Goal: Task Accomplishment & Management: Complete application form

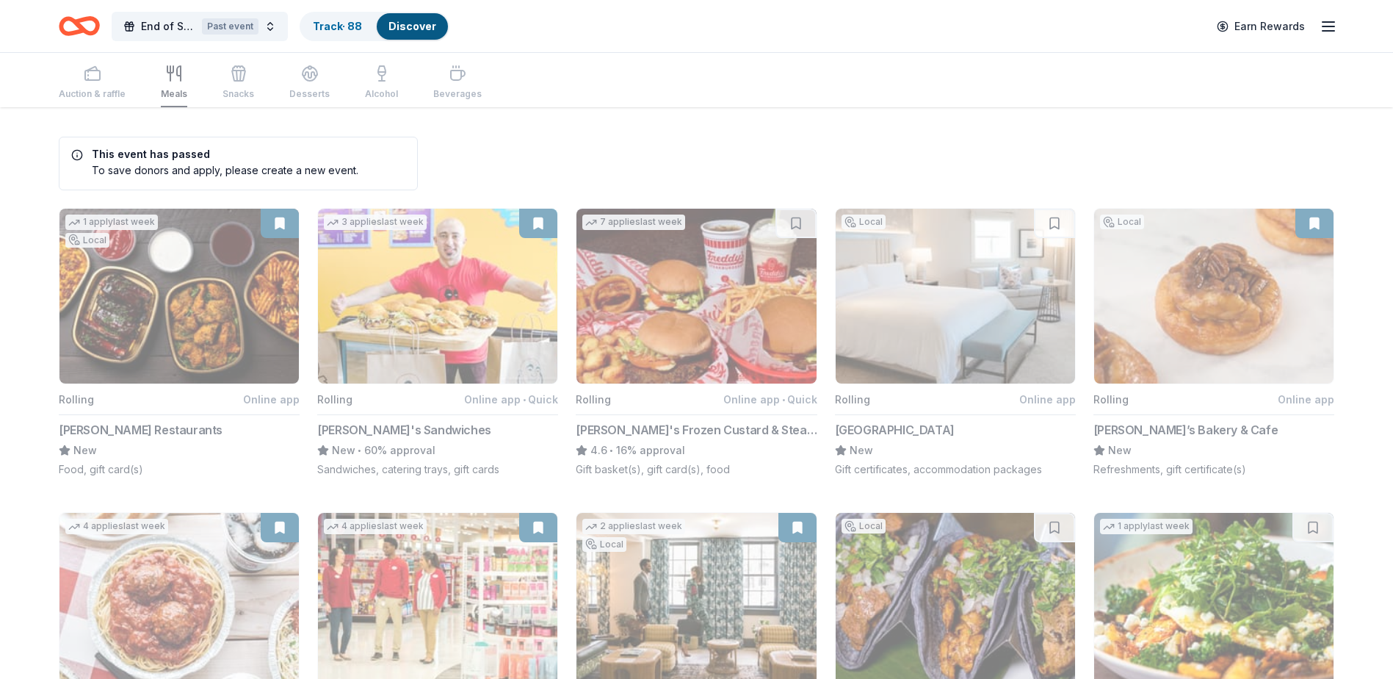
click at [176, 85] on div "Auction & raffle Meals Snacks Desserts Alcohol Beverages" at bounding box center [270, 83] width 423 height 48
click at [234, 26] on div "Past event" at bounding box center [230, 26] width 57 height 16
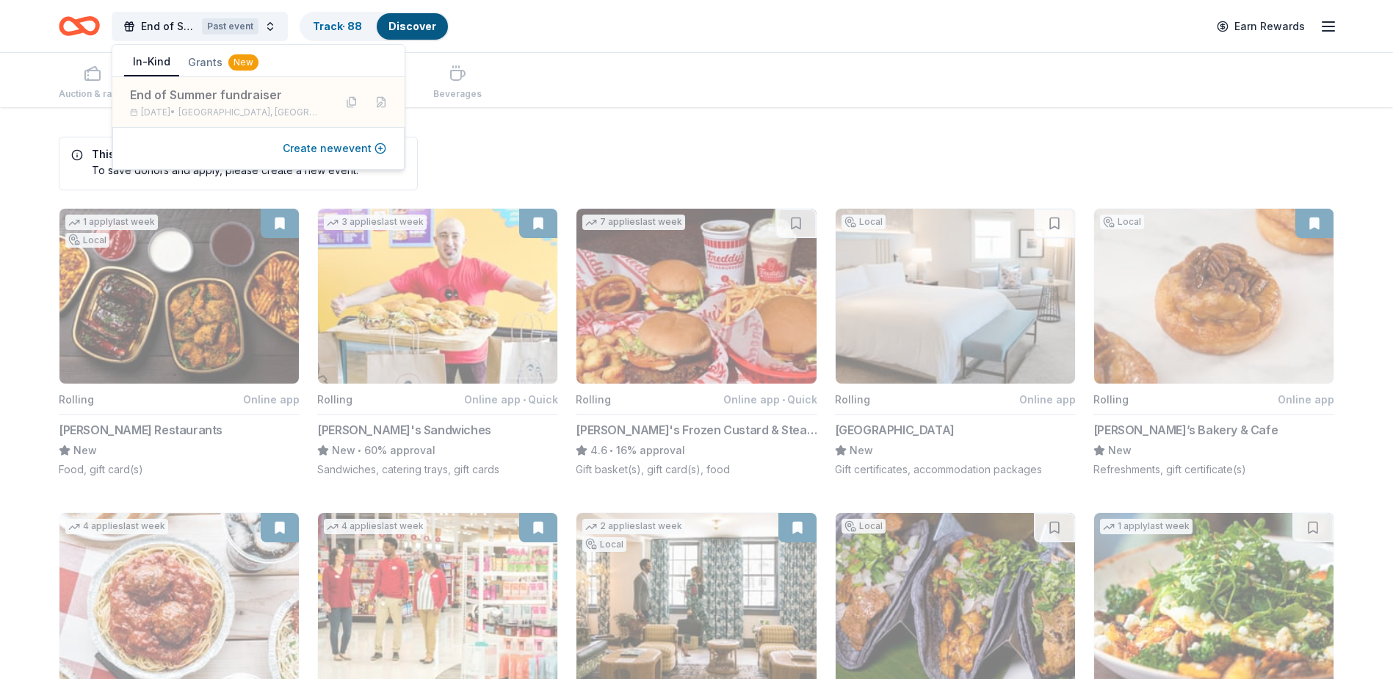
click at [313, 145] on button "Create new event" at bounding box center [335, 149] width 104 height 18
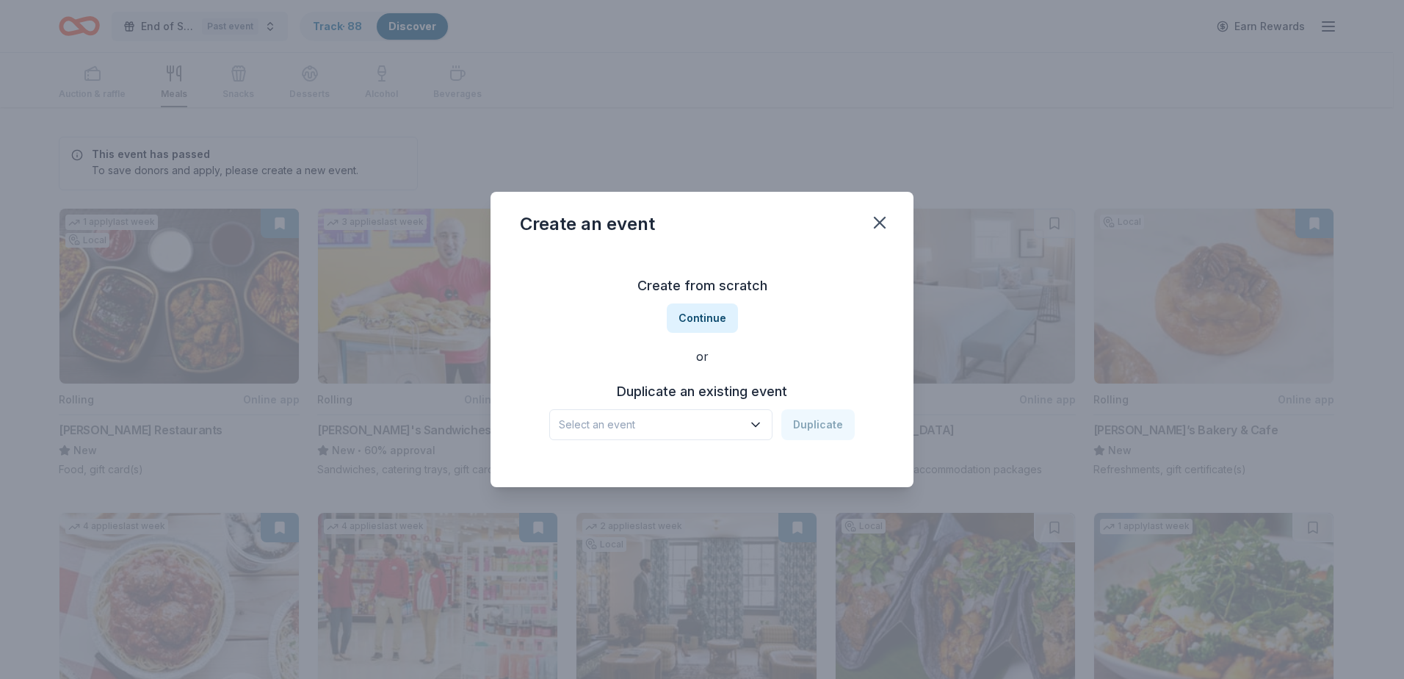
click at [757, 424] on icon "button" at bounding box center [755, 425] width 7 height 4
click at [734, 464] on div "End of Summer fundraiser Sep 19, 2025 · CA" at bounding box center [662, 473] width 219 height 47
click at [831, 425] on button "Duplicate" at bounding box center [818, 424] width 73 height 31
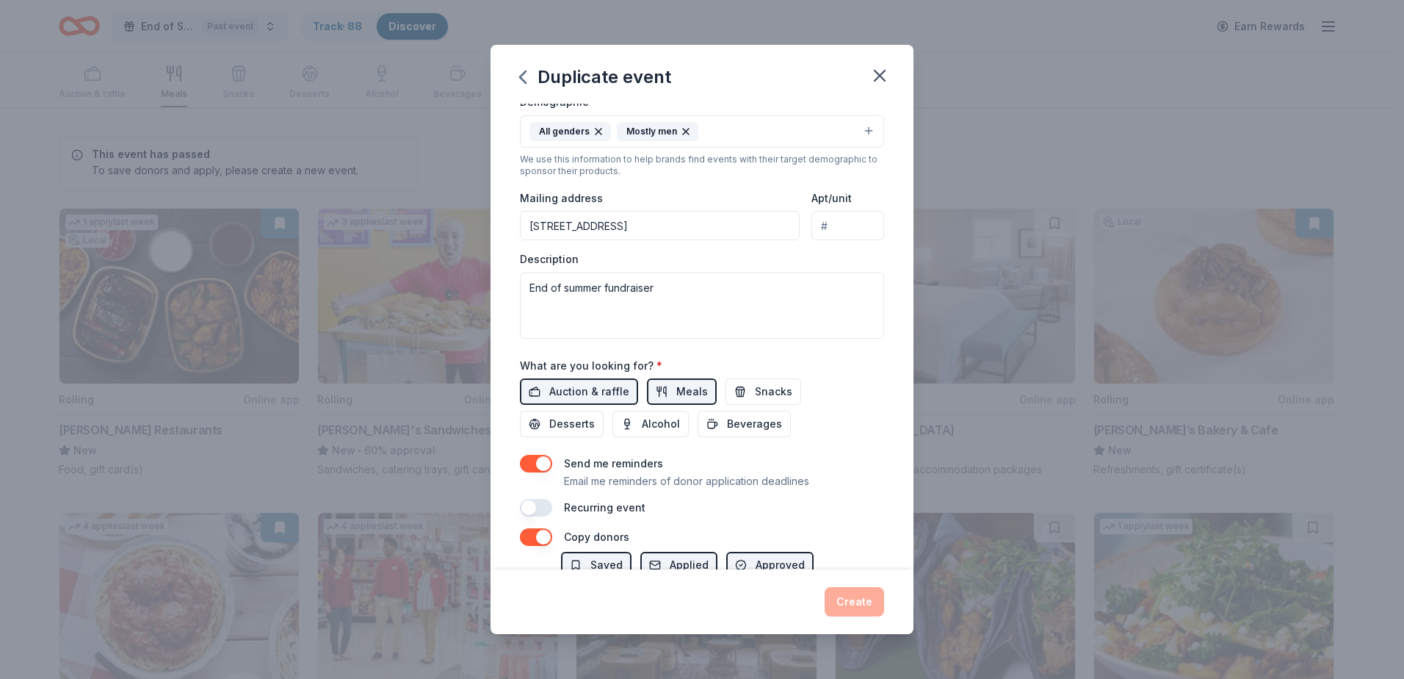
scroll to position [294, 0]
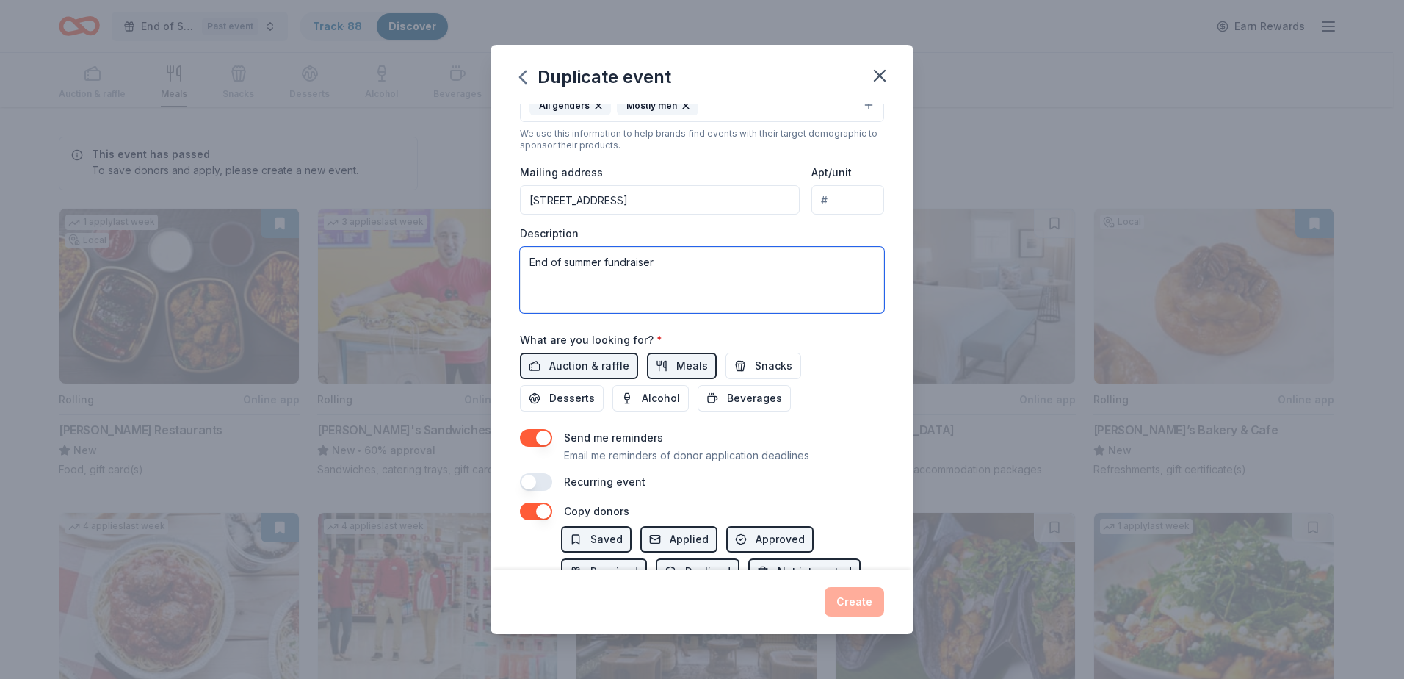
click at [673, 262] on textarea "End of summer fundraiser" at bounding box center [702, 280] width 364 height 66
type textarea "E"
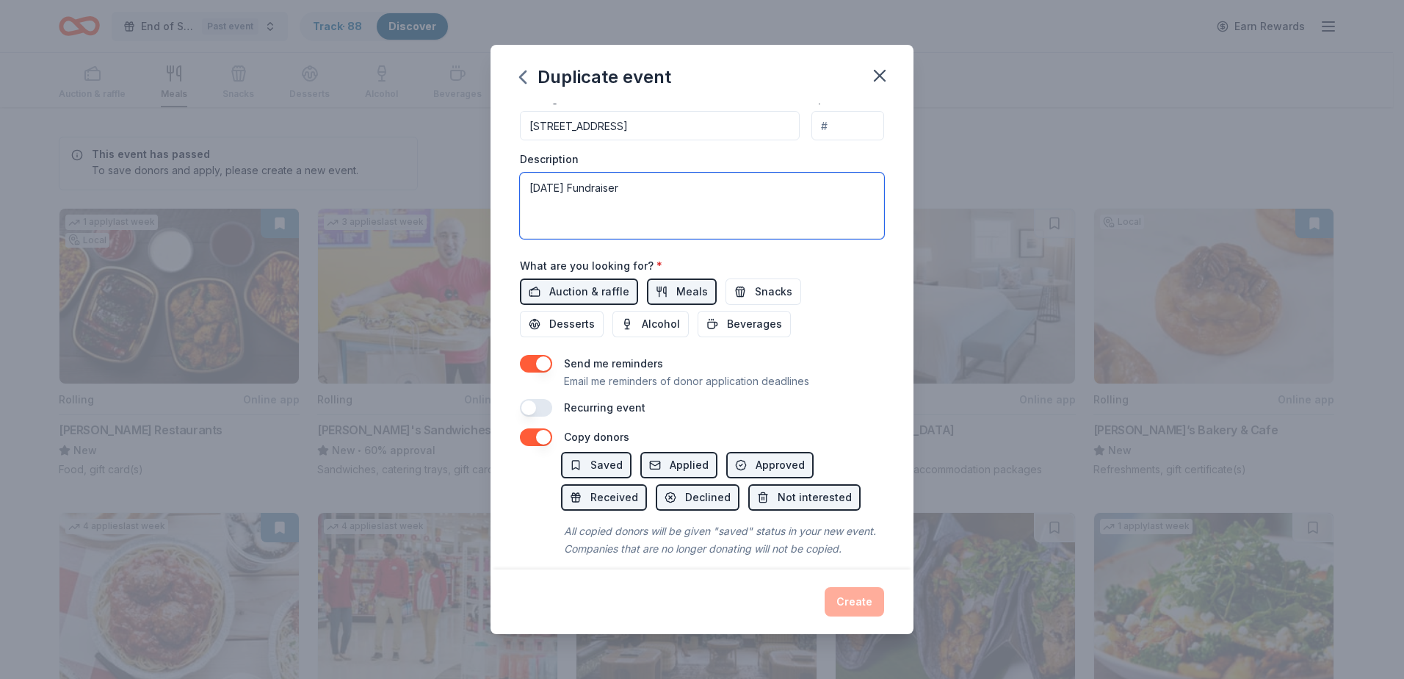
scroll to position [400, 0]
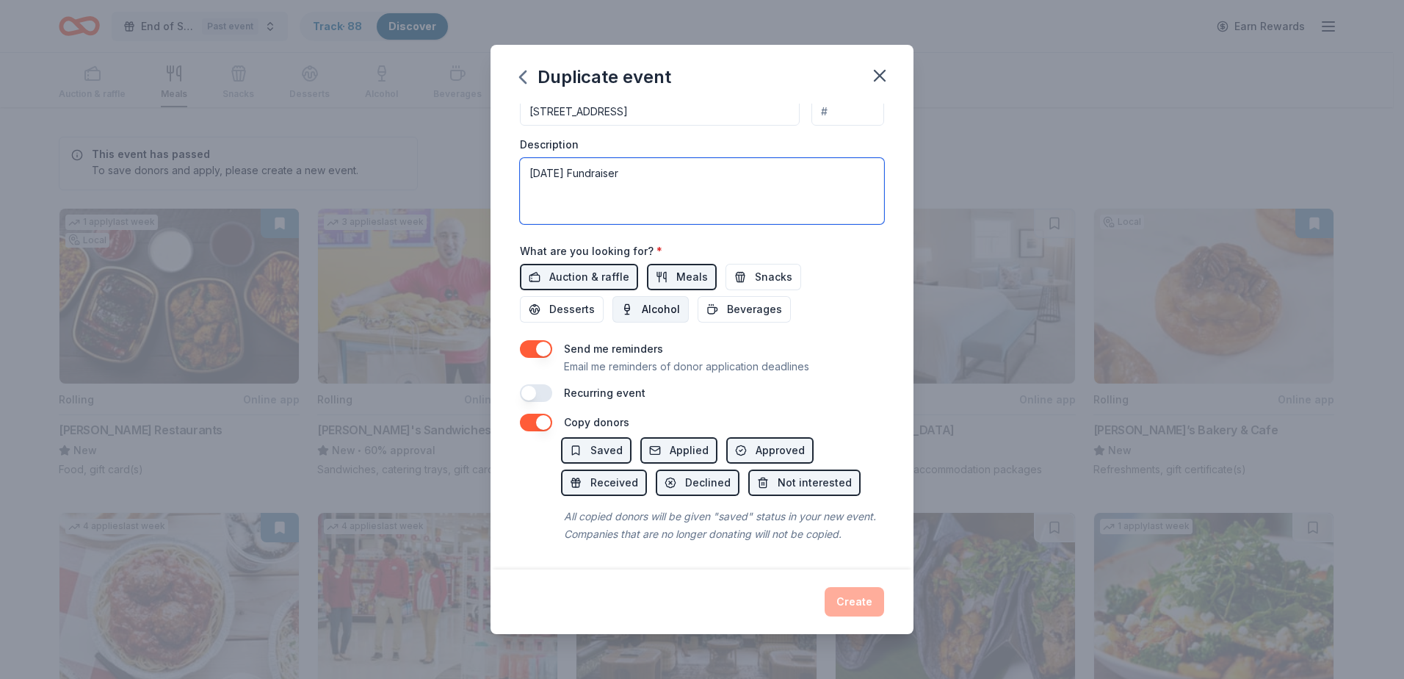
type textarea "[DATE] Fundraiser"
click at [664, 300] on span "Alcohol" at bounding box center [661, 309] width 38 height 18
click at [580, 300] on span "Desserts" at bounding box center [572, 309] width 46 height 18
click at [576, 300] on span "Desserts" at bounding box center [572, 309] width 46 height 18
click at [755, 268] on span "Snacks" at bounding box center [773, 277] width 37 height 18
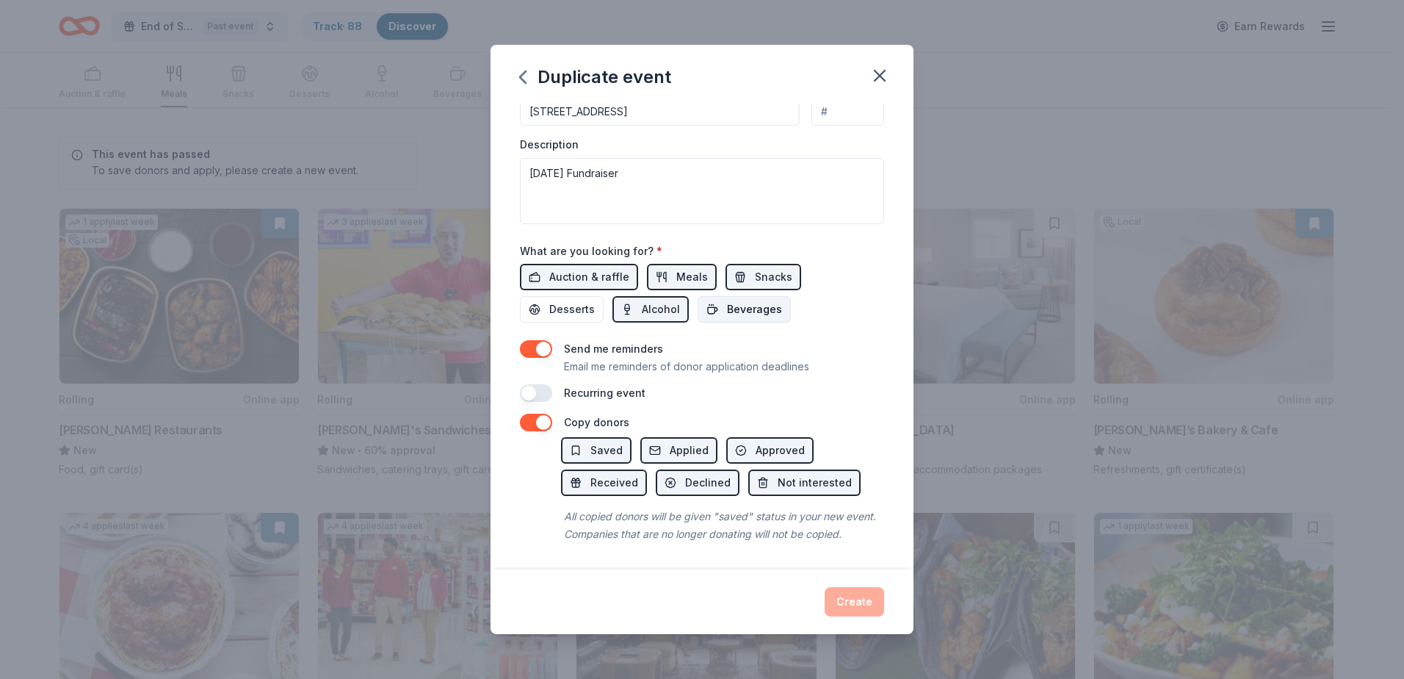
click at [745, 300] on span "Beverages" at bounding box center [754, 309] width 55 height 18
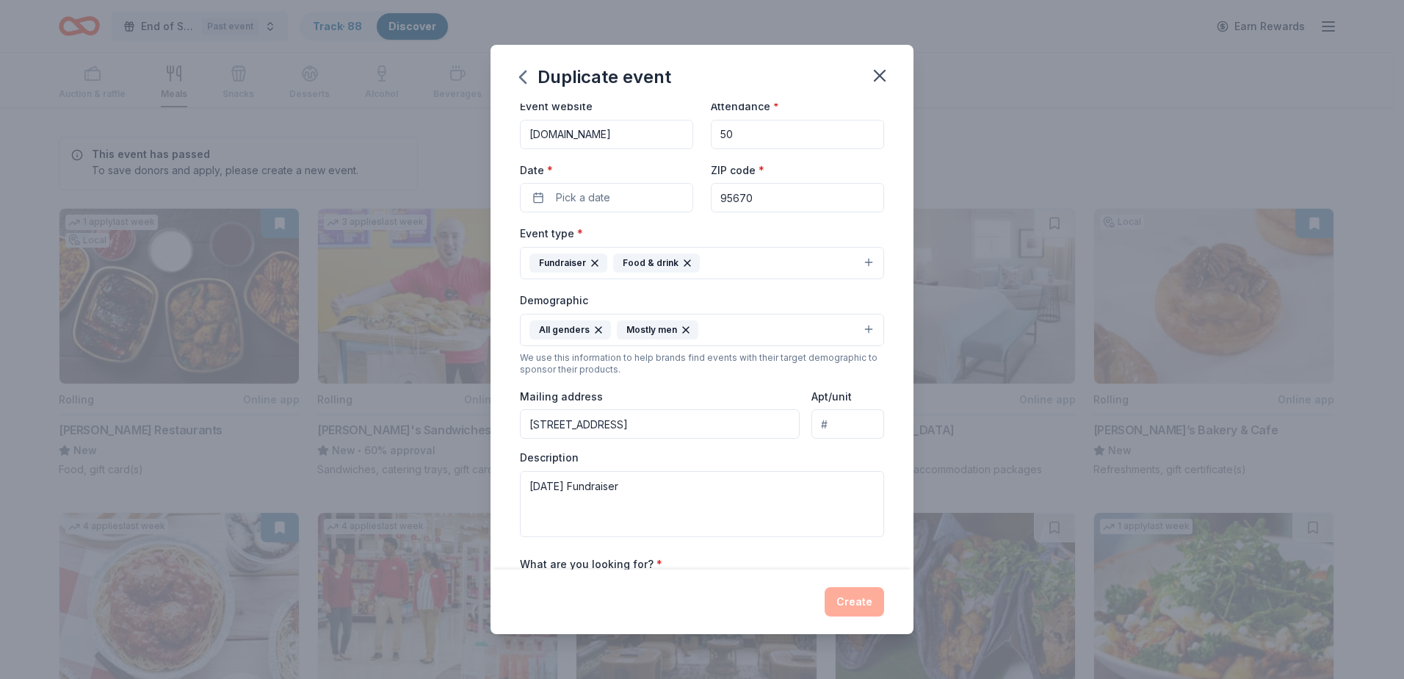
scroll to position [0, 0]
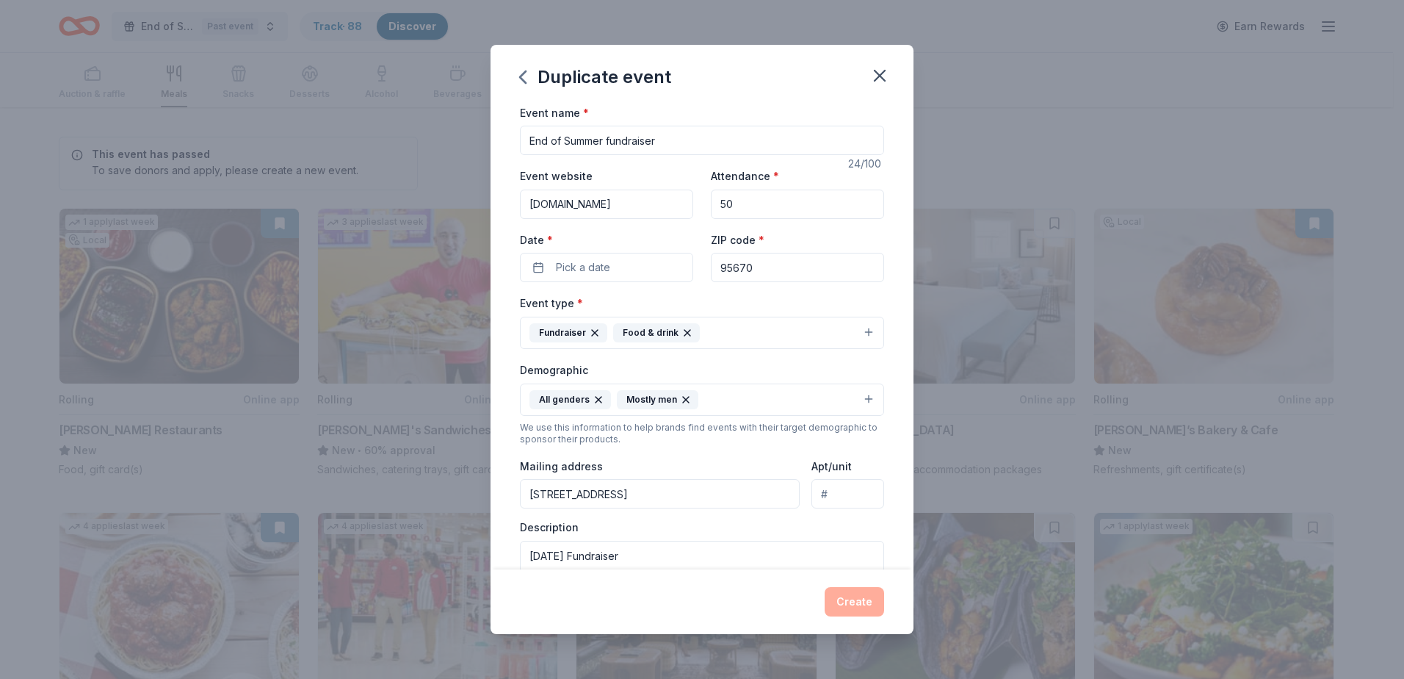
drag, startPoint x: 686, startPoint y: 134, endPoint x: 676, endPoint y: 135, distance: 10.3
click at [685, 134] on input "End of Summer fundraiser" at bounding box center [702, 140] width 364 height 29
type input "E"
type input "Veterans day fundraiser"
click at [851, 599] on div "Create" at bounding box center [702, 601] width 364 height 29
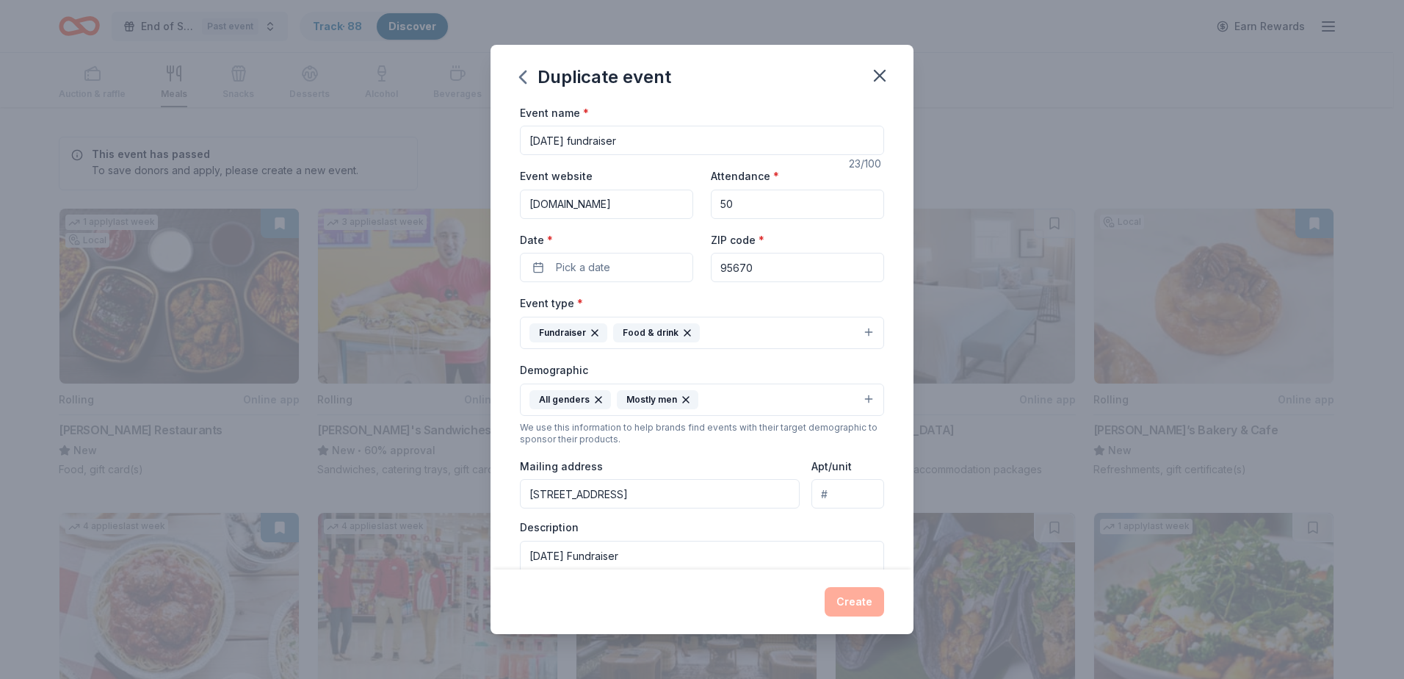
click at [851, 599] on div "Create" at bounding box center [702, 601] width 364 height 29
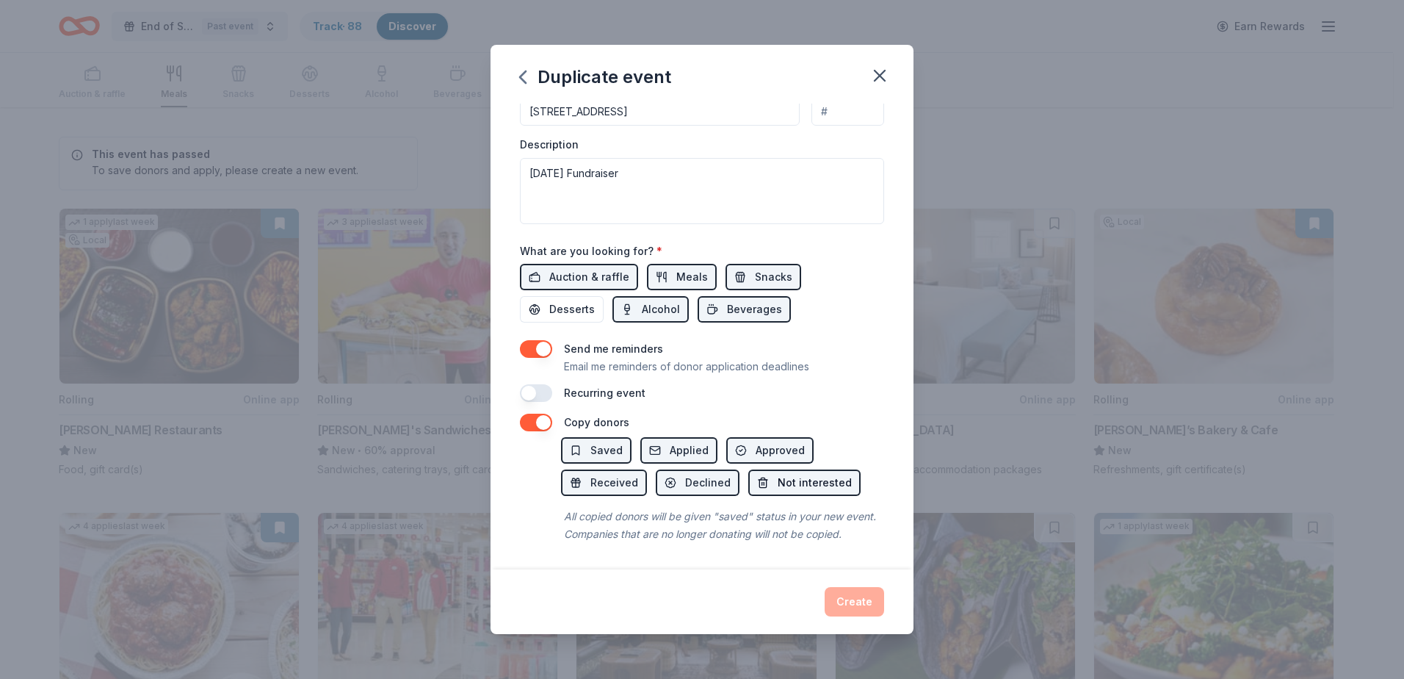
scroll to position [400, 0]
click at [544, 384] on button "button" at bounding box center [536, 393] width 32 height 18
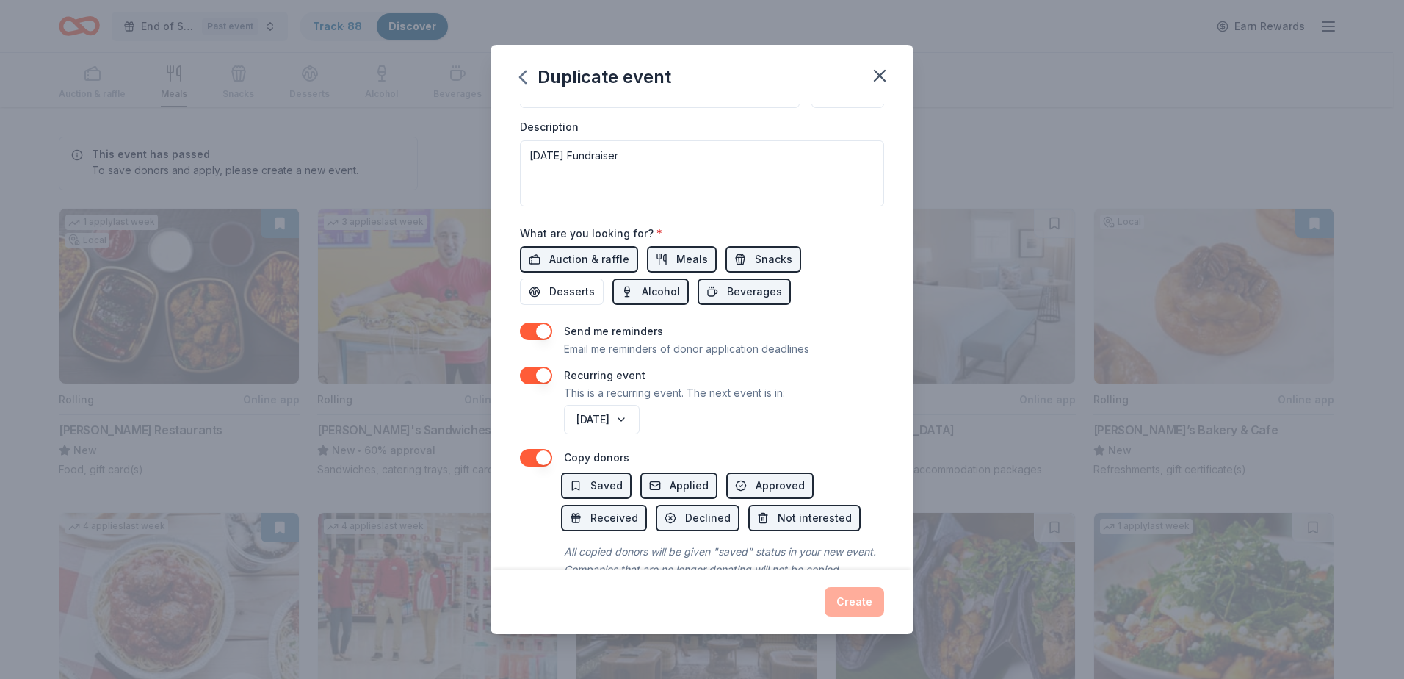
scroll to position [453, 0]
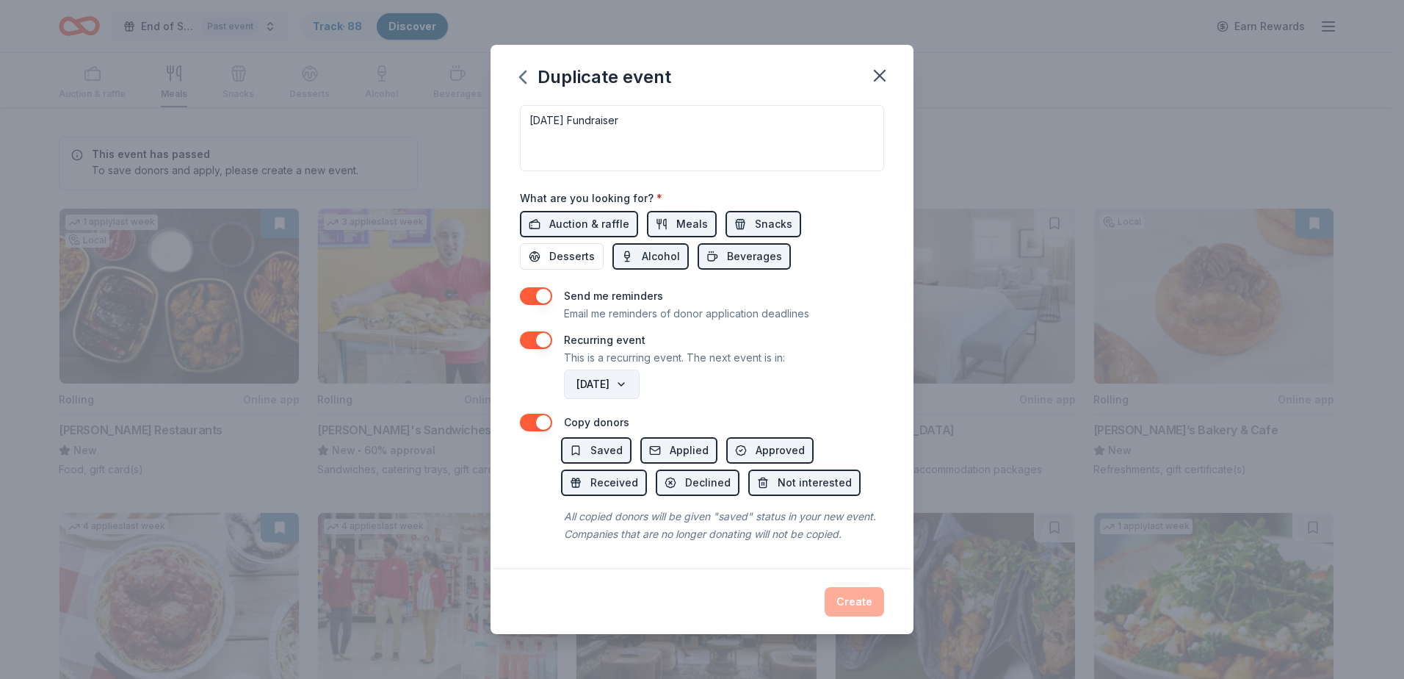
click at [640, 369] on button "September 2026" at bounding box center [602, 383] width 76 height 29
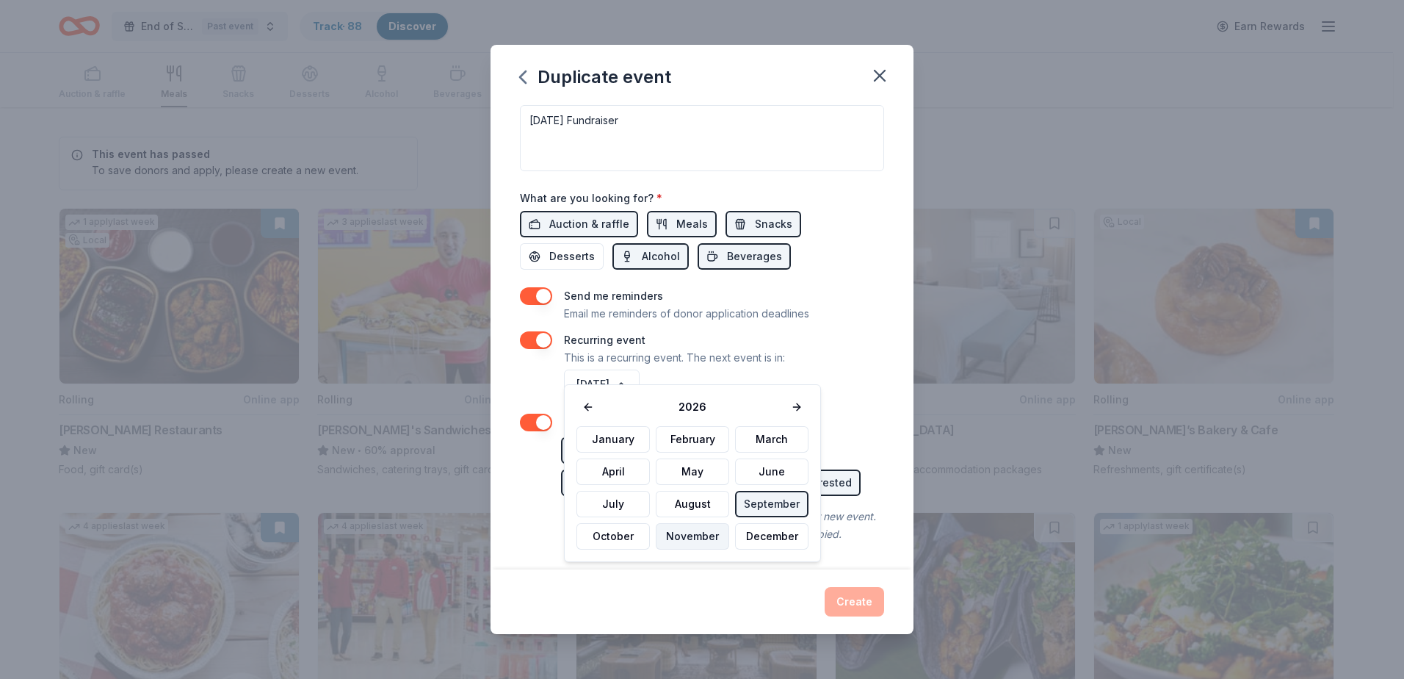
click at [701, 535] on button "November" at bounding box center [692, 536] width 73 height 26
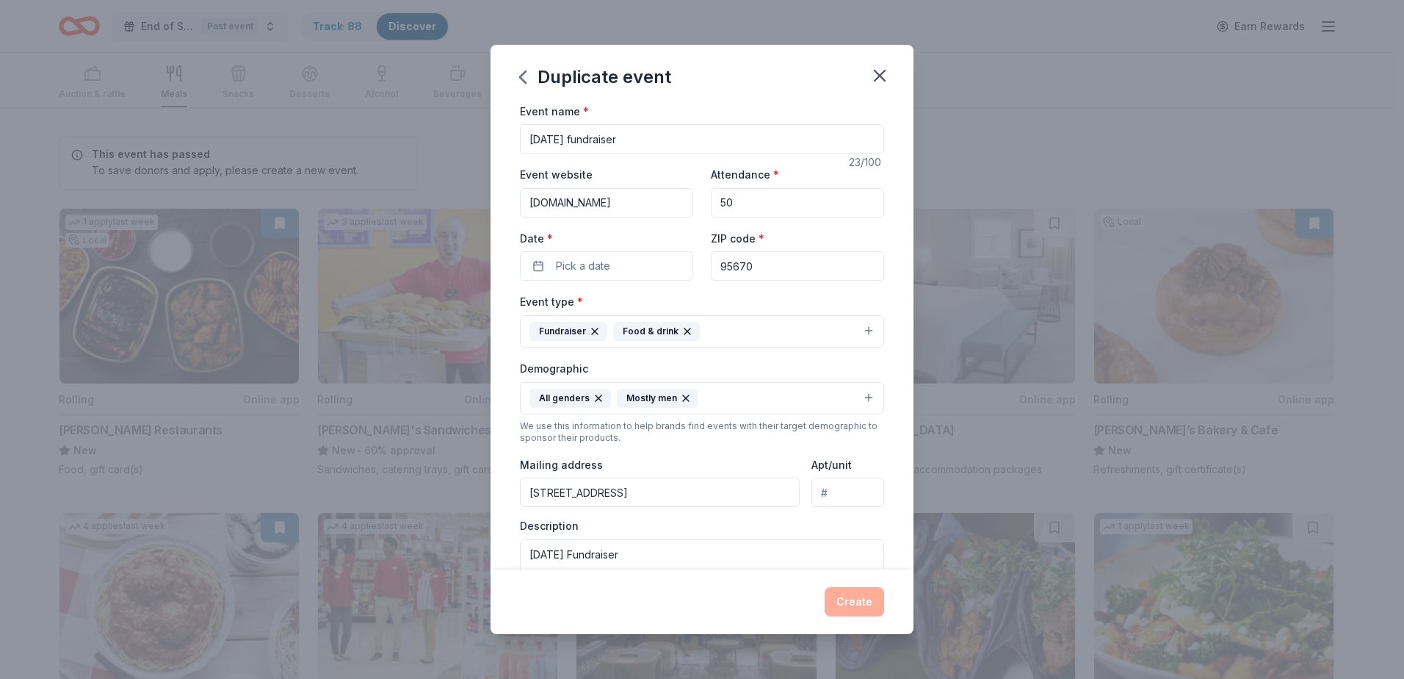
scroll to position [0, 0]
click at [743, 202] on input "50" at bounding box center [797, 204] width 173 height 29
type input "5"
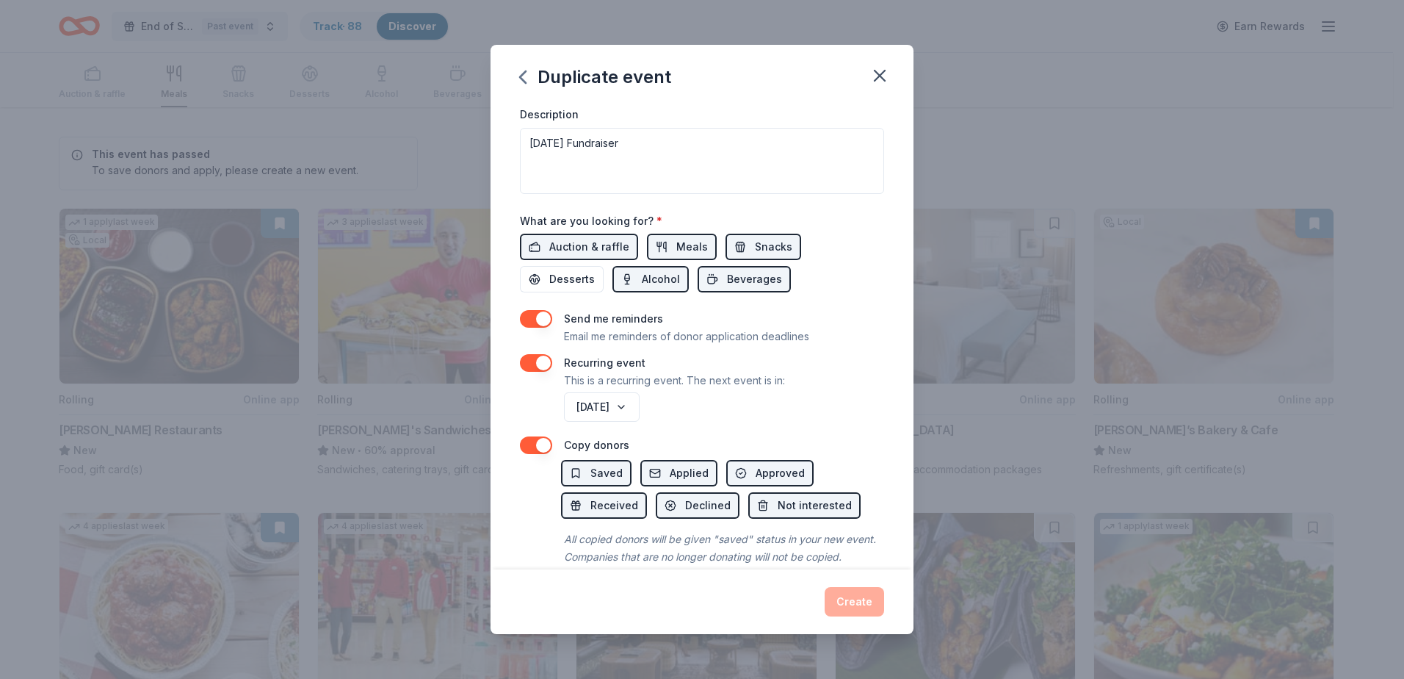
scroll to position [453, 0]
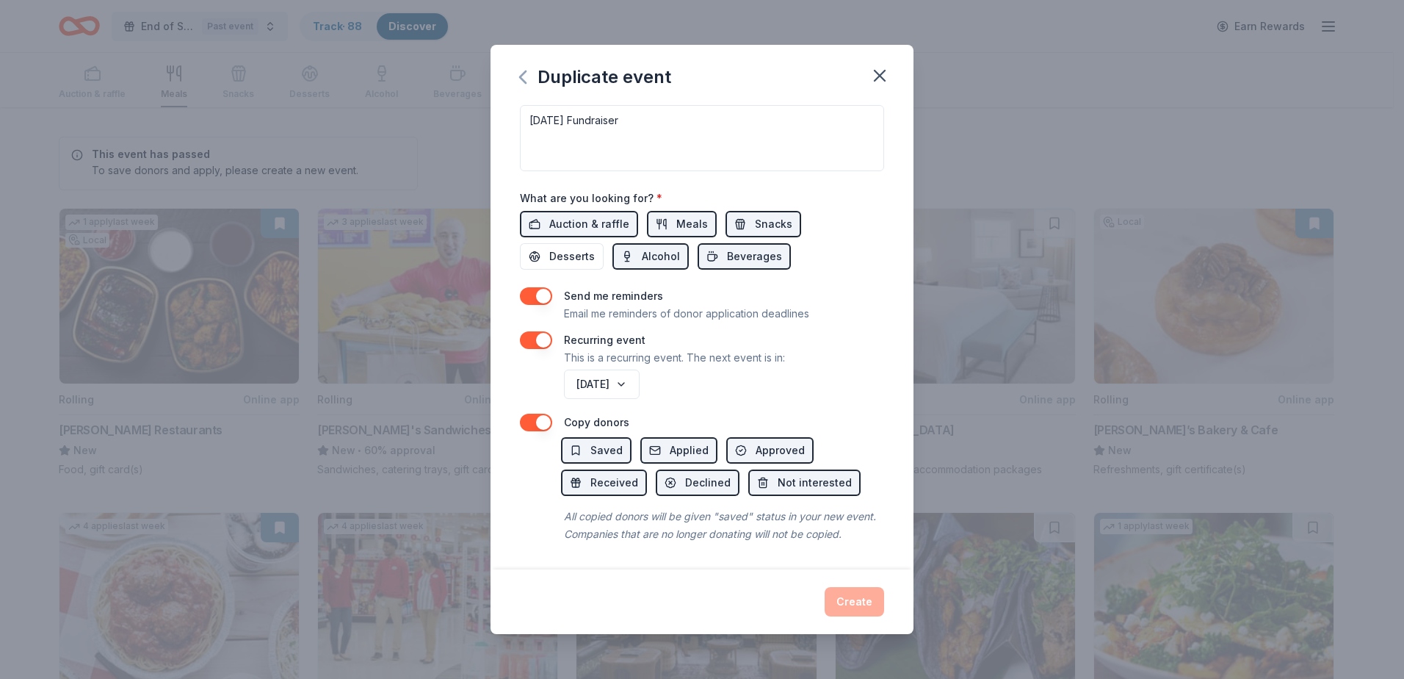
type input "200"
click at [521, 76] on icon "button" at bounding box center [523, 77] width 6 height 12
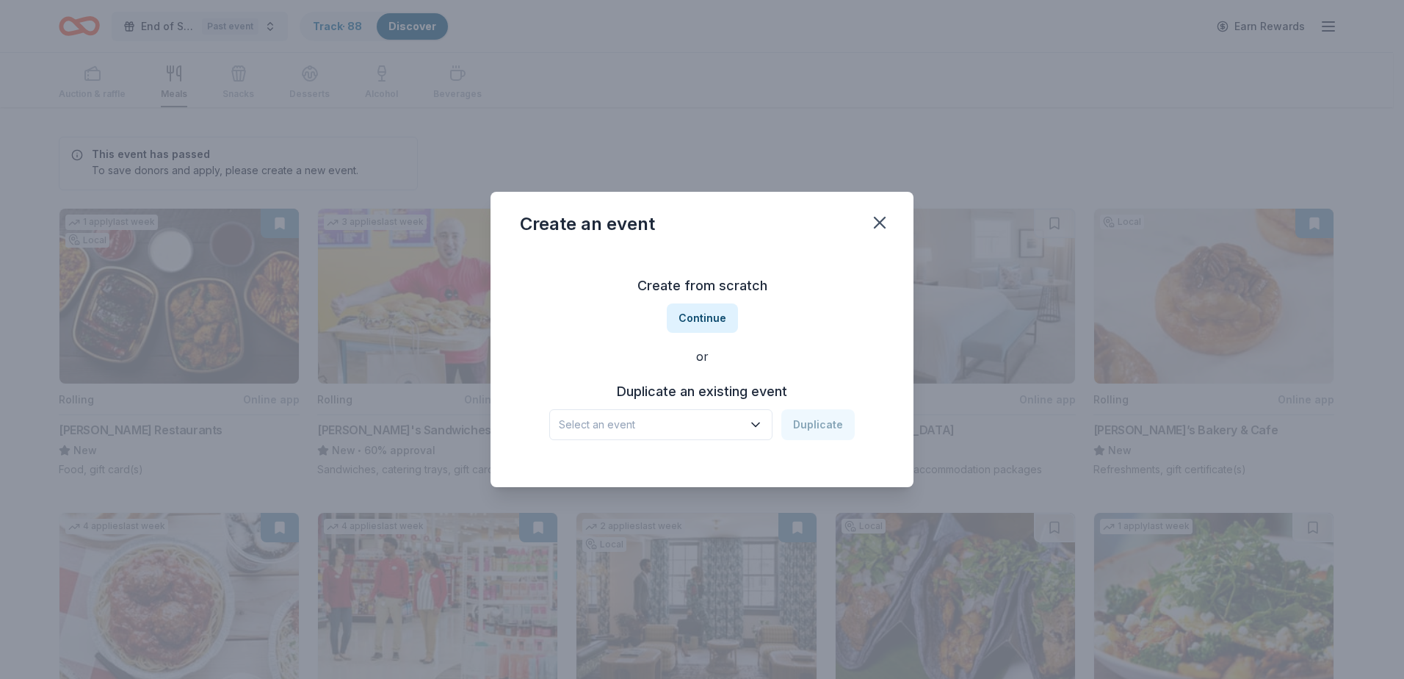
scroll to position [0, 0]
click at [811, 427] on div "Select an event Duplicate" at bounding box center [702, 424] width 306 height 31
click at [704, 319] on button "Continue" at bounding box center [702, 317] width 71 height 29
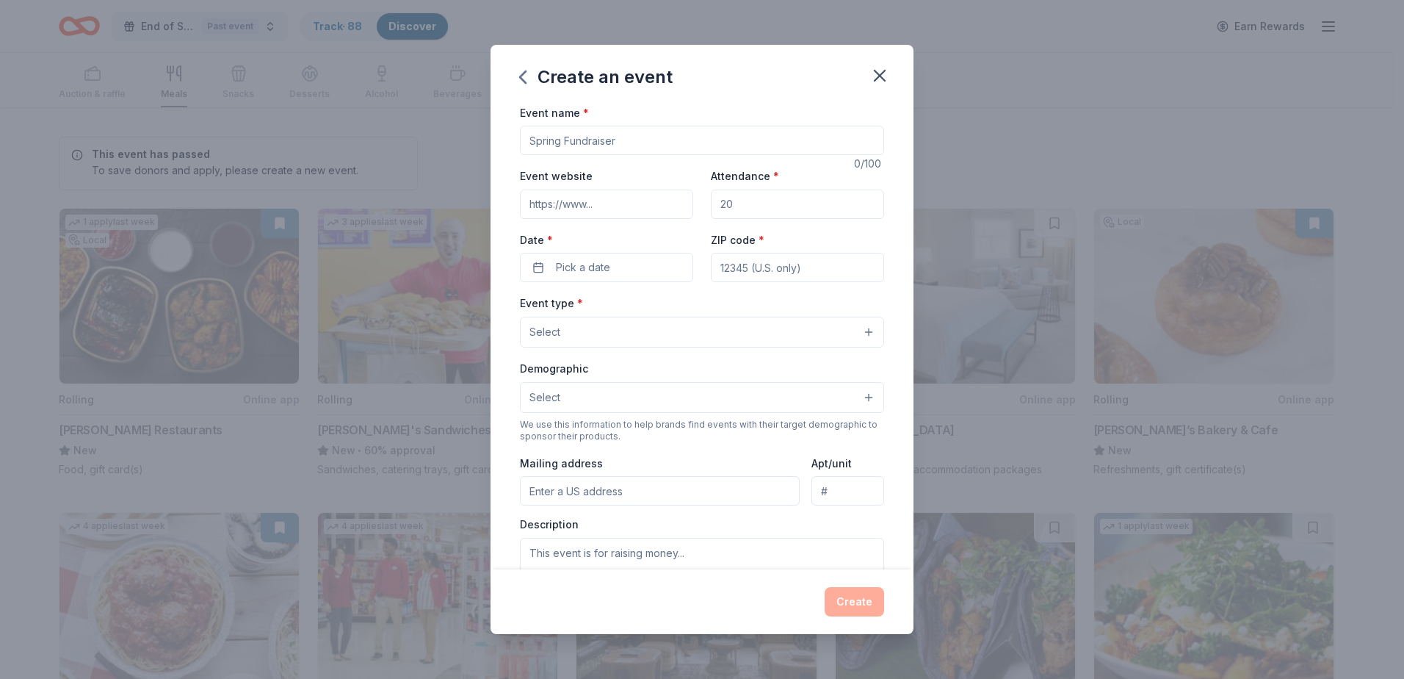
click at [607, 147] on input "Event name *" at bounding box center [702, 140] width 364 height 29
type input "[DATE] Fundraiser"
click at [618, 207] on input "Event website" at bounding box center [606, 204] width 173 height 29
type input "www.ahvets.org"
click at [721, 207] on input "Attendance *" at bounding box center [797, 204] width 173 height 29
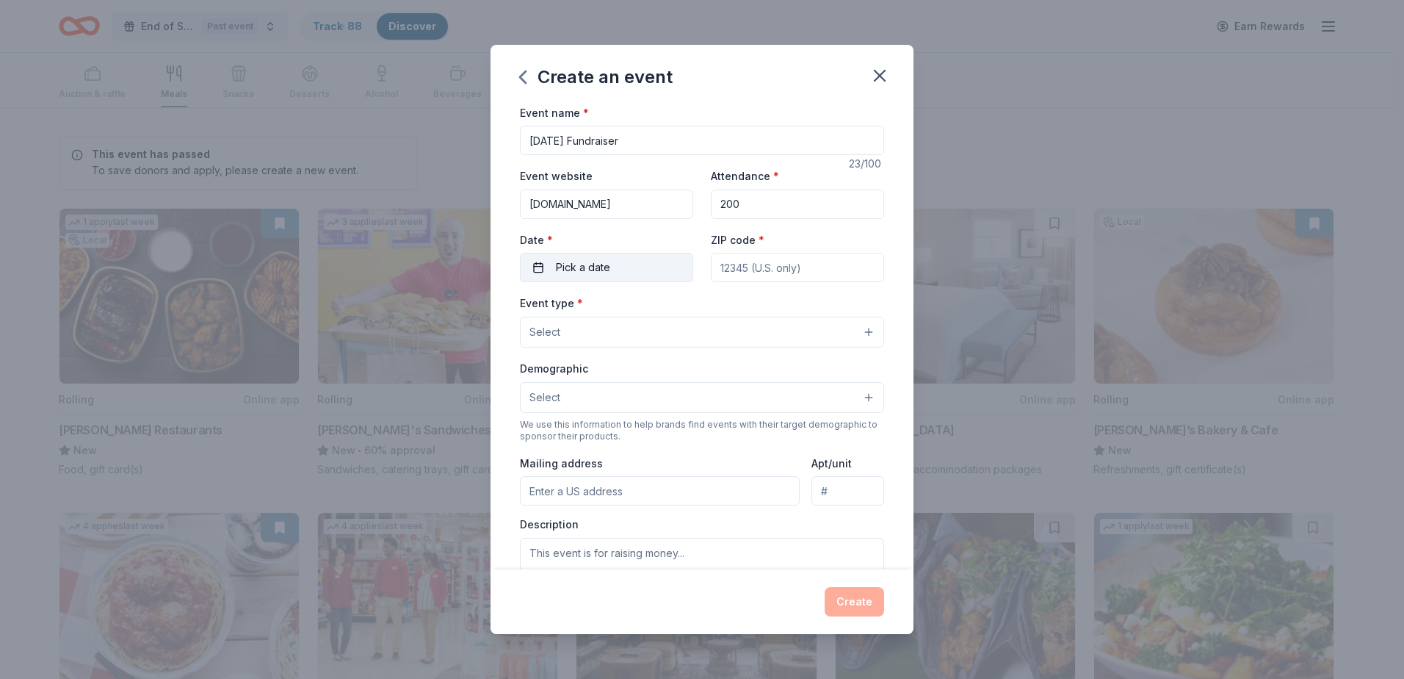
type input "200"
click at [596, 270] on span "Pick a date" at bounding box center [583, 268] width 54 height 18
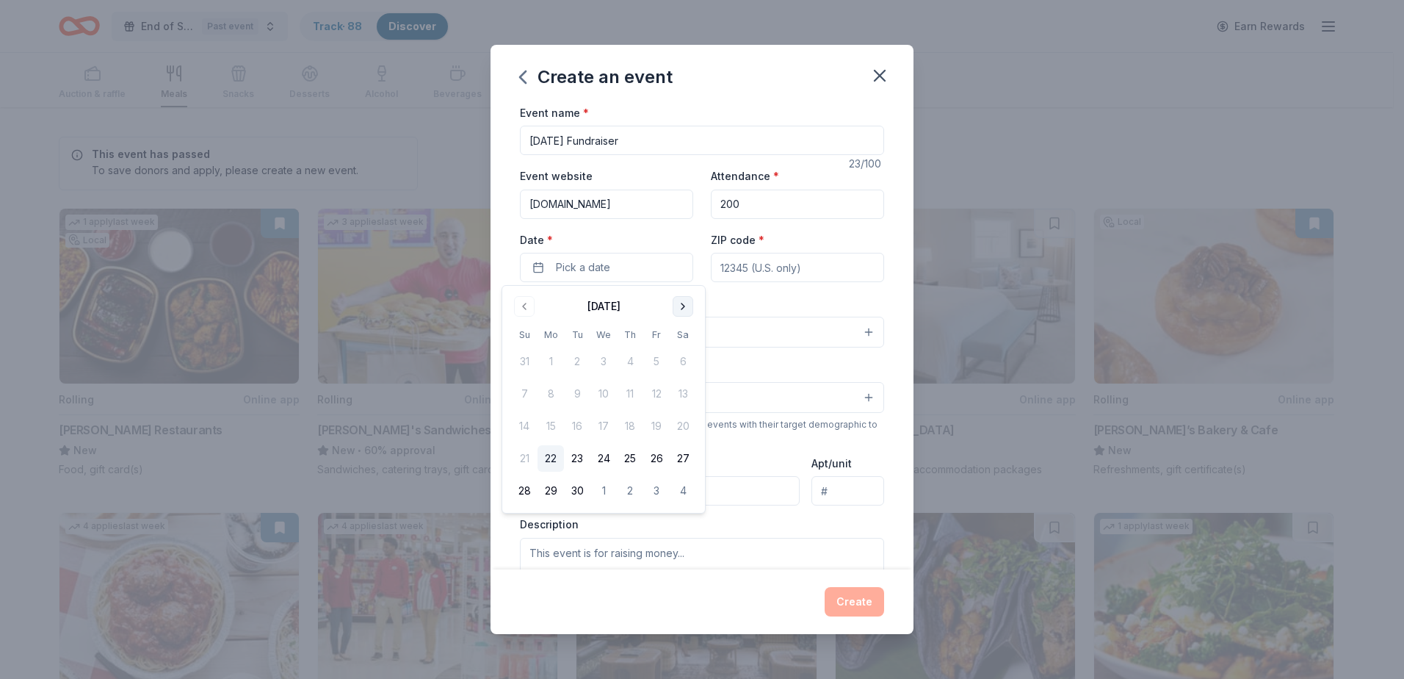
click at [690, 308] on button "Go to next month" at bounding box center [683, 306] width 21 height 21
click at [520, 425] on button "9" at bounding box center [524, 426] width 26 height 26
click at [735, 267] on input "ZIP code *" at bounding box center [797, 267] width 173 height 29
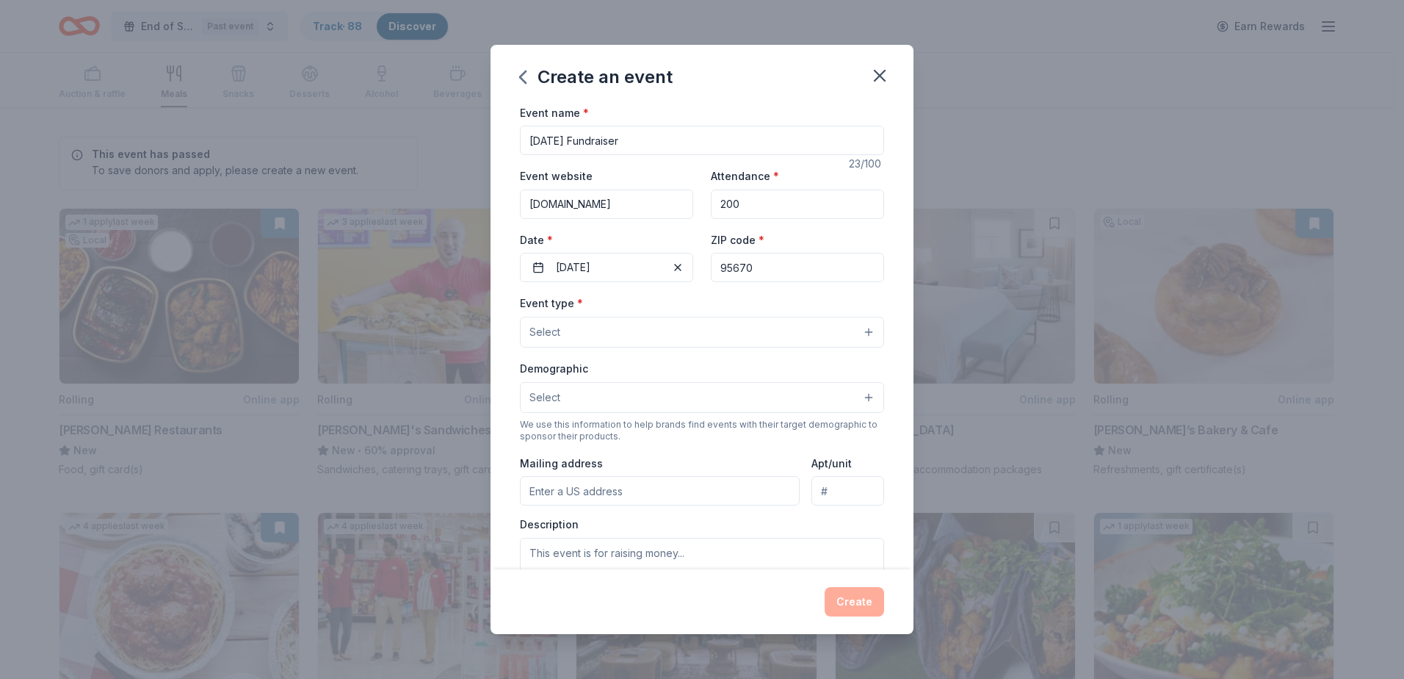
type input "95670"
click at [624, 333] on button "Select" at bounding box center [702, 332] width 364 height 31
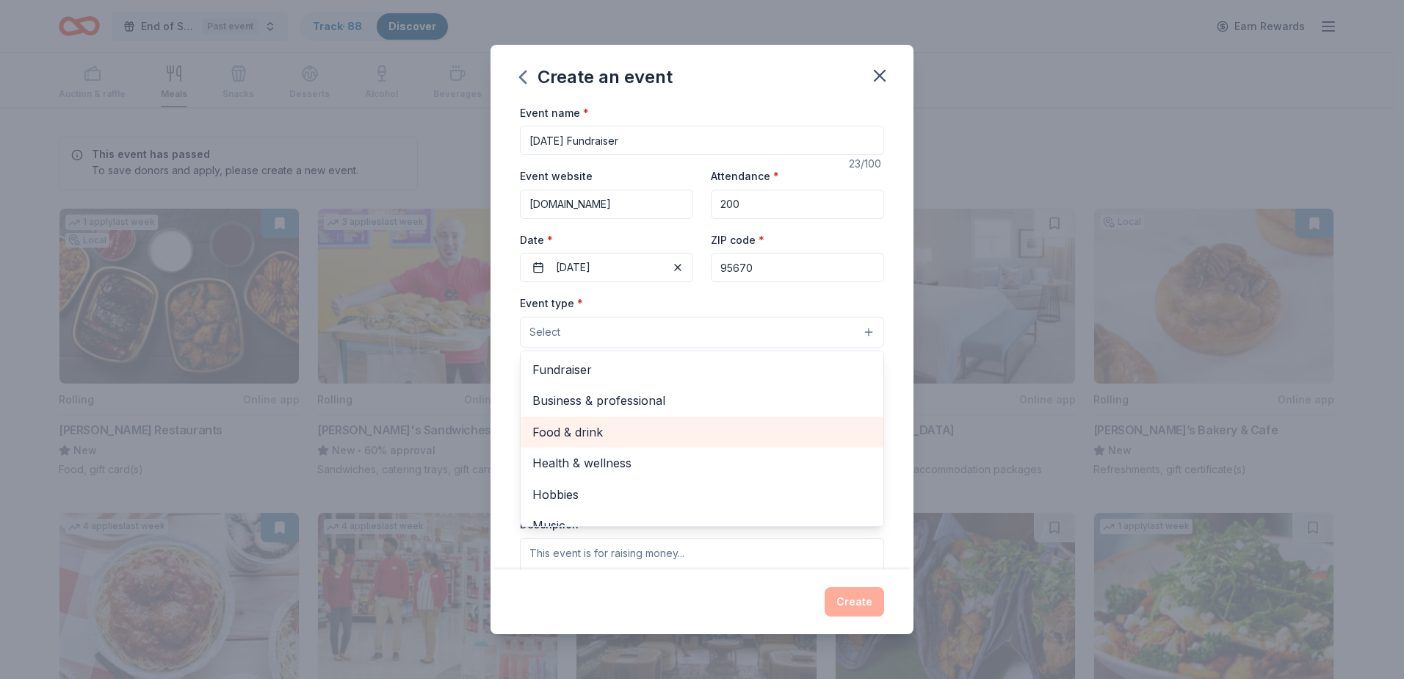
click at [629, 432] on span "Food & drink" at bounding box center [702, 431] width 339 height 19
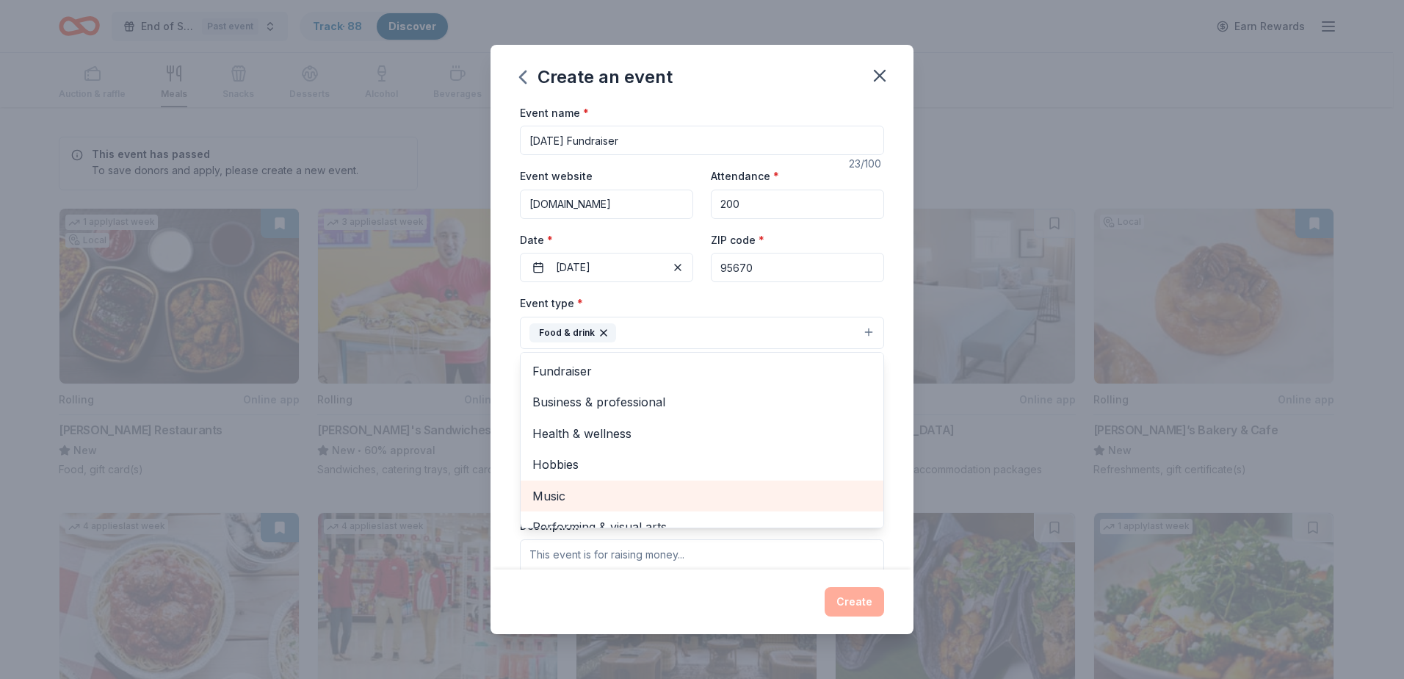
click at [631, 493] on span "Music" at bounding box center [702, 495] width 339 height 19
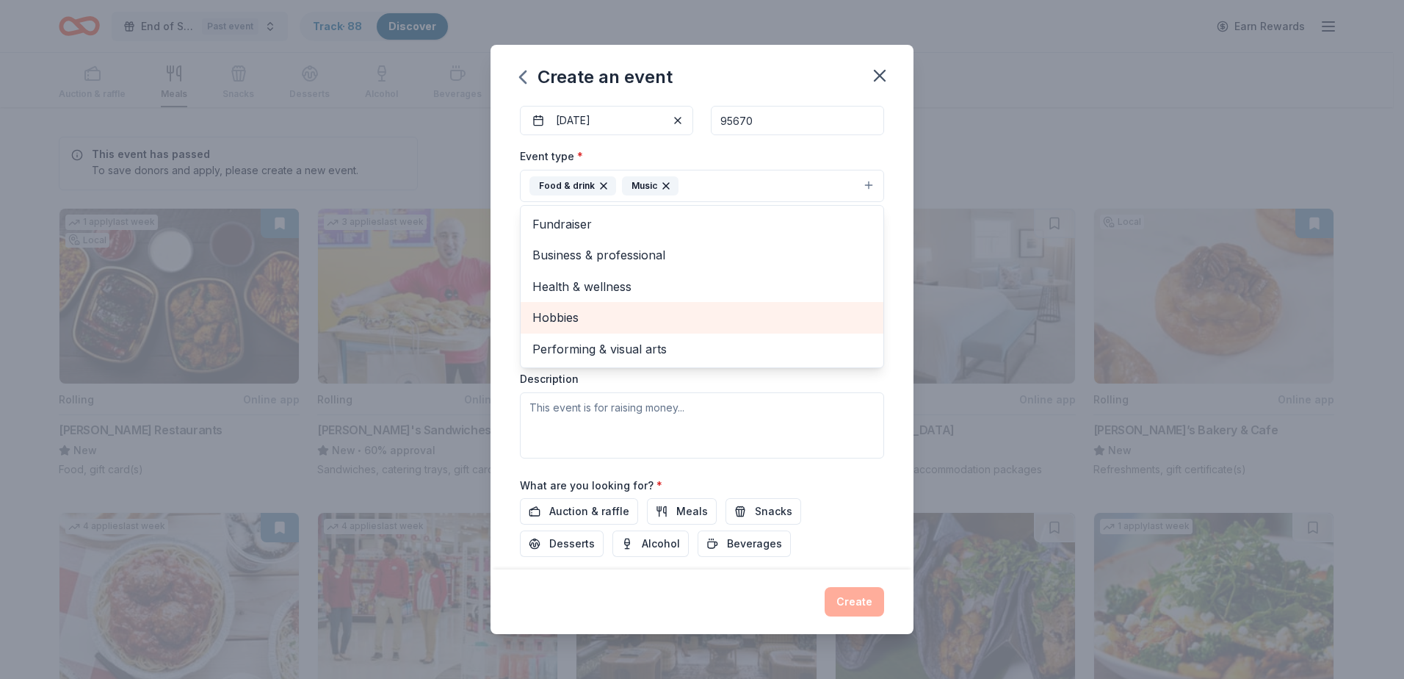
scroll to position [73, 0]
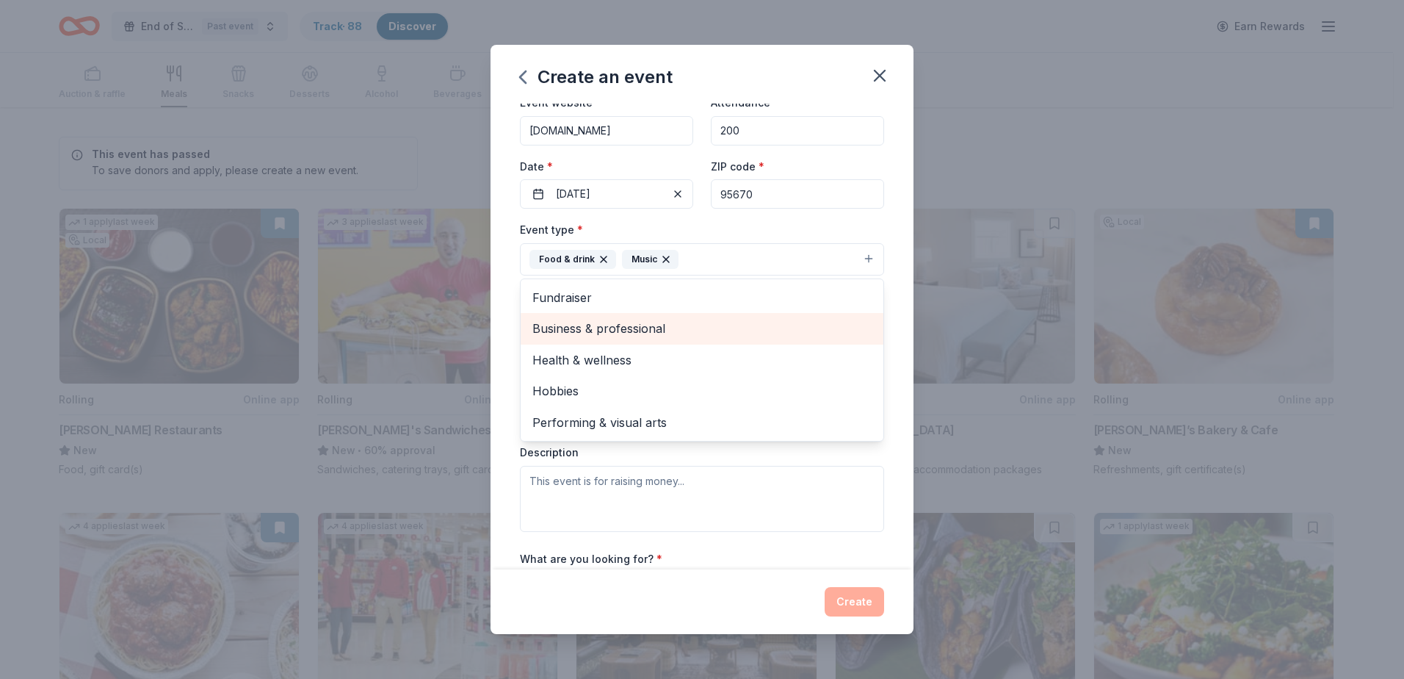
click at [676, 325] on span "Business & professional" at bounding box center [702, 328] width 339 height 19
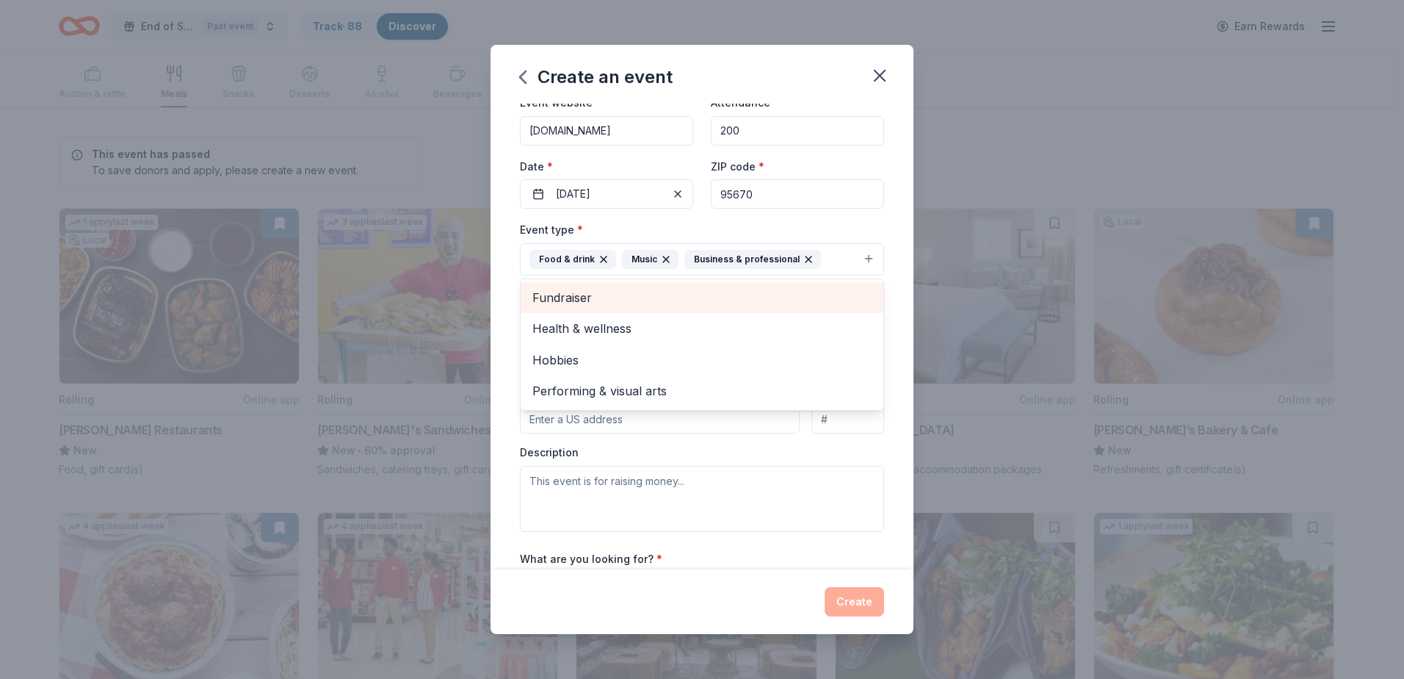
click at [665, 294] on span "Fundraiser" at bounding box center [702, 297] width 339 height 19
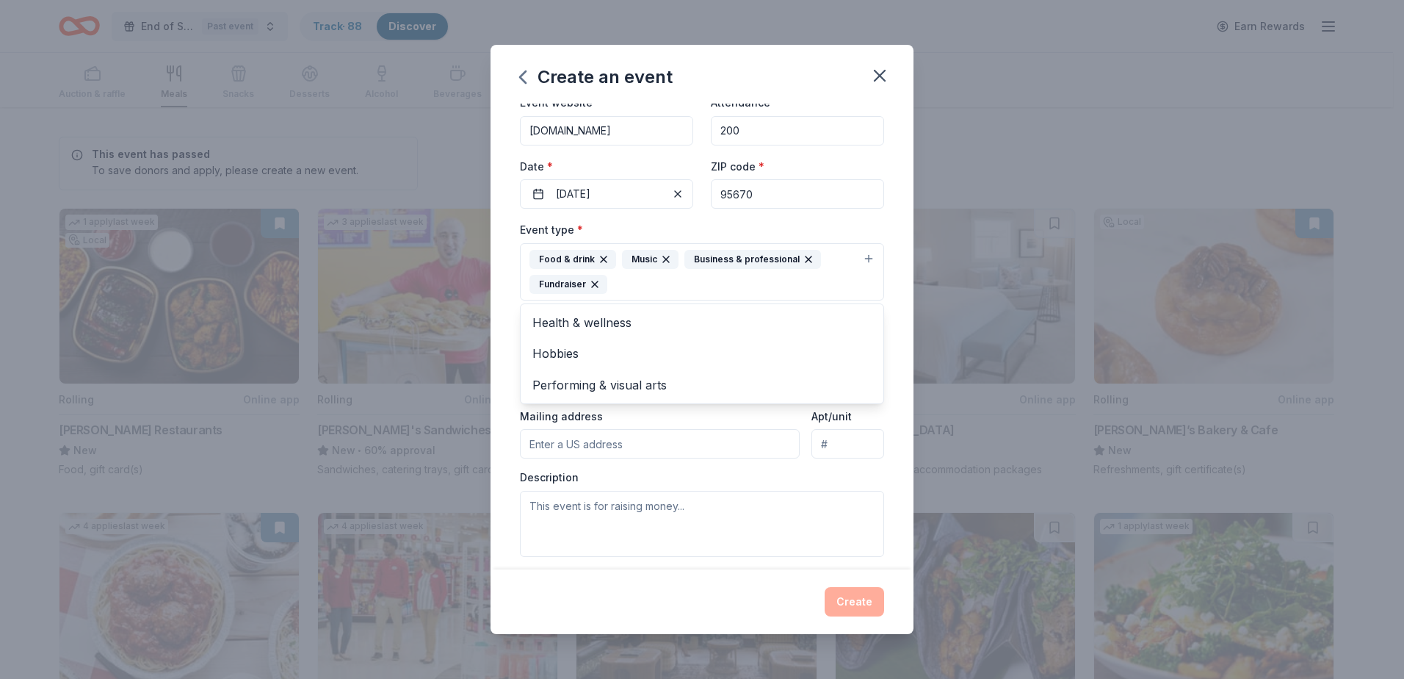
click at [767, 422] on div "Event type * Food & drink Music Business & professional Fundraiser Health & wel…" at bounding box center [702, 388] width 364 height 336
click at [724, 351] on button "Select" at bounding box center [702, 350] width 364 height 31
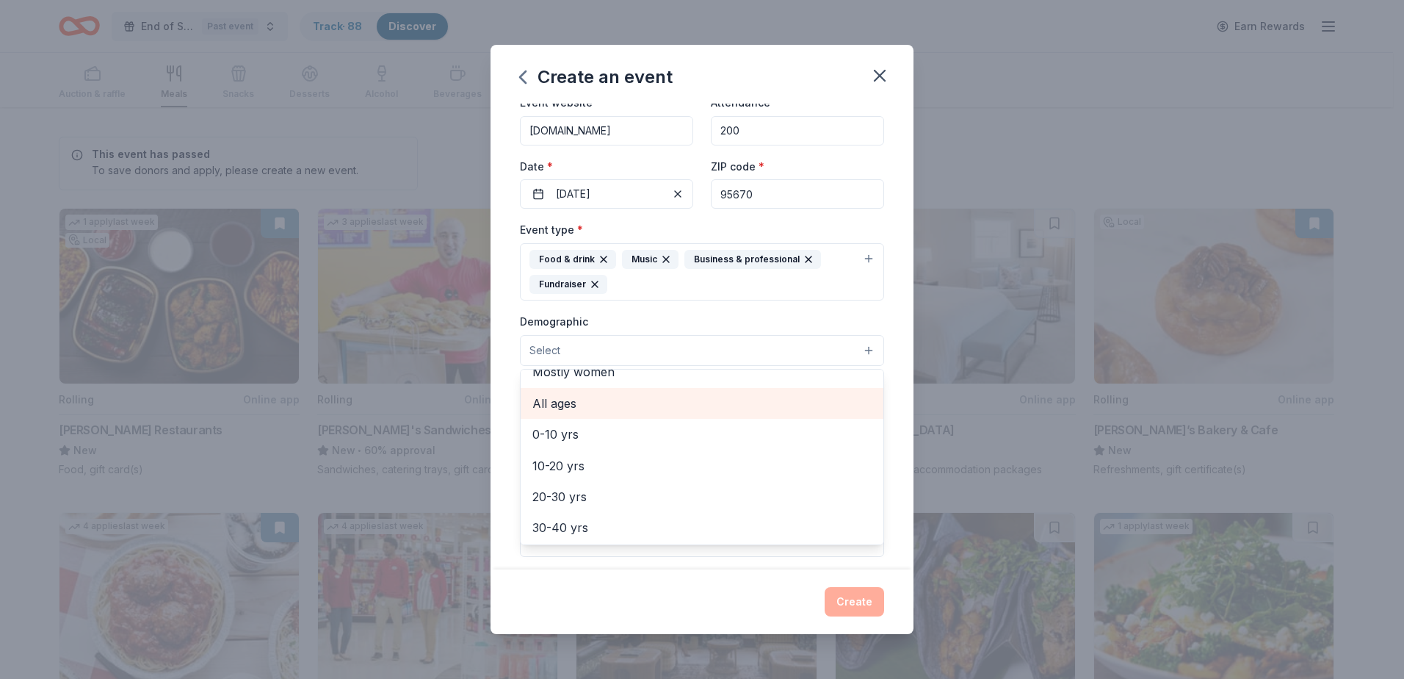
scroll to position [147, 0]
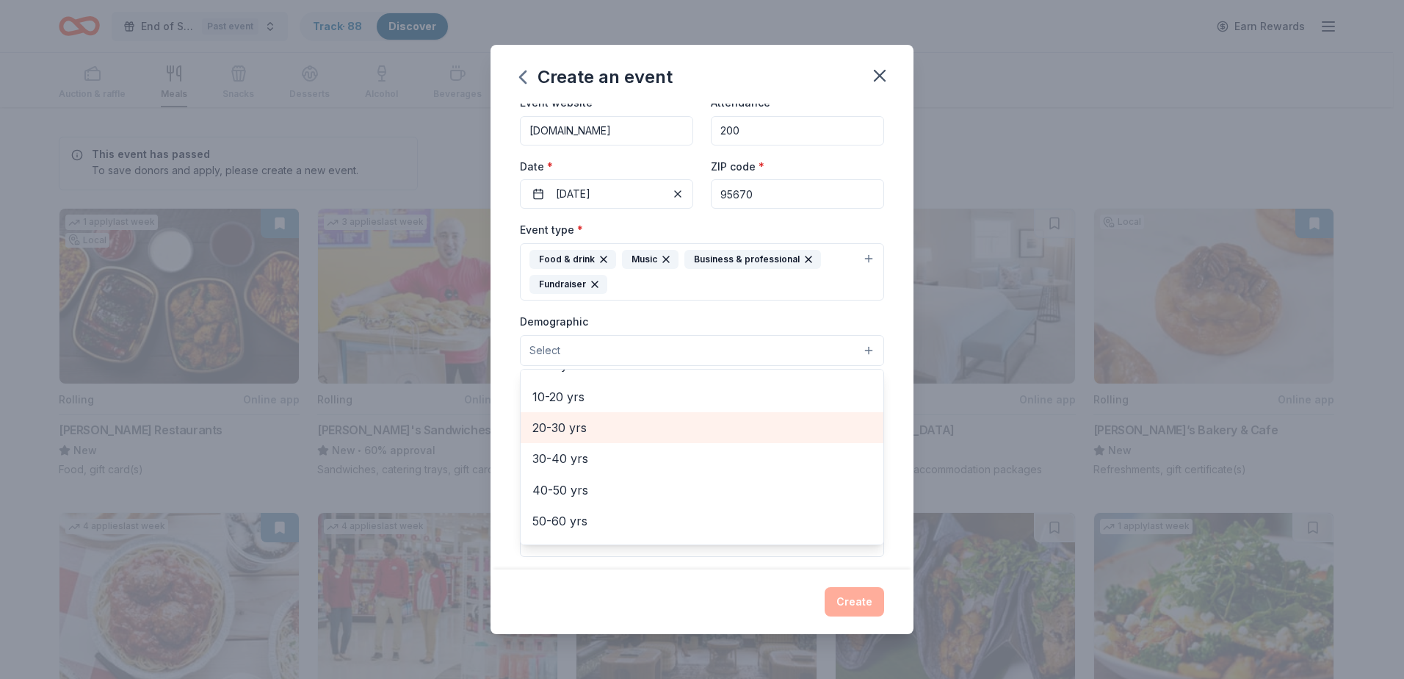
click at [690, 427] on span "20-30 yrs" at bounding box center [702, 427] width 339 height 19
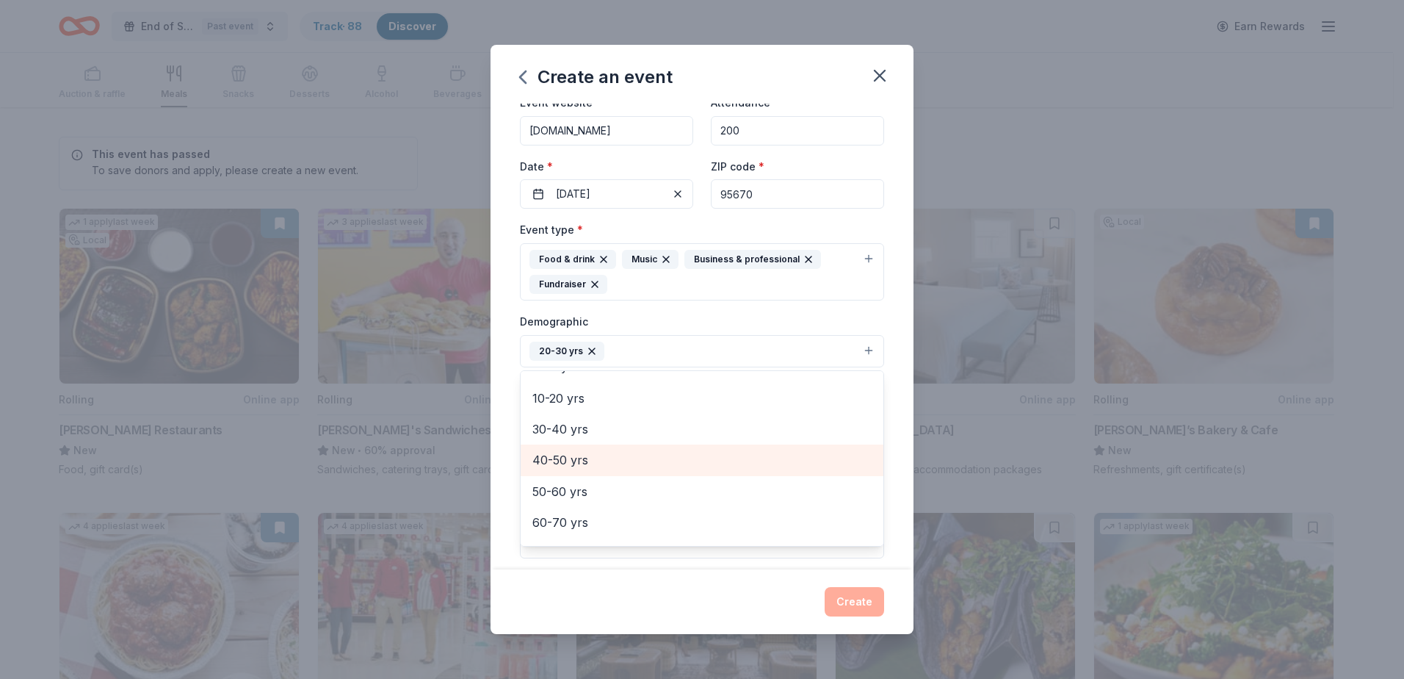
click at [693, 456] on span "40-50 yrs" at bounding box center [702, 459] width 339 height 19
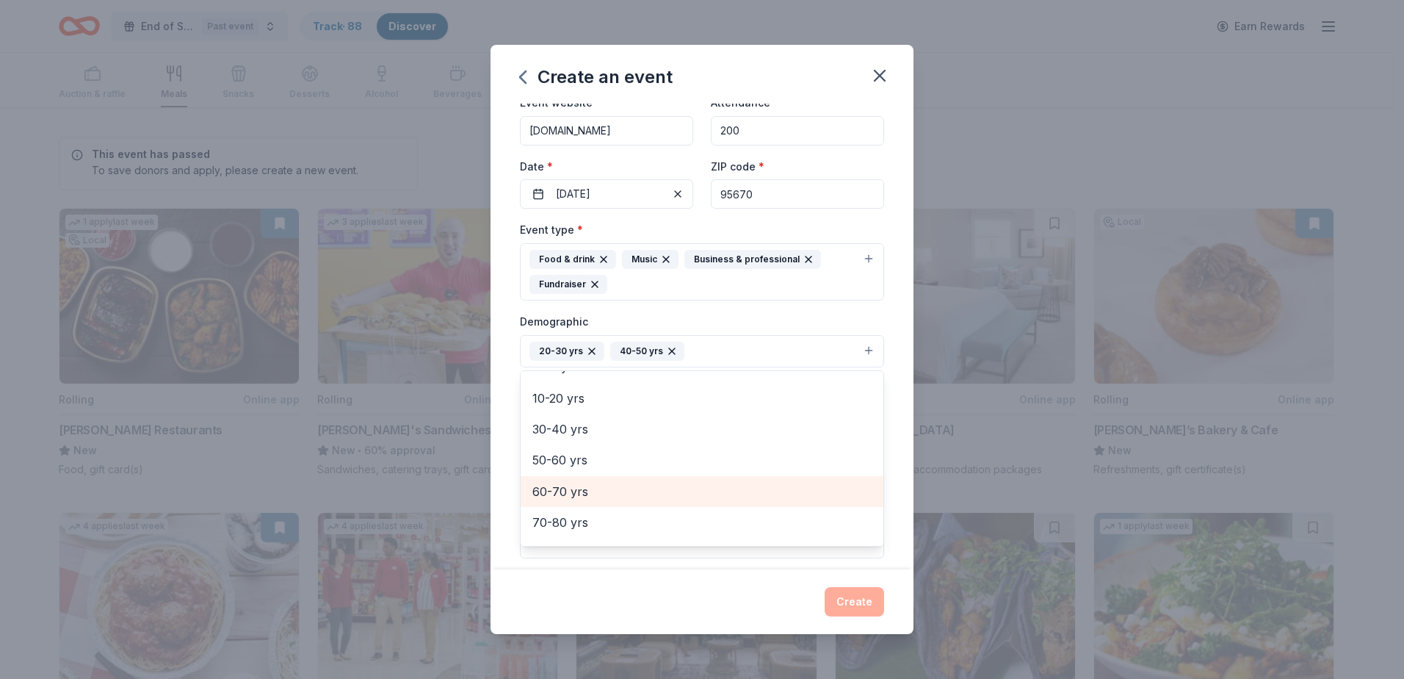
click at [690, 477] on div "60-70 yrs" at bounding box center [702, 491] width 363 height 31
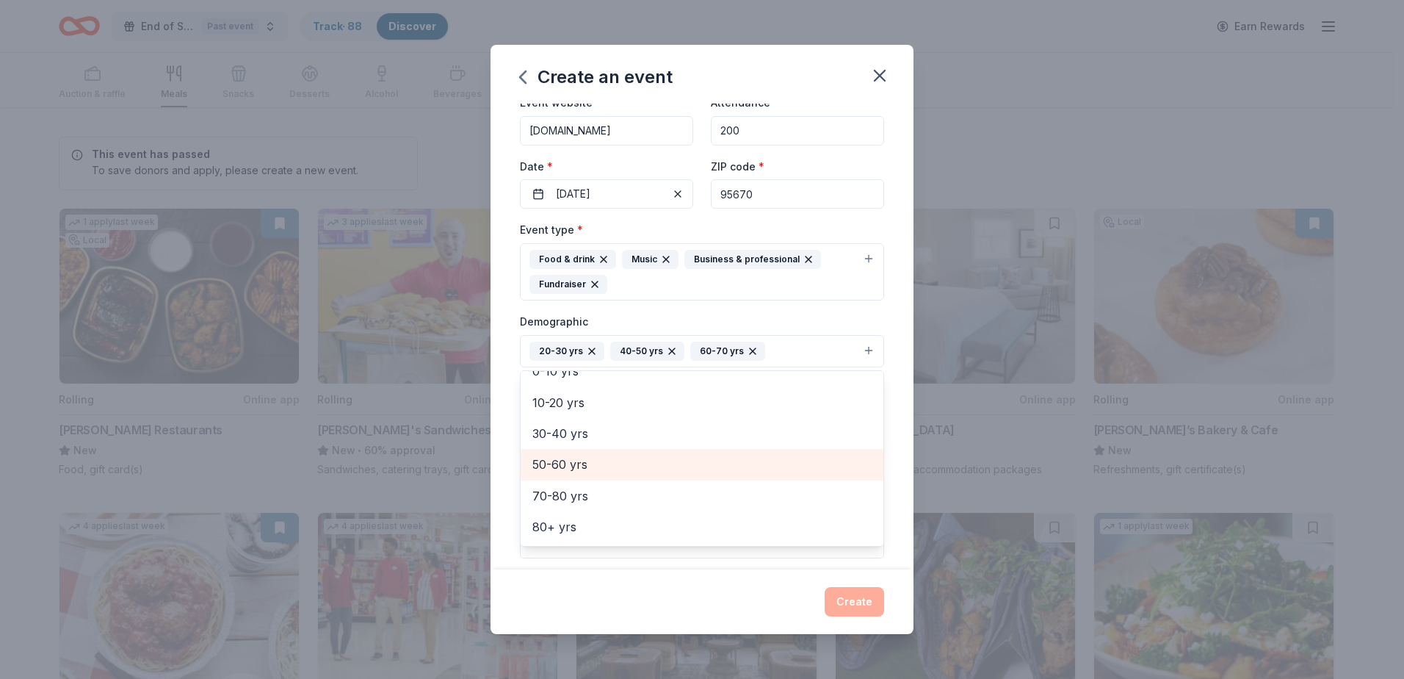
scroll to position [142, 0]
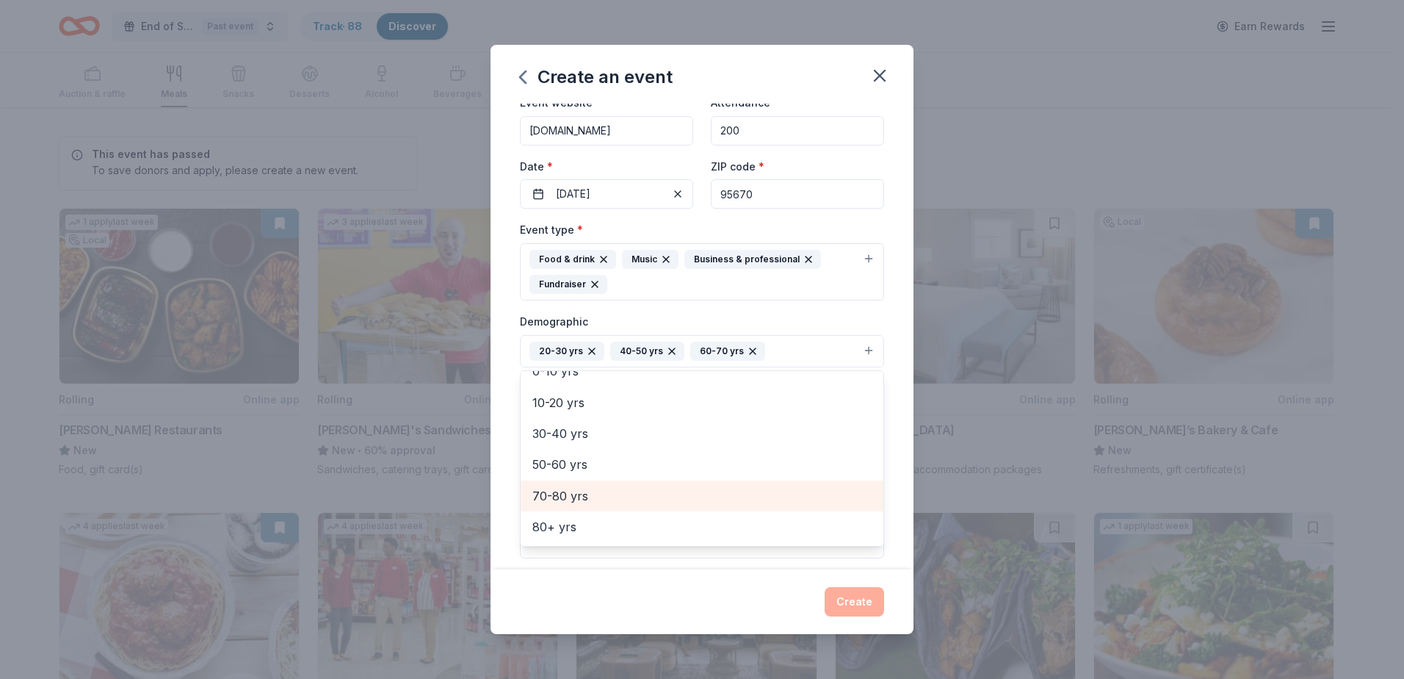
click at [686, 489] on span "70-80 yrs" at bounding box center [702, 495] width 339 height 19
click at [892, 333] on div "Event name * Veterans Day Fundraiser 23 /100 Event website www.ahvets.org Atten…" at bounding box center [702, 337] width 423 height 466
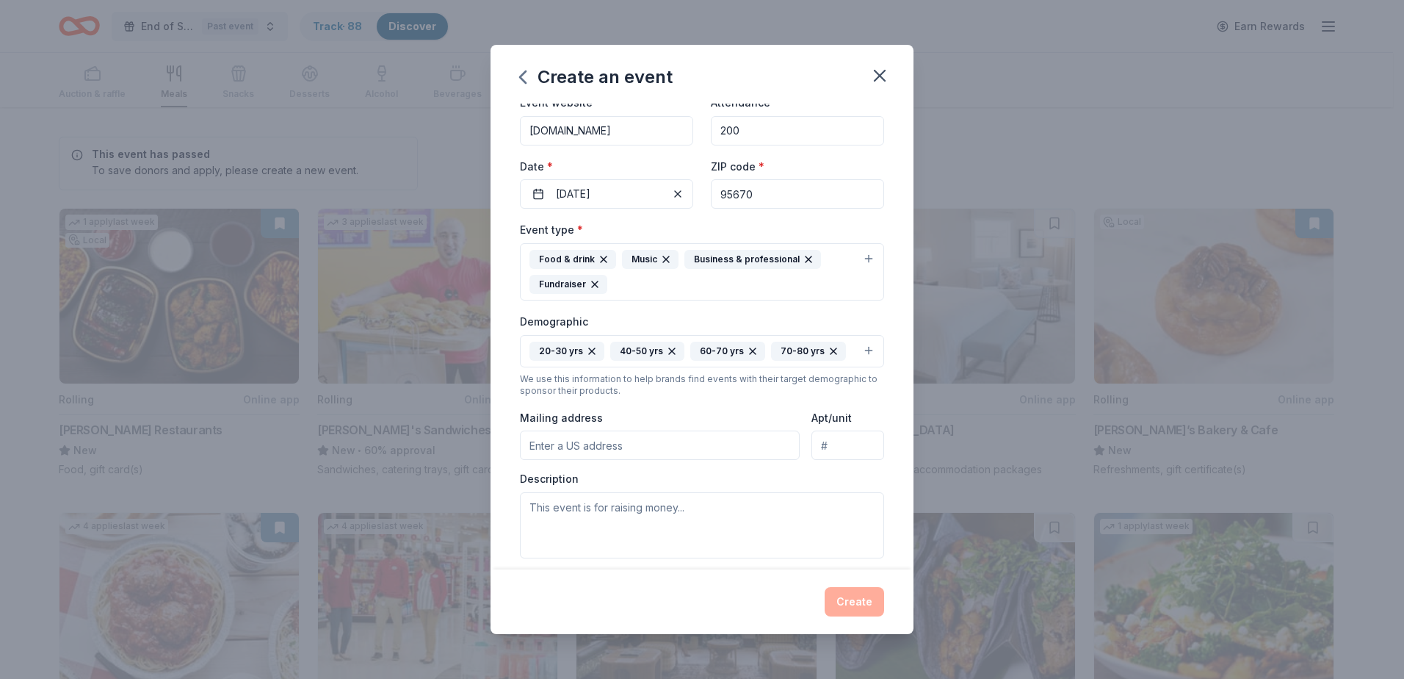
click at [744, 447] on input "Mailing address" at bounding box center [660, 444] width 280 height 29
type input "2801 Aramon Drive, Rancho Cordova, CA, 95670"
click at [638, 513] on textarea at bounding box center [702, 525] width 364 height 66
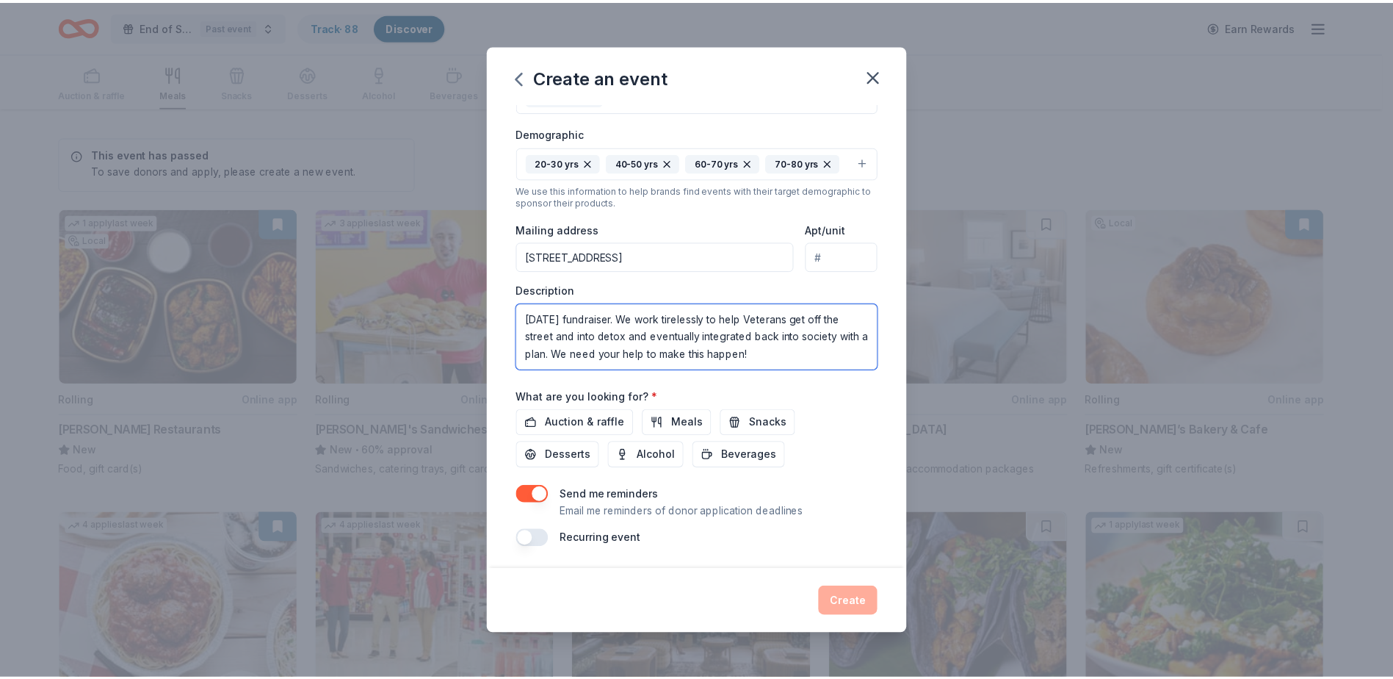
scroll to position [264, 0]
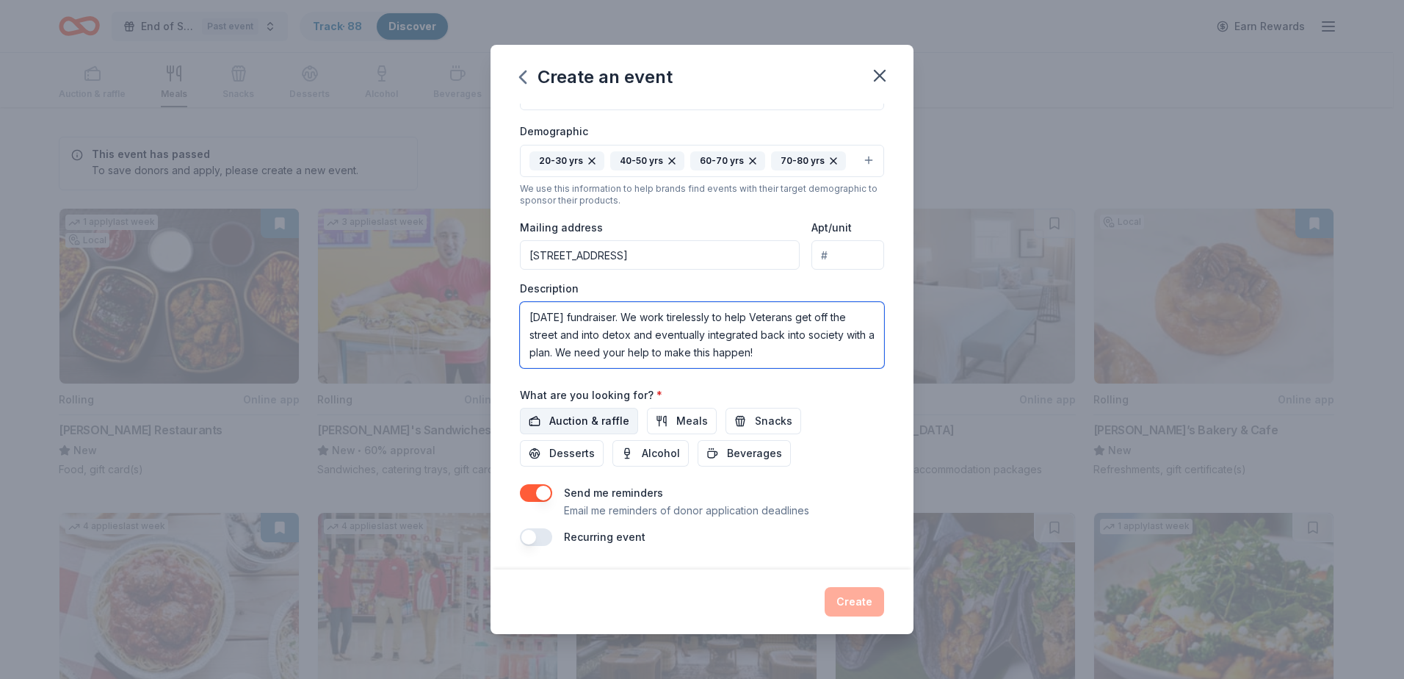
type textarea "Veterans day fundraiser. We work tirelessly to help Veterans get off the street…"
click at [601, 416] on span "Auction & raffle" at bounding box center [589, 421] width 80 height 18
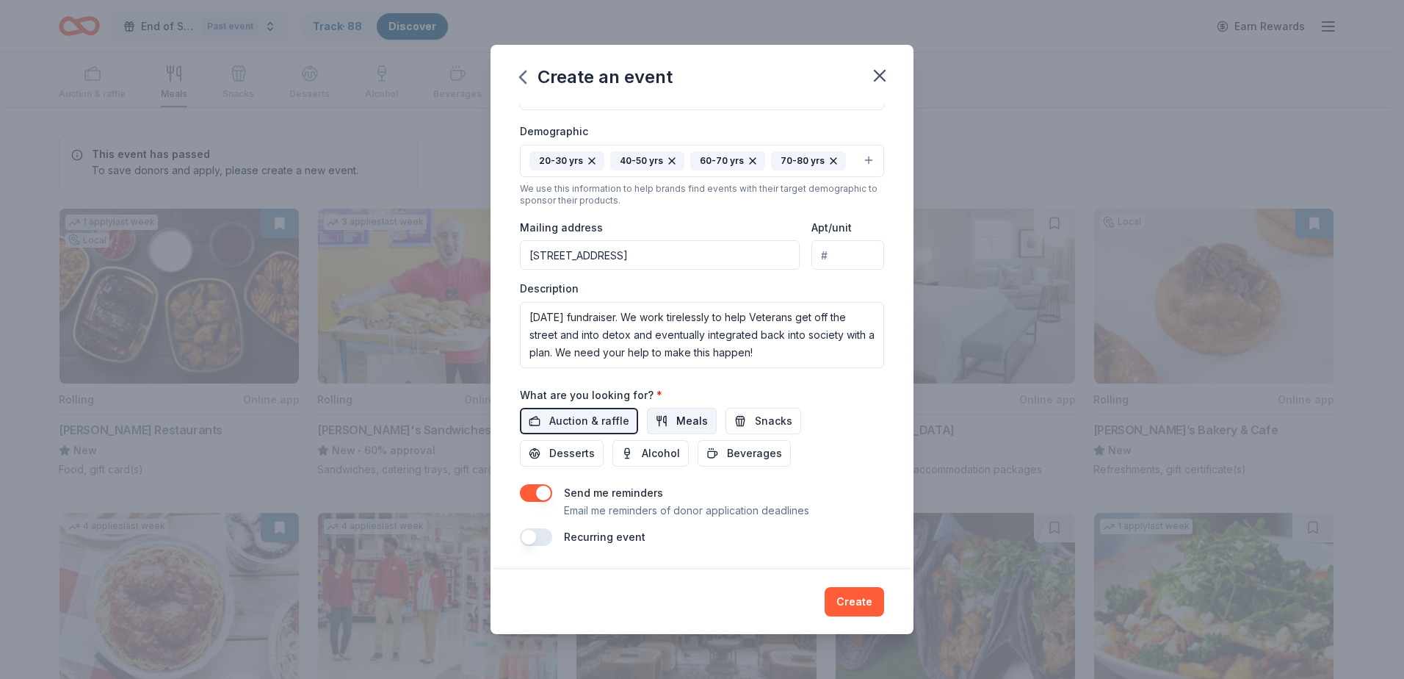
click at [676, 418] on span "Meals" at bounding box center [692, 421] width 32 height 18
click at [748, 424] on button "Snacks" at bounding box center [764, 421] width 76 height 26
click at [734, 459] on span "Beverages" at bounding box center [754, 453] width 55 height 18
click at [635, 448] on button "Alcohol" at bounding box center [651, 453] width 76 height 26
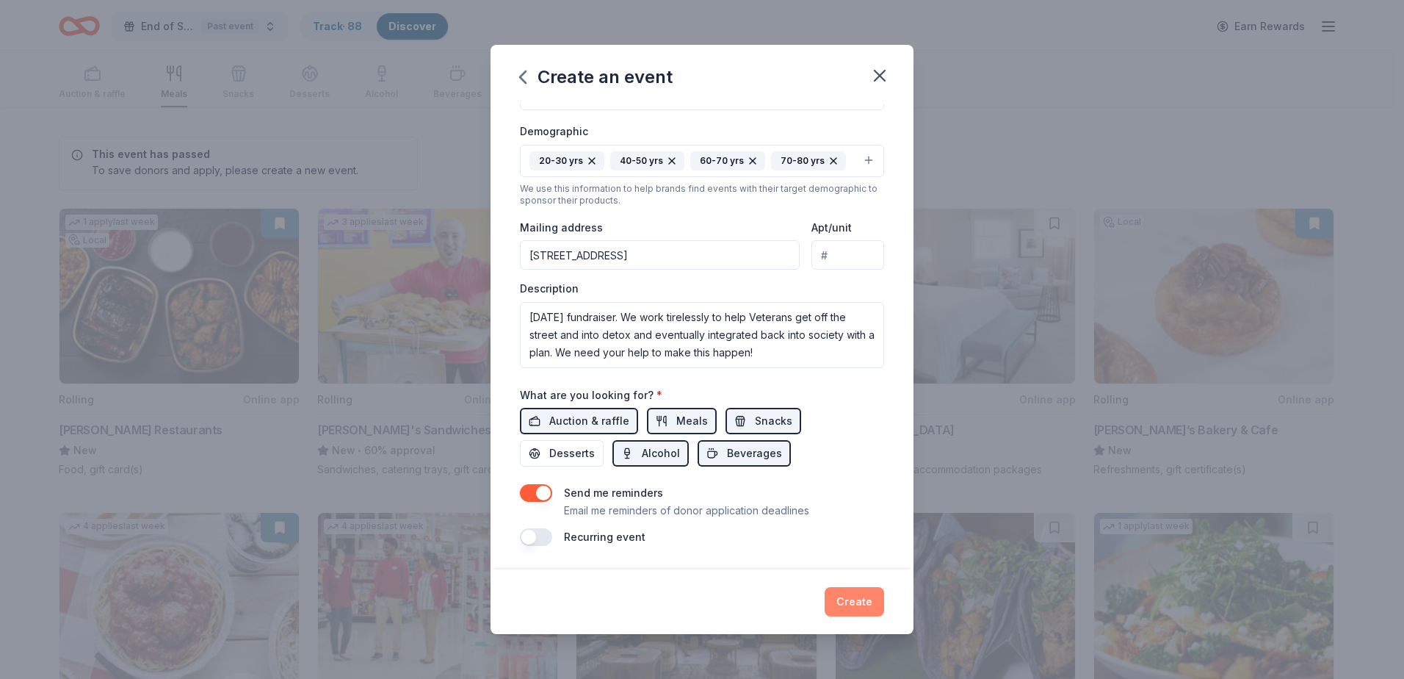
click at [854, 607] on button "Create" at bounding box center [854, 601] width 59 height 29
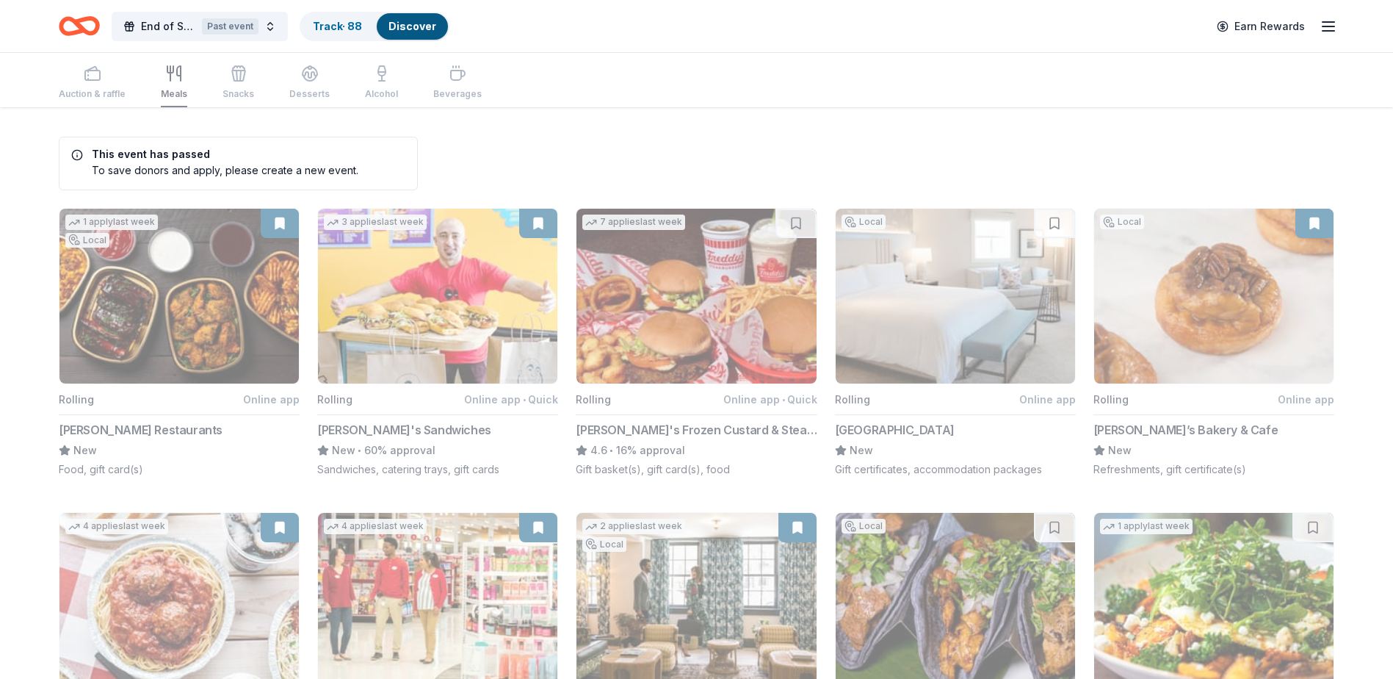
scroll to position [0, 0]
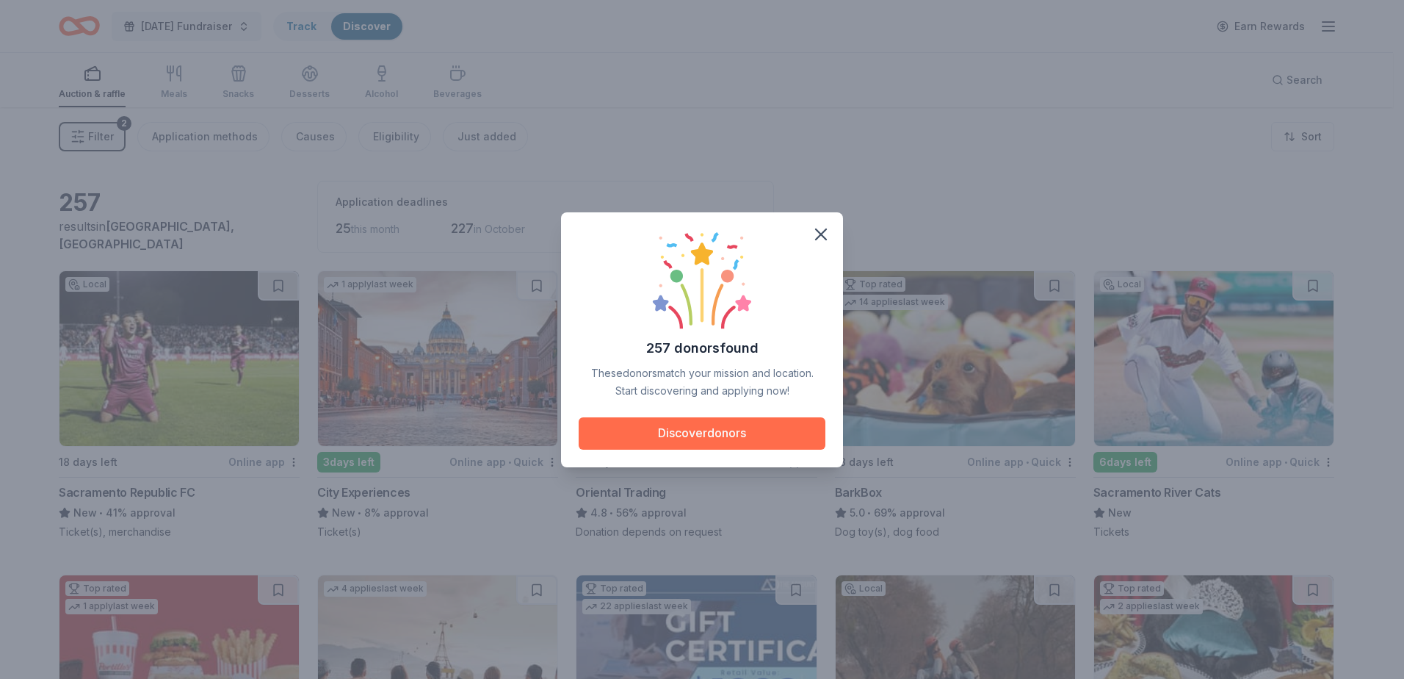
click at [665, 432] on button "Discover donors" at bounding box center [702, 433] width 247 height 32
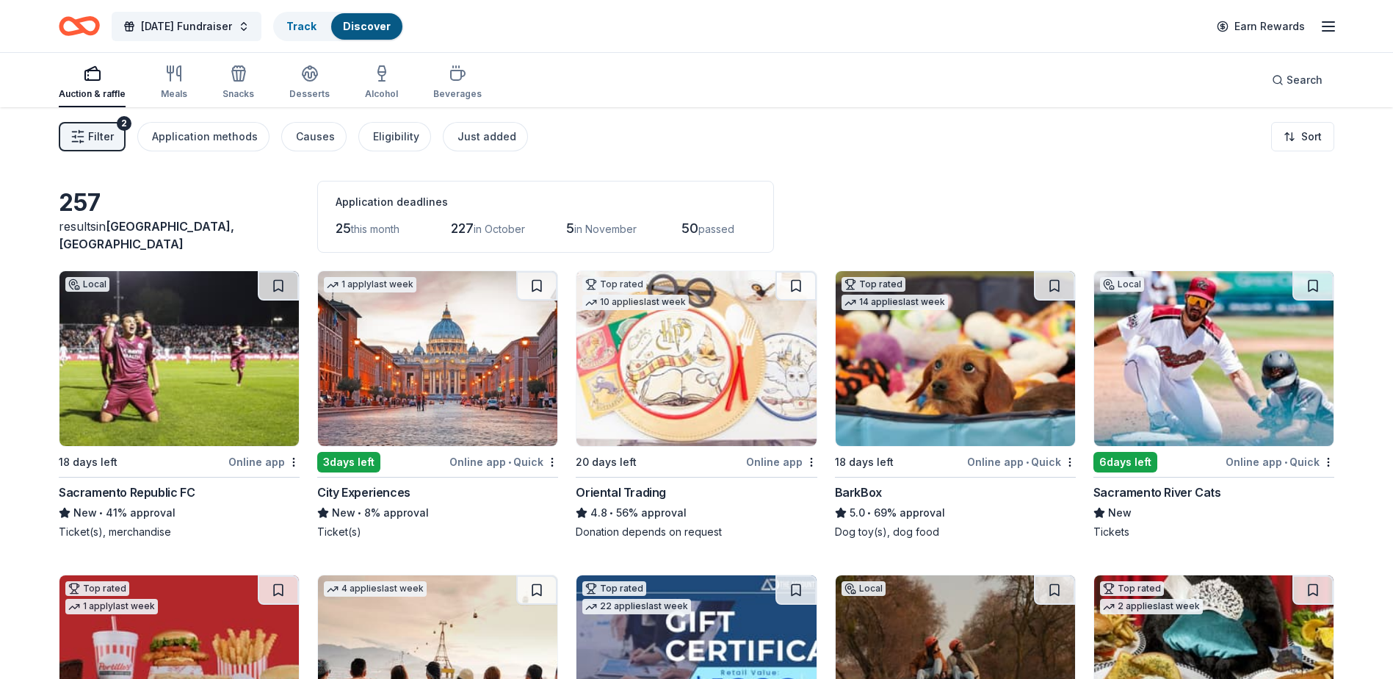
click at [737, 378] on img at bounding box center [696, 358] width 239 height 175
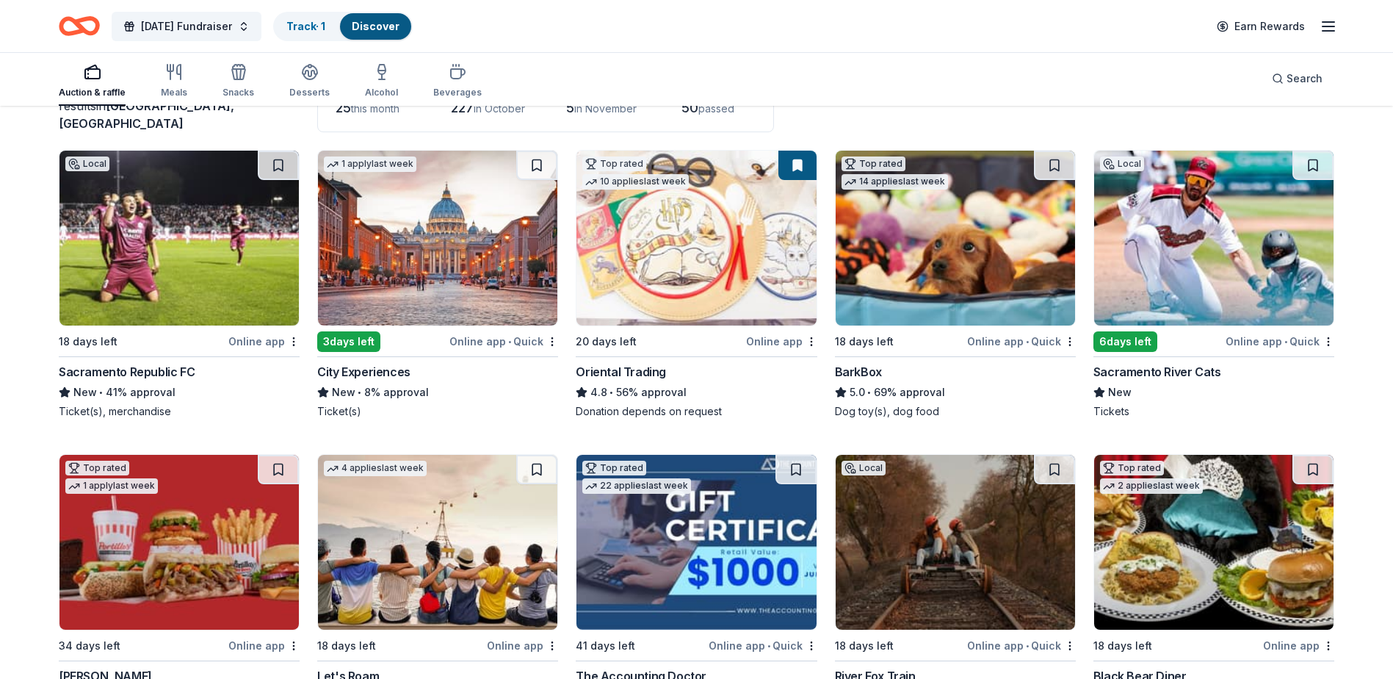
scroll to position [147, 0]
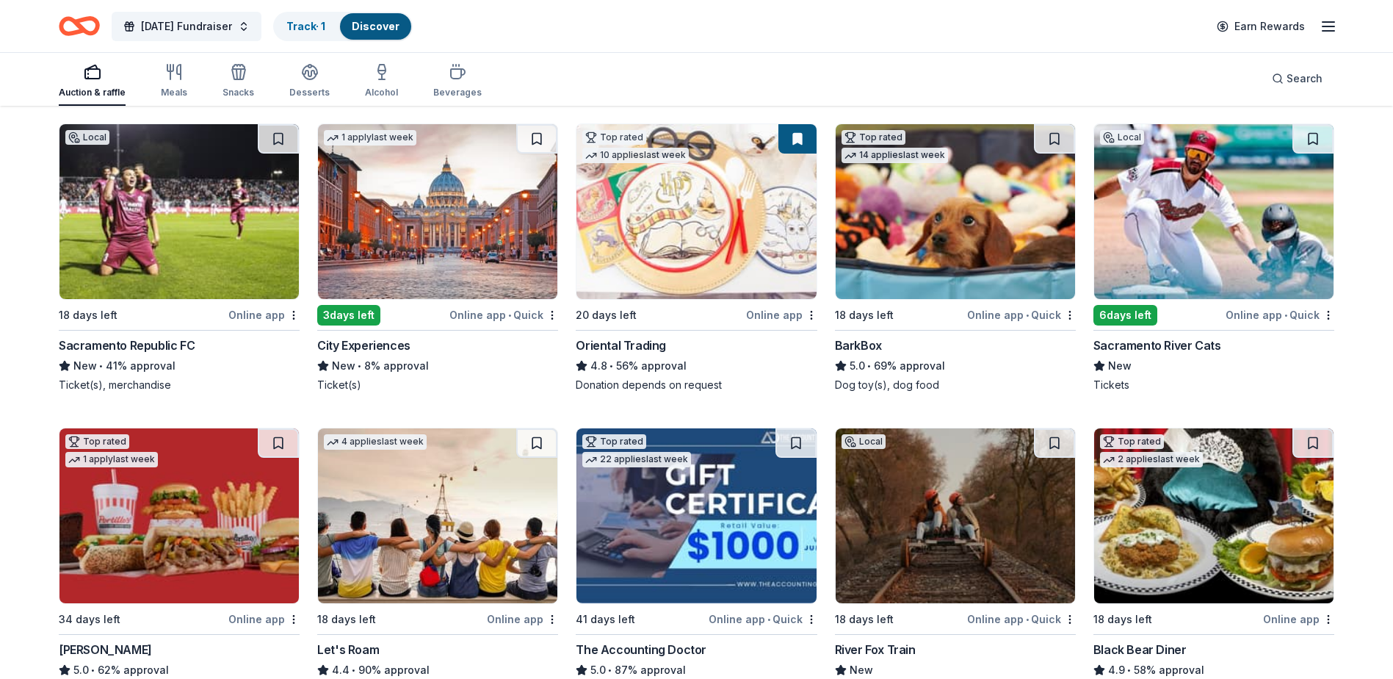
click at [1222, 216] on img at bounding box center [1213, 211] width 239 height 175
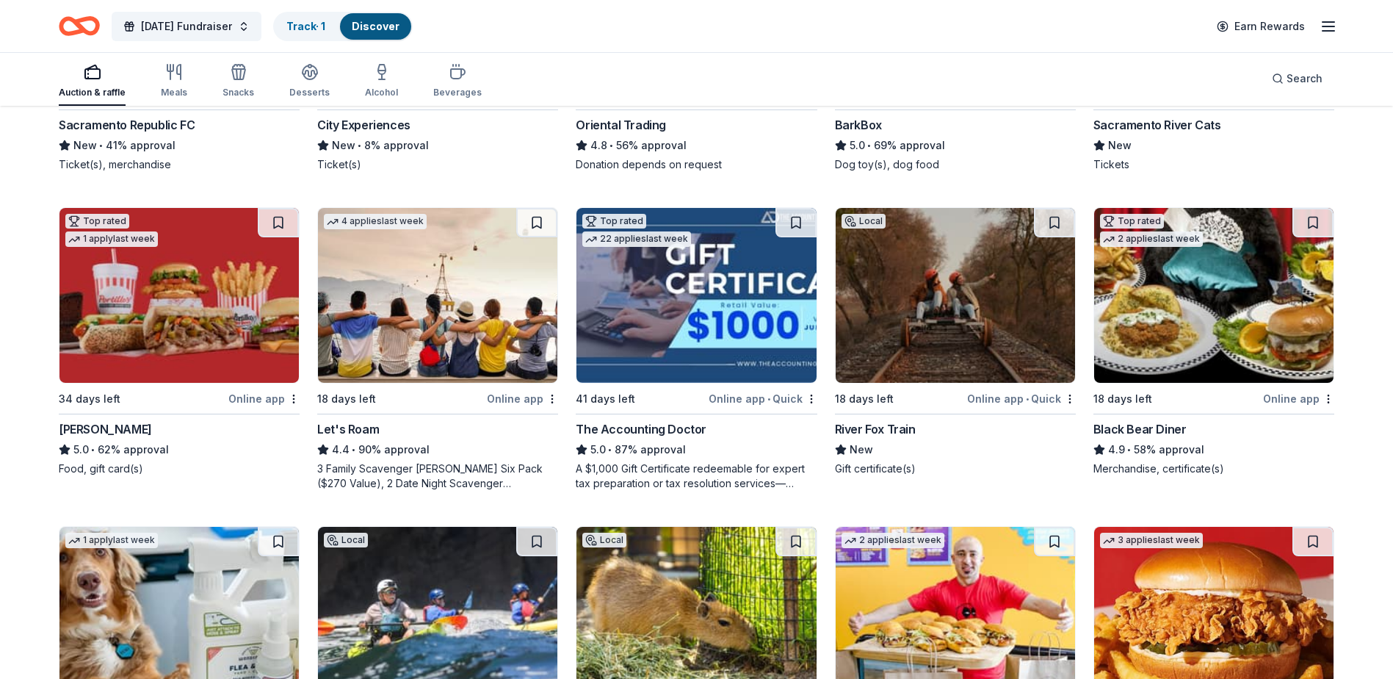
scroll to position [441, 0]
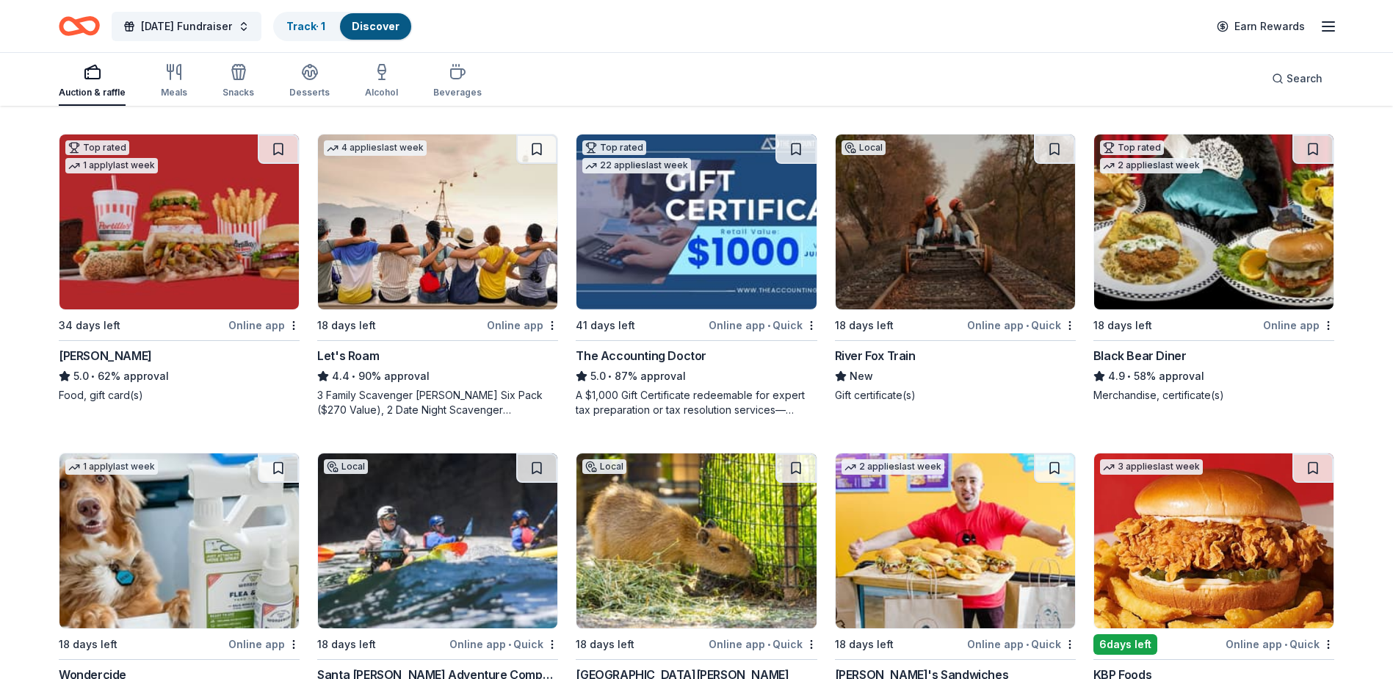
click at [1208, 231] on img at bounding box center [1213, 221] width 239 height 175
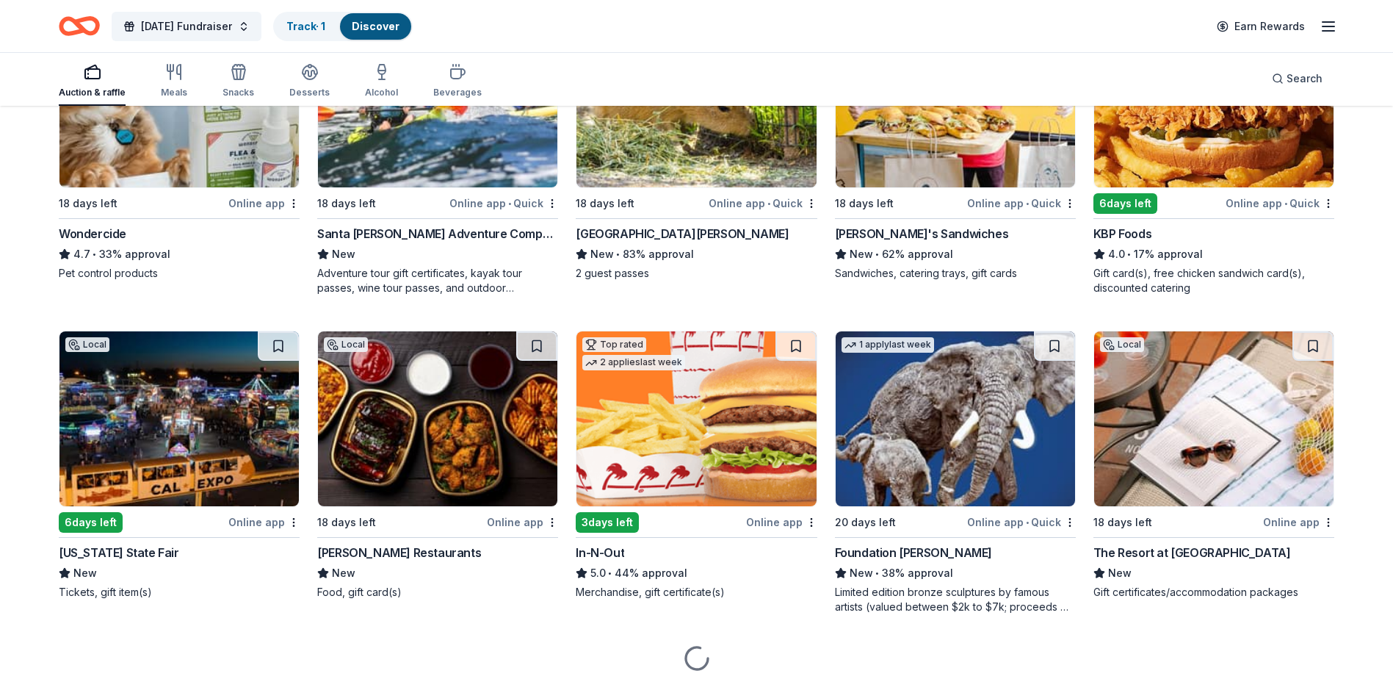
scroll to position [934, 0]
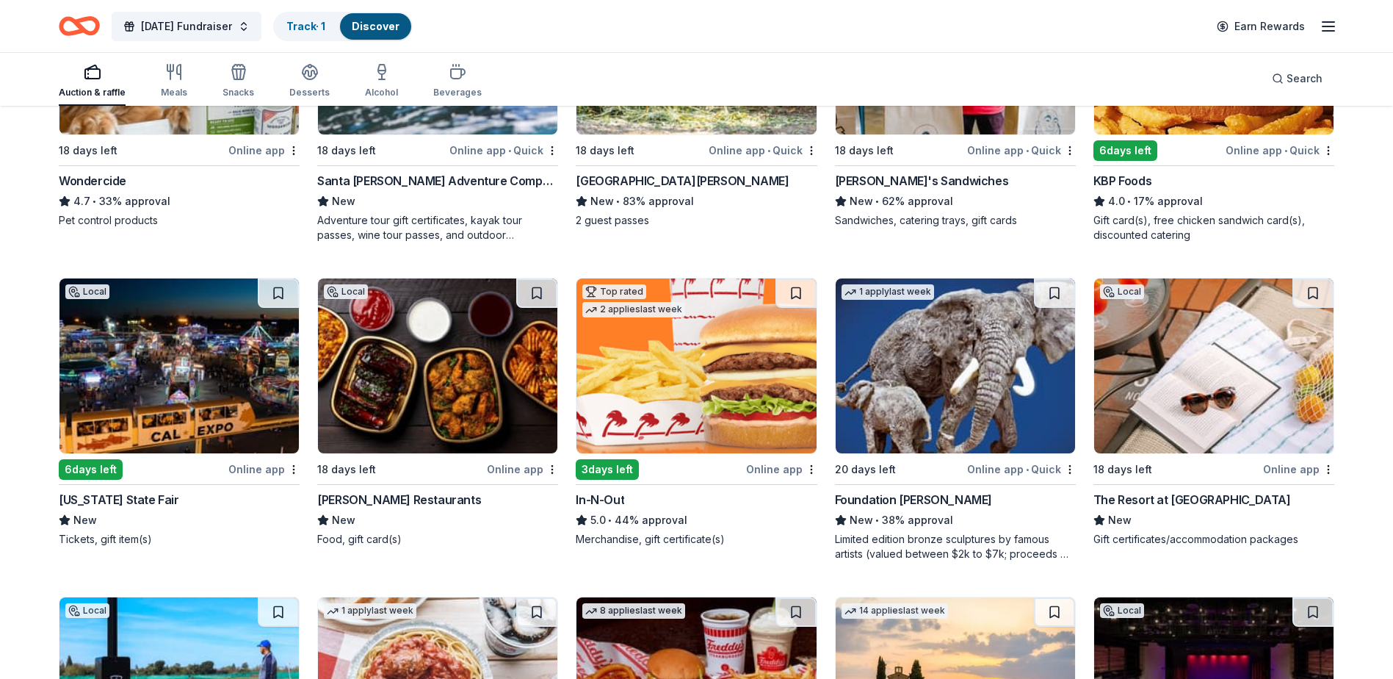
click at [221, 400] on img at bounding box center [178, 365] width 239 height 175
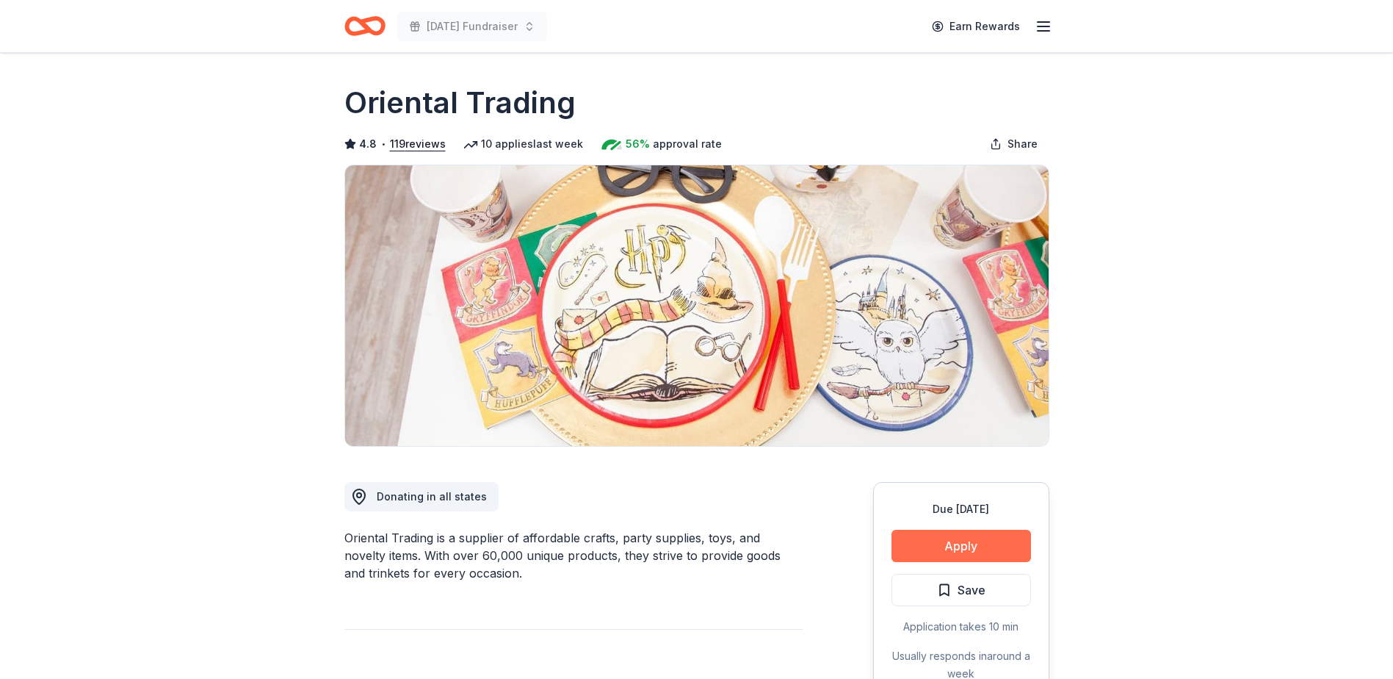
click at [953, 547] on button "Apply" at bounding box center [962, 546] width 140 height 32
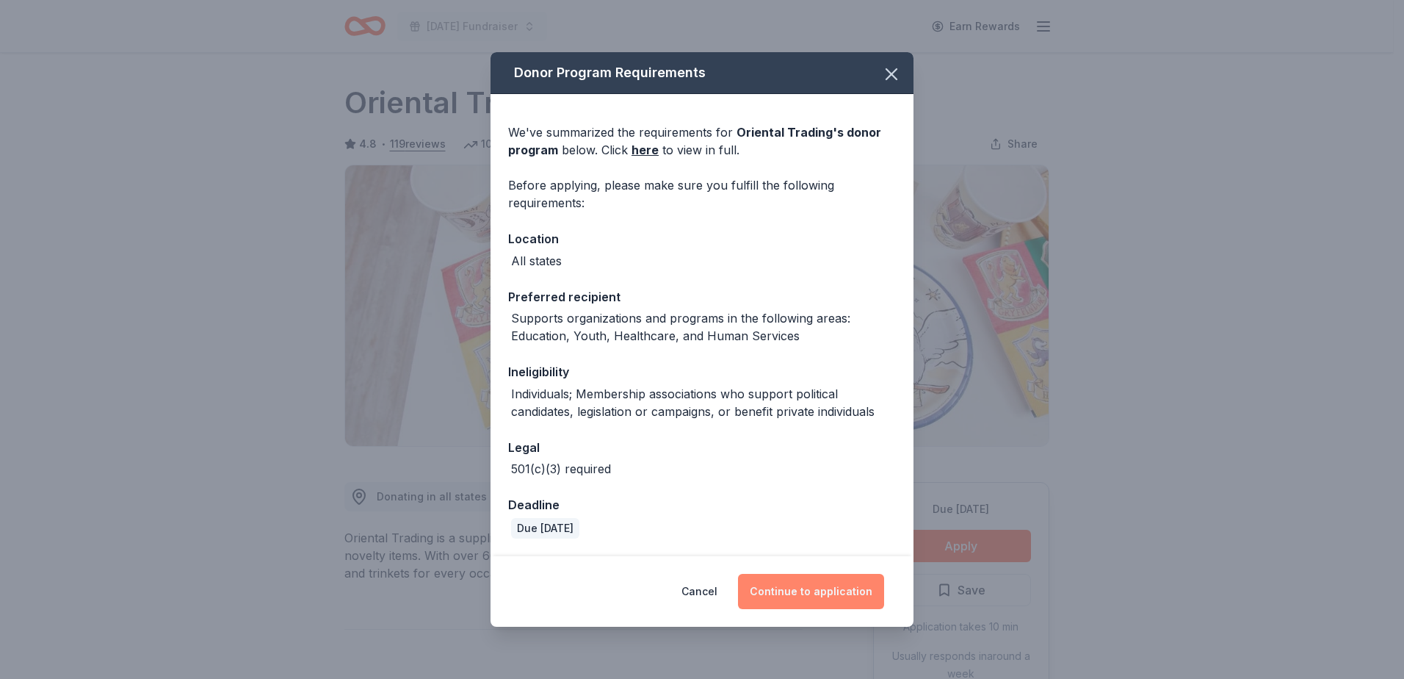
click at [851, 593] on button "Continue to application" at bounding box center [811, 591] width 146 height 35
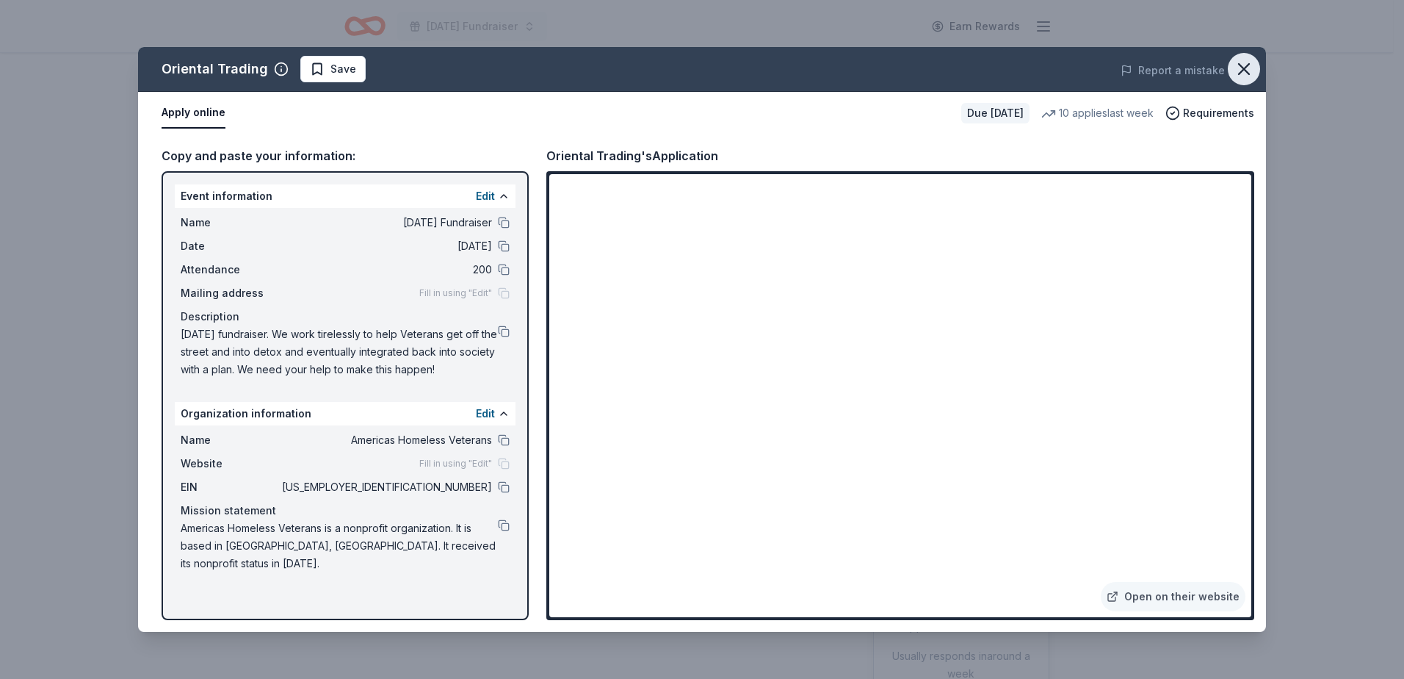
click at [1241, 70] on icon "button" at bounding box center [1244, 69] width 21 height 21
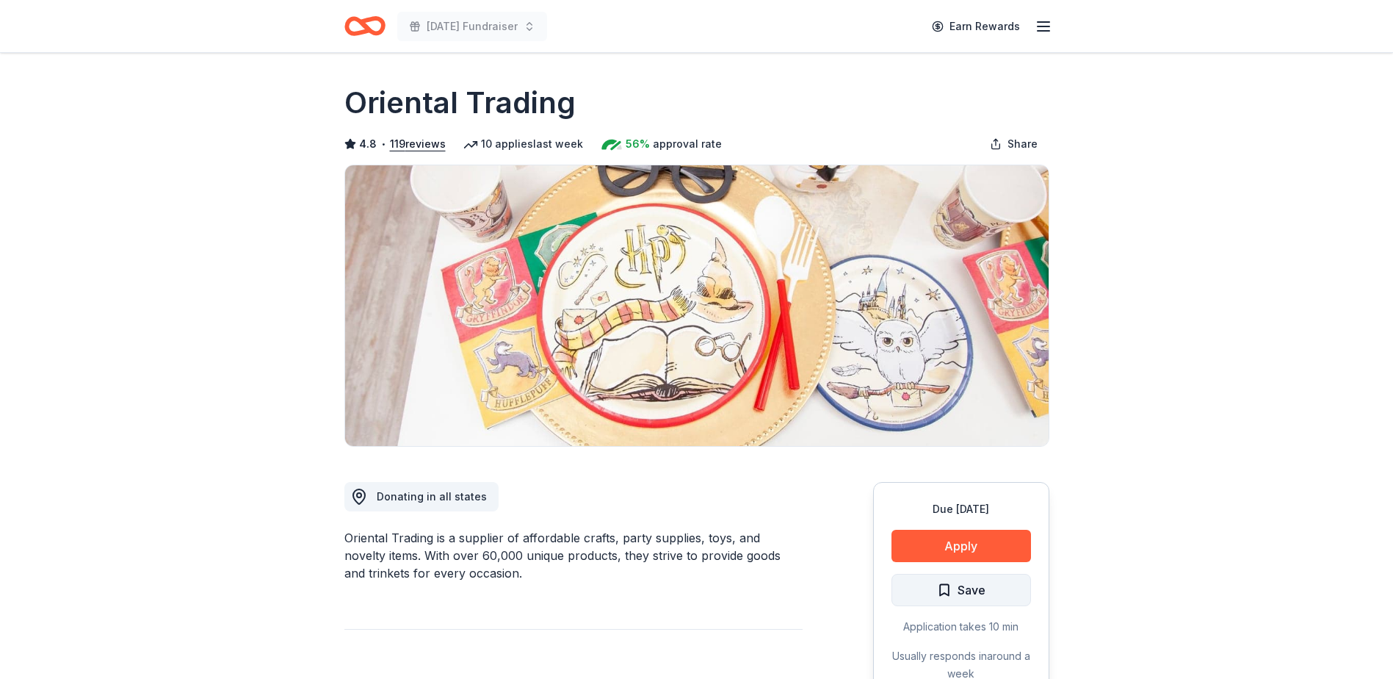
click at [967, 592] on span "Save" at bounding box center [972, 589] width 28 height 19
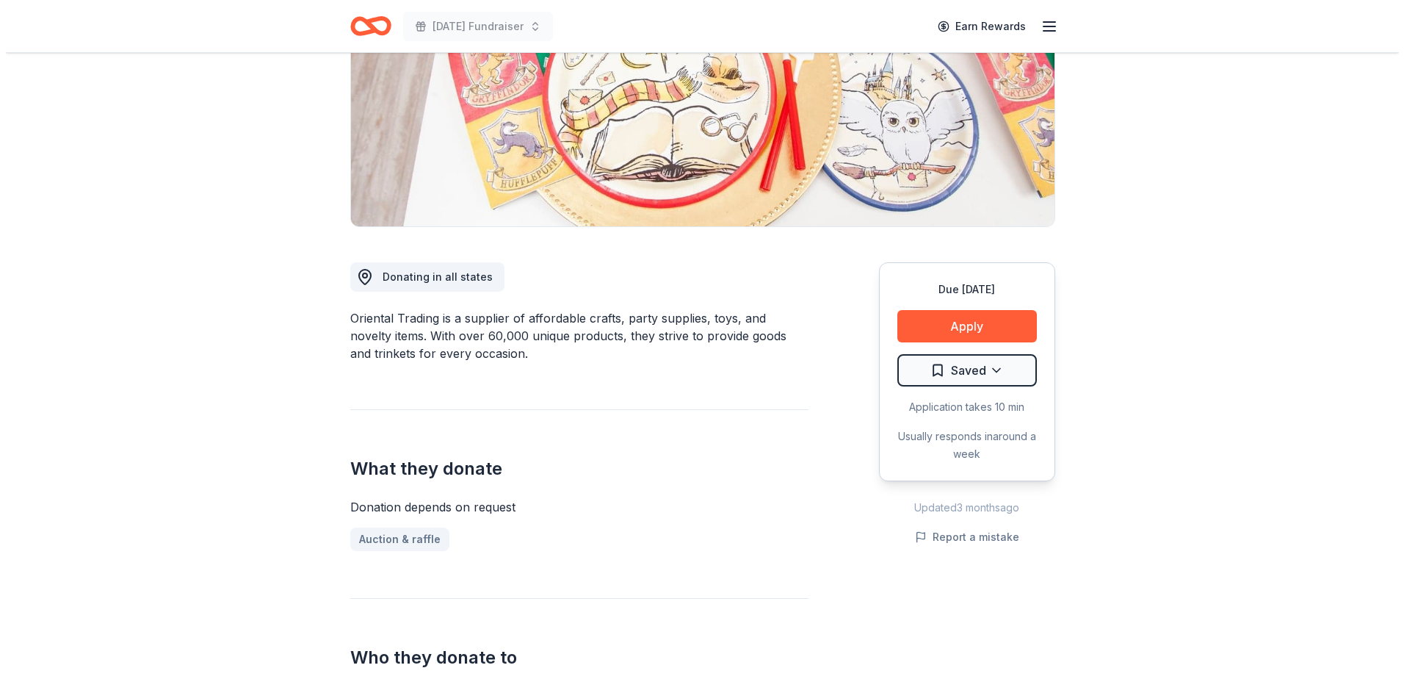
scroll to position [220, 0]
click at [989, 375] on html "Veterans Day Fundraiser Earn Rewards Due in 20 days Share Oriental Trading 4.8 …" at bounding box center [702, 119] width 1404 height 679
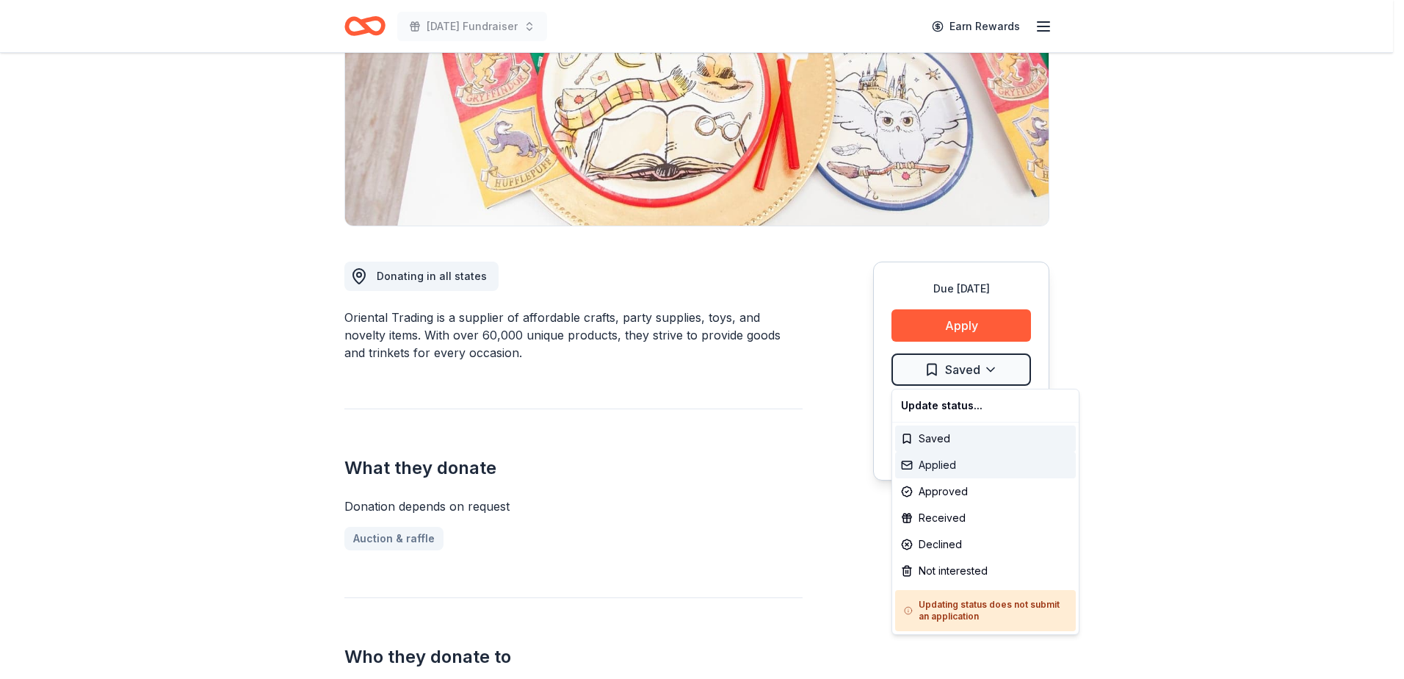
click at [960, 458] on div "Applied" at bounding box center [985, 465] width 181 height 26
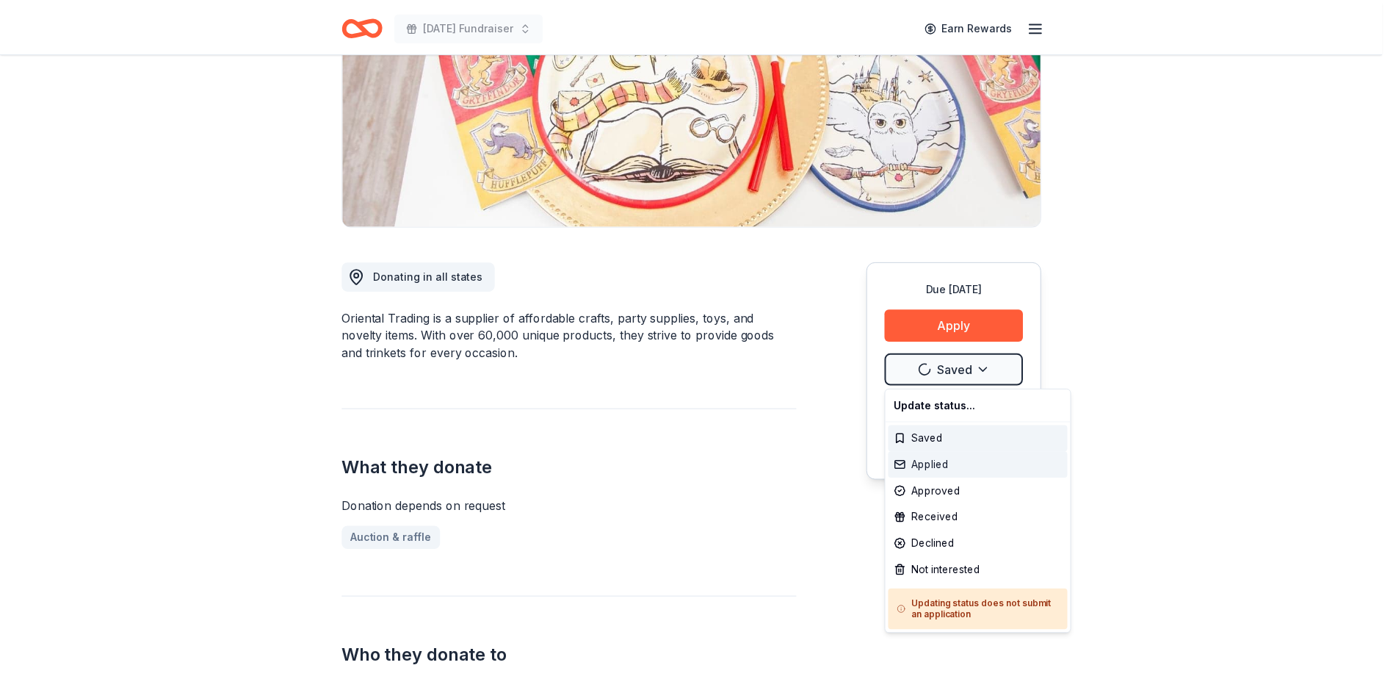
scroll to position [0, 0]
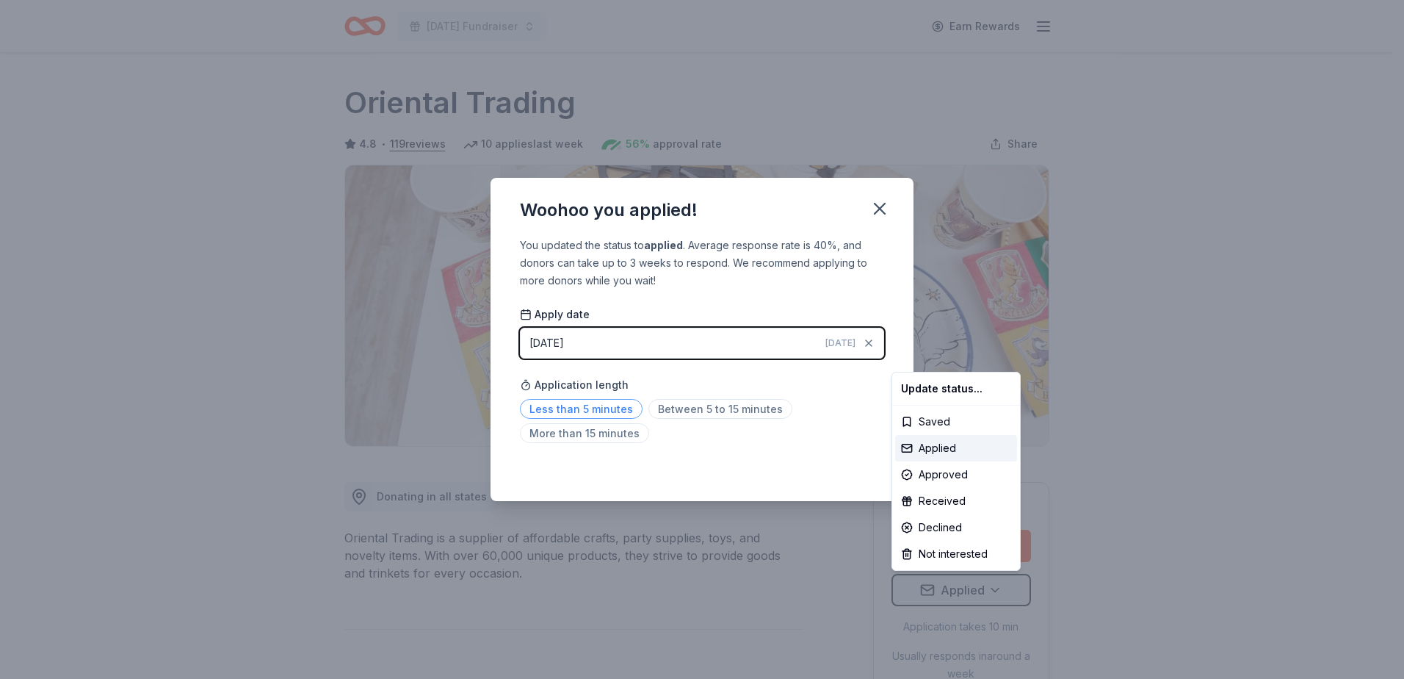
click at [574, 406] on html "Veterans Day Fundraiser Earn Rewards Due in 20 days Share Oriental Trading 4.8 …" at bounding box center [702, 339] width 1404 height 679
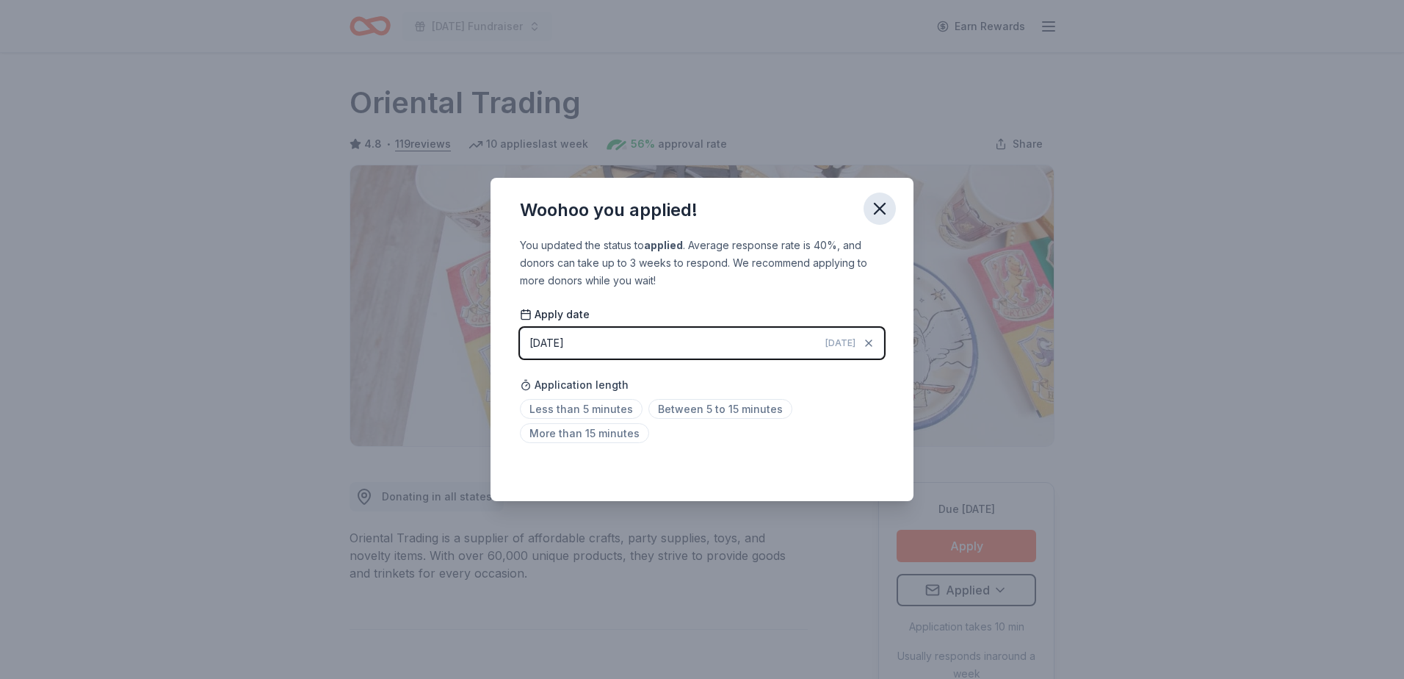
click at [881, 200] on icon "button" at bounding box center [880, 208] width 21 height 21
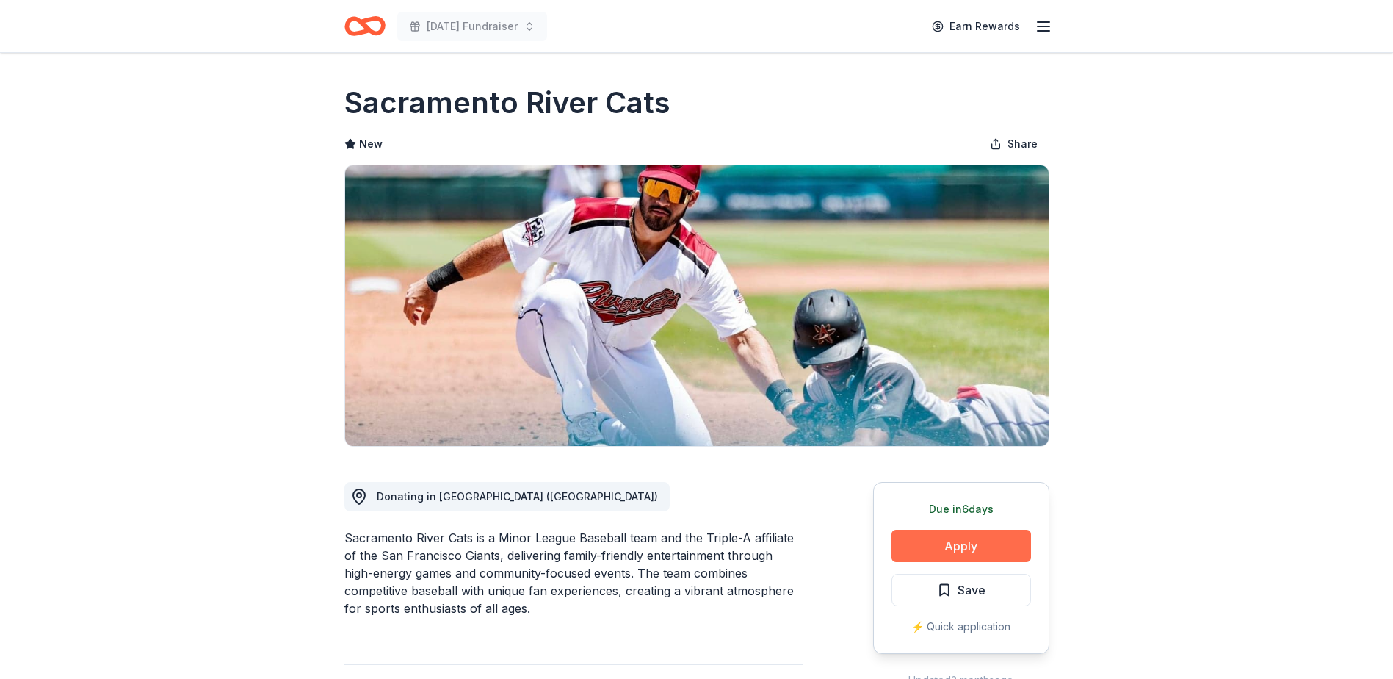
click at [985, 546] on button "Apply" at bounding box center [962, 546] width 140 height 32
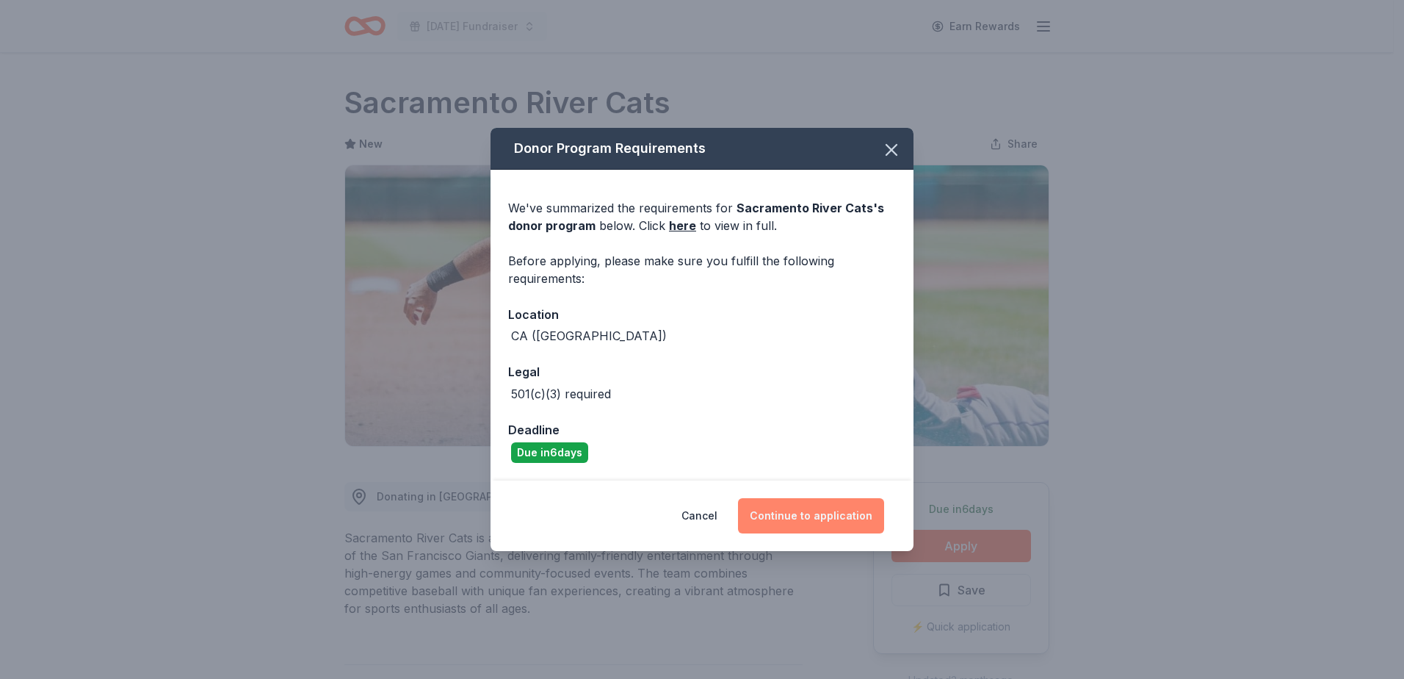
click at [829, 510] on button "Continue to application" at bounding box center [811, 515] width 146 height 35
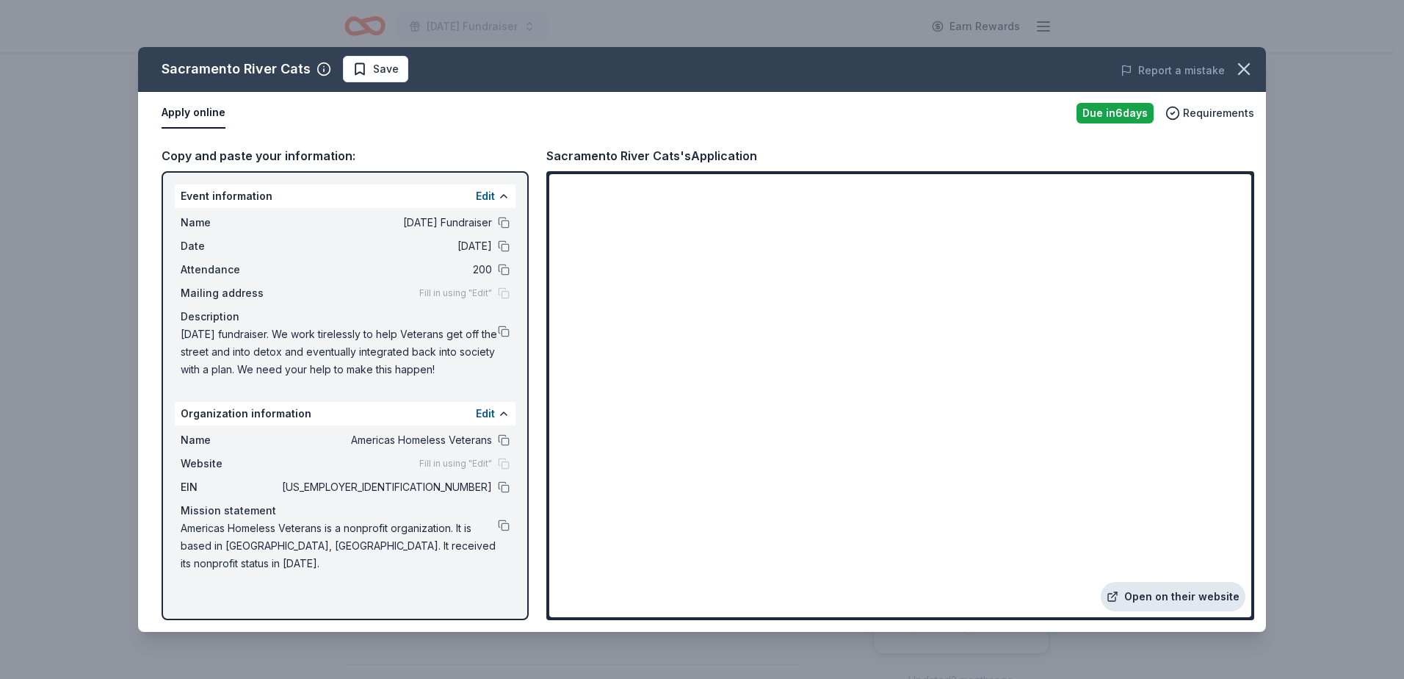
click at [1146, 599] on link "Open on their website" at bounding box center [1173, 596] width 145 height 29
click at [1249, 70] on icon "button" at bounding box center [1244, 69] width 21 height 21
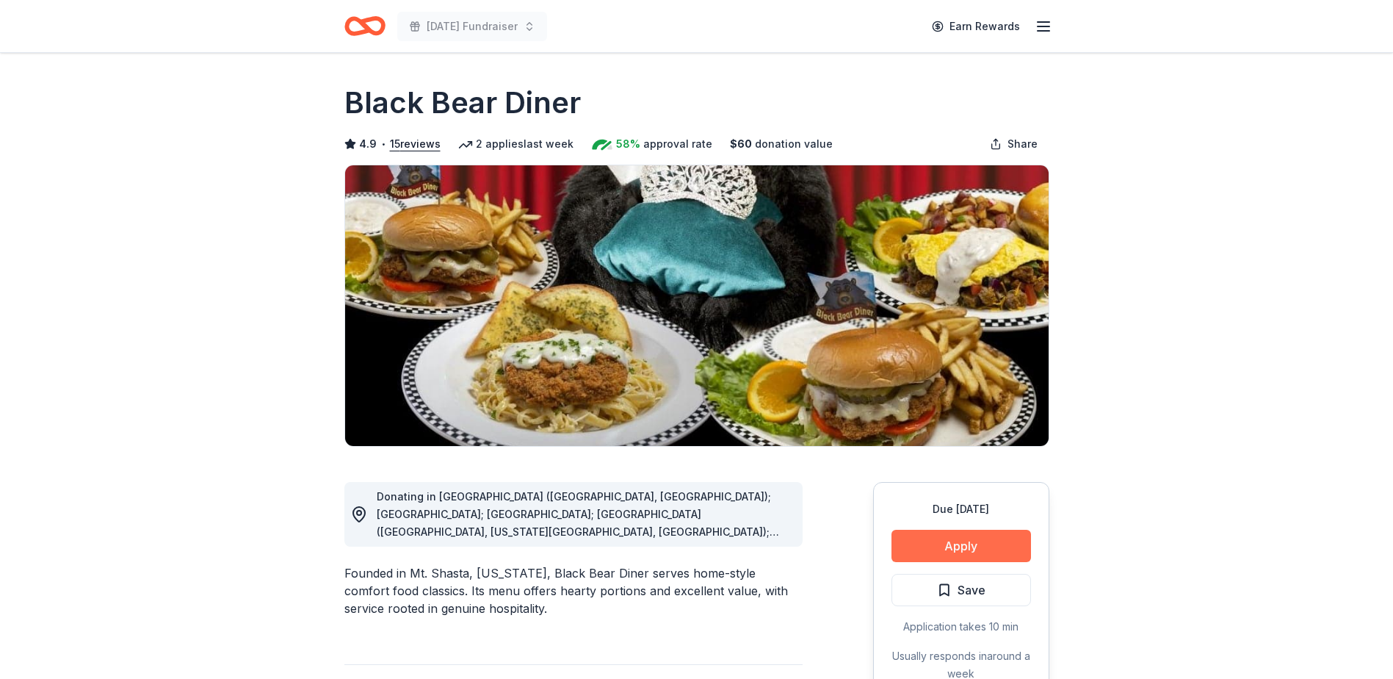
click at [938, 542] on button "Apply" at bounding box center [962, 546] width 140 height 32
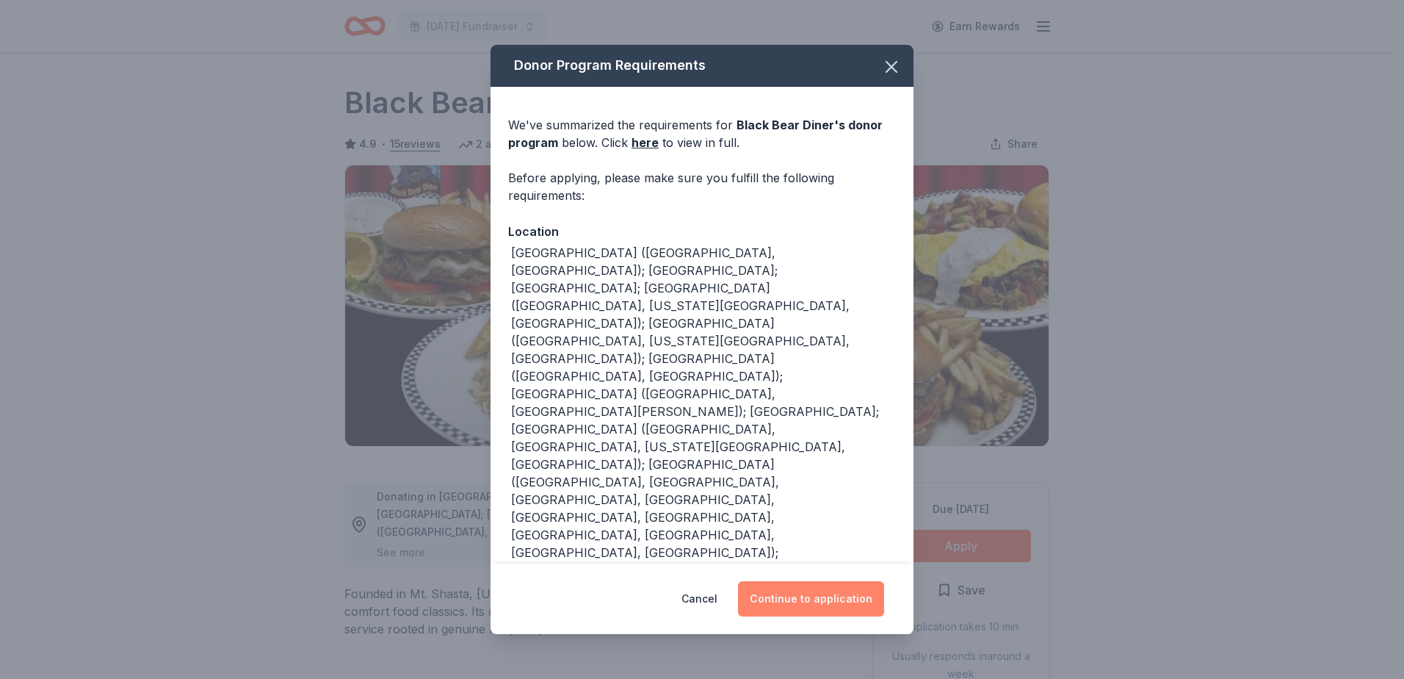
click at [836, 582] on button "Continue to application" at bounding box center [811, 598] width 146 height 35
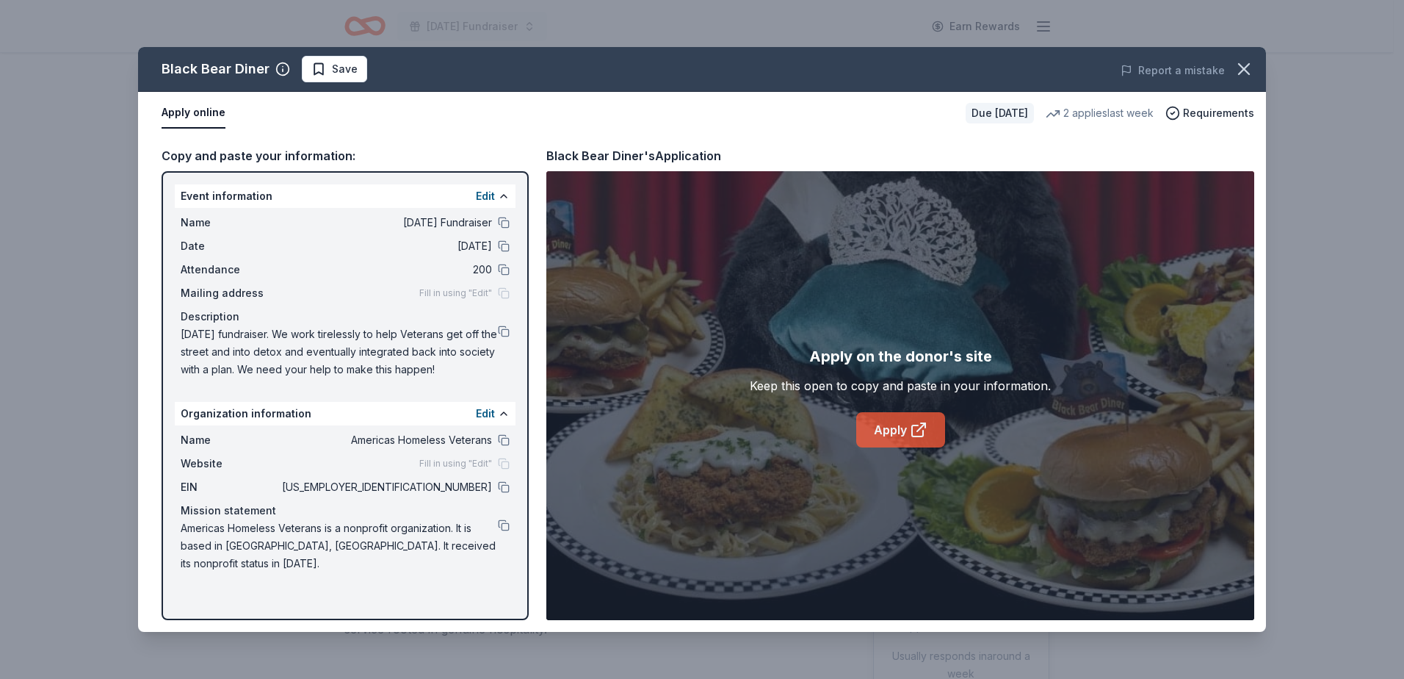
click at [916, 433] on icon at bounding box center [919, 430] width 18 height 18
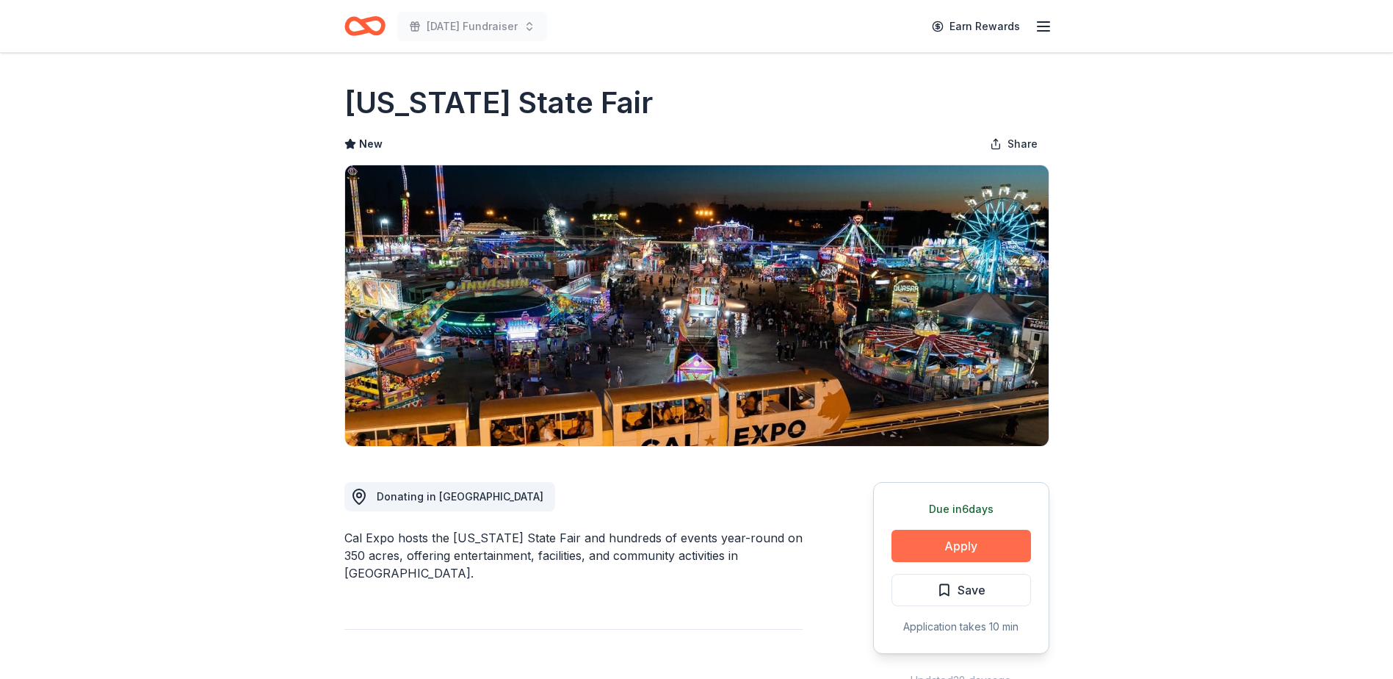
click at [985, 550] on button "Apply" at bounding box center [962, 546] width 140 height 32
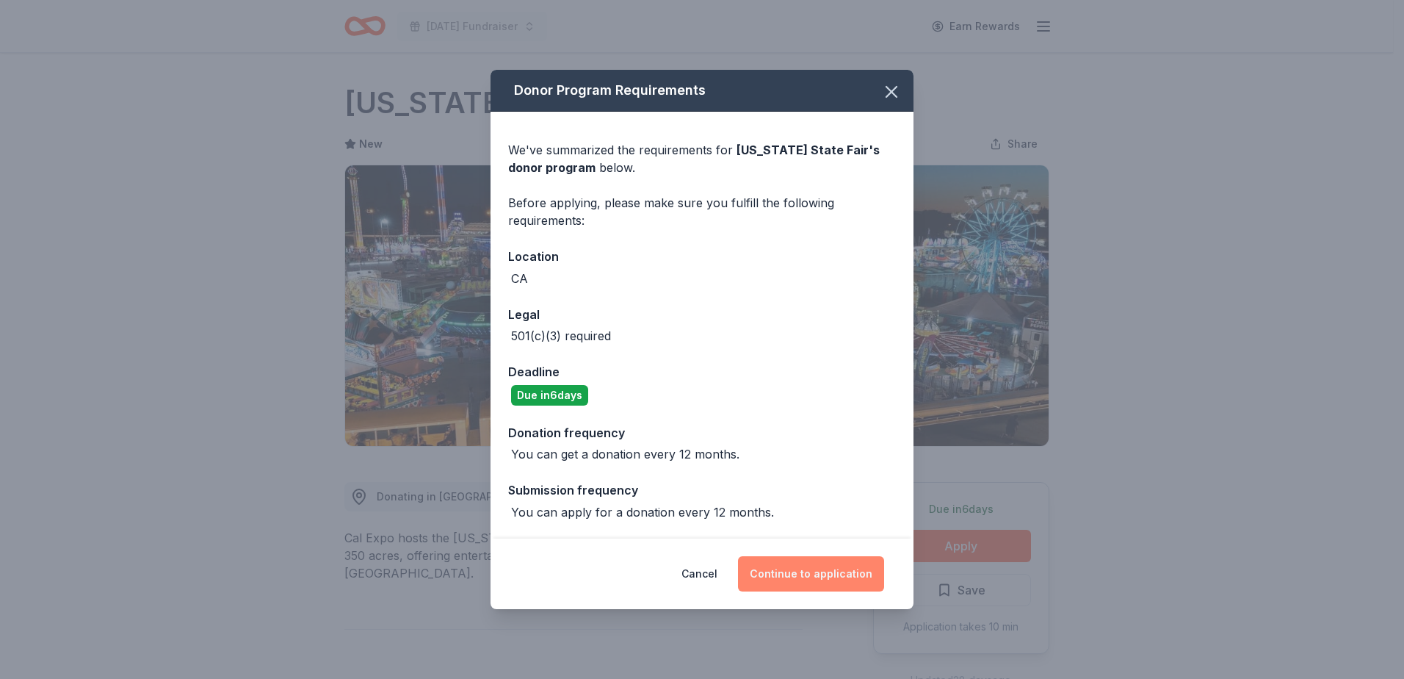
click at [803, 574] on button "Continue to application" at bounding box center [811, 573] width 146 height 35
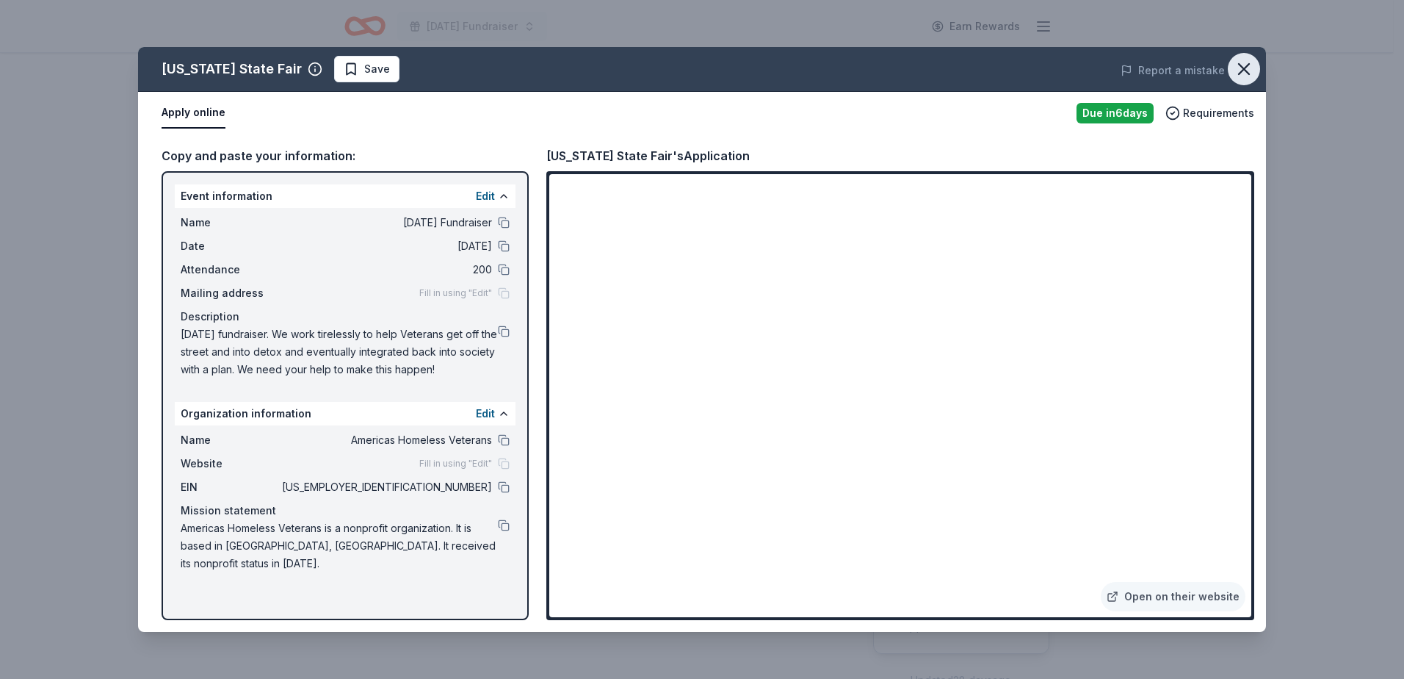
click at [1251, 66] on icon "button" at bounding box center [1244, 69] width 21 height 21
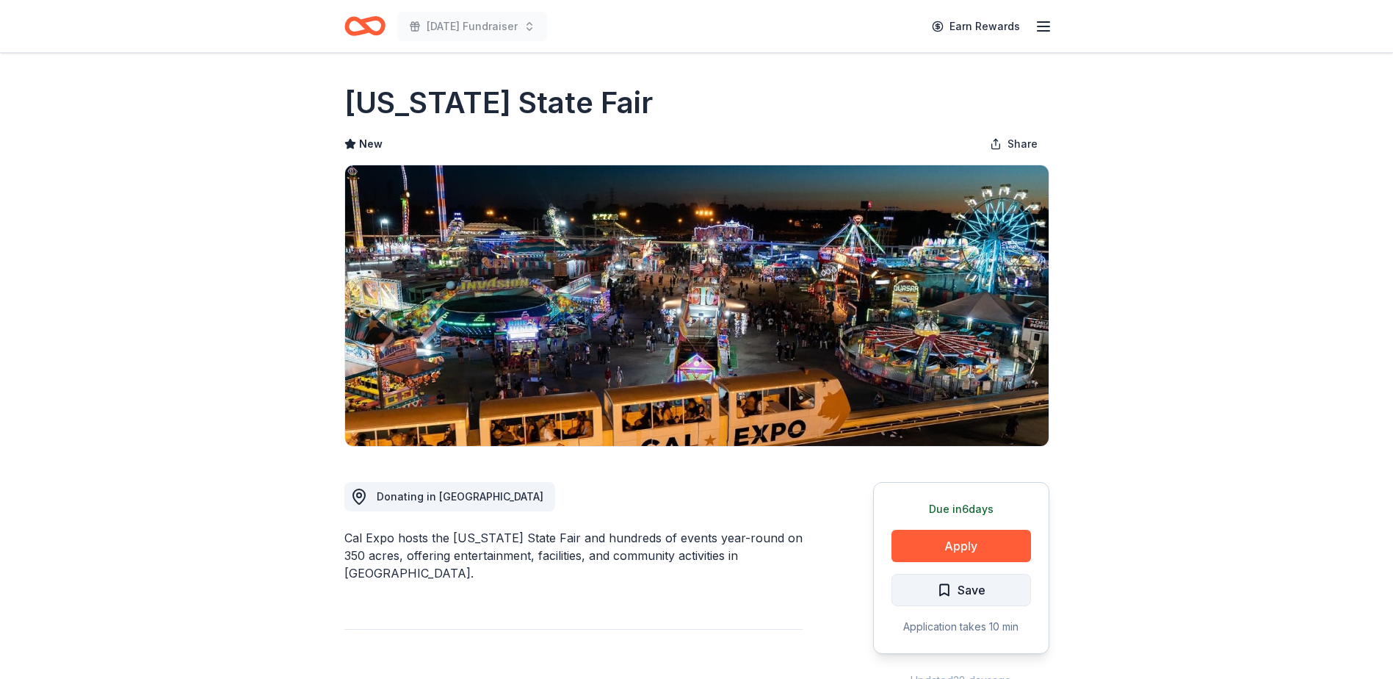
click at [981, 585] on span "Save" at bounding box center [972, 589] width 28 height 19
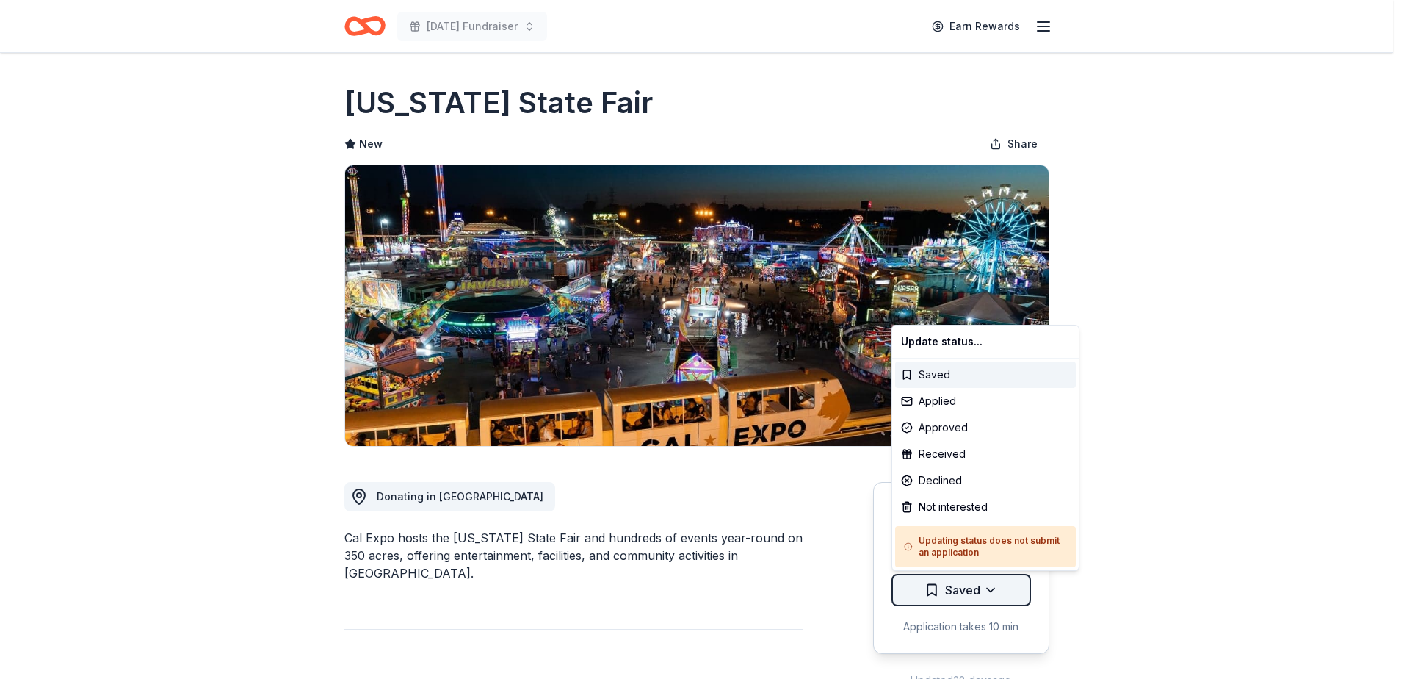
click at [967, 591] on html "Veterans Day Fundraiser Earn Rewards Due in 6 days Share California State Fair …" at bounding box center [702, 339] width 1404 height 679
click at [976, 403] on div "Applied" at bounding box center [985, 401] width 181 height 26
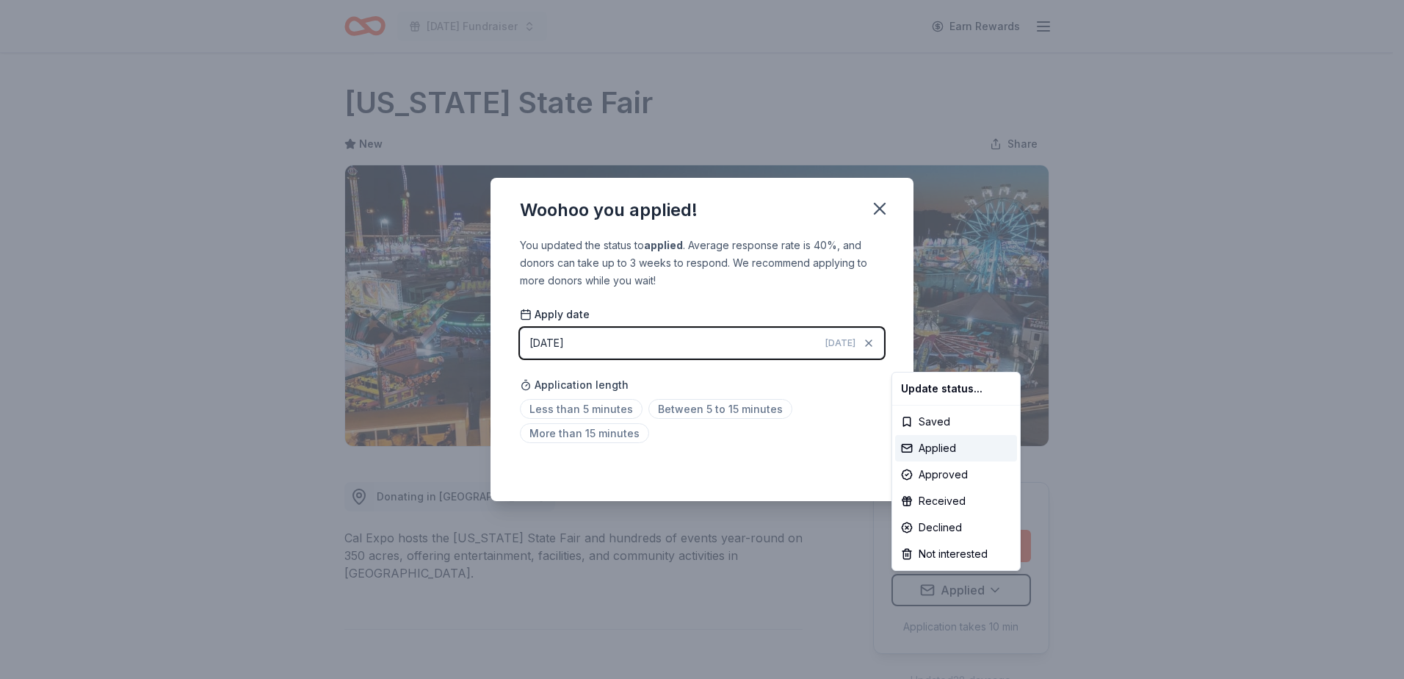
click at [605, 409] on html "Veterans Day Fundraiser Earn Rewards Due in 6 days Share California State Fair …" at bounding box center [702, 339] width 1404 height 679
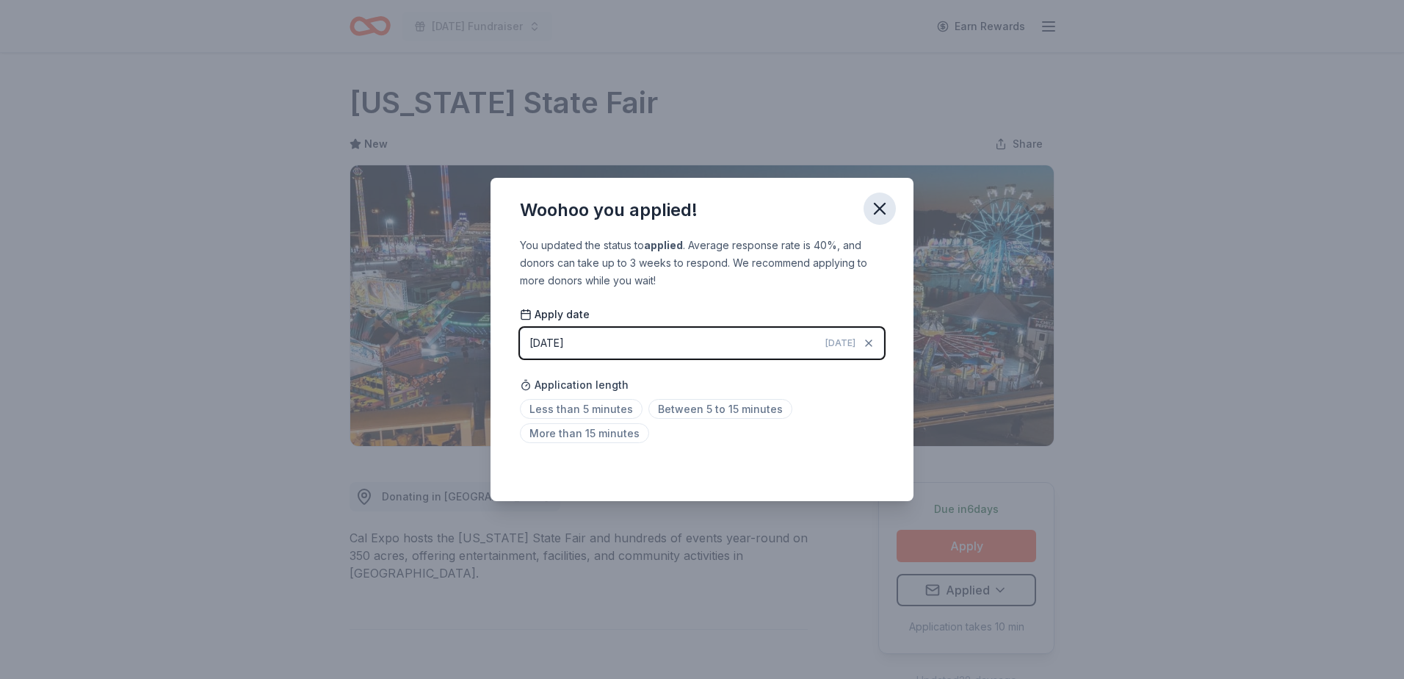
click at [883, 212] on icon "button" at bounding box center [880, 208] width 10 height 10
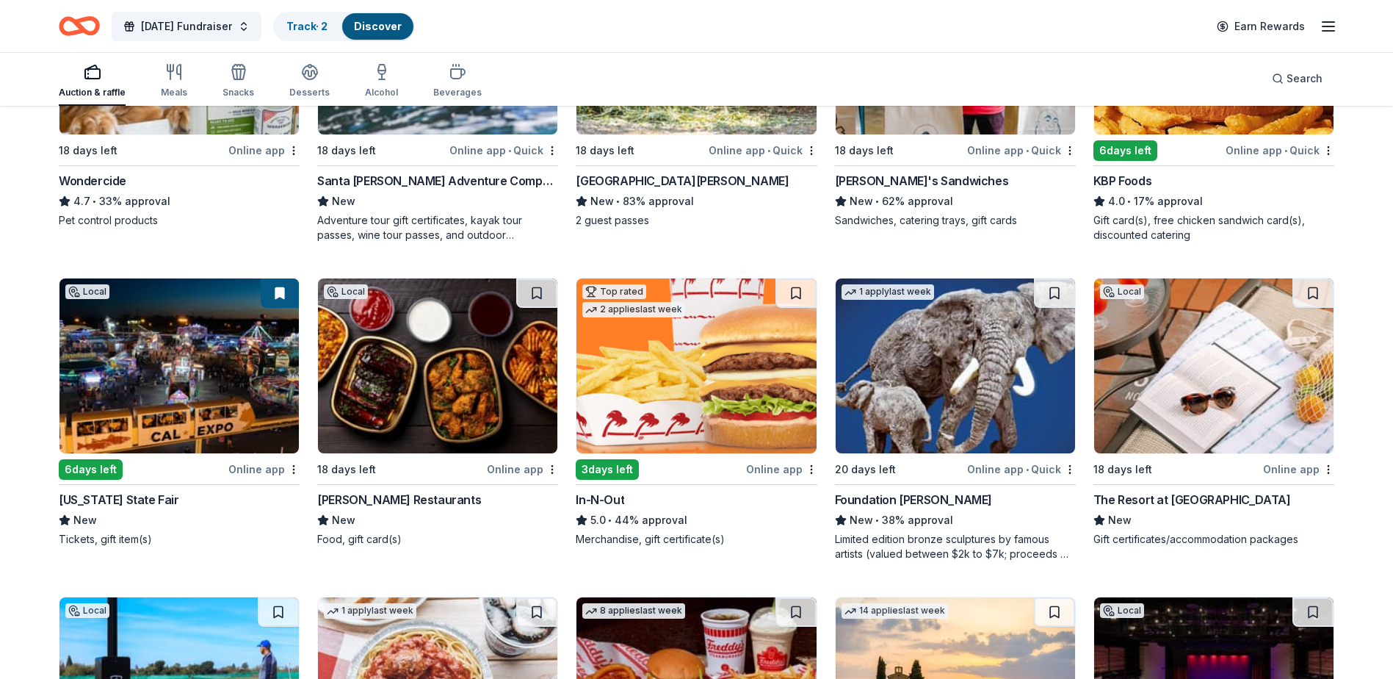
scroll to position [1008, 0]
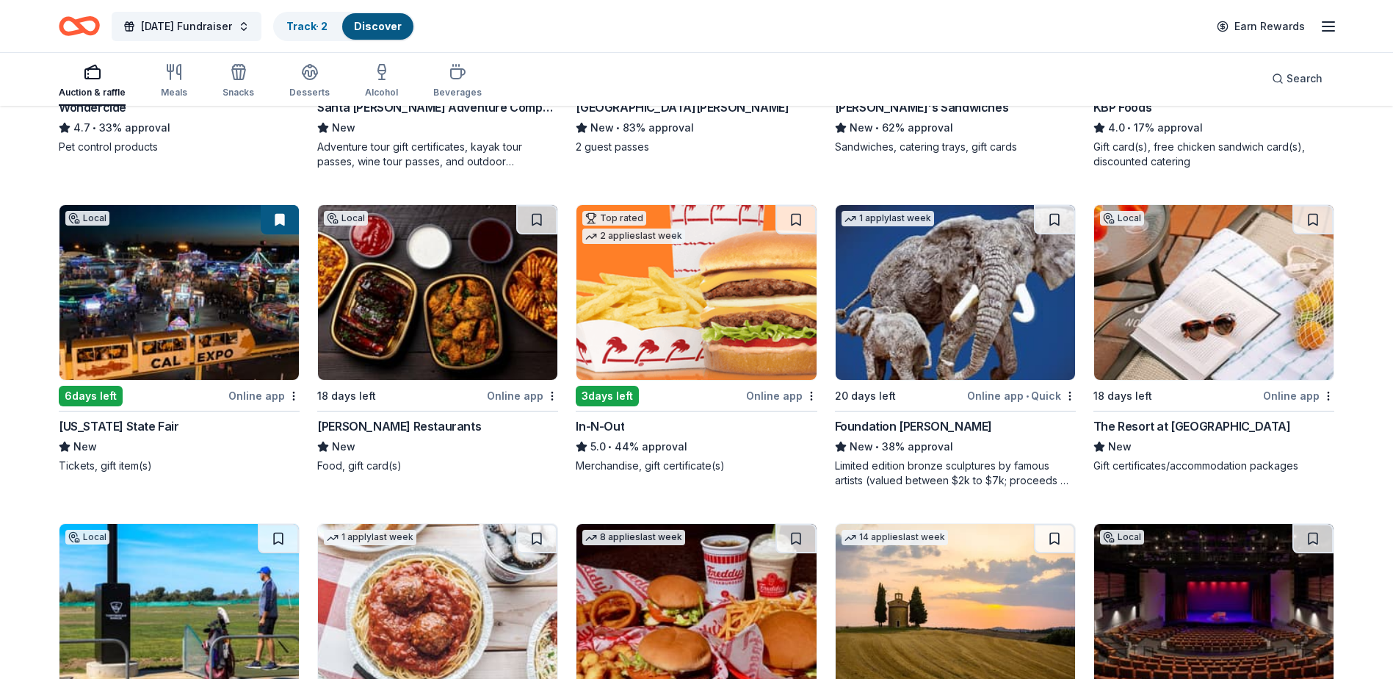
click at [1200, 330] on img at bounding box center [1213, 292] width 239 height 175
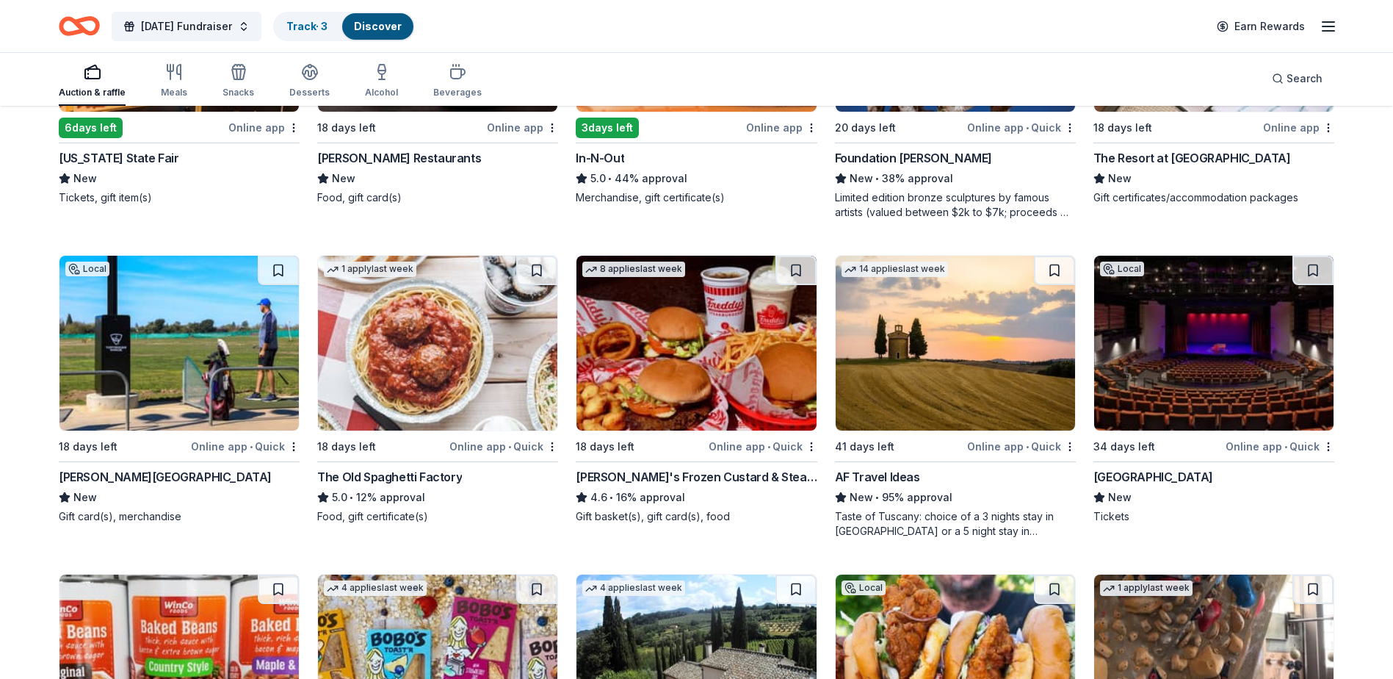
scroll to position [1302, 0]
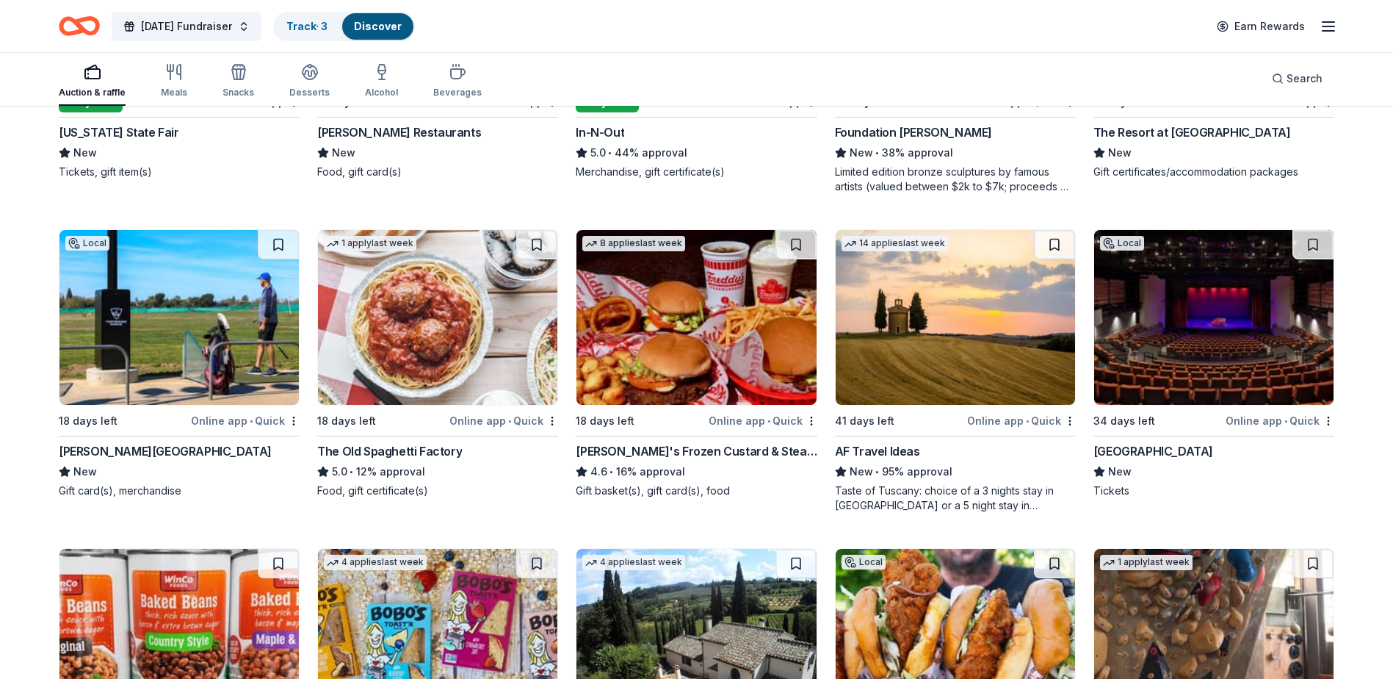
click at [168, 297] on img at bounding box center [178, 317] width 239 height 175
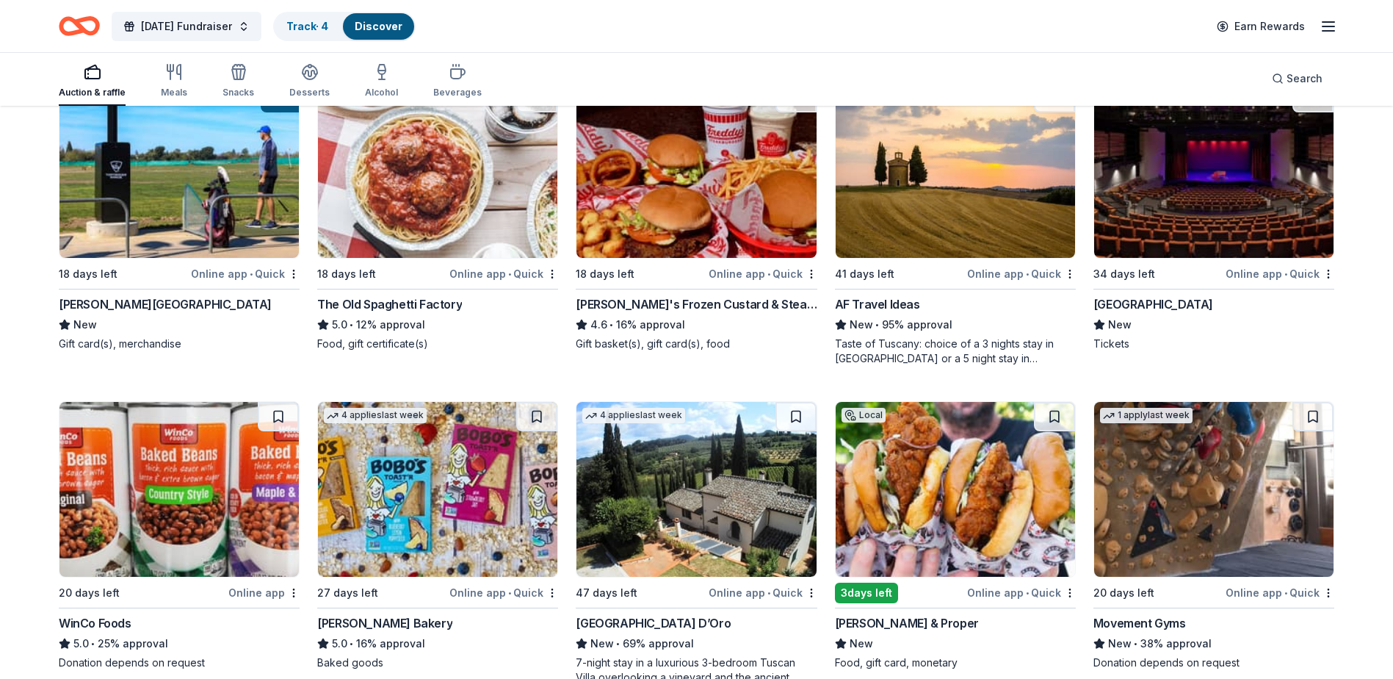
scroll to position [1375, 0]
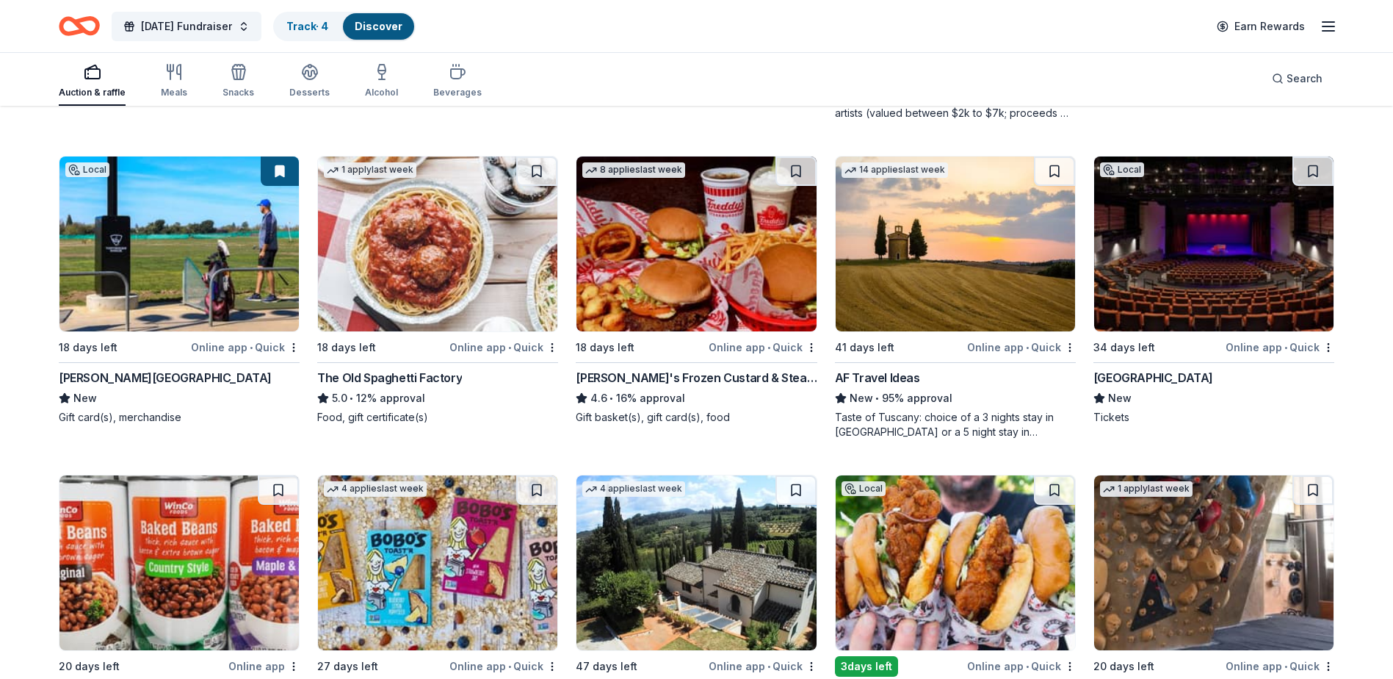
click at [1252, 280] on img at bounding box center [1213, 243] width 239 height 175
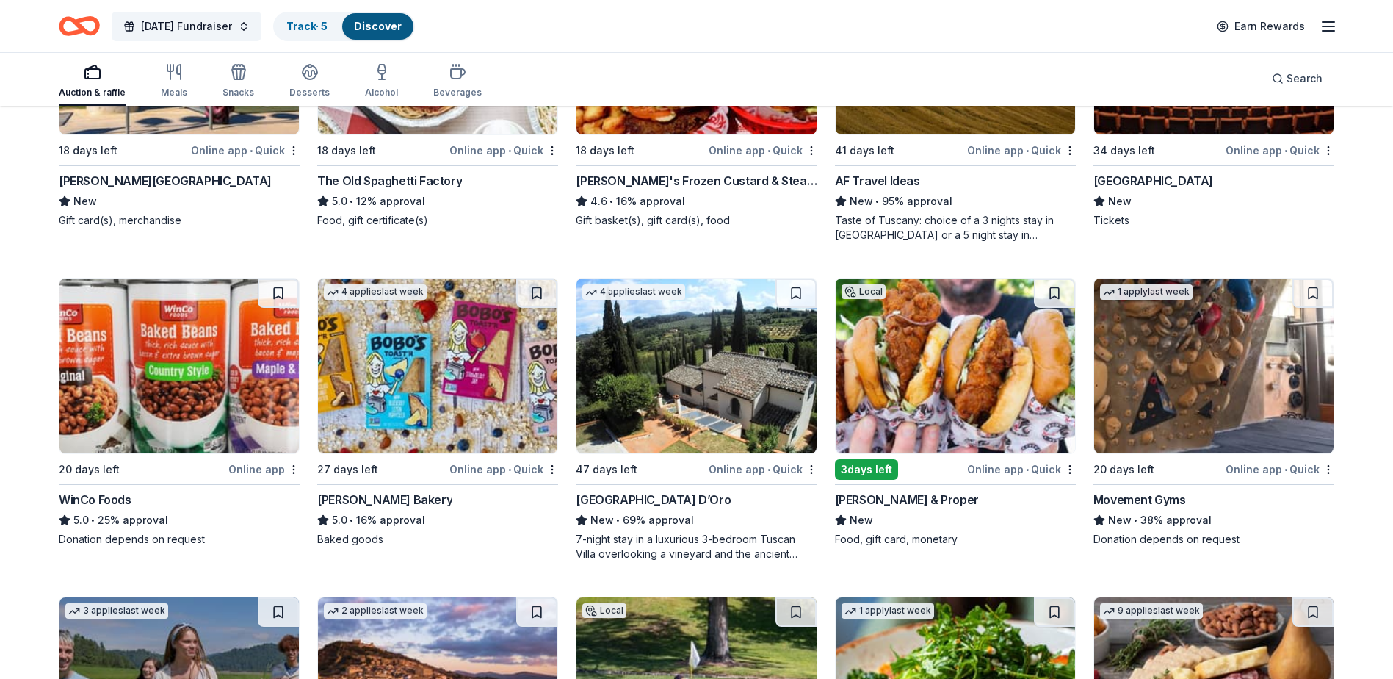
scroll to position [1645, 0]
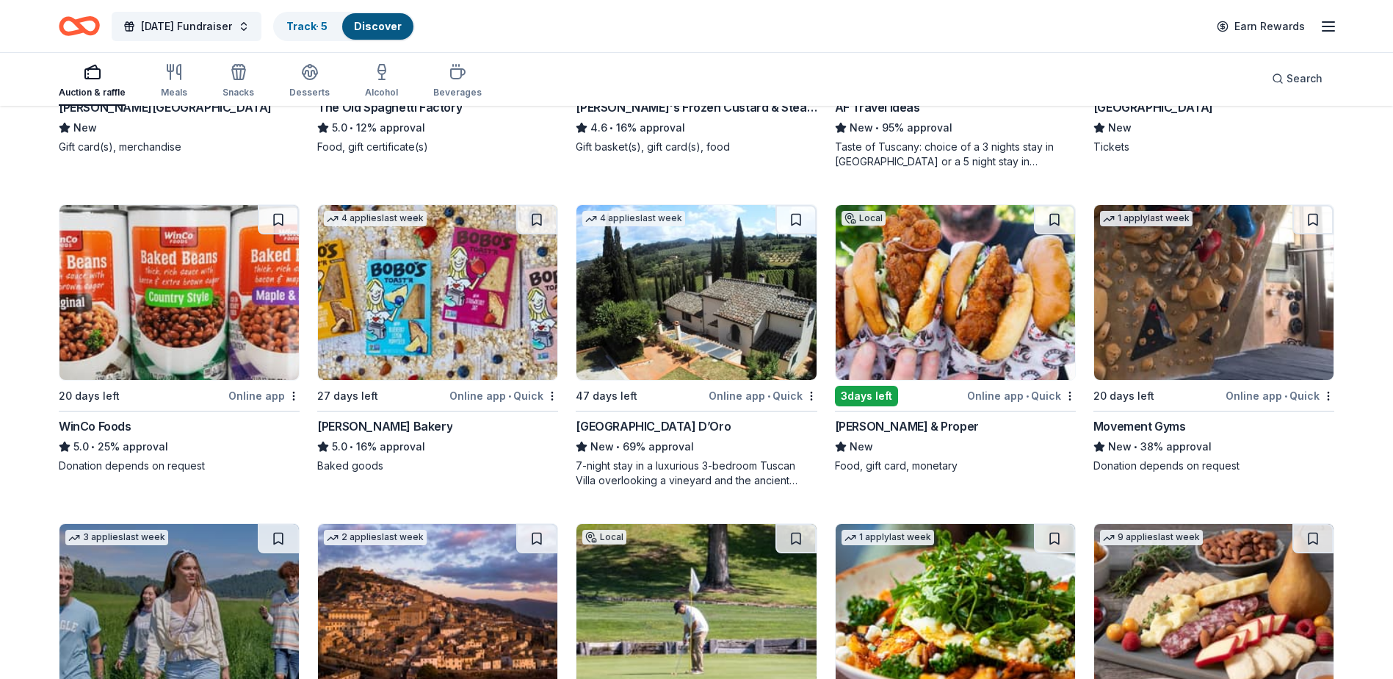
click at [140, 291] on img at bounding box center [178, 292] width 239 height 175
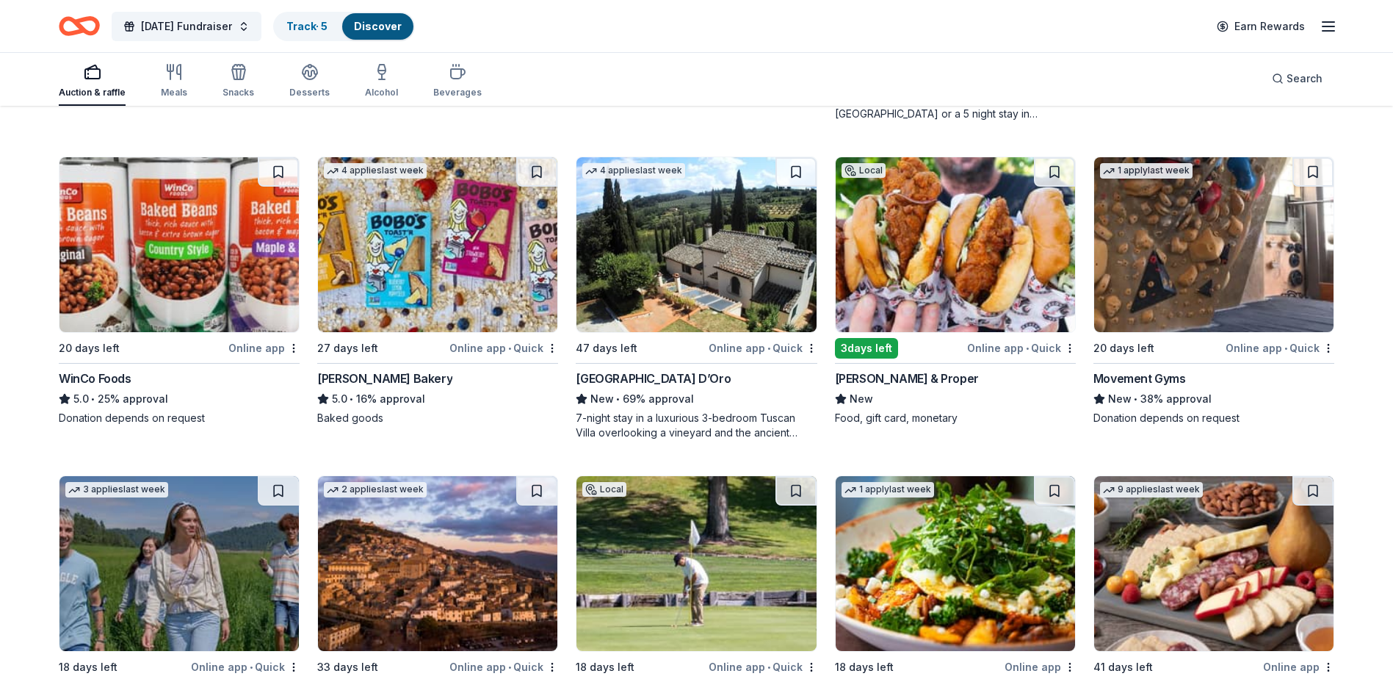
scroll to position [1719, 0]
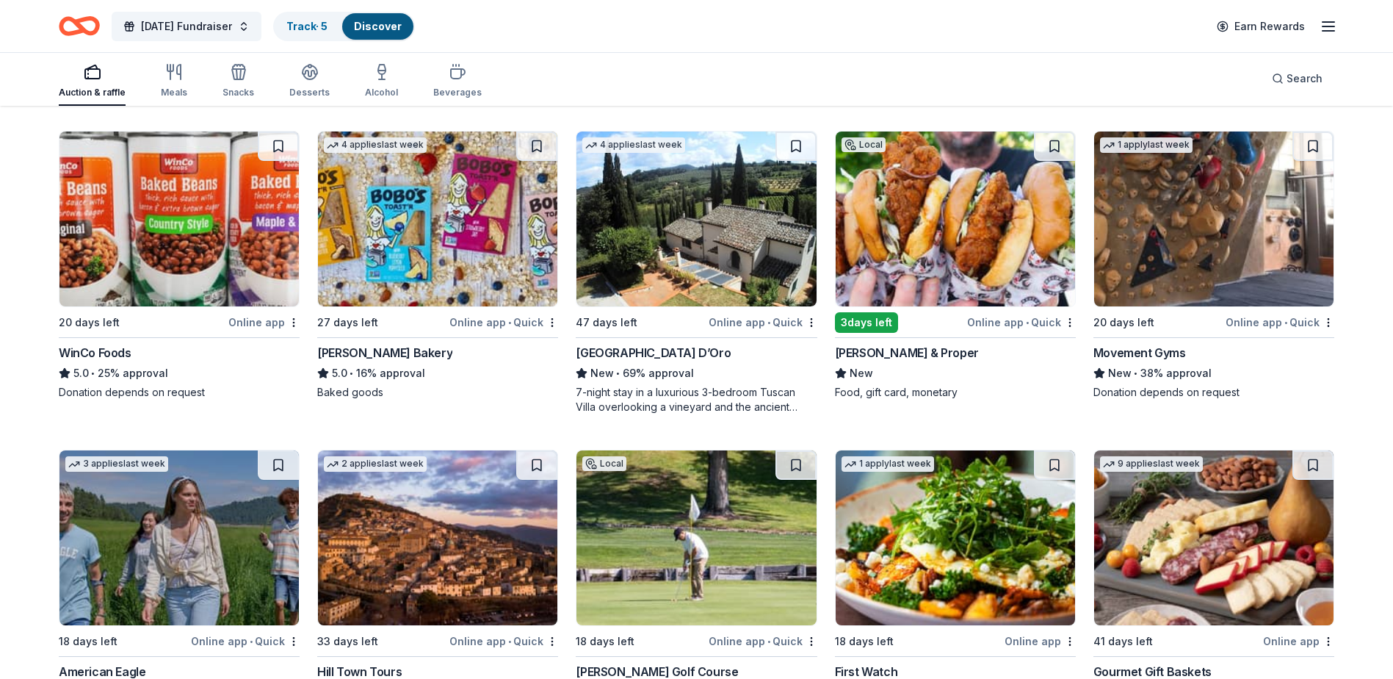
click at [1149, 209] on img at bounding box center [1213, 218] width 239 height 175
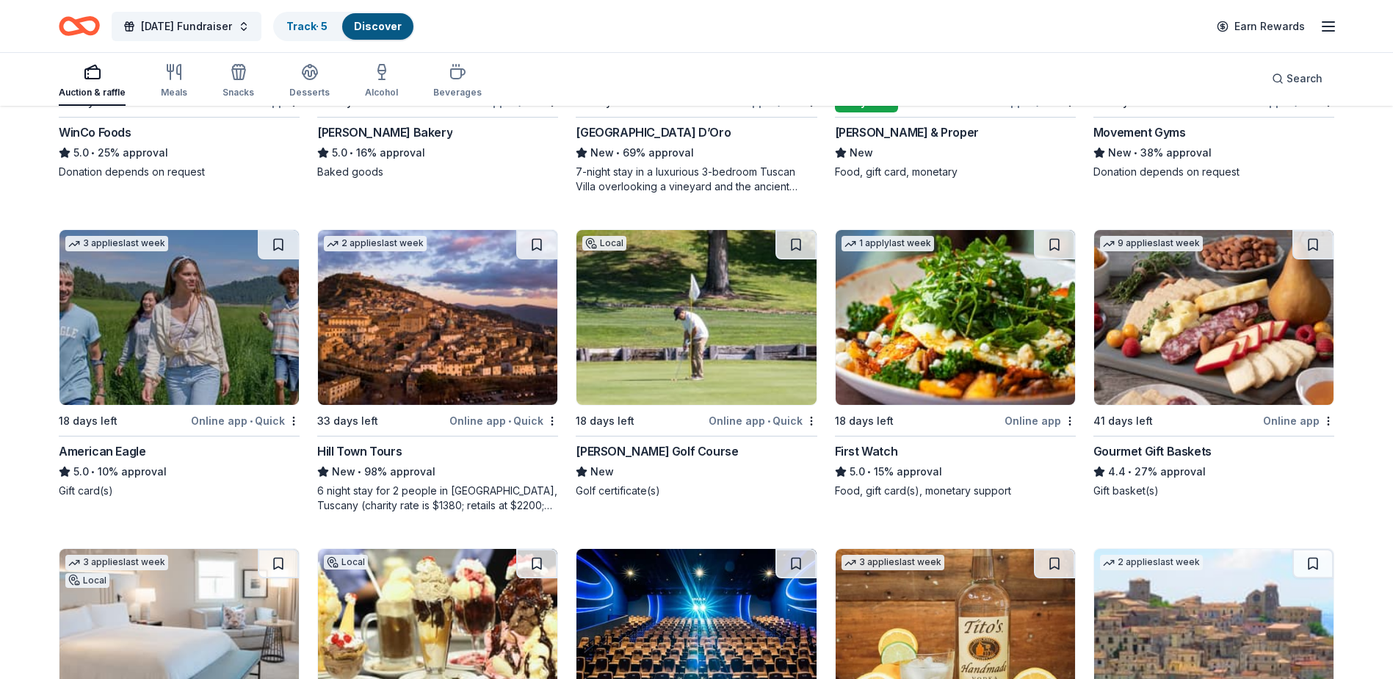
scroll to position [2013, 0]
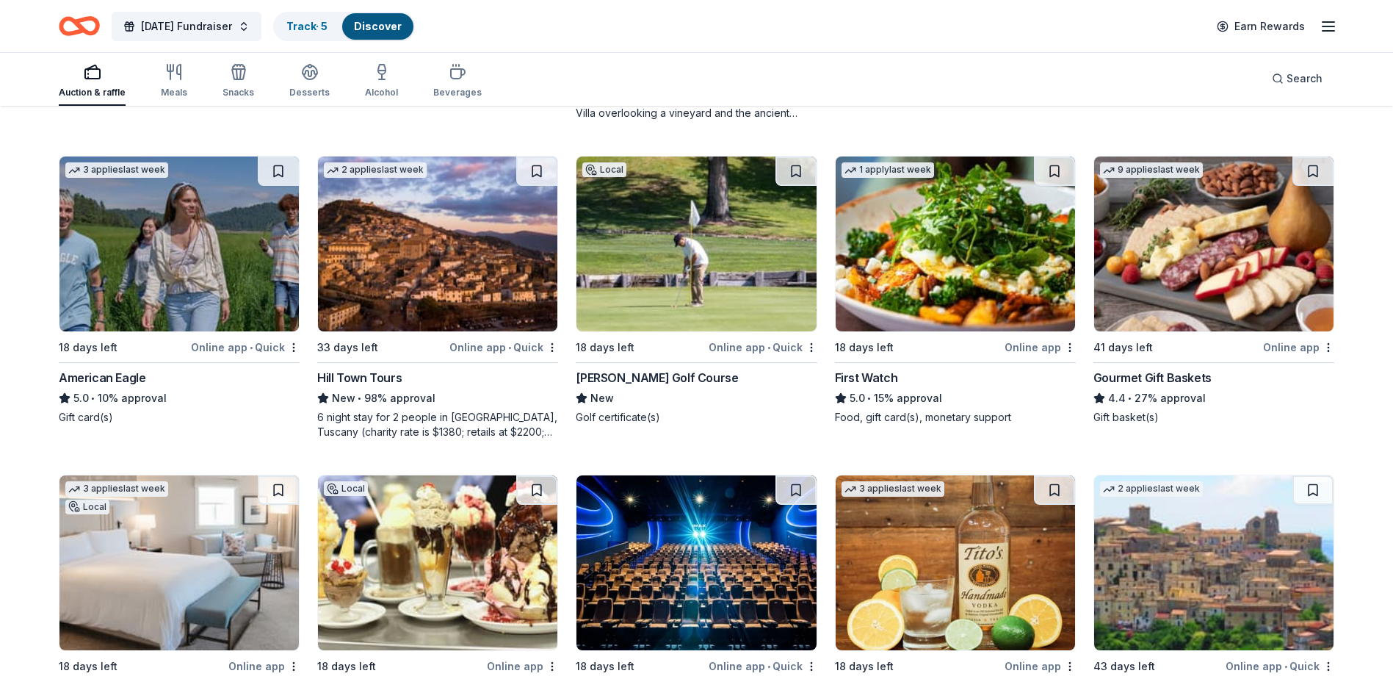
click at [650, 265] on img at bounding box center [696, 243] width 239 height 175
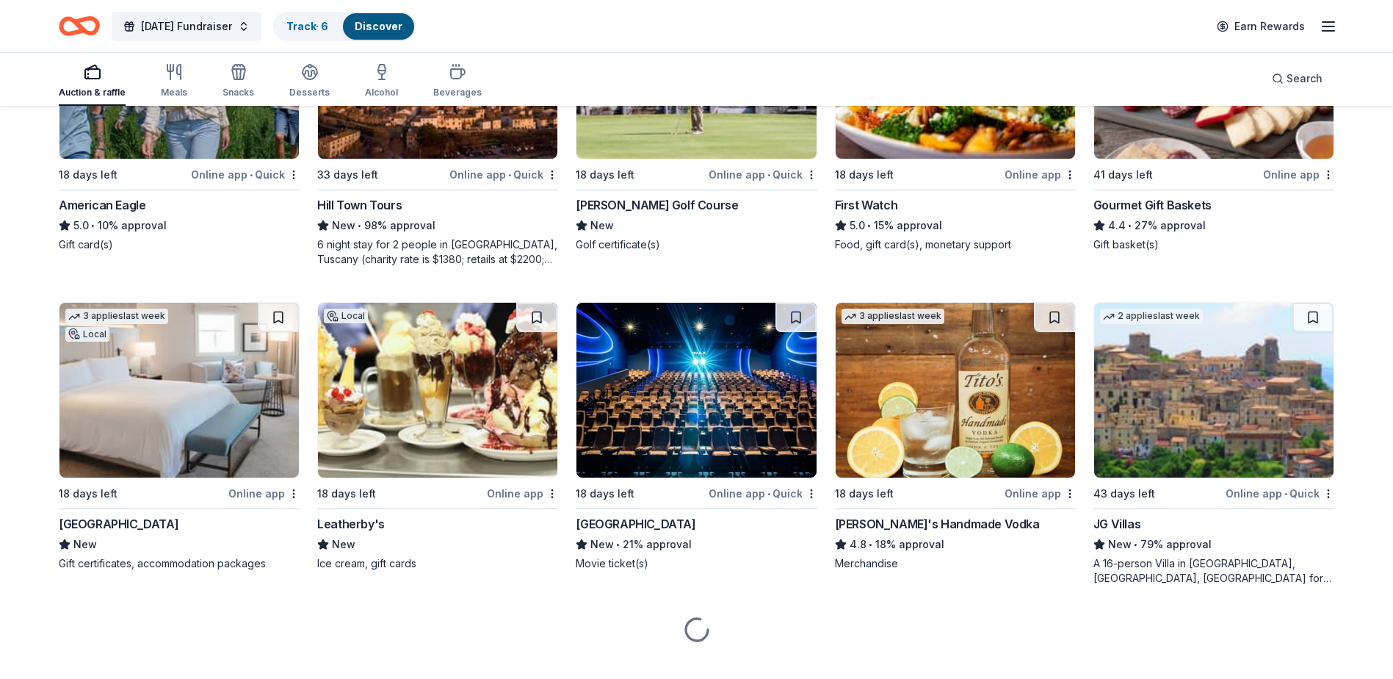
scroll to position [2209, 0]
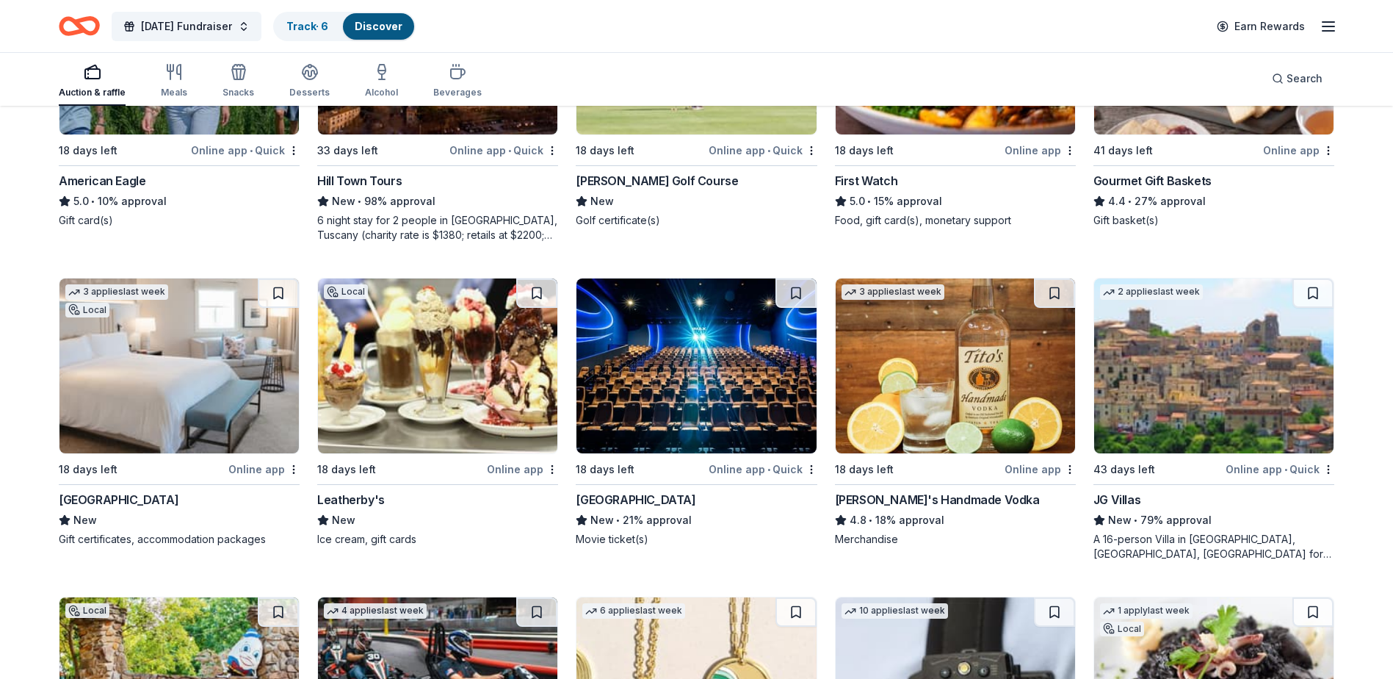
click at [187, 356] on img at bounding box center [178, 365] width 239 height 175
click at [906, 367] on img at bounding box center [955, 365] width 239 height 175
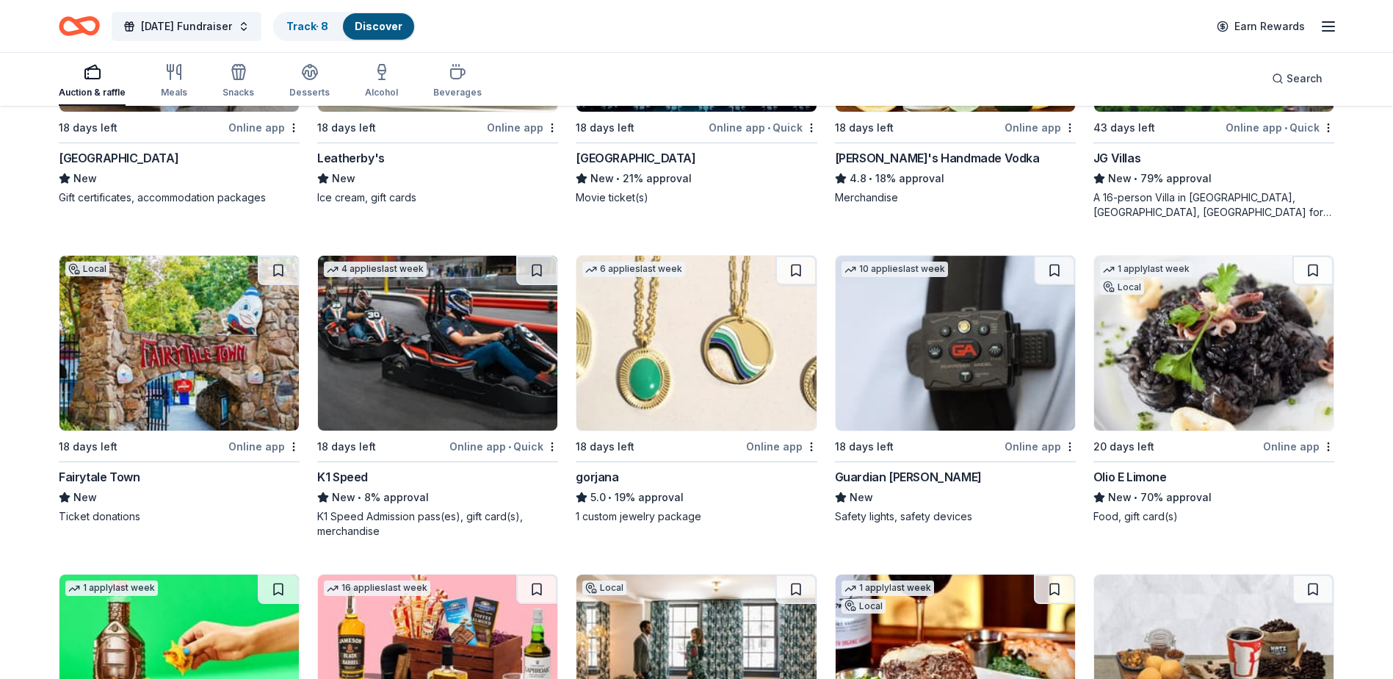
scroll to position [2577, 0]
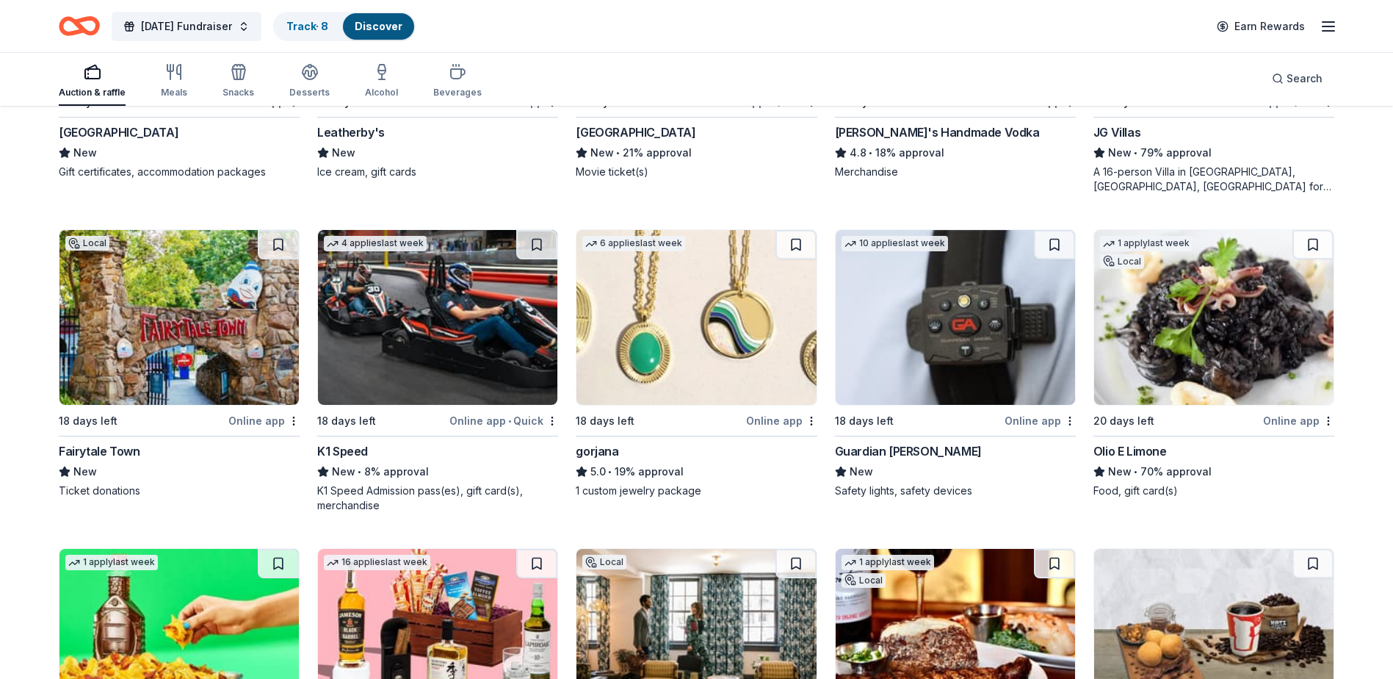
click at [186, 340] on img at bounding box center [178, 317] width 239 height 175
click at [468, 310] on img at bounding box center [437, 317] width 239 height 175
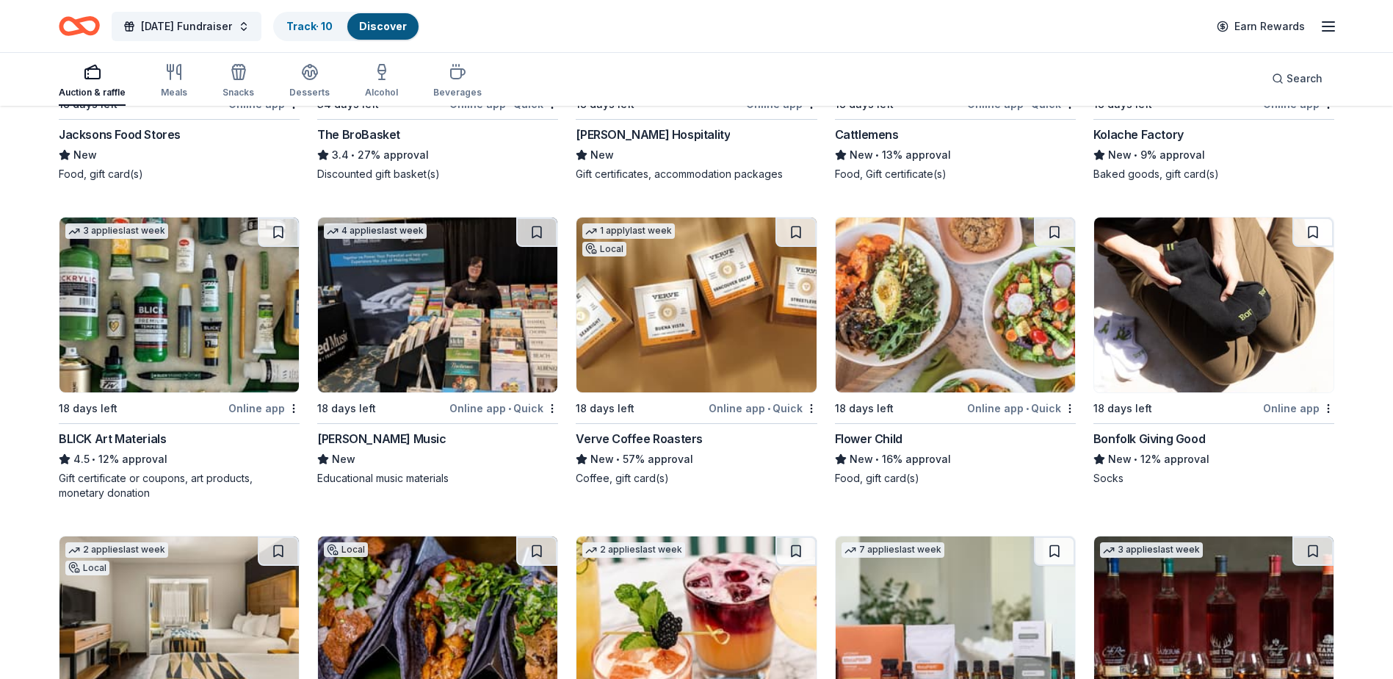
scroll to position [3238, 0]
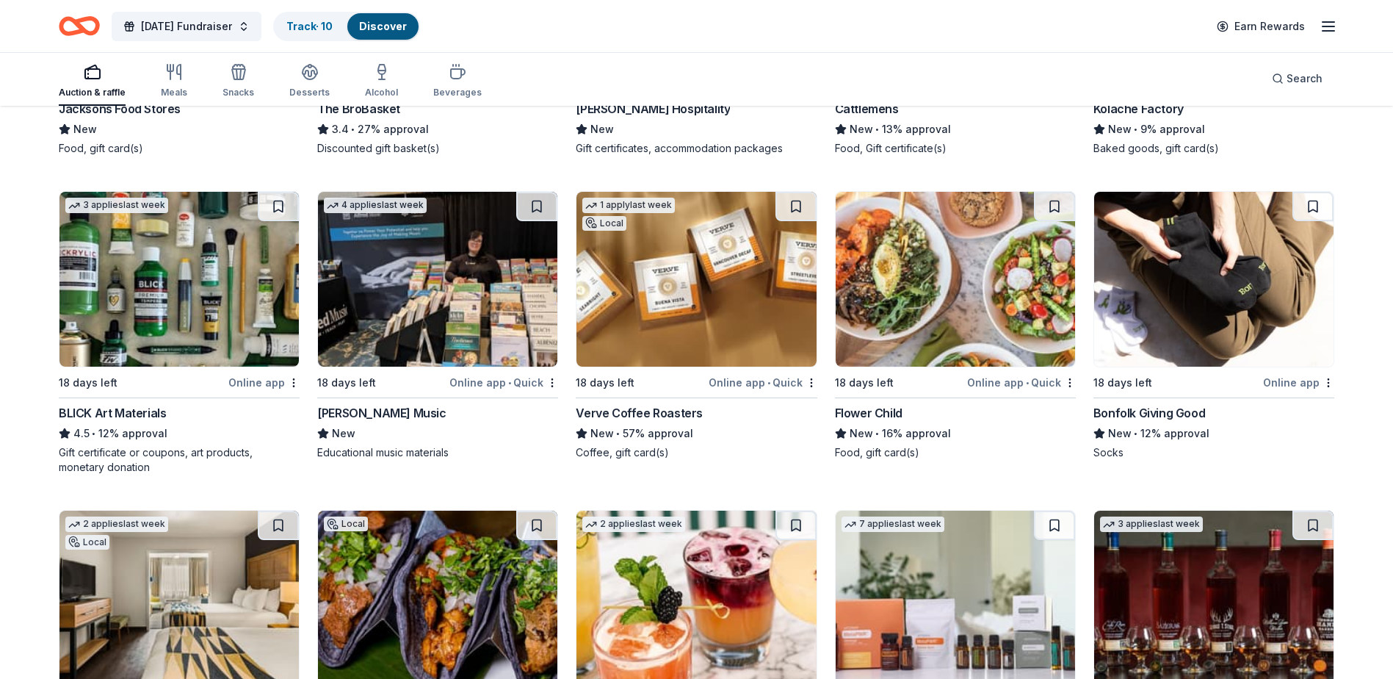
click at [676, 292] on img at bounding box center [696, 279] width 239 height 175
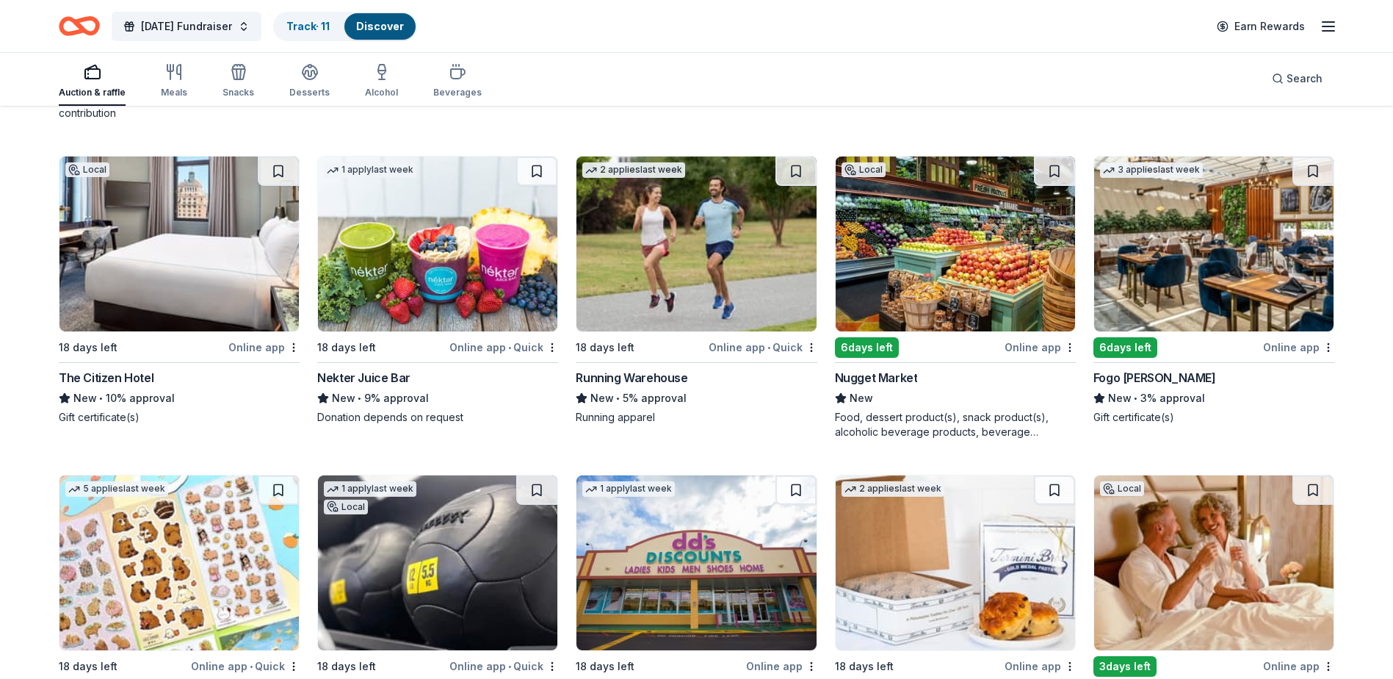
scroll to position [4475, 0]
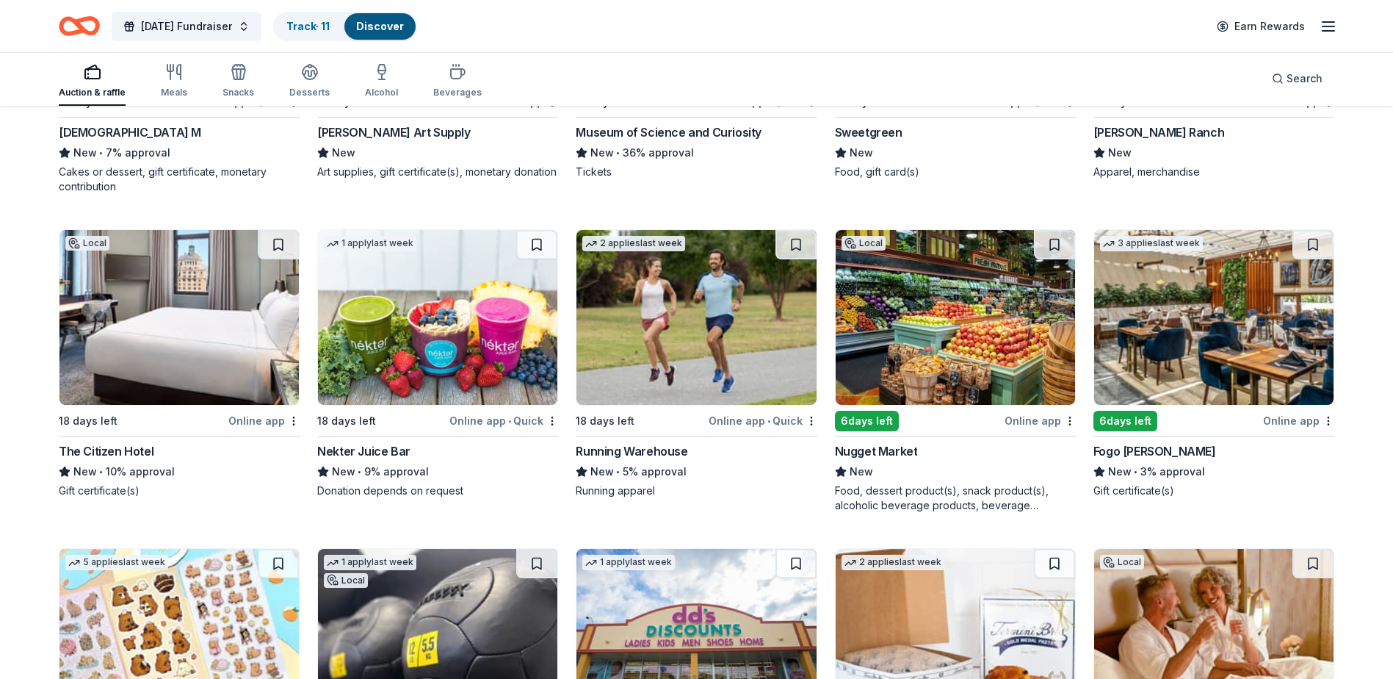
click at [470, 333] on img at bounding box center [437, 317] width 239 height 175
click at [957, 351] on img at bounding box center [955, 317] width 239 height 175
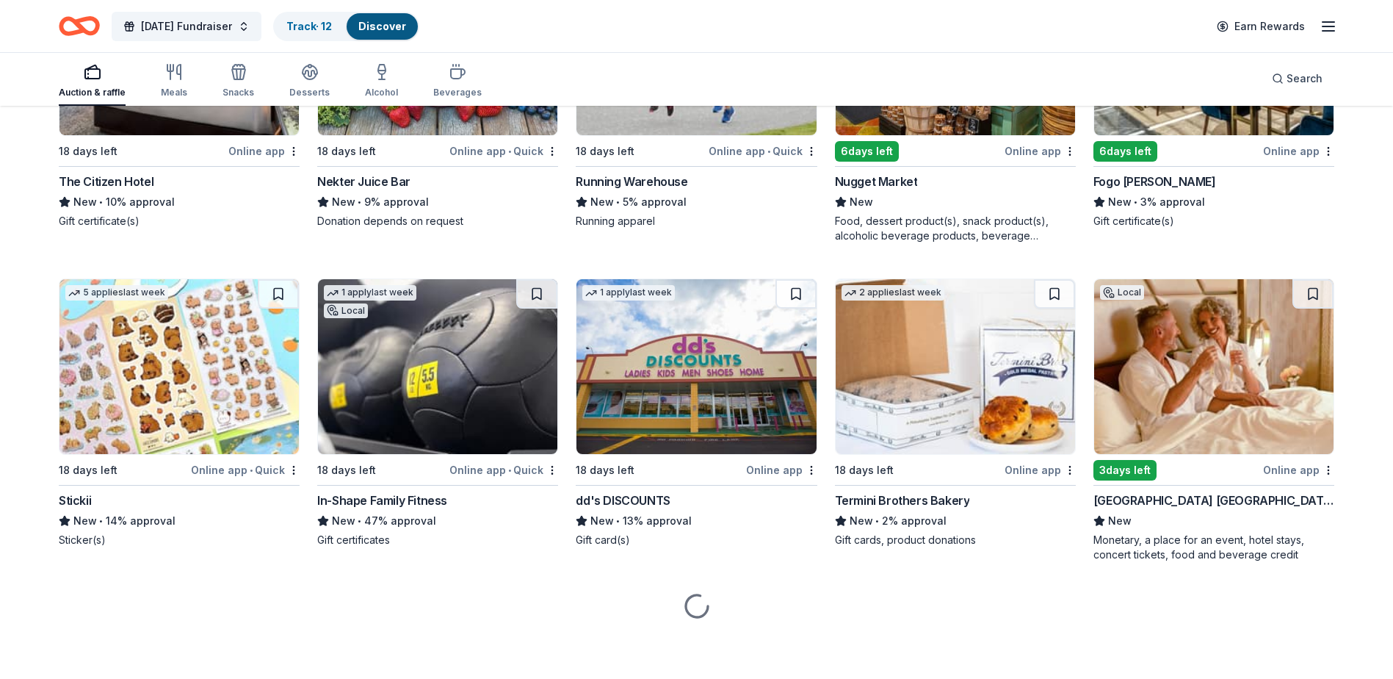
scroll to position [4745, 0]
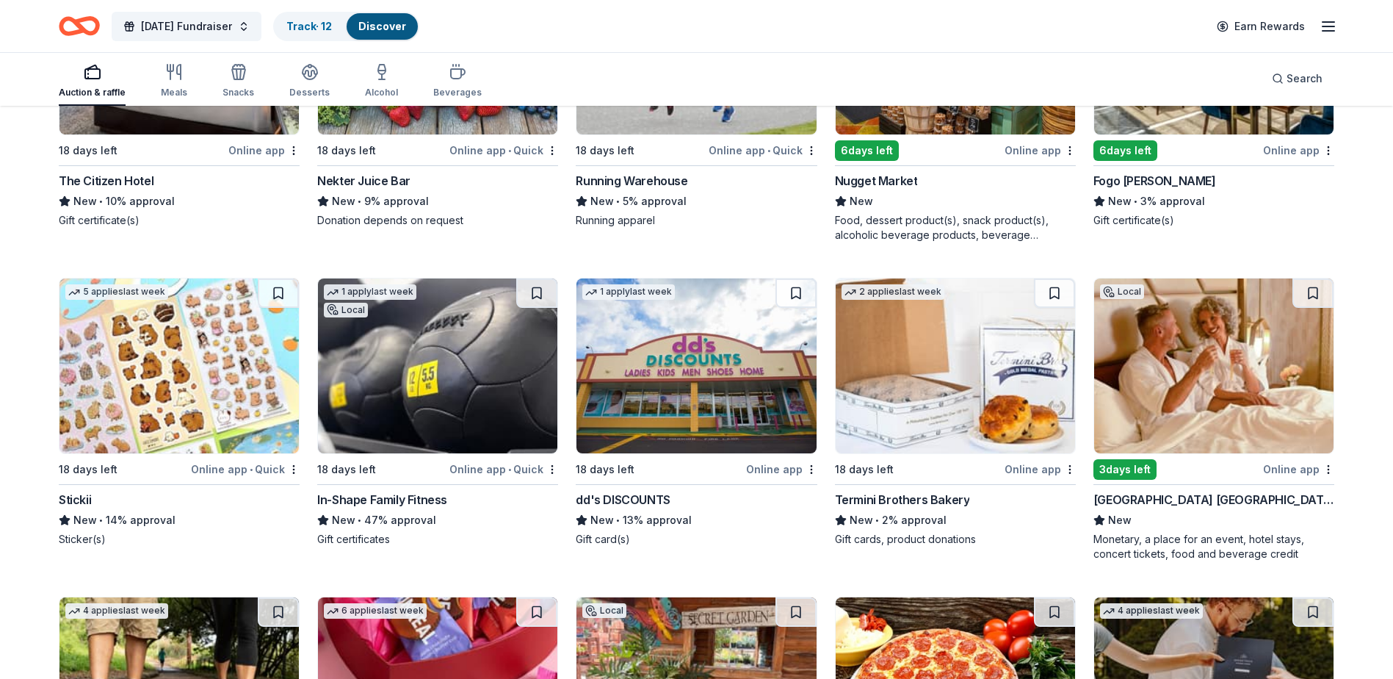
click at [1190, 376] on img at bounding box center [1213, 365] width 239 height 175
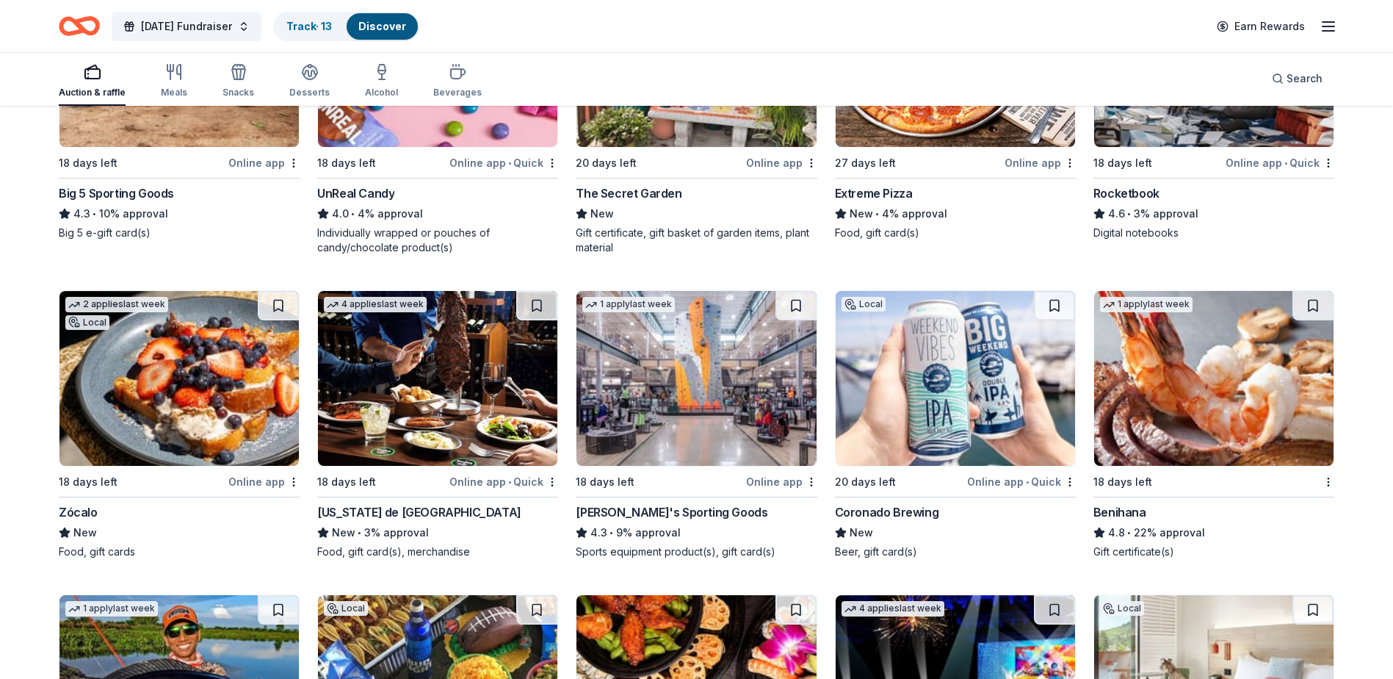
scroll to position [5406, 0]
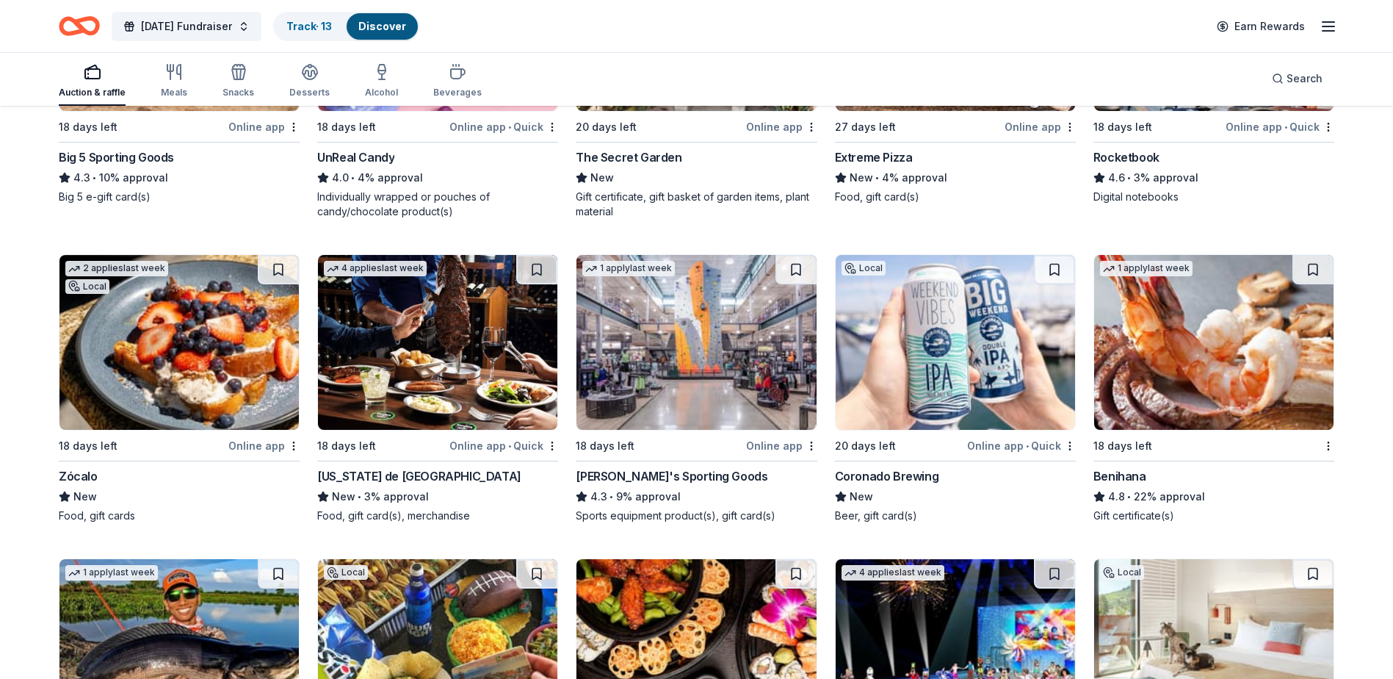
click at [942, 355] on img at bounding box center [955, 342] width 239 height 175
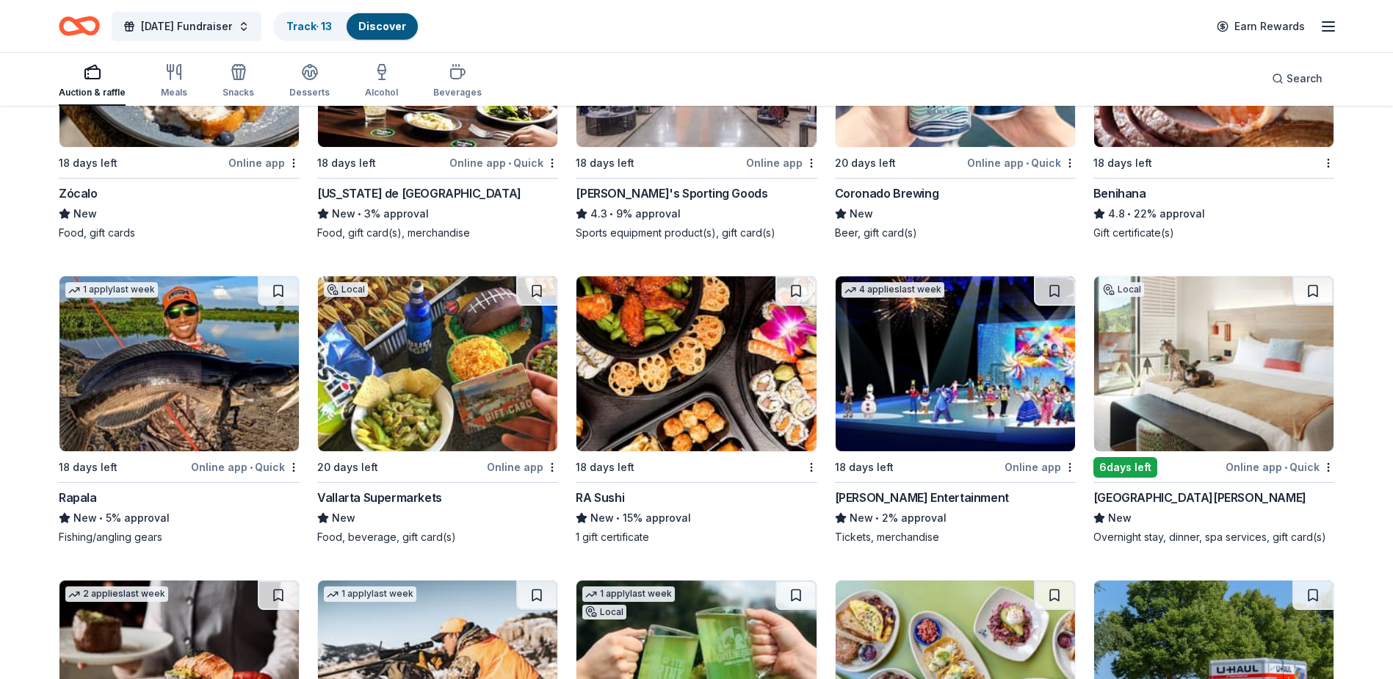
scroll to position [5773, 0]
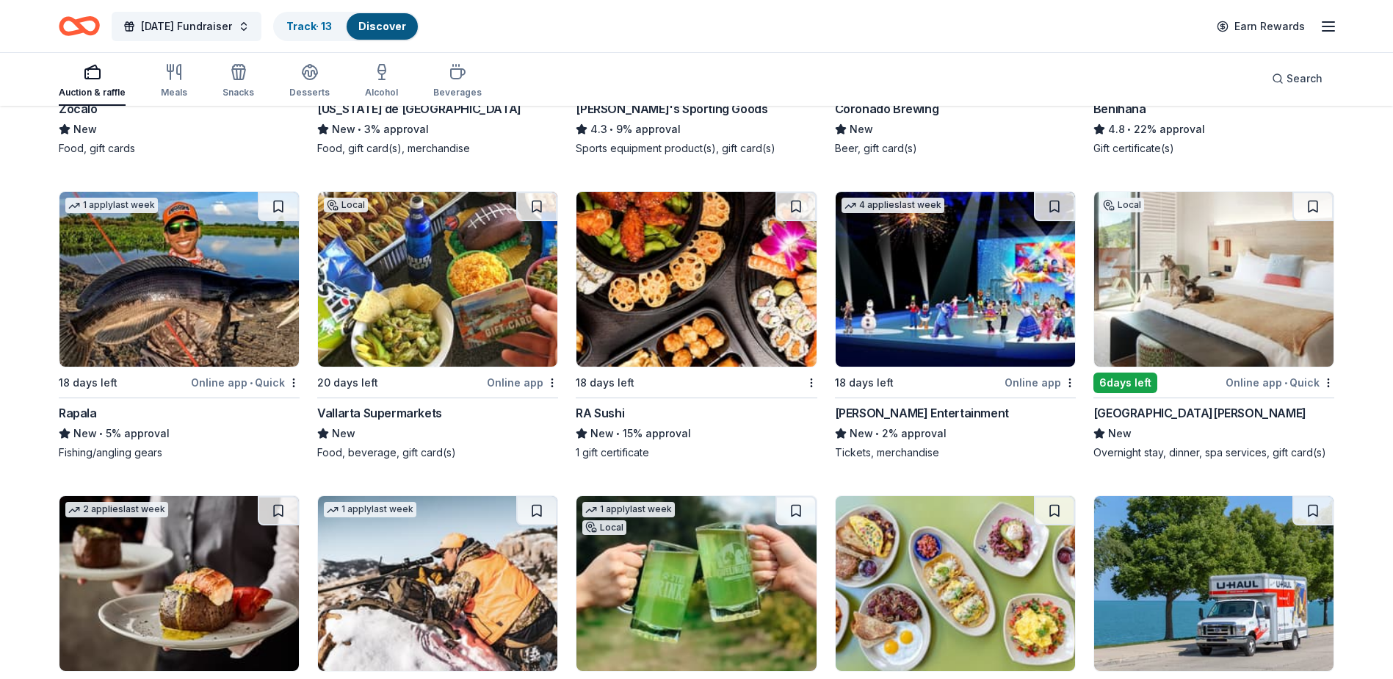
click at [1208, 260] on img at bounding box center [1213, 279] width 239 height 175
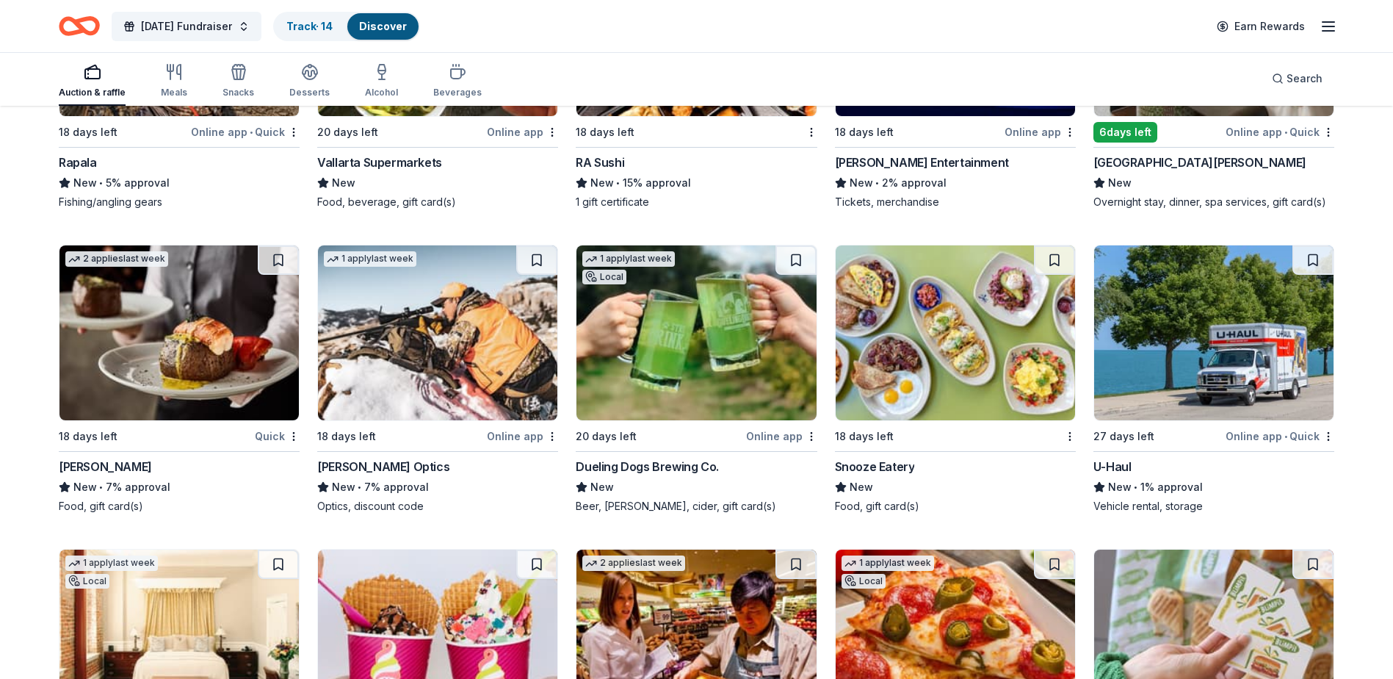
scroll to position [6050, 0]
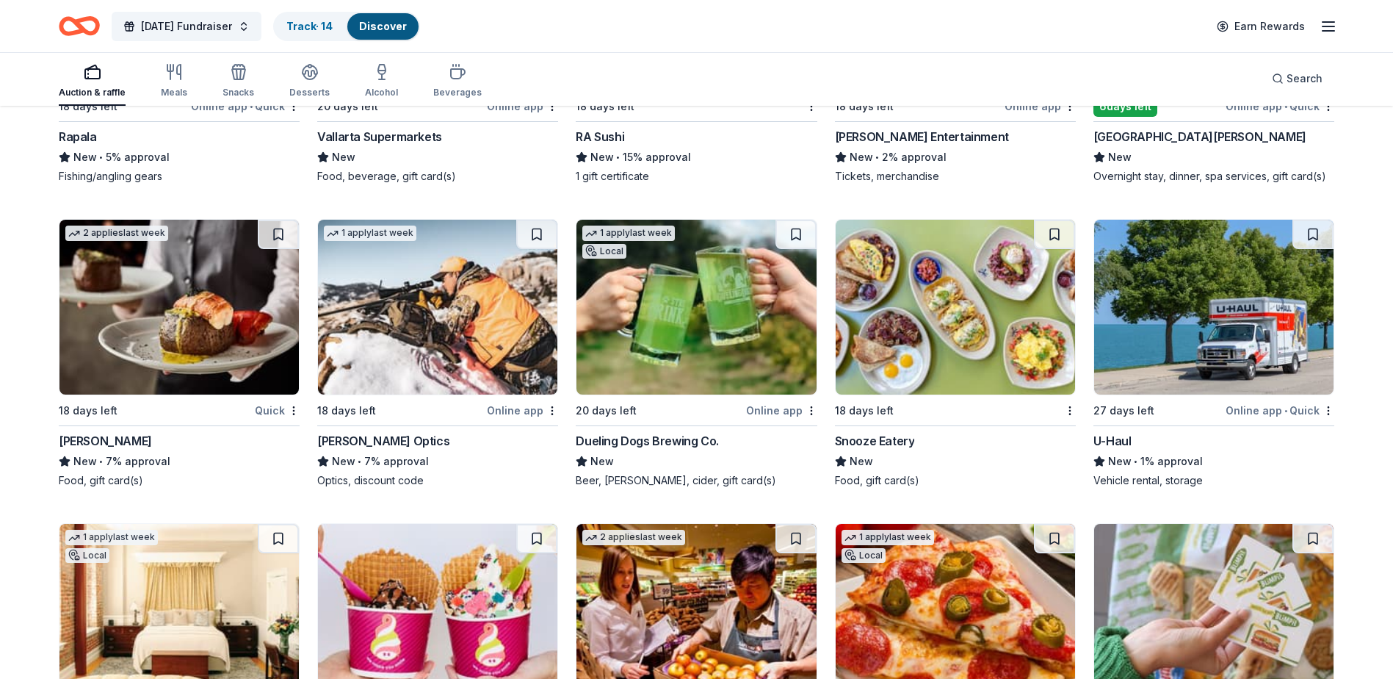
click at [682, 322] on img at bounding box center [696, 307] width 239 height 175
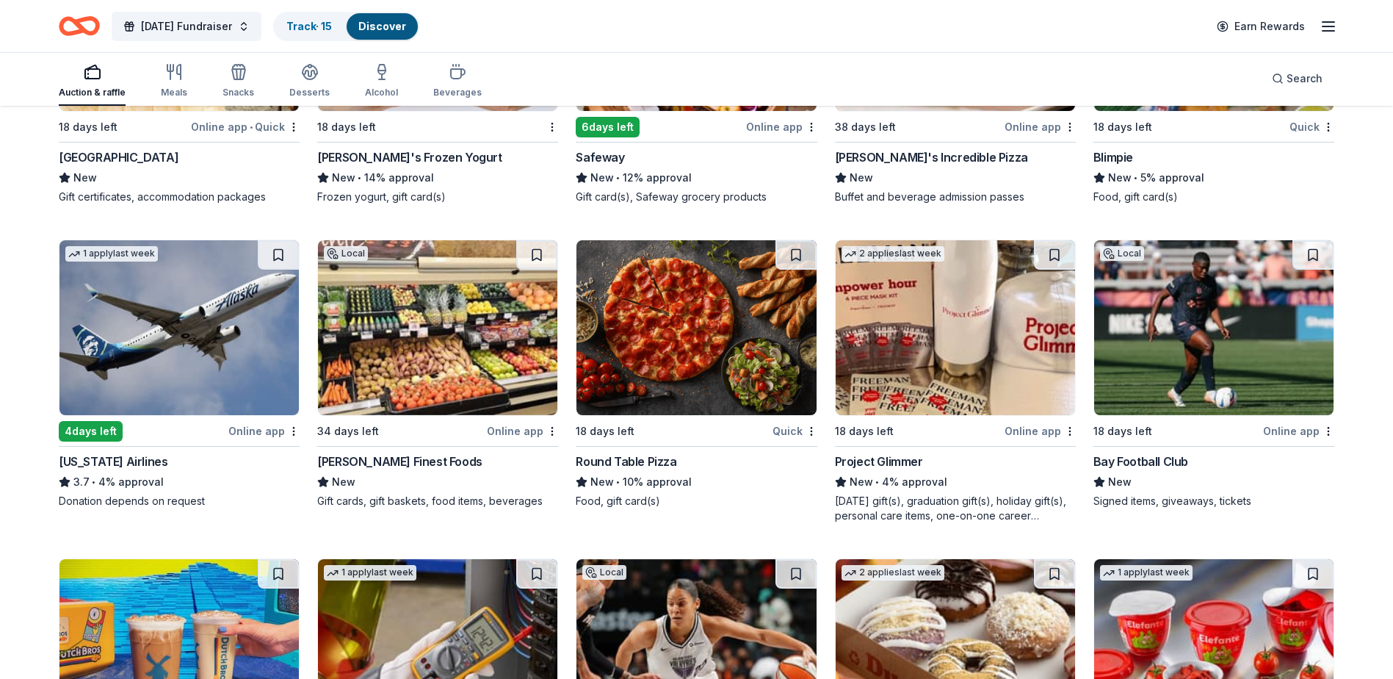
scroll to position [6711, 0]
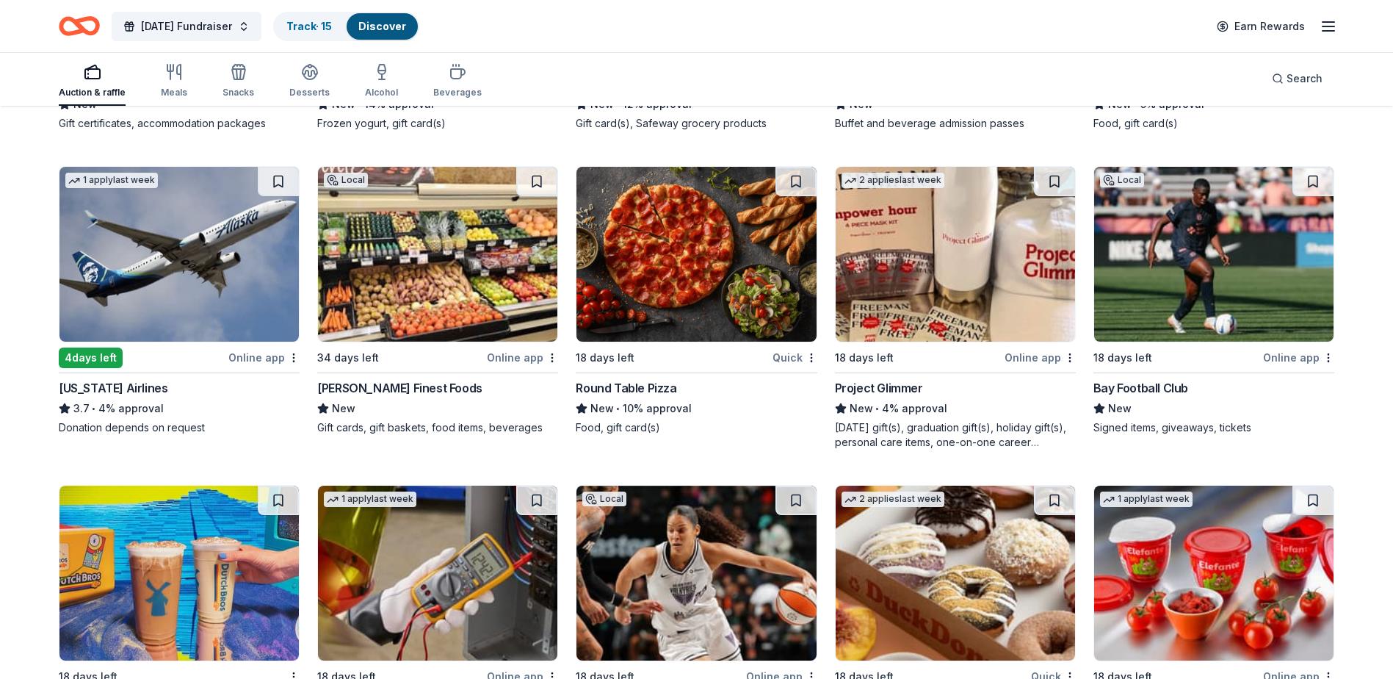
click at [242, 274] on img at bounding box center [178, 254] width 239 height 175
click at [281, 181] on button at bounding box center [278, 181] width 41 height 29
click at [281, 181] on button at bounding box center [280, 181] width 38 height 29
click at [230, 242] on img at bounding box center [178, 254] width 239 height 175
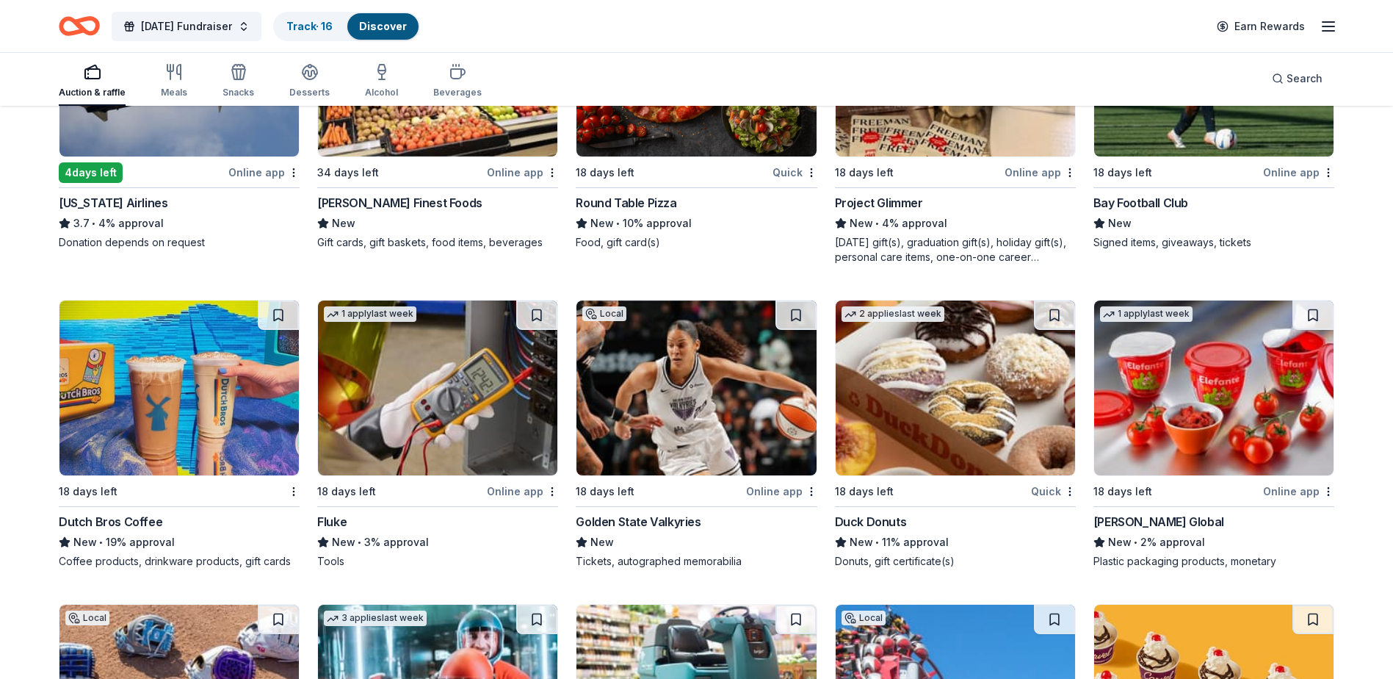
scroll to position [6931, 0]
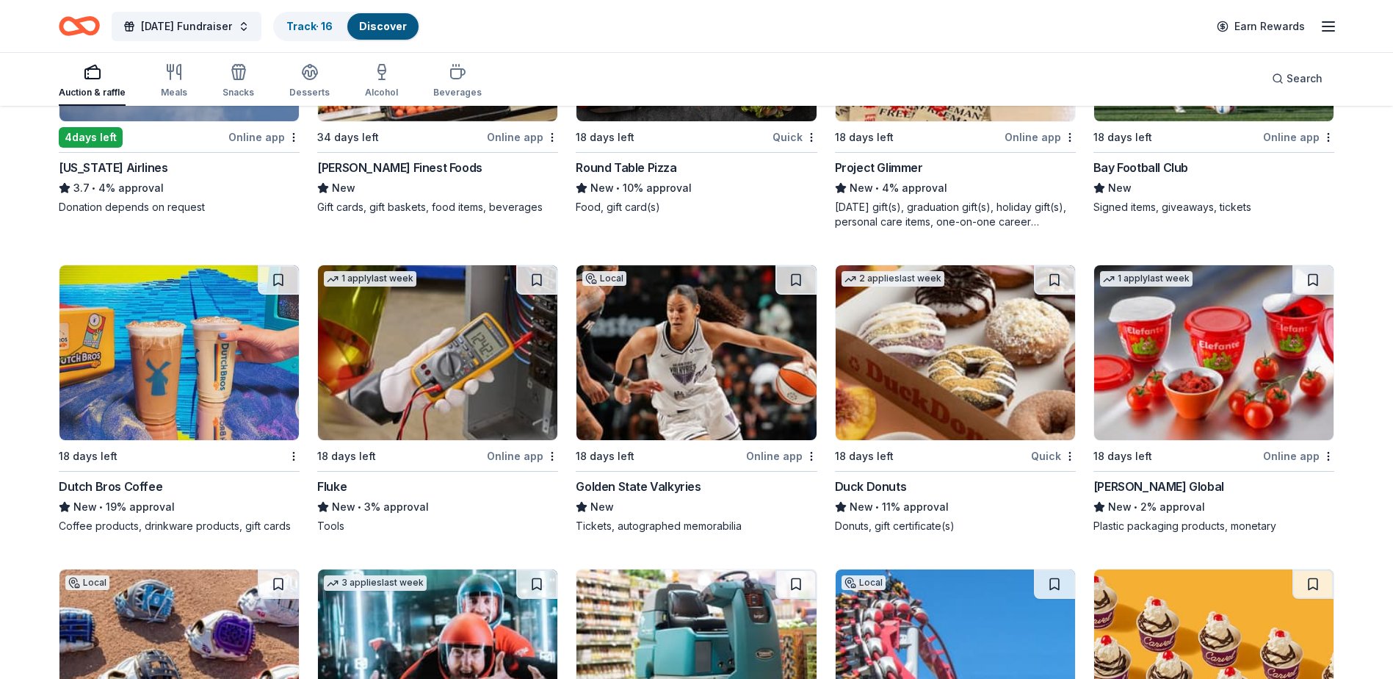
click at [178, 386] on img at bounding box center [178, 352] width 239 height 175
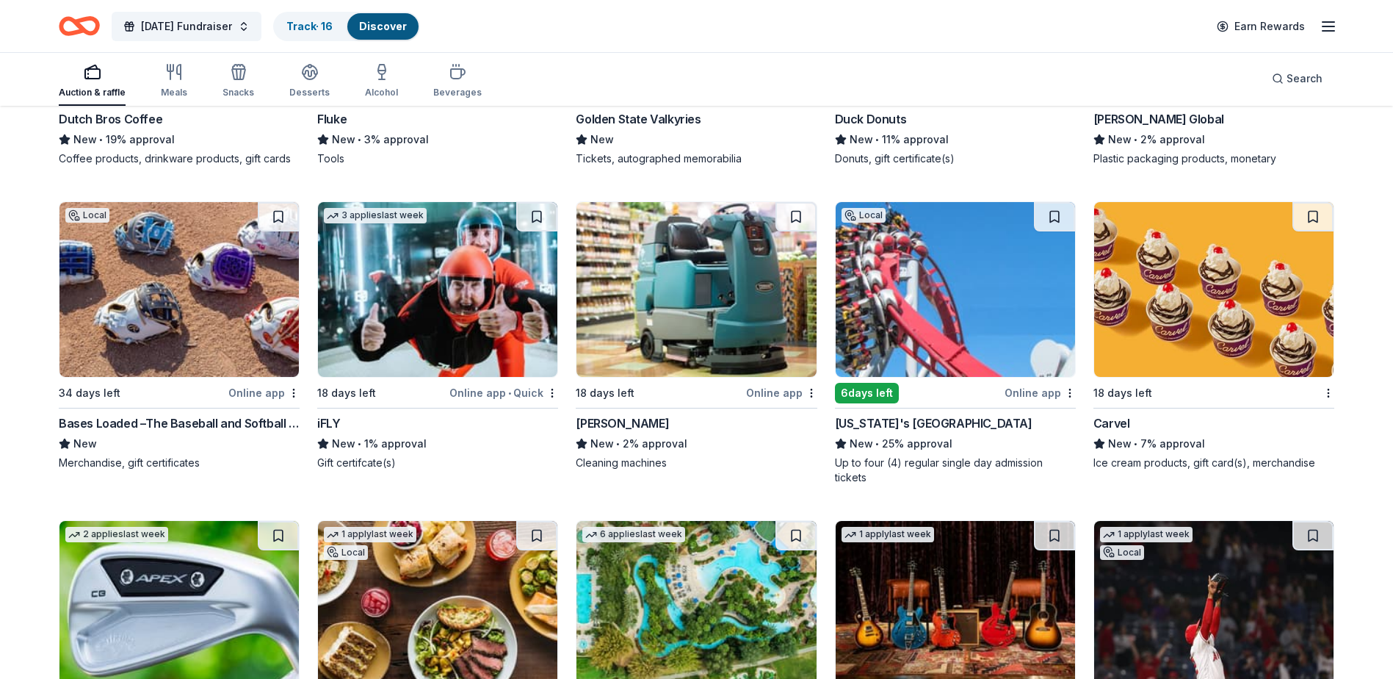
scroll to position [7372, 0]
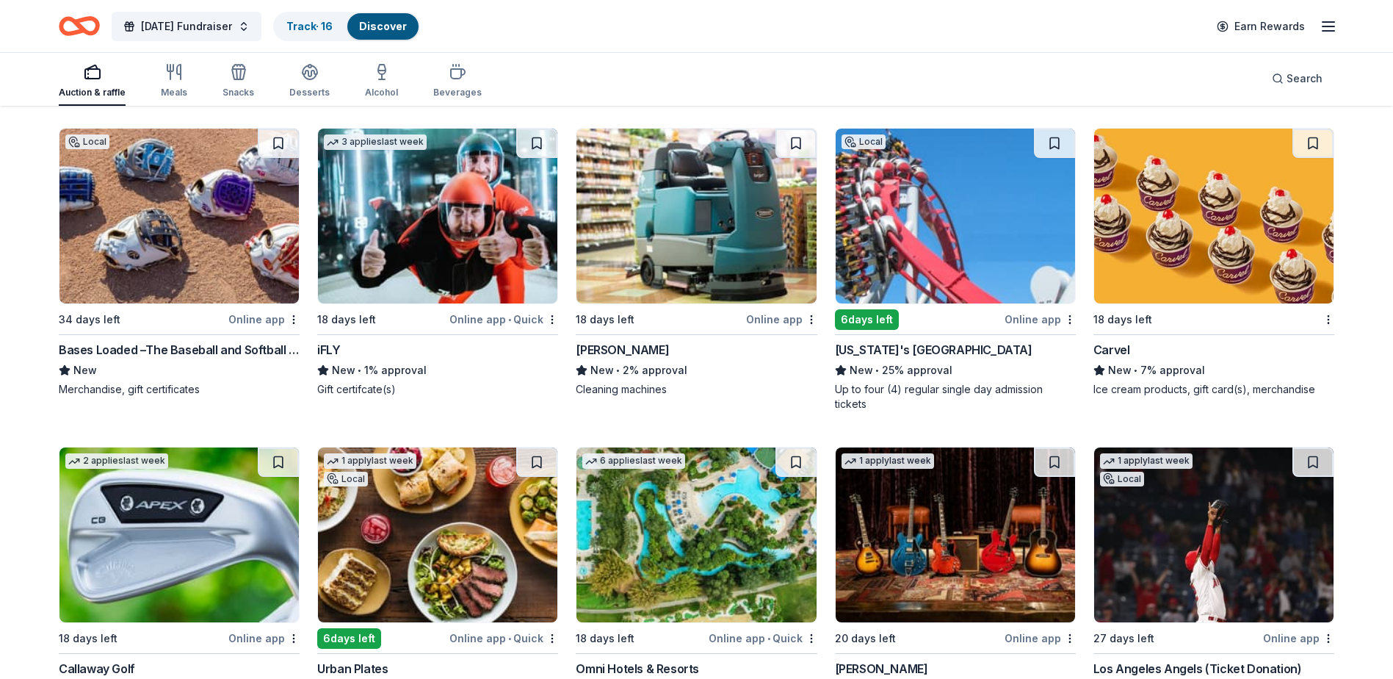
click at [922, 248] on img at bounding box center [955, 216] width 239 height 175
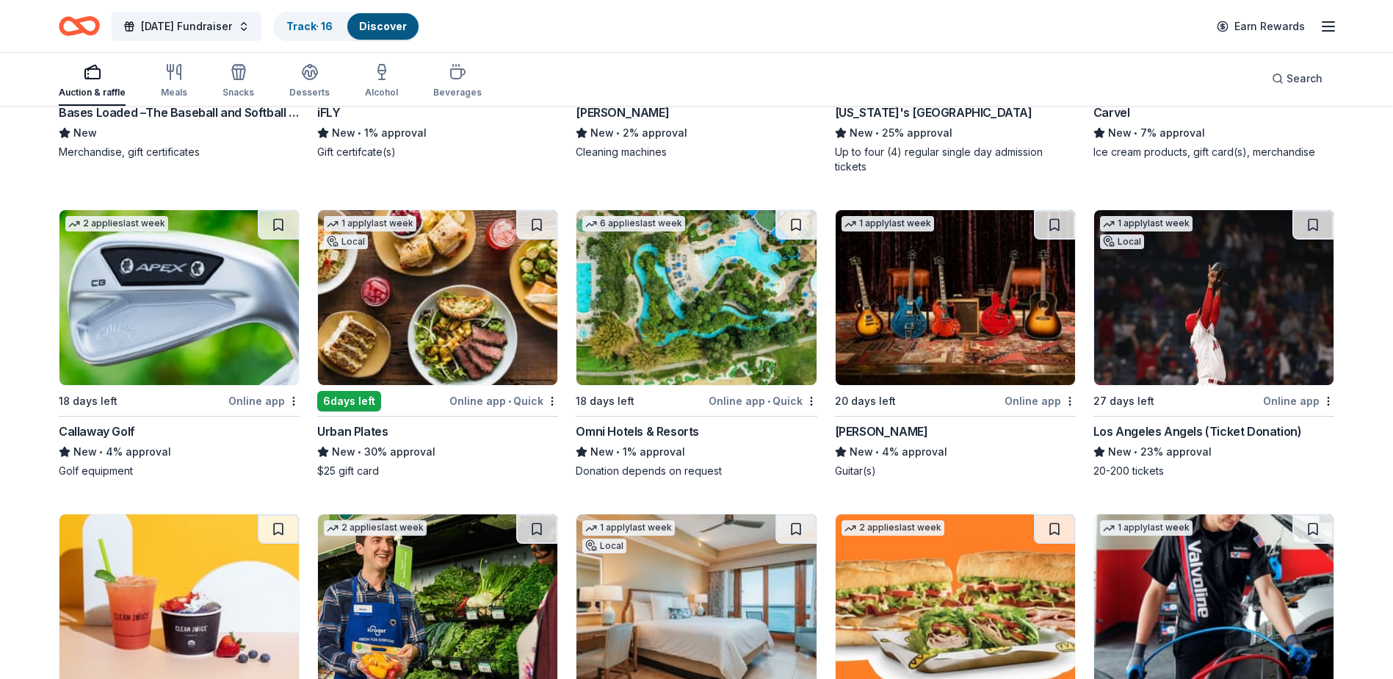
scroll to position [7592, 0]
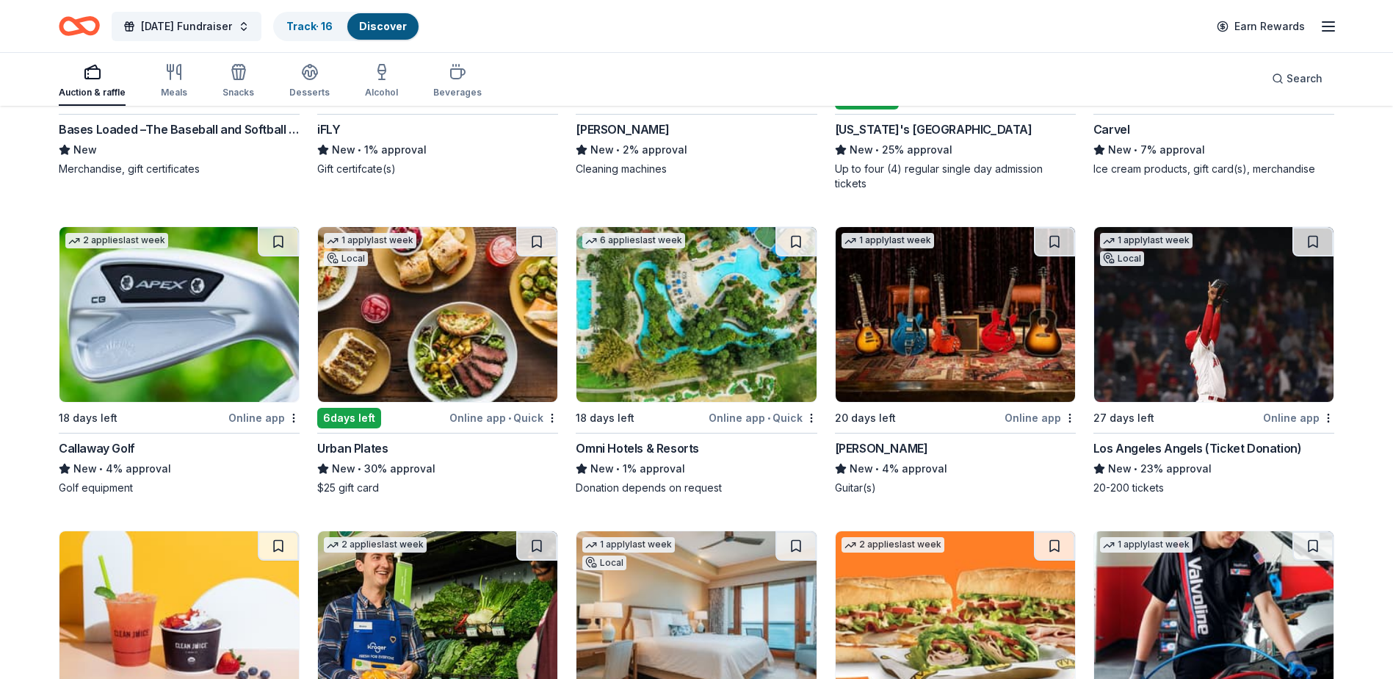
click at [383, 295] on img at bounding box center [437, 314] width 239 height 175
click at [941, 349] on img at bounding box center [955, 314] width 239 height 175
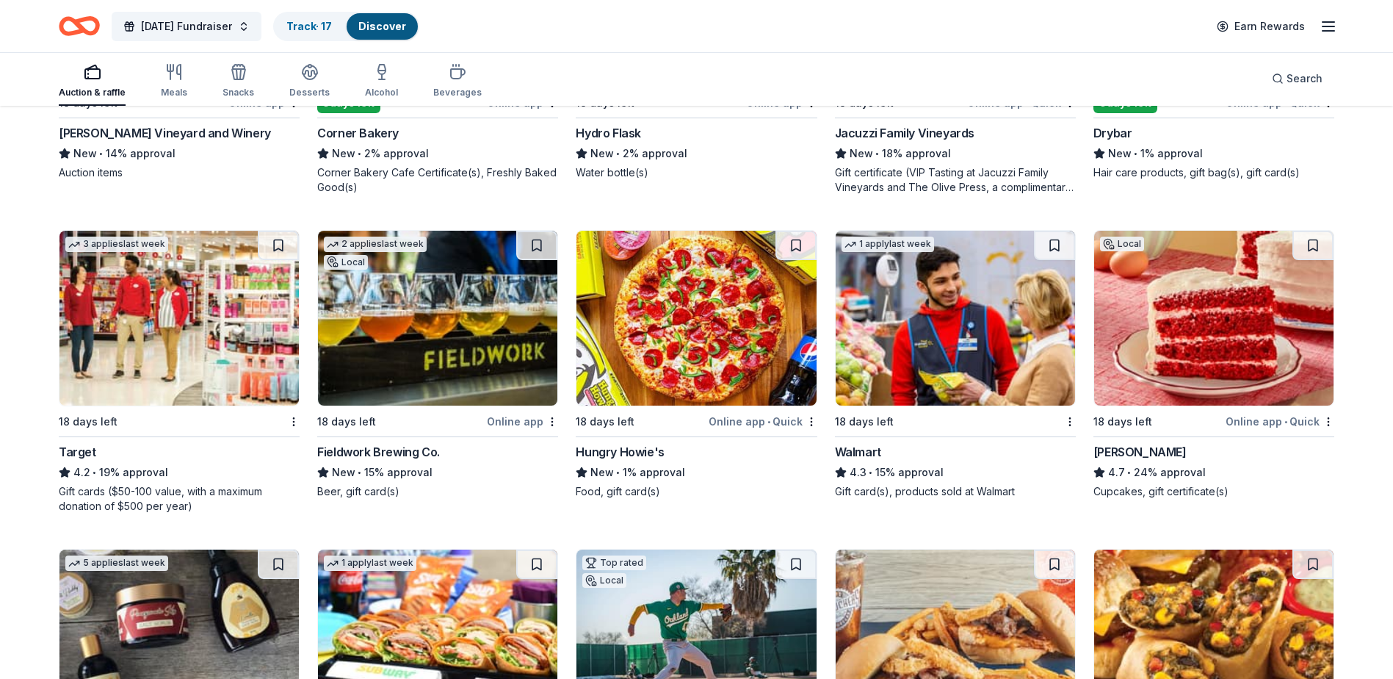
scroll to position [8556, 0]
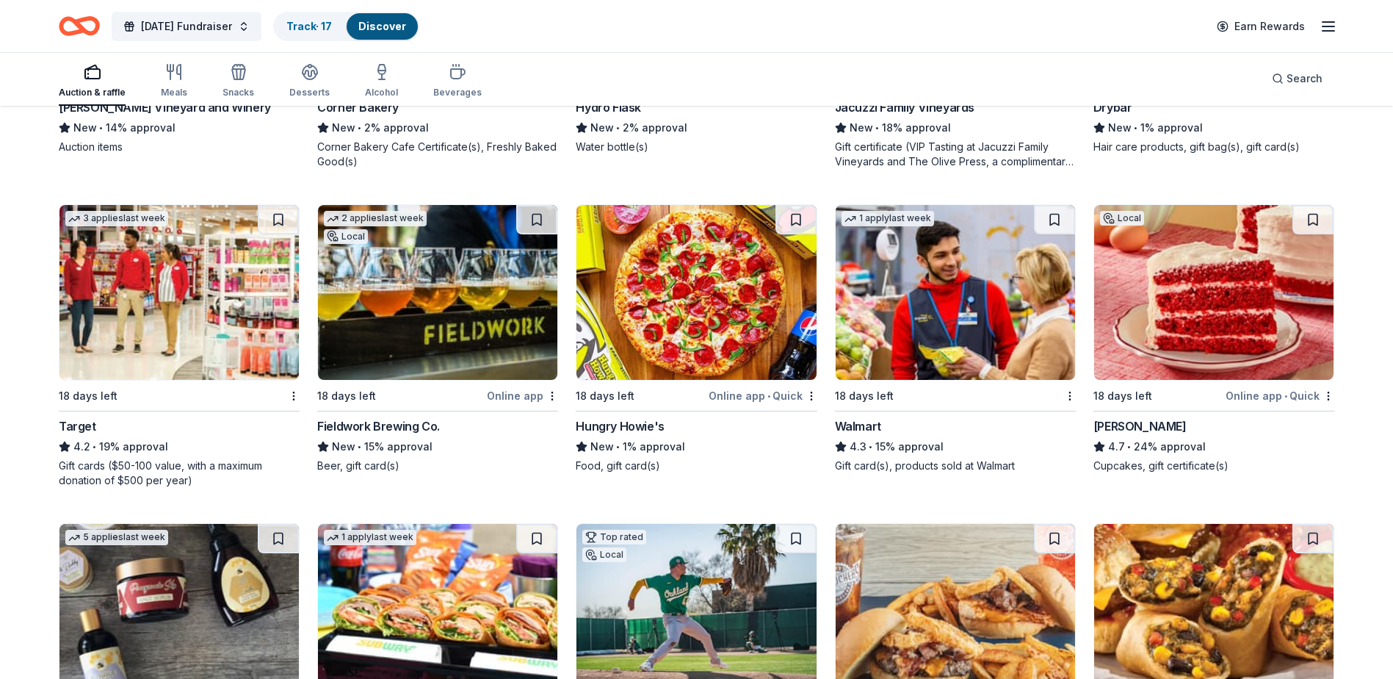
click at [1191, 297] on img at bounding box center [1213, 292] width 239 height 175
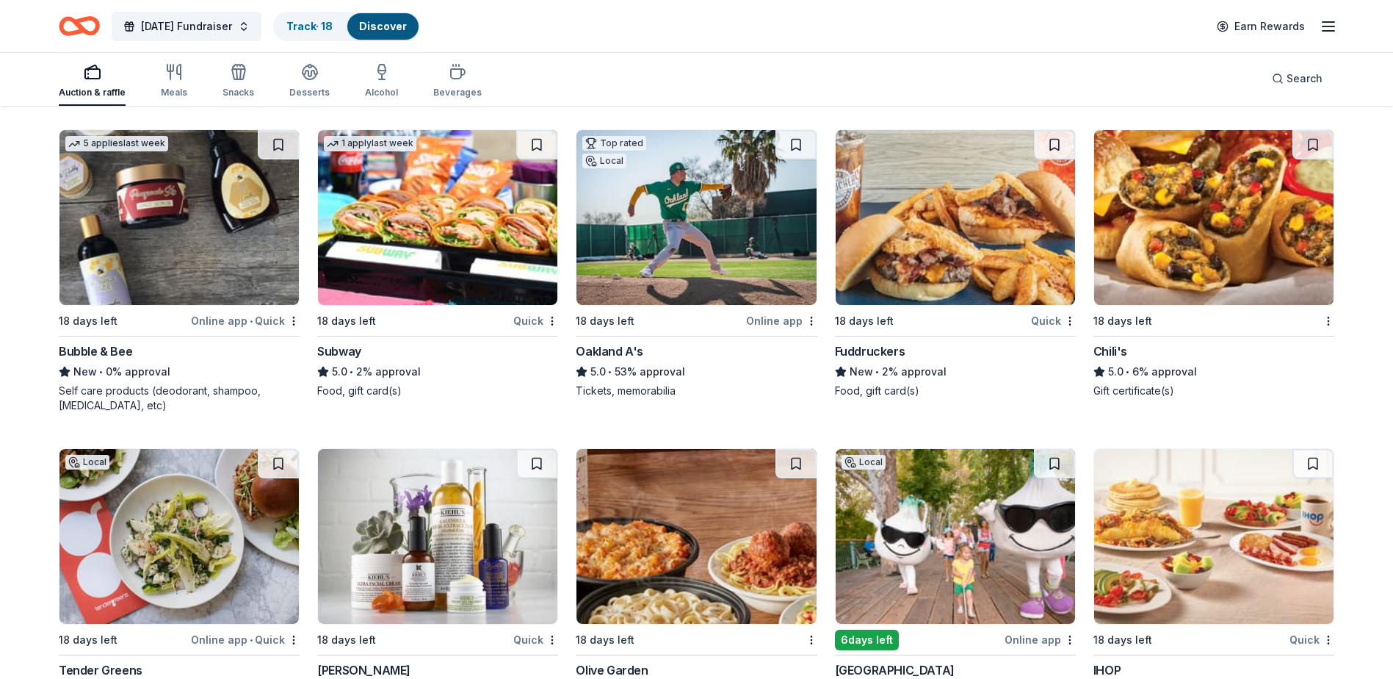
scroll to position [8923, 0]
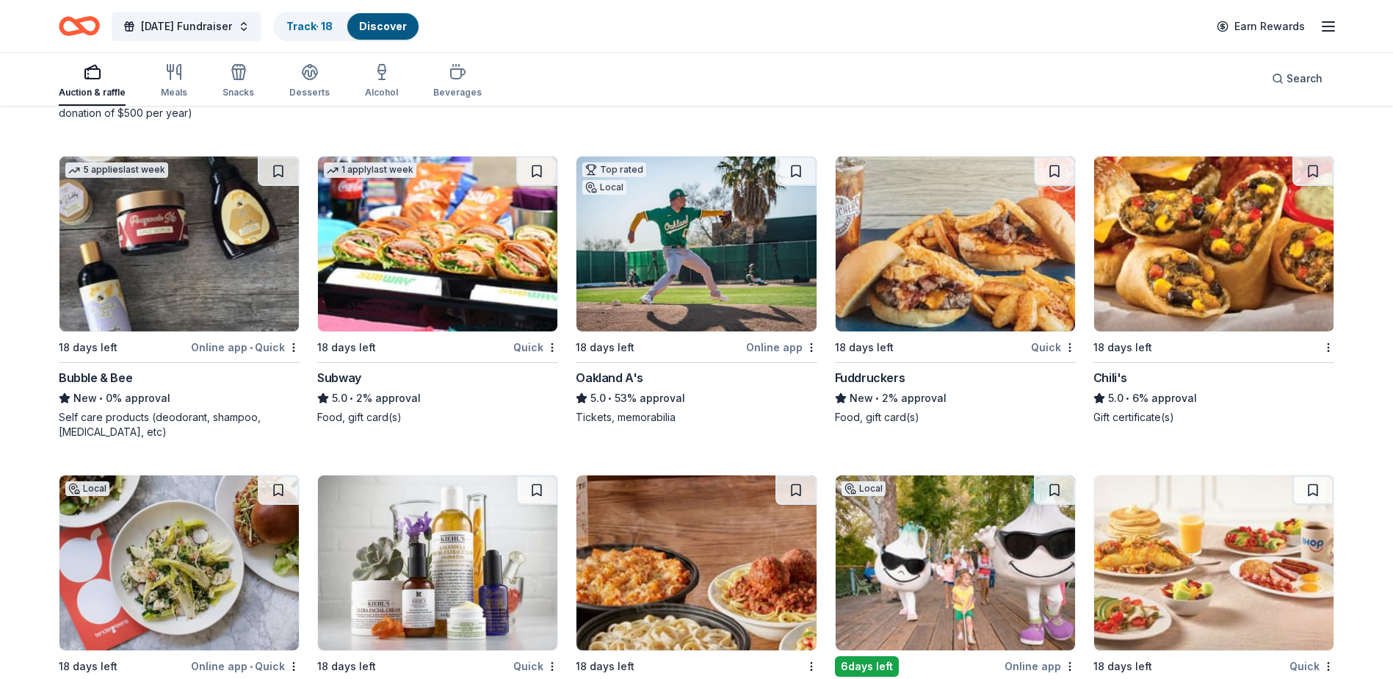
click at [717, 237] on img at bounding box center [696, 243] width 239 height 175
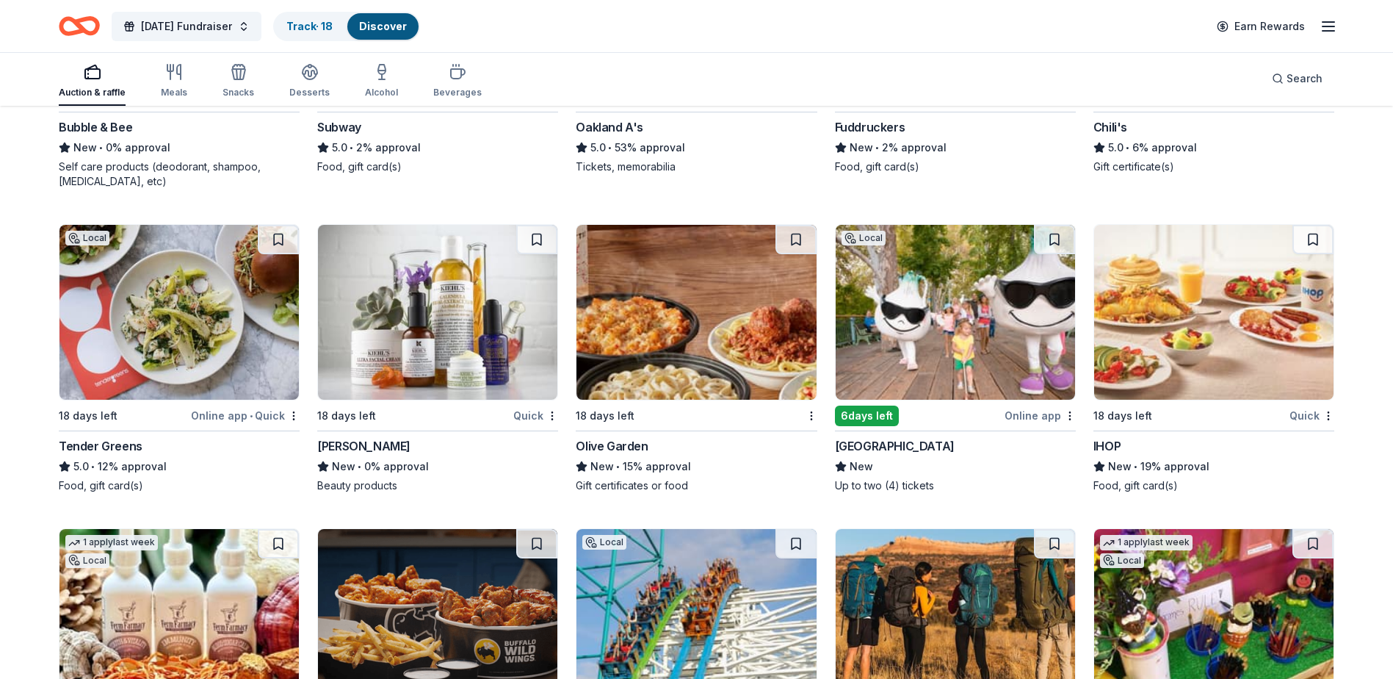
scroll to position [9217, 0]
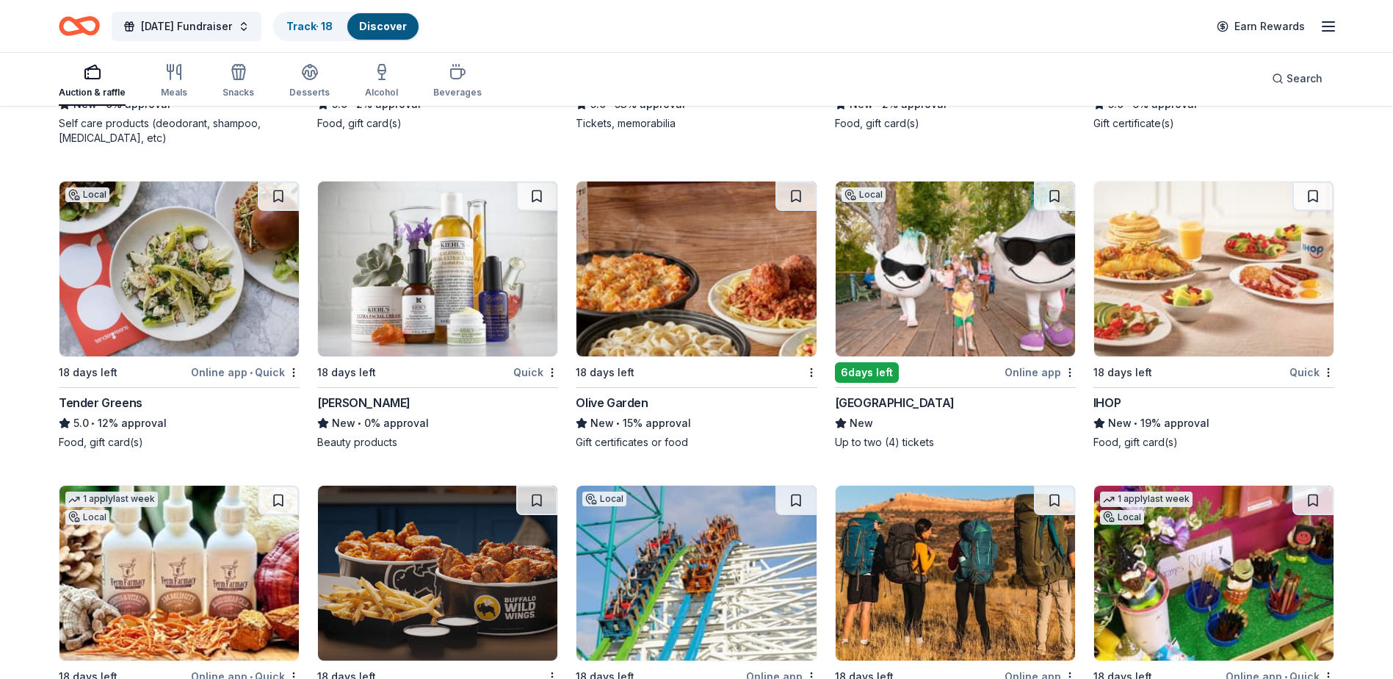
click at [960, 288] on img at bounding box center [955, 268] width 239 height 175
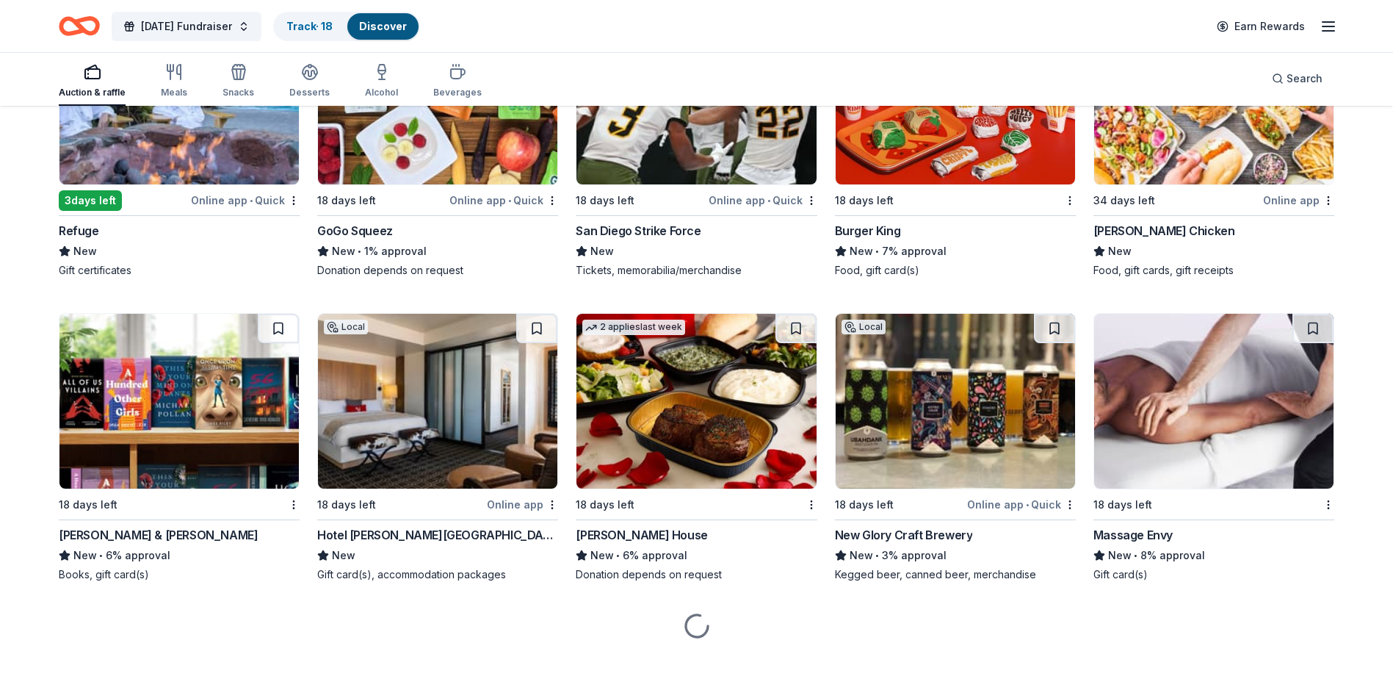
scroll to position [10322, 0]
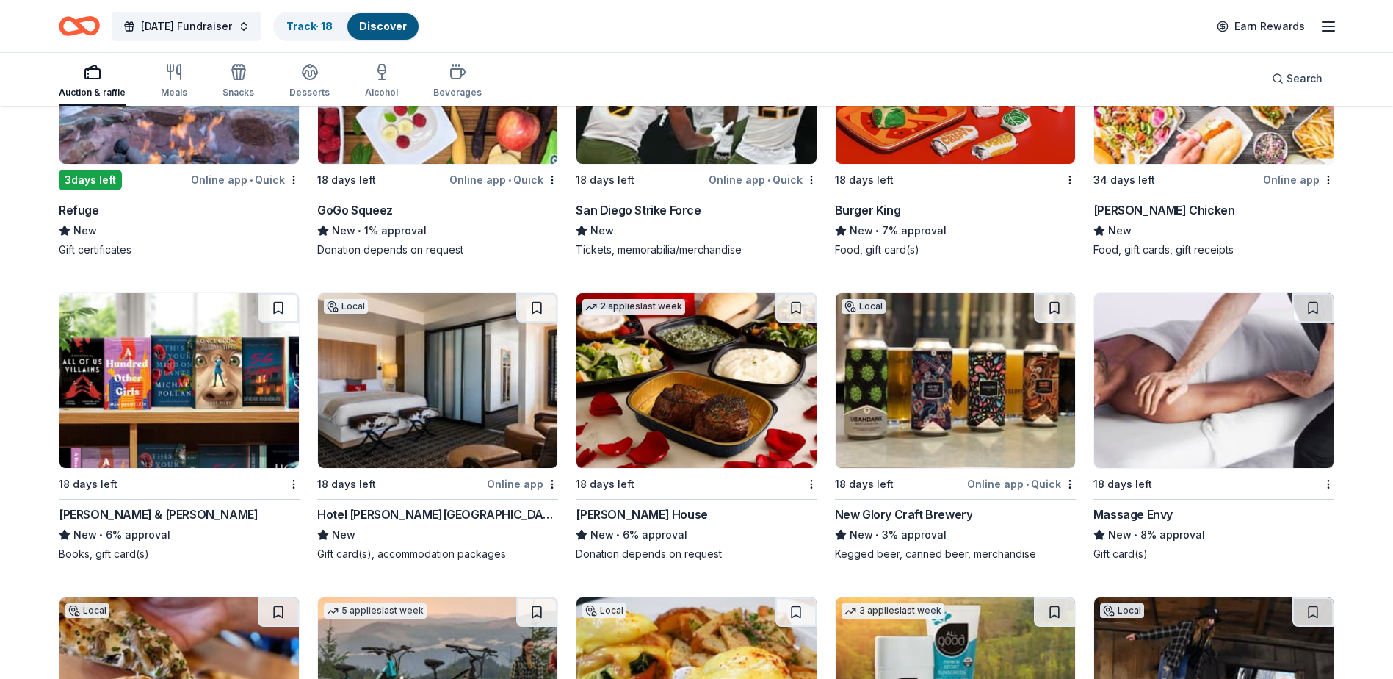
click at [724, 412] on img at bounding box center [696, 380] width 239 height 175
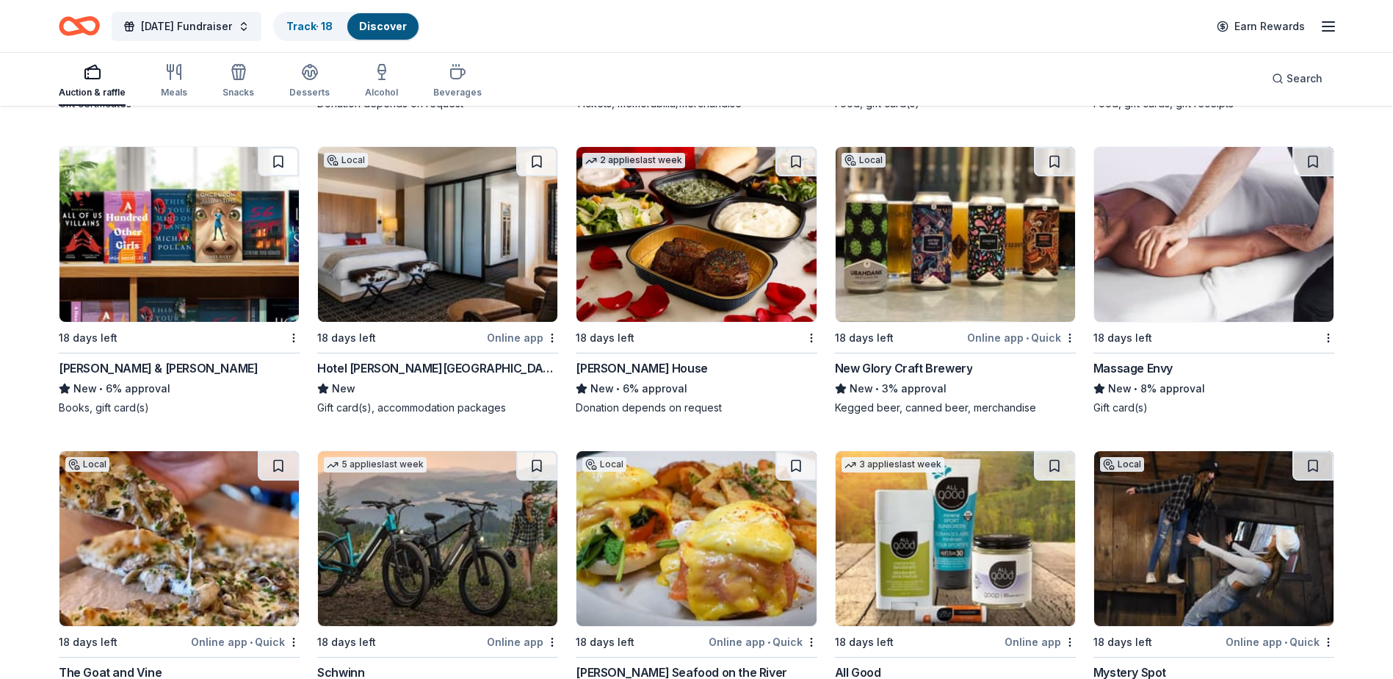
scroll to position [10468, 0]
click at [1212, 205] on img at bounding box center [1213, 233] width 239 height 175
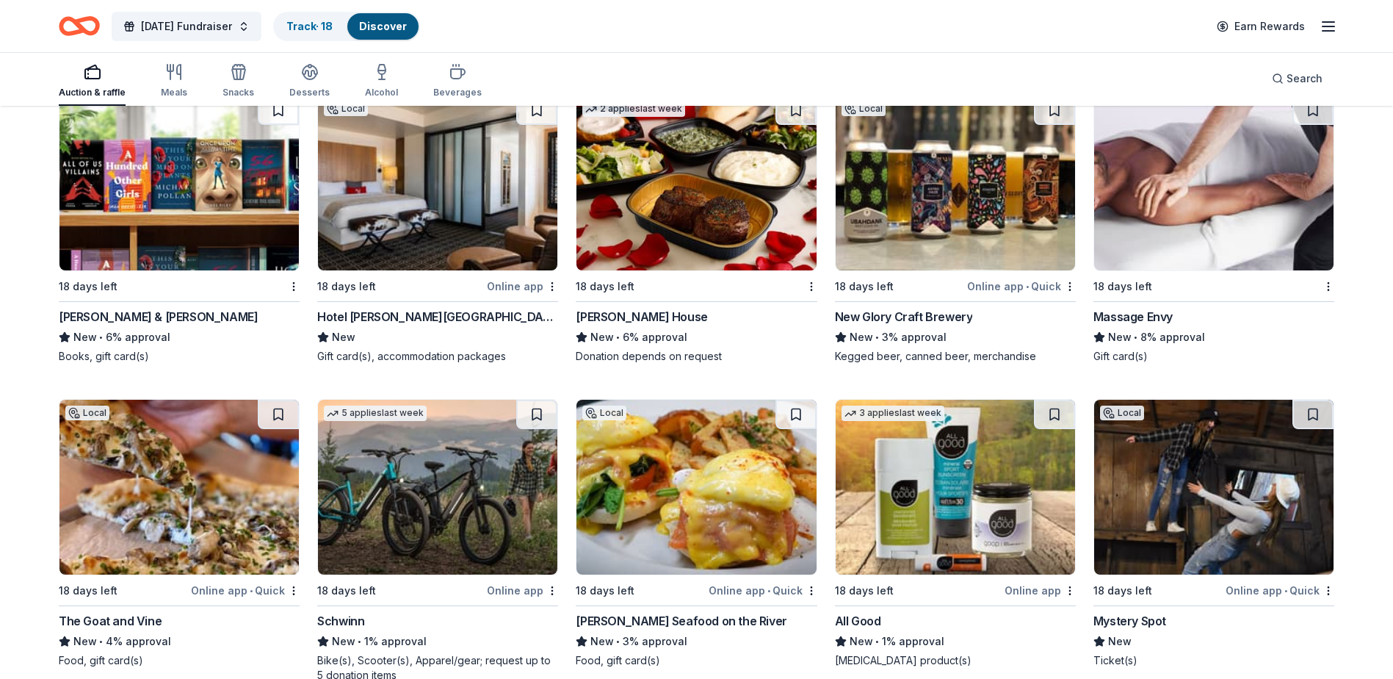
scroll to position [10615, 0]
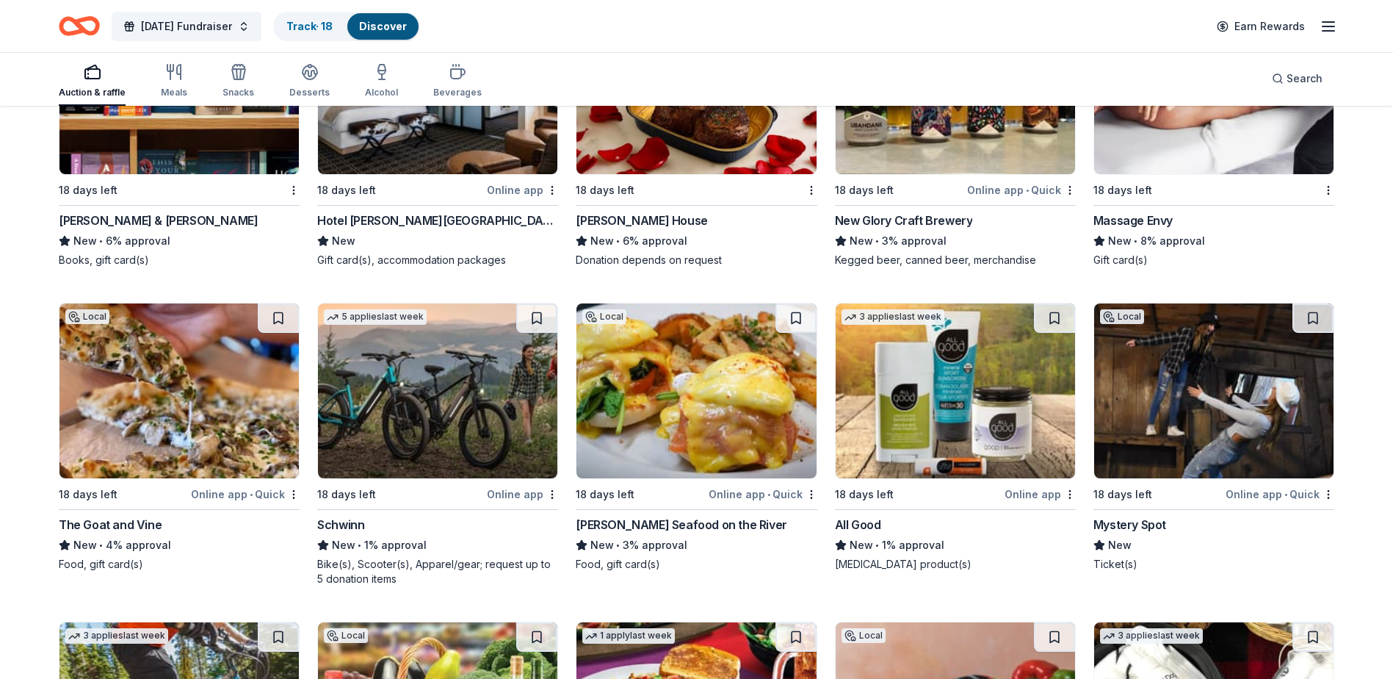
click at [657, 378] on img at bounding box center [696, 390] width 239 height 175
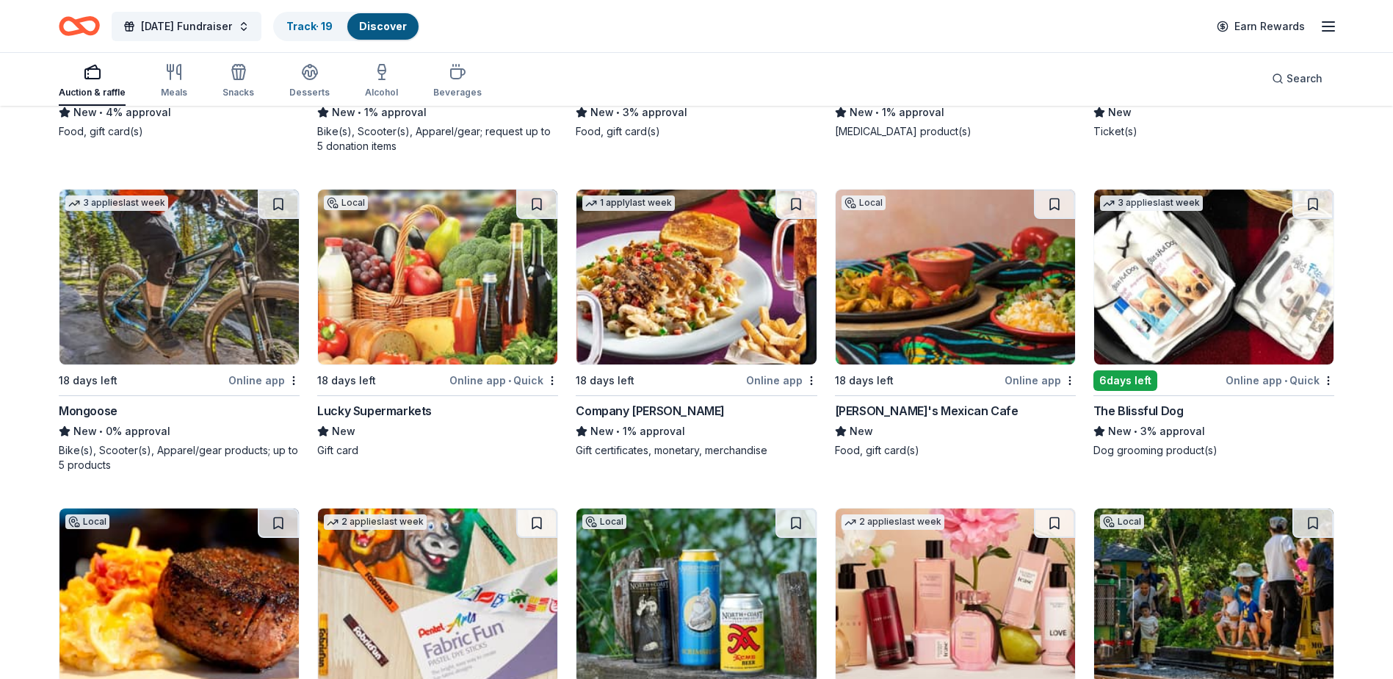
scroll to position [11033, 0]
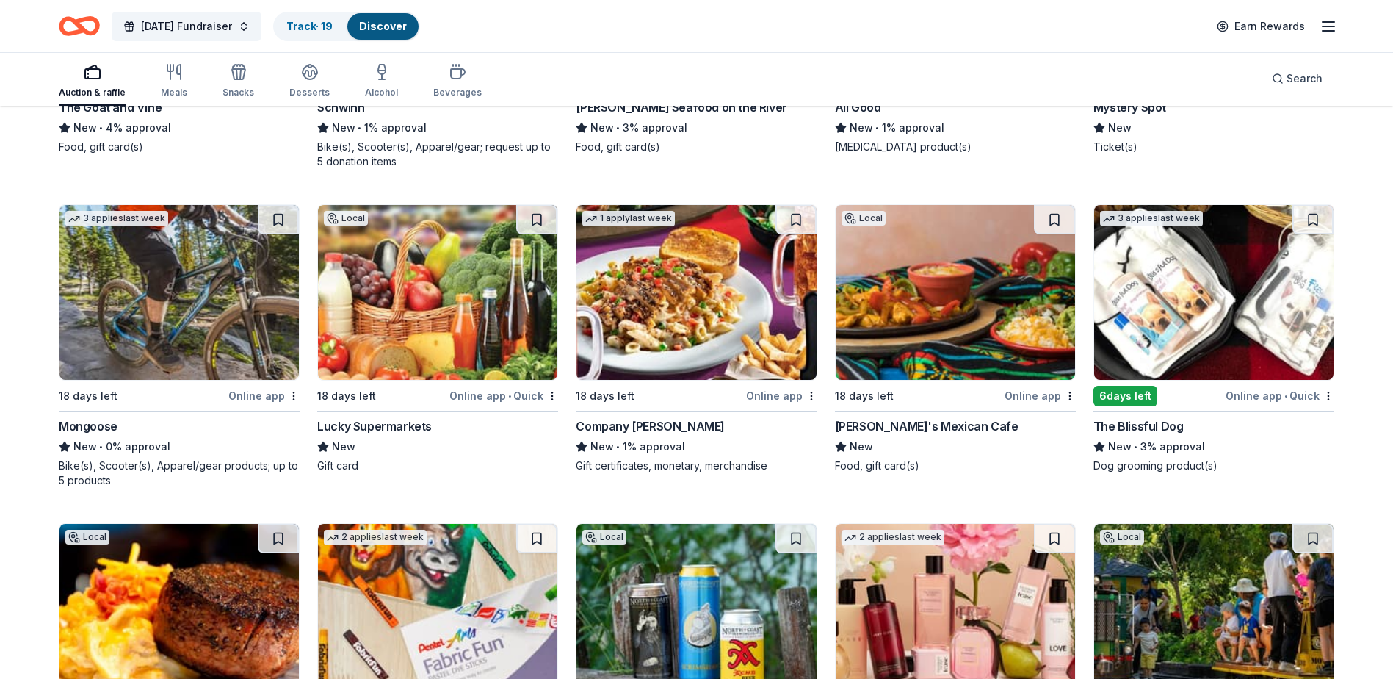
click at [1196, 299] on img at bounding box center [1213, 292] width 239 height 175
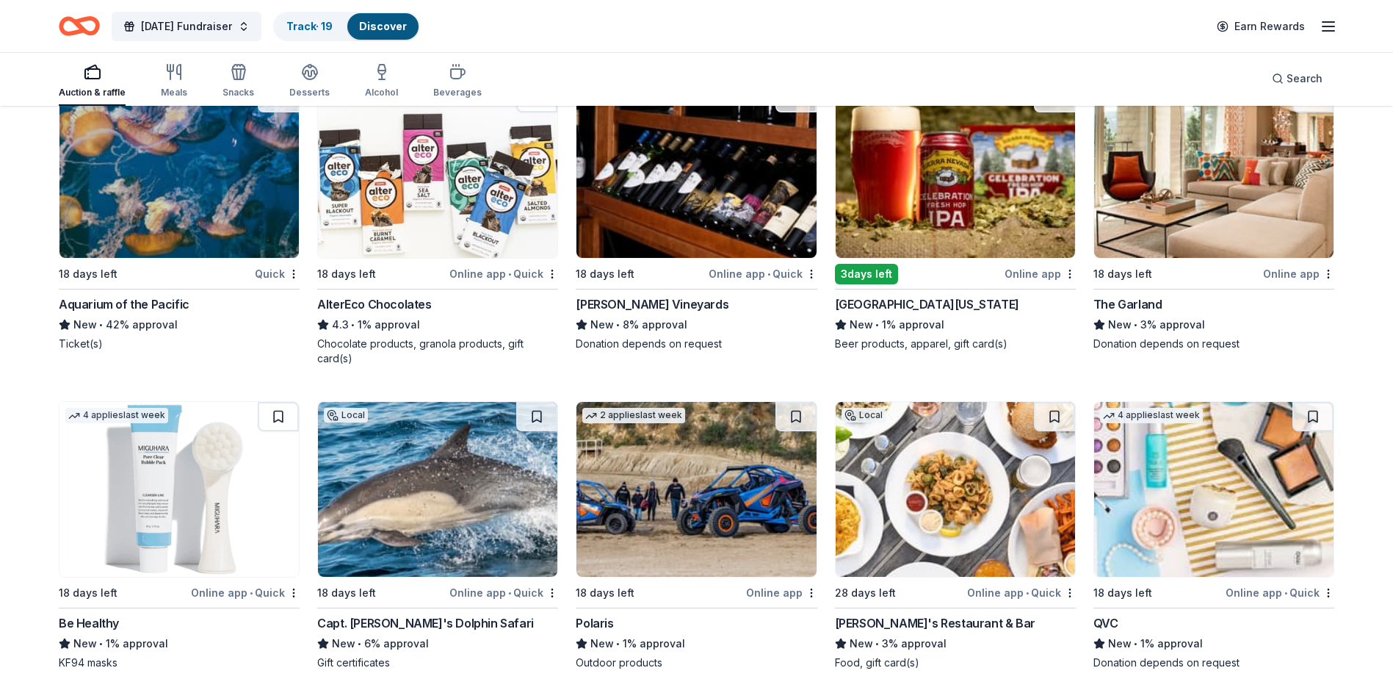
scroll to position [12008, 0]
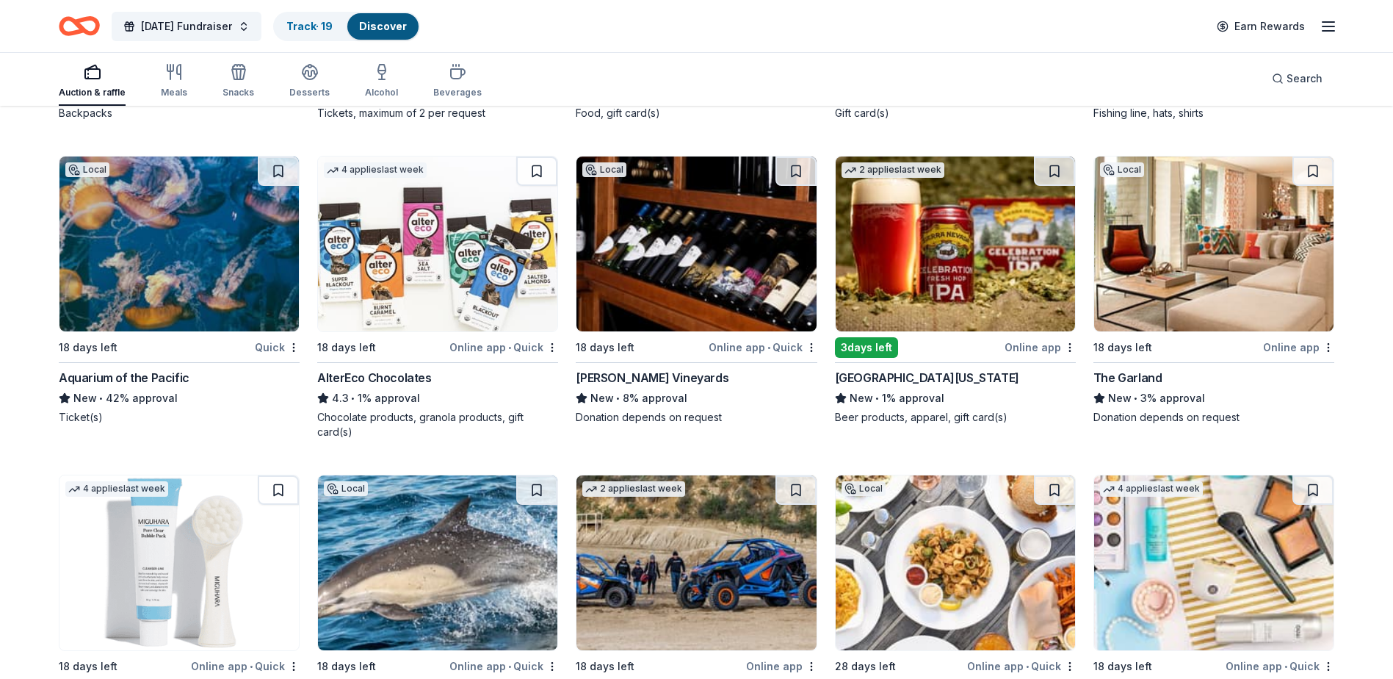
click at [942, 252] on img at bounding box center [955, 243] width 239 height 175
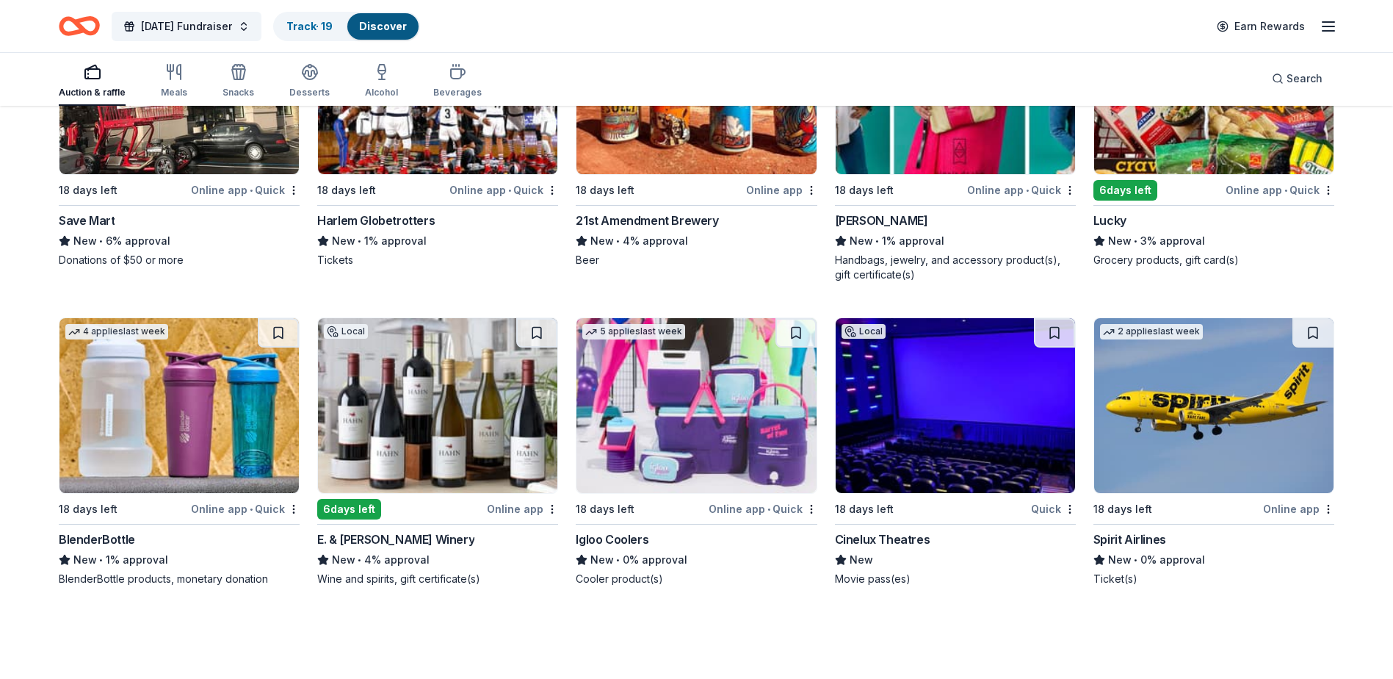
scroll to position [12813, 0]
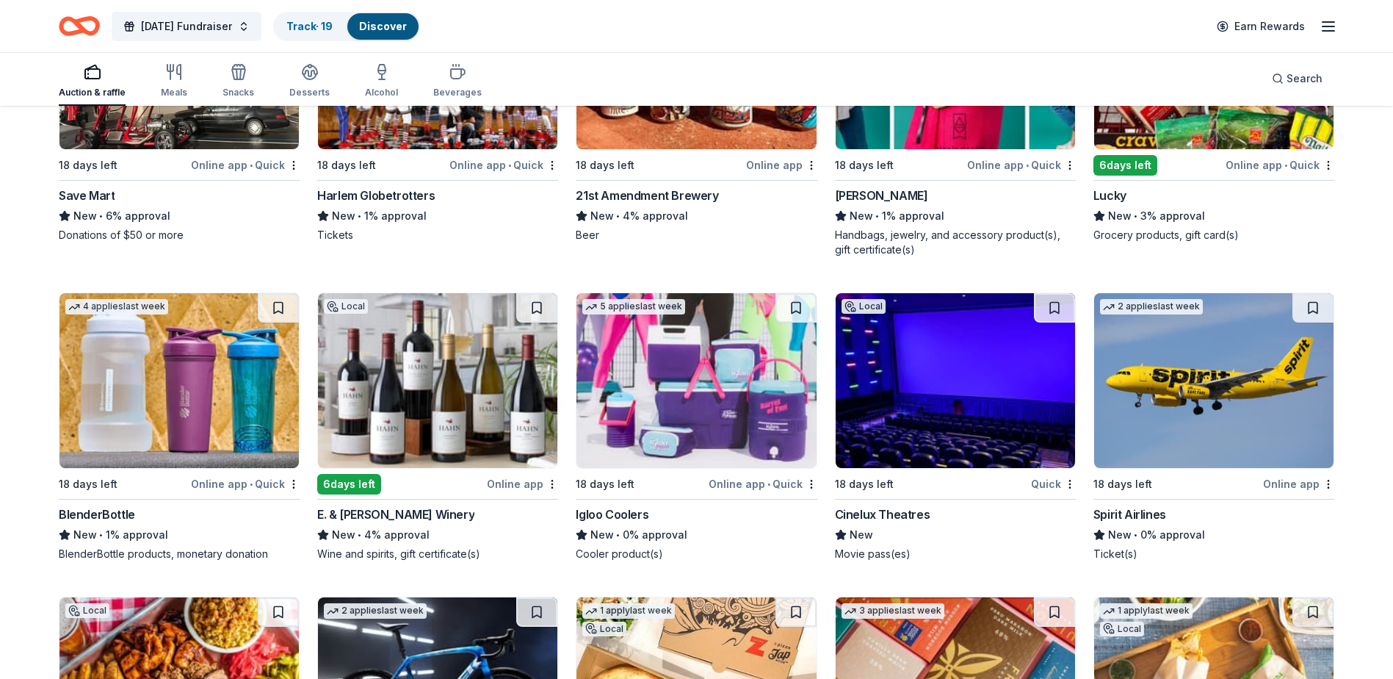
click at [451, 394] on img at bounding box center [437, 380] width 239 height 175
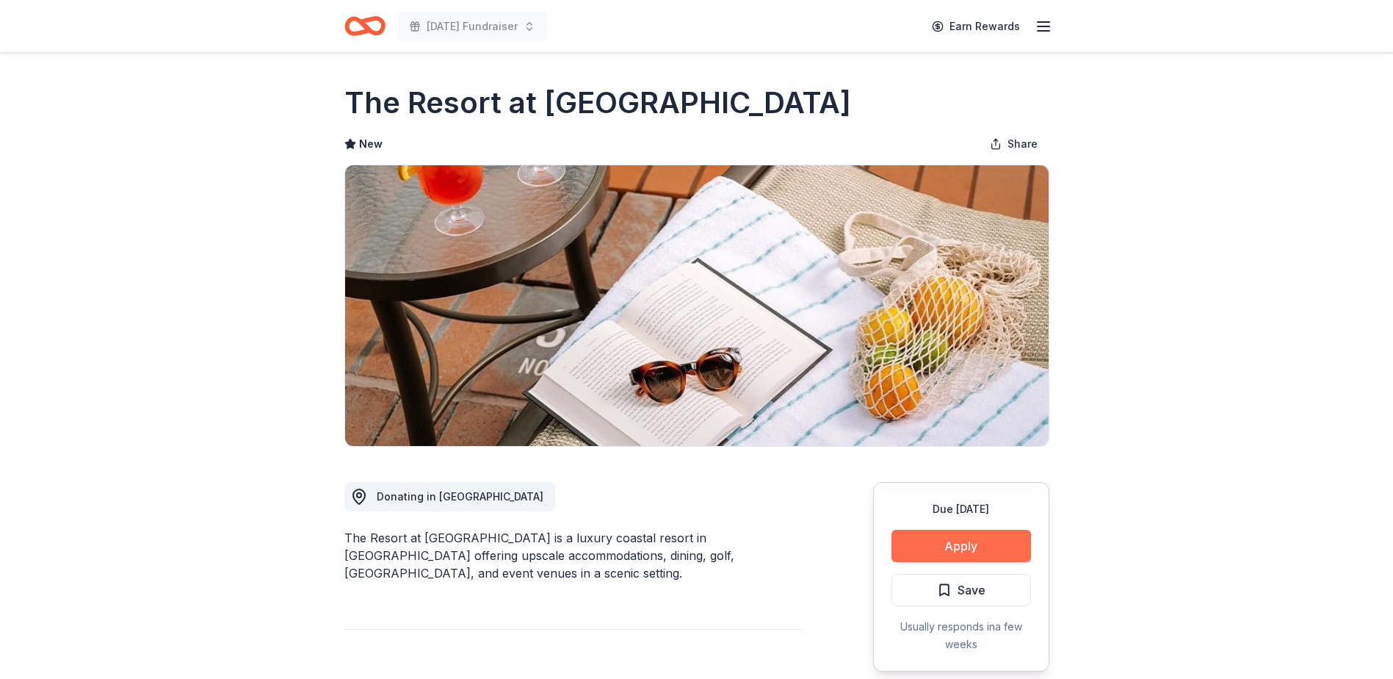
click at [961, 547] on button "Apply" at bounding box center [962, 546] width 140 height 32
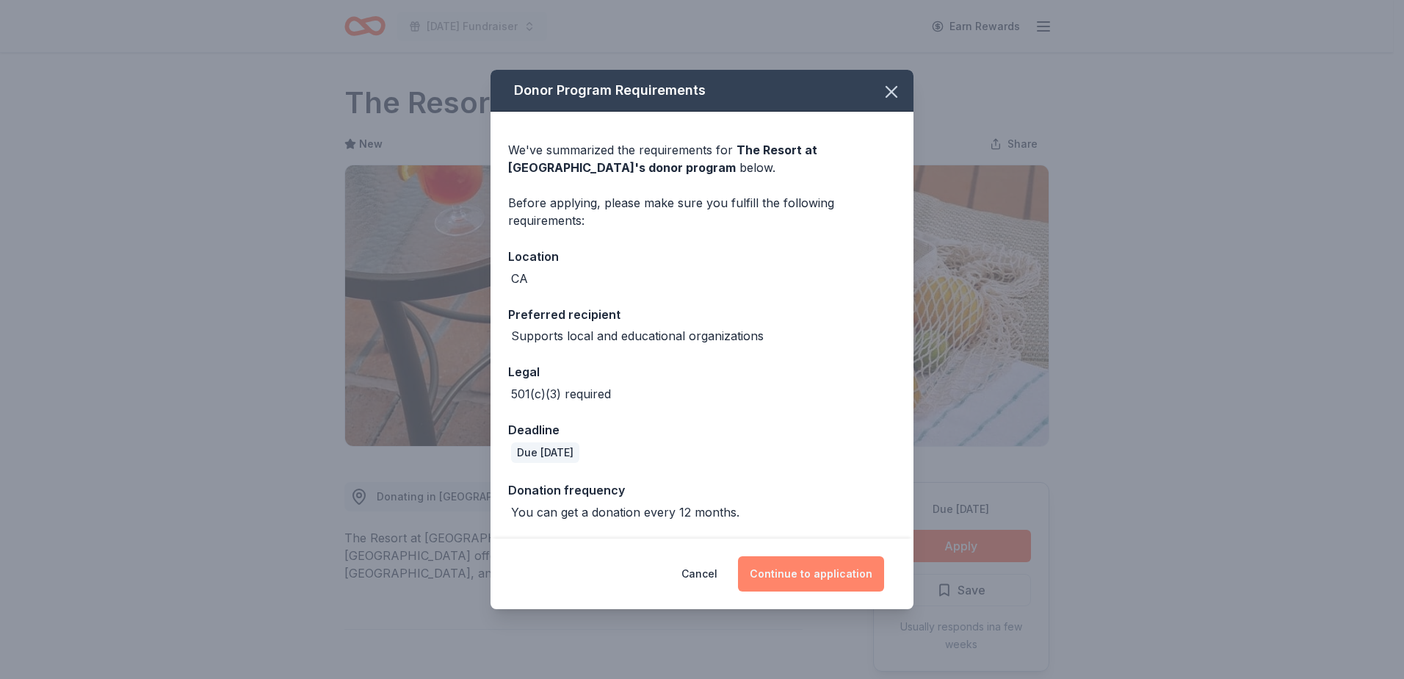
click at [813, 572] on button "Continue to application" at bounding box center [811, 573] width 146 height 35
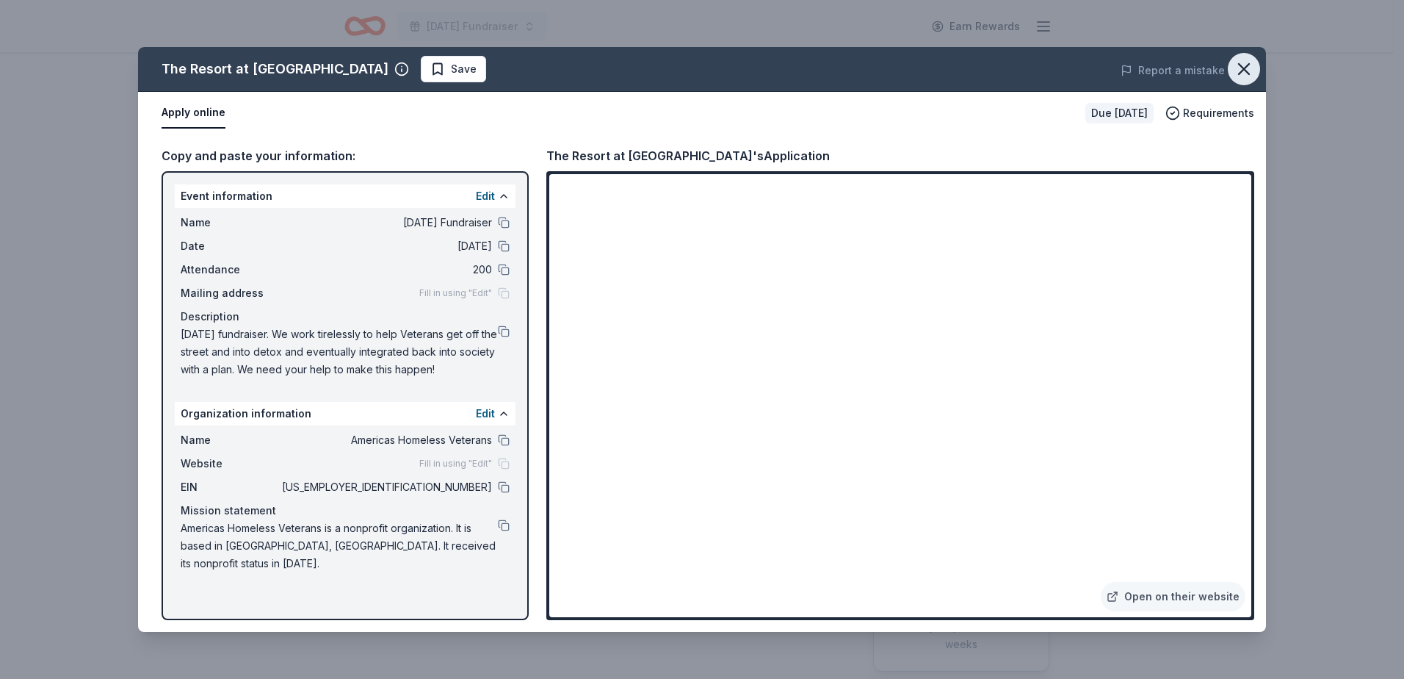
click at [1241, 73] on icon "button" at bounding box center [1244, 69] width 10 height 10
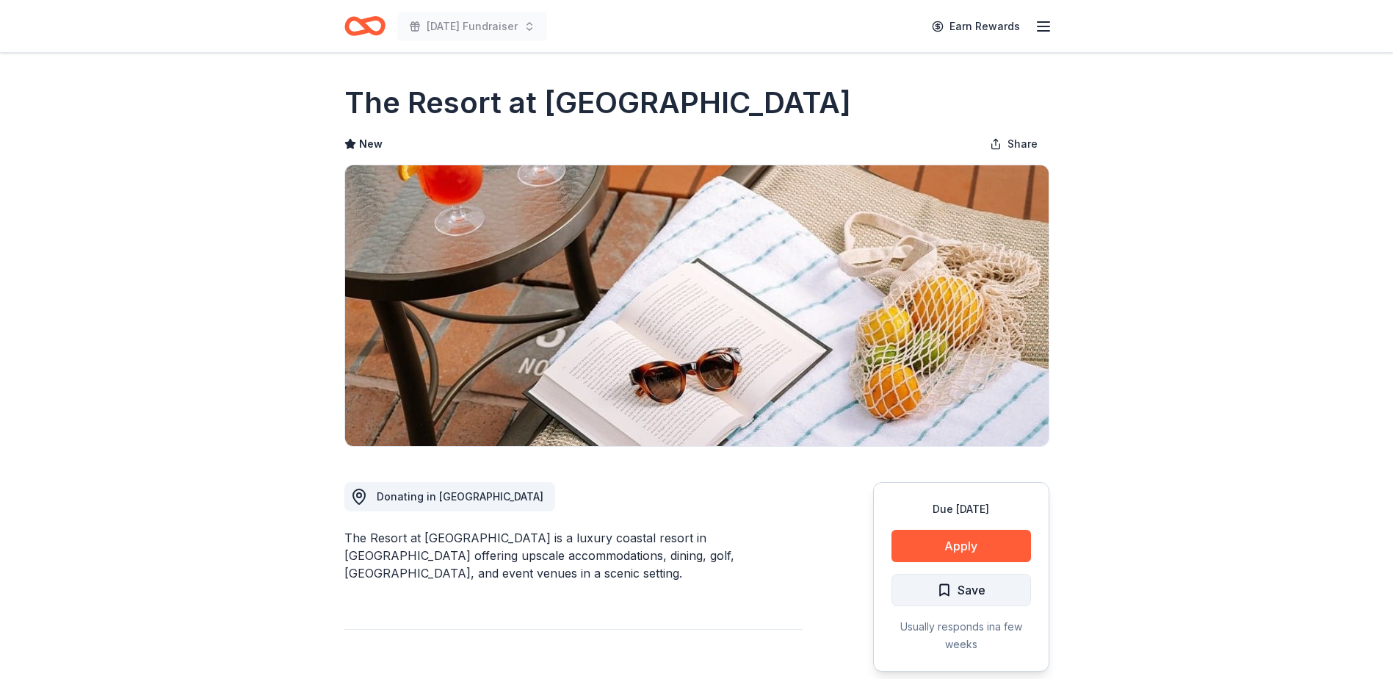
click at [962, 593] on span "Save" at bounding box center [972, 589] width 28 height 19
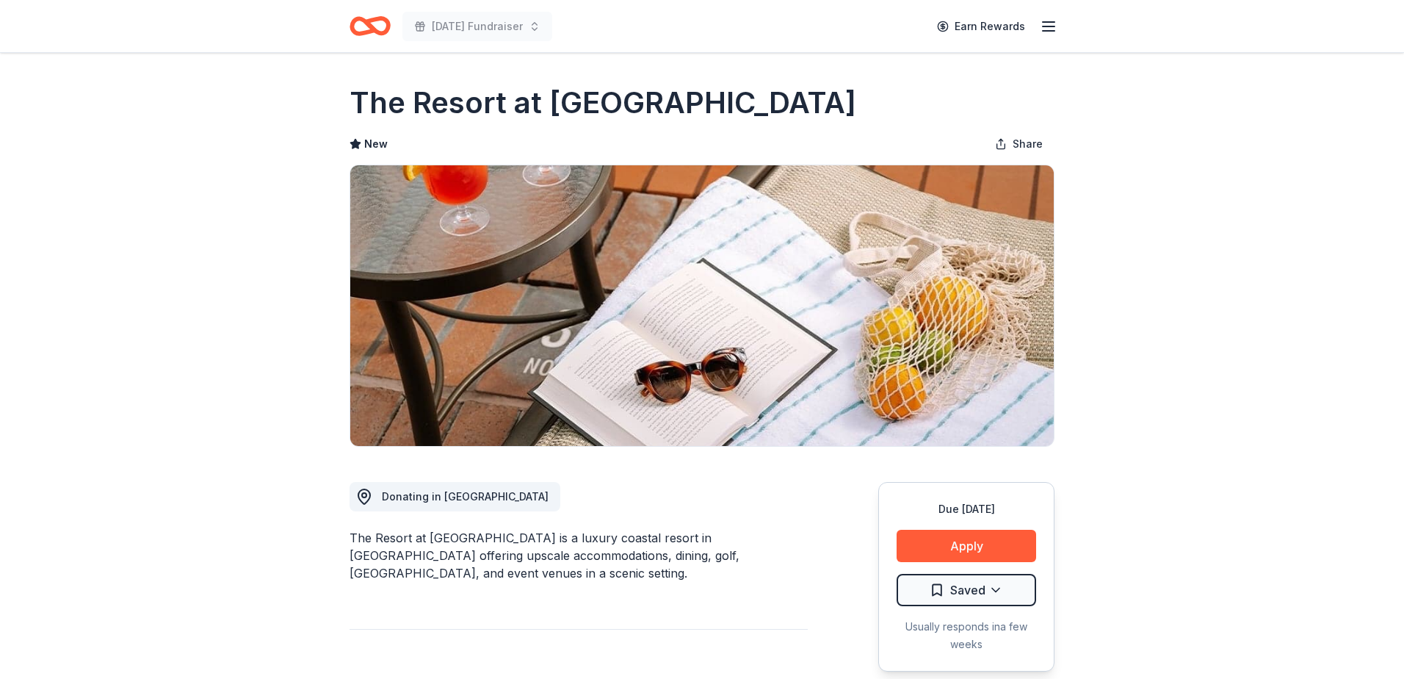
click at [965, 591] on html "[DATE] Fundraiser Earn Rewards Due [DATE] Share The Resort at [GEOGRAPHIC_DATA]…" at bounding box center [702, 339] width 1404 height 679
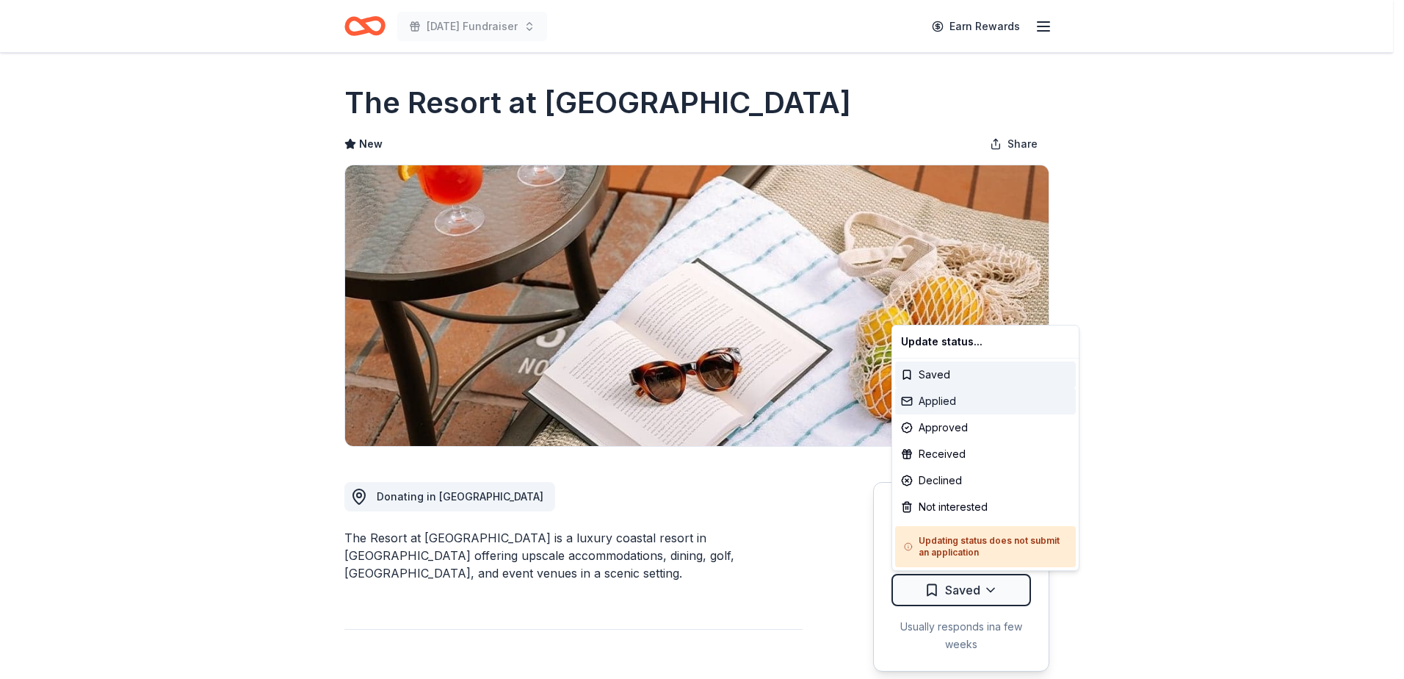
click at [986, 398] on div "Applied" at bounding box center [985, 401] width 181 height 26
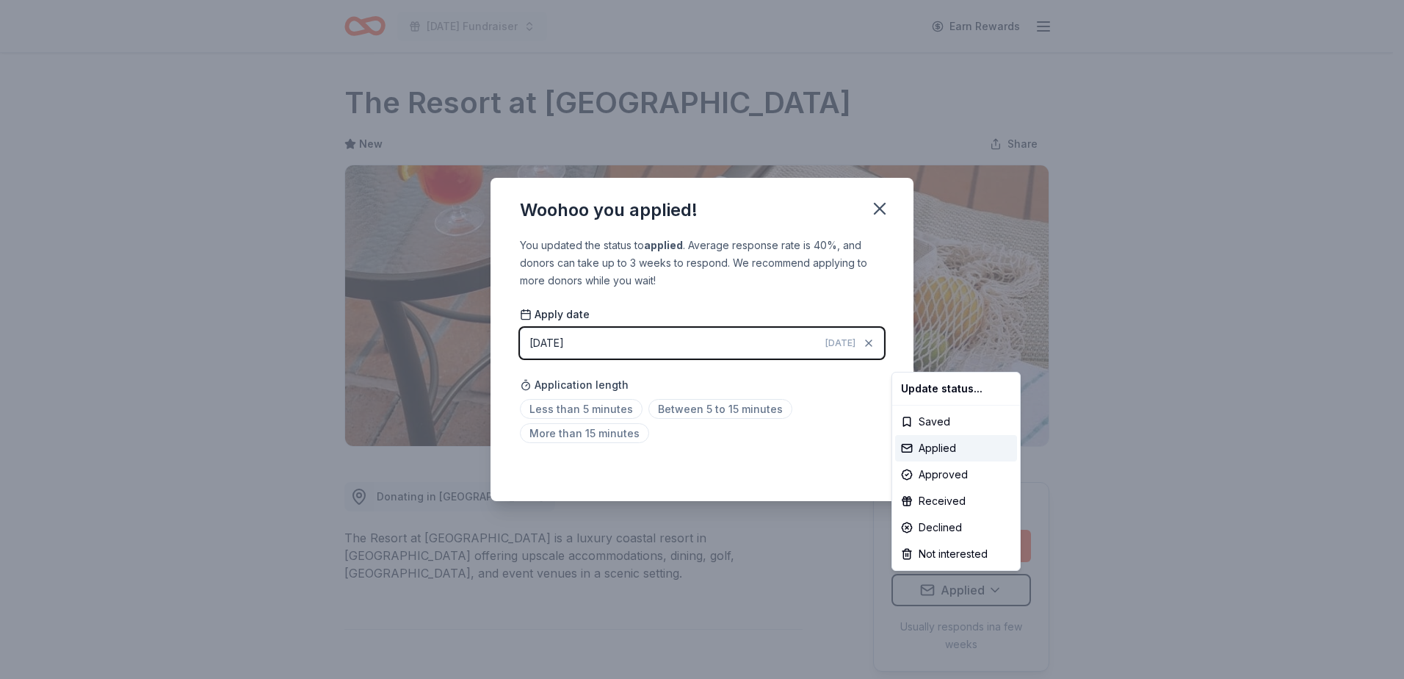
click at [613, 409] on html "Veterans Day Fundraiser Earn Rewards Due in 18 days Share The Resort at Pelican…" at bounding box center [702, 339] width 1404 height 679
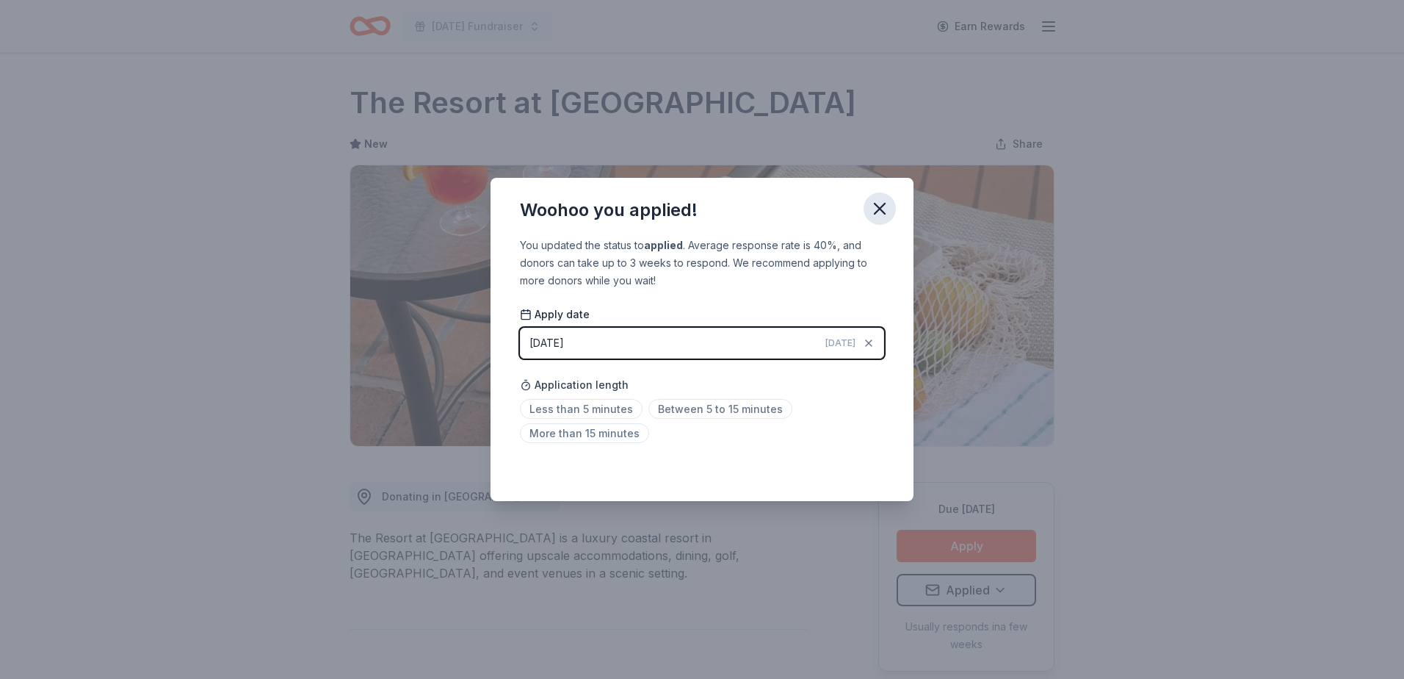
click at [880, 205] on icon "button" at bounding box center [880, 208] width 21 height 21
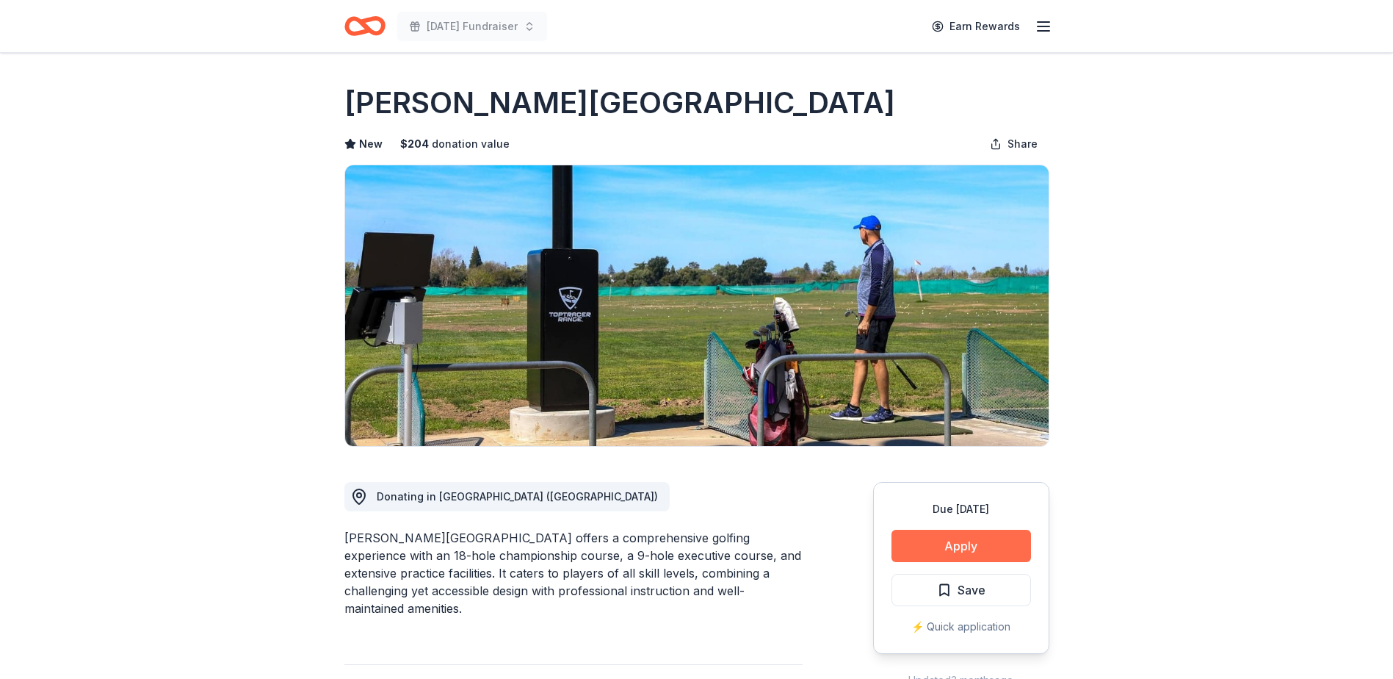
click at [951, 544] on button "Apply" at bounding box center [962, 546] width 140 height 32
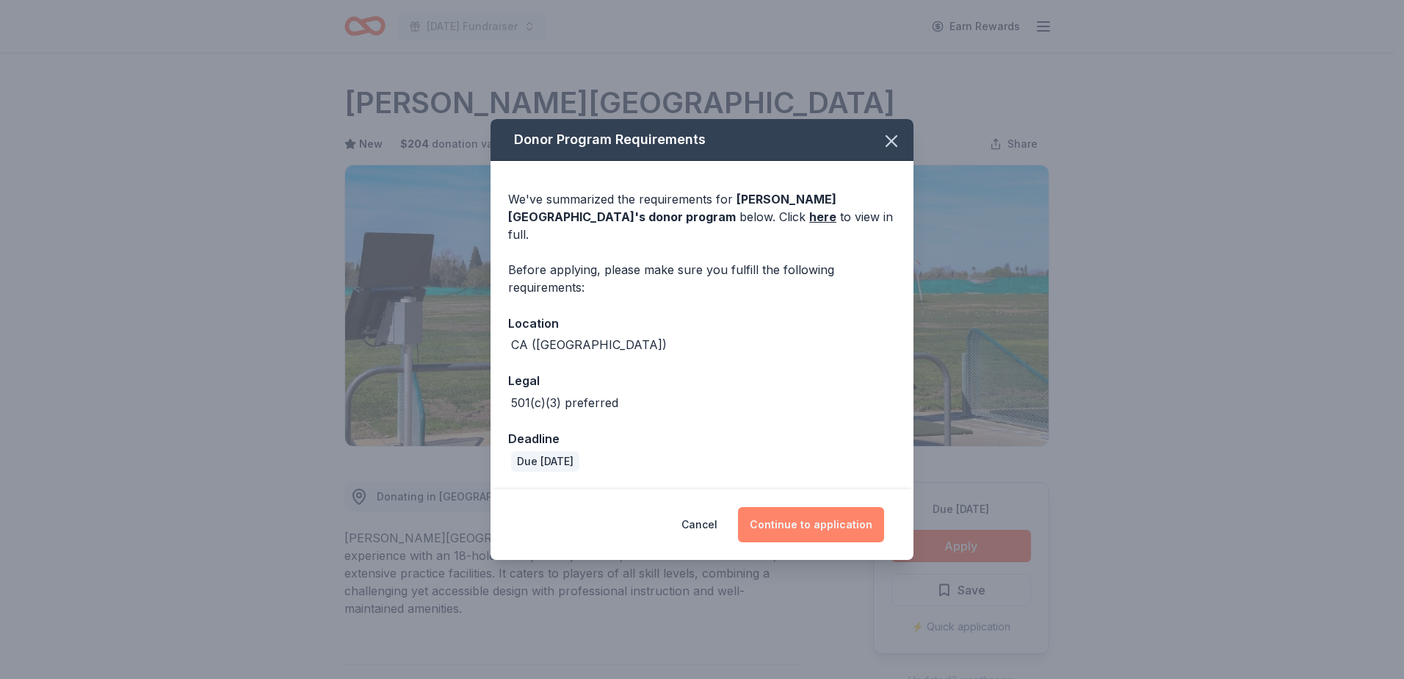
click at [815, 511] on button "Continue to application" at bounding box center [811, 524] width 146 height 35
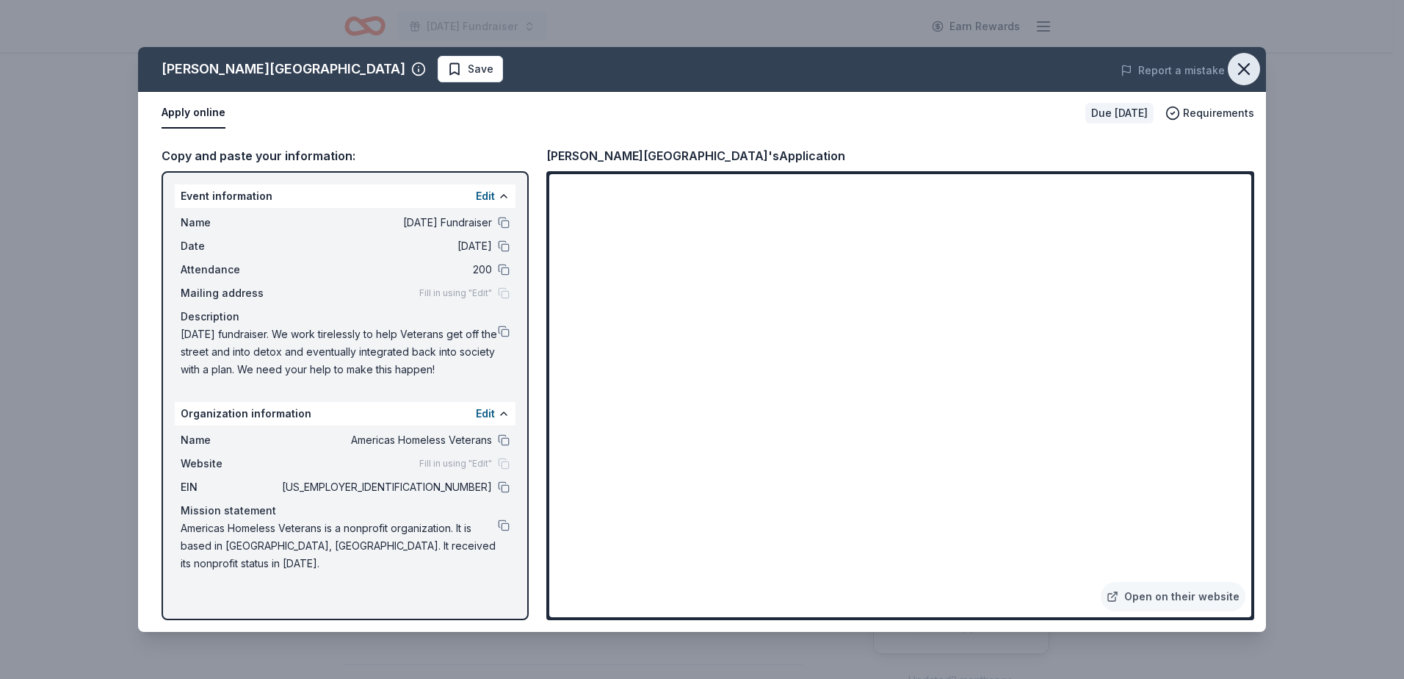
click at [1244, 73] on icon "button" at bounding box center [1244, 69] width 21 height 21
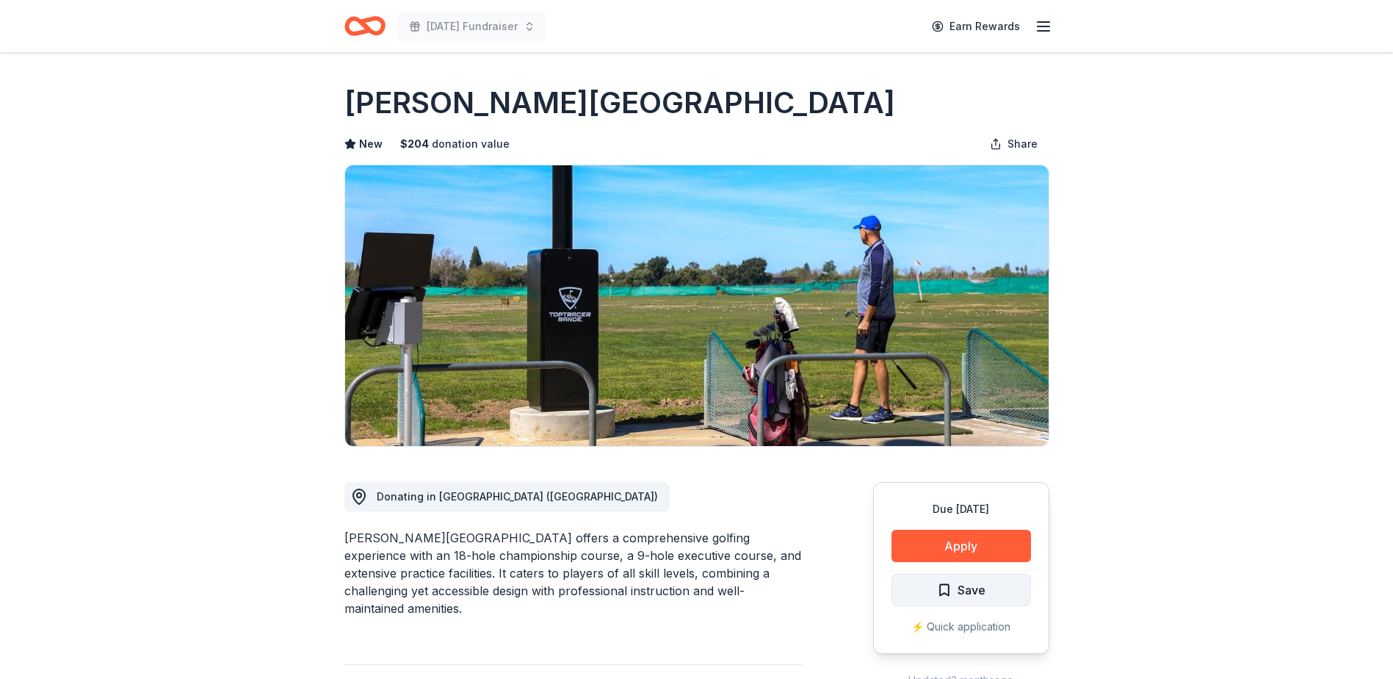
click at [981, 587] on span "Save" at bounding box center [972, 589] width 28 height 19
click at [981, 586] on html "[DATE] Fundraiser Earn Rewards Due [DATE] Share [PERSON_NAME][GEOGRAPHIC_DATA] …" at bounding box center [696, 339] width 1393 height 679
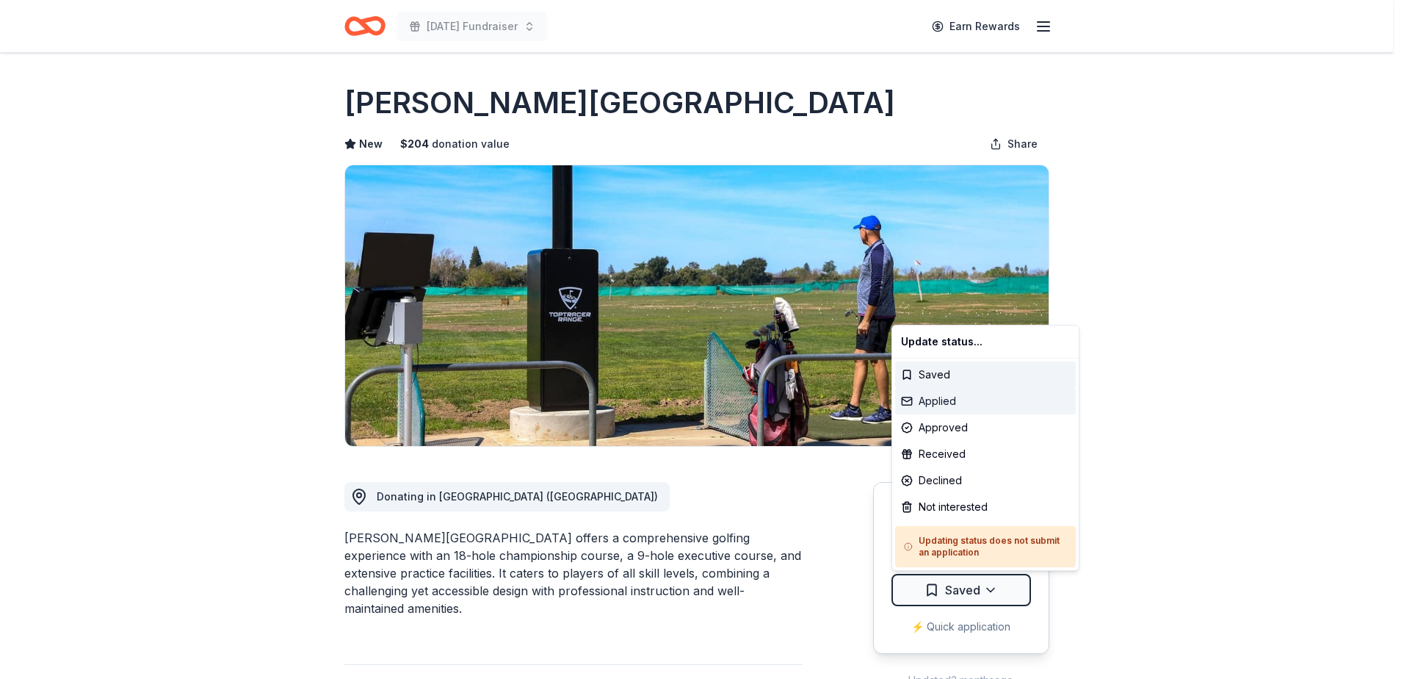
click at [968, 406] on div "Applied" at bounding box center [985, 401] width 181 height 26
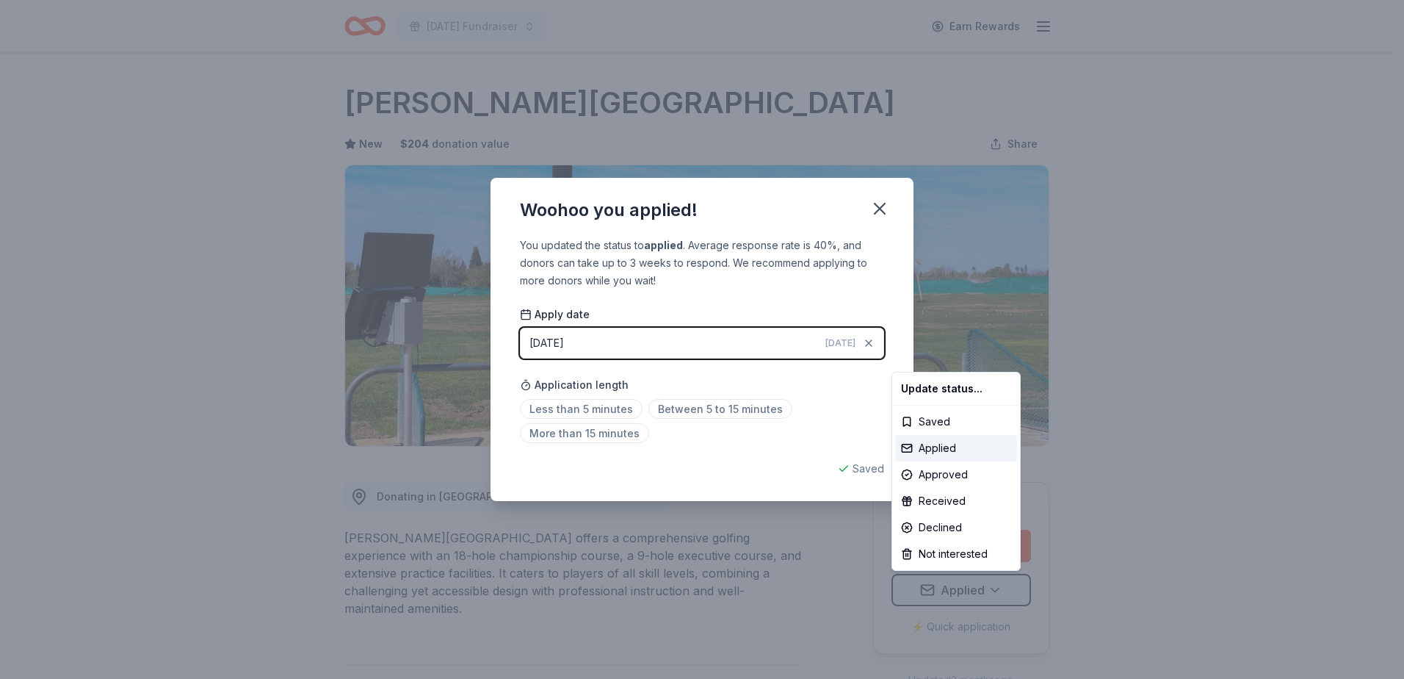
click at [582, 414] on html "[DATE] Fundraiser Earn Rewards Due [DATE] Share [PERSON_NAME][GEOGRAPHIC_DATA] …" at bounding box center [702, 339] width 1404 height 679
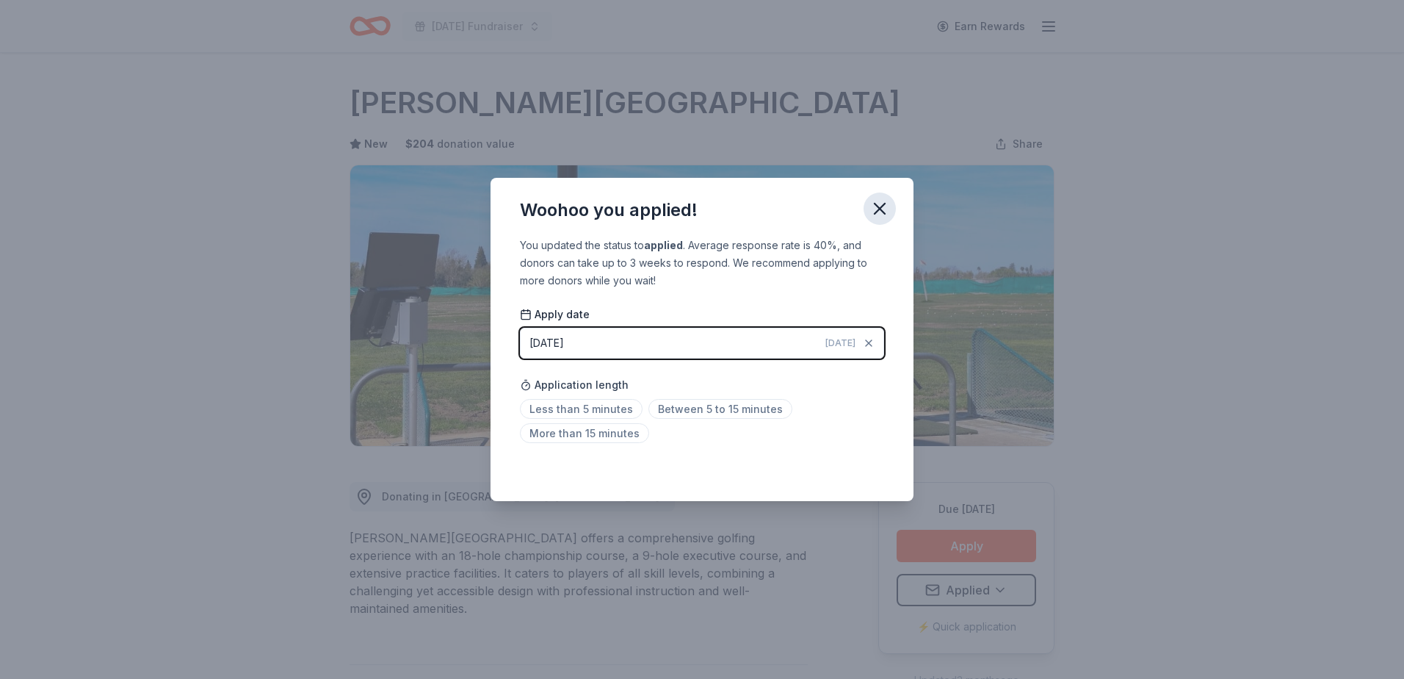
click at [876, 211] on icon "button" at bounding box center [880, 208] width 21 height 21
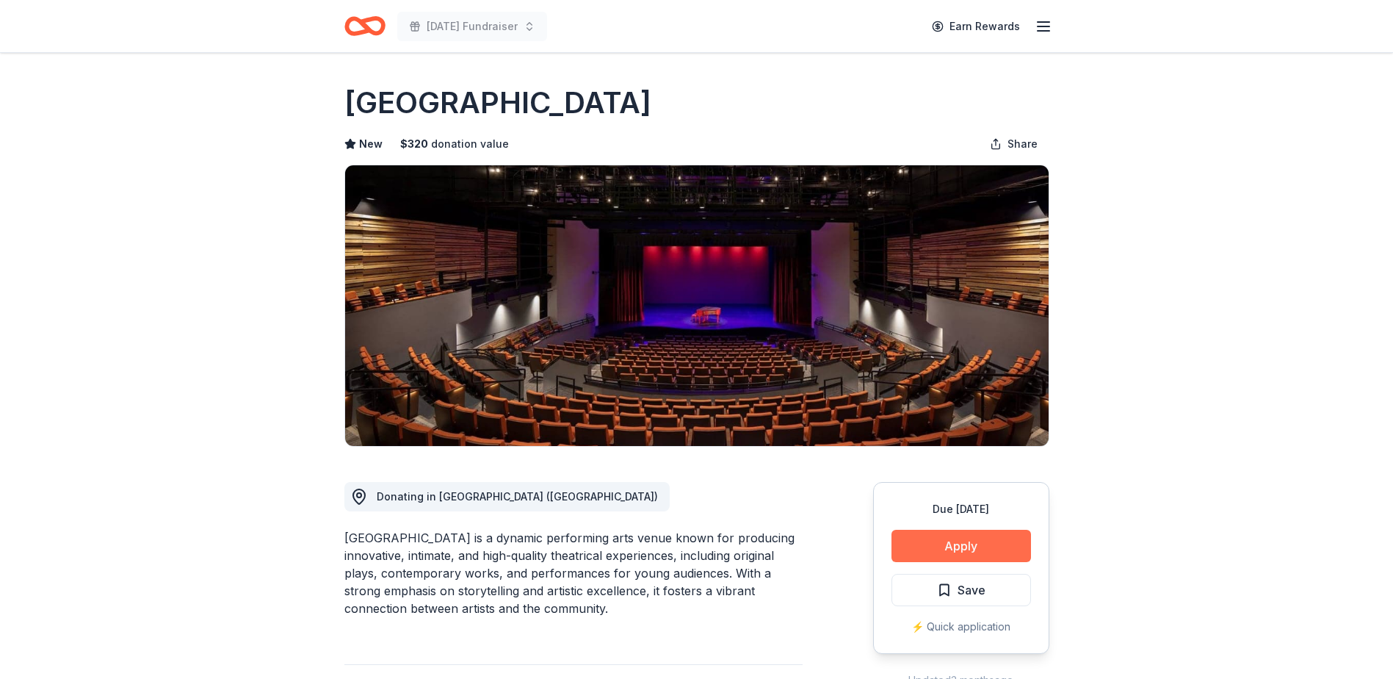
click at [981, 546] on button "Apply" at bounding box center [962, 546] width 140 height 32
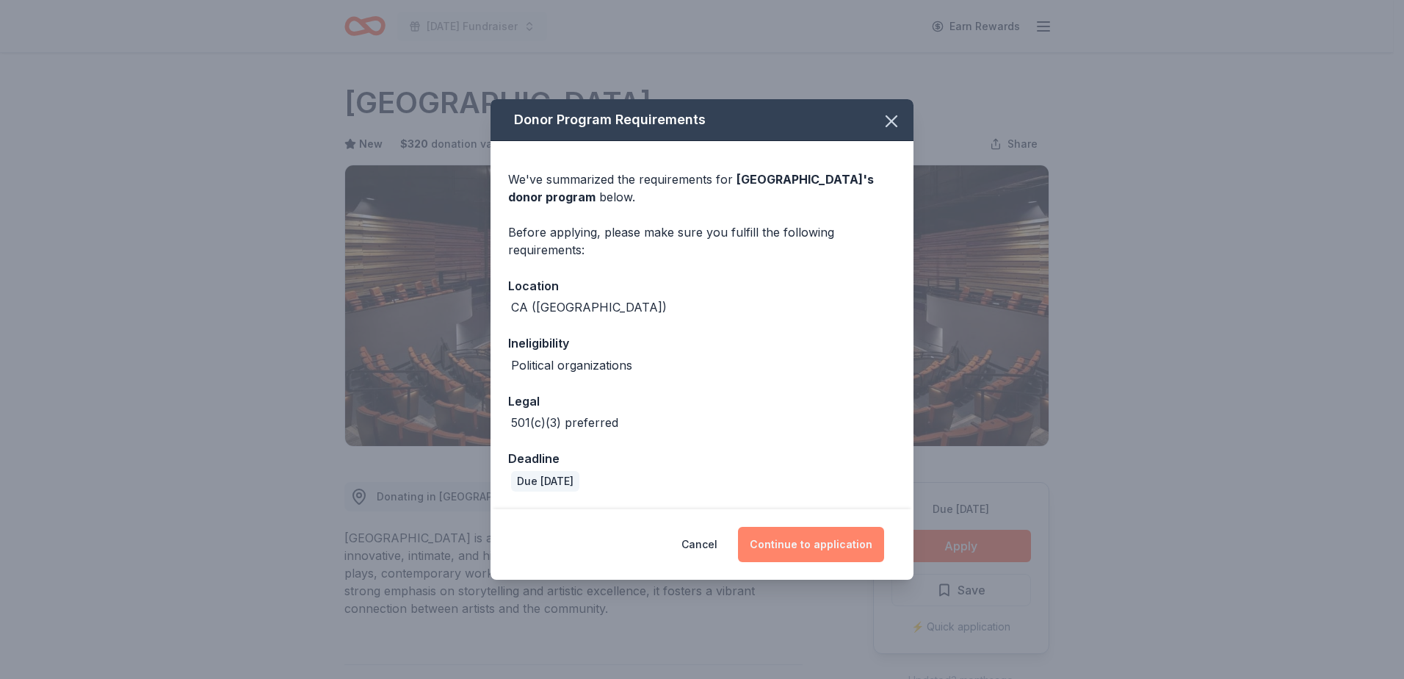
click at [823, 549] on button "Continue to application" at bounding box center [811, 544] width 146 height 35
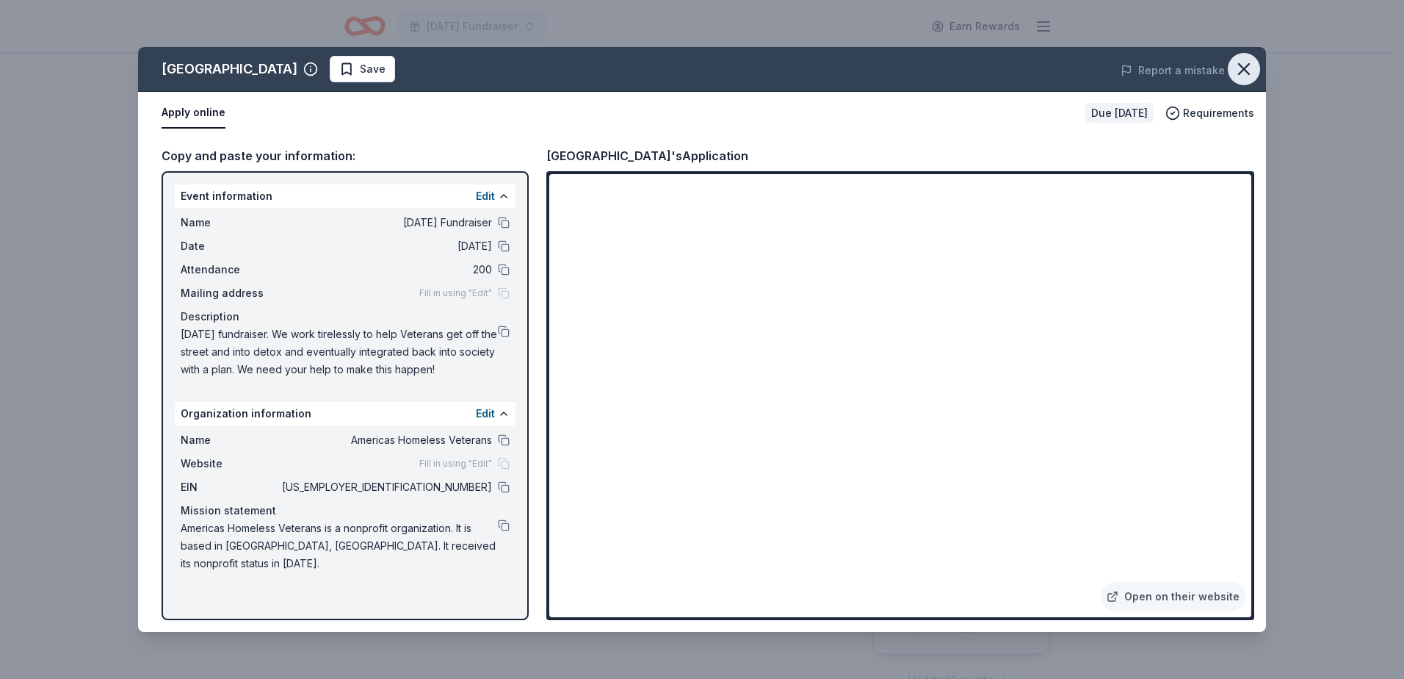
click at [1246, 65] on icon "button" at bounding box center [1244, 69] width 21 height 21
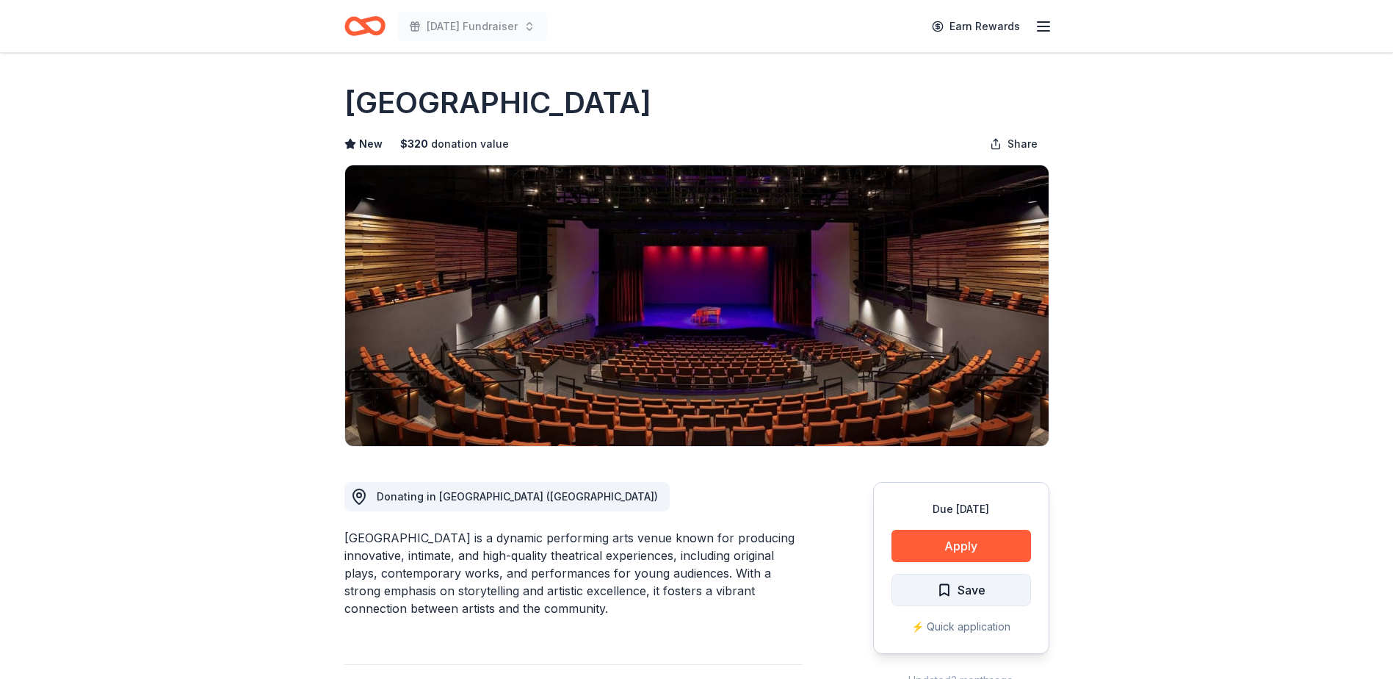
click at [945, 590] on span "Save" at bounding box center [961, 589] width 48 height 19
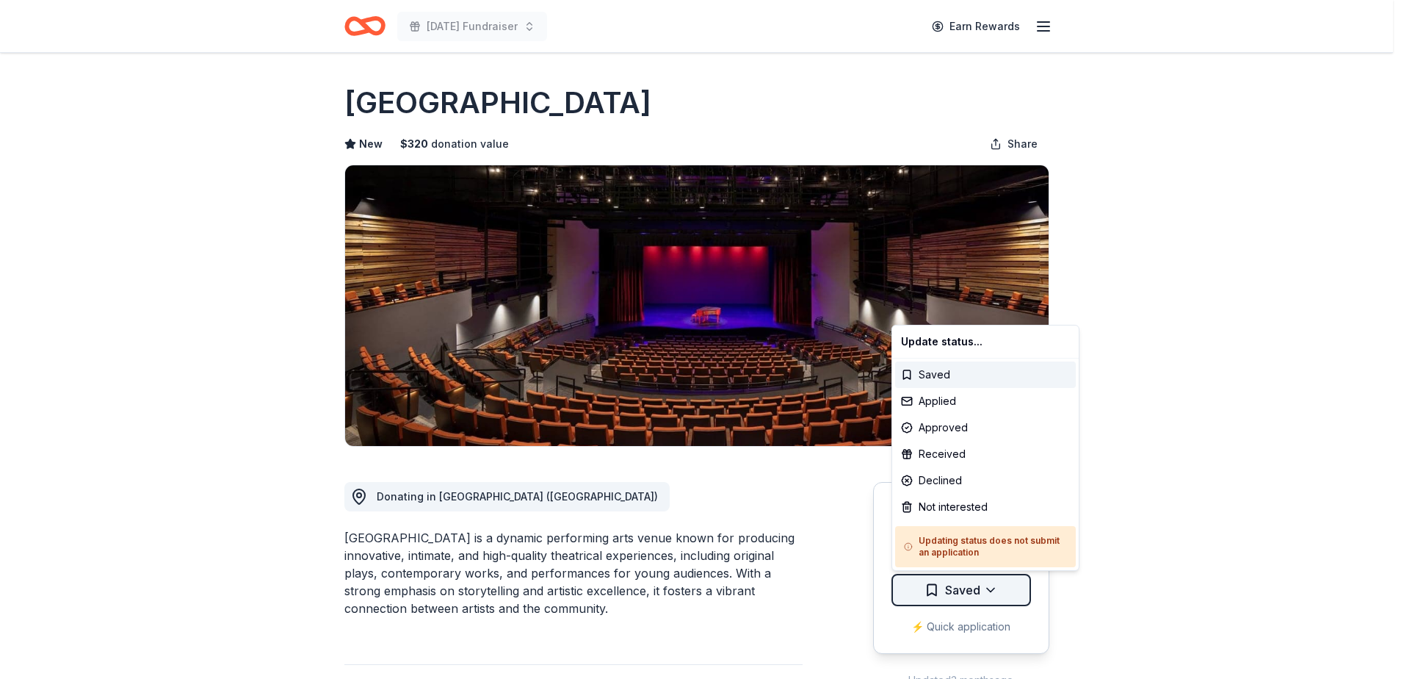
click at [979, 591] on html "[DATE] Fundraiser Earn Rewards Due [DATE] [GEOGRAPHIC_DATA] New $ 320 donation …" at bounding box center [702, 339] width 1404 height 679
click at [965, 400] on div "Applied" at bounding box center [985, 401] width 181 height 26
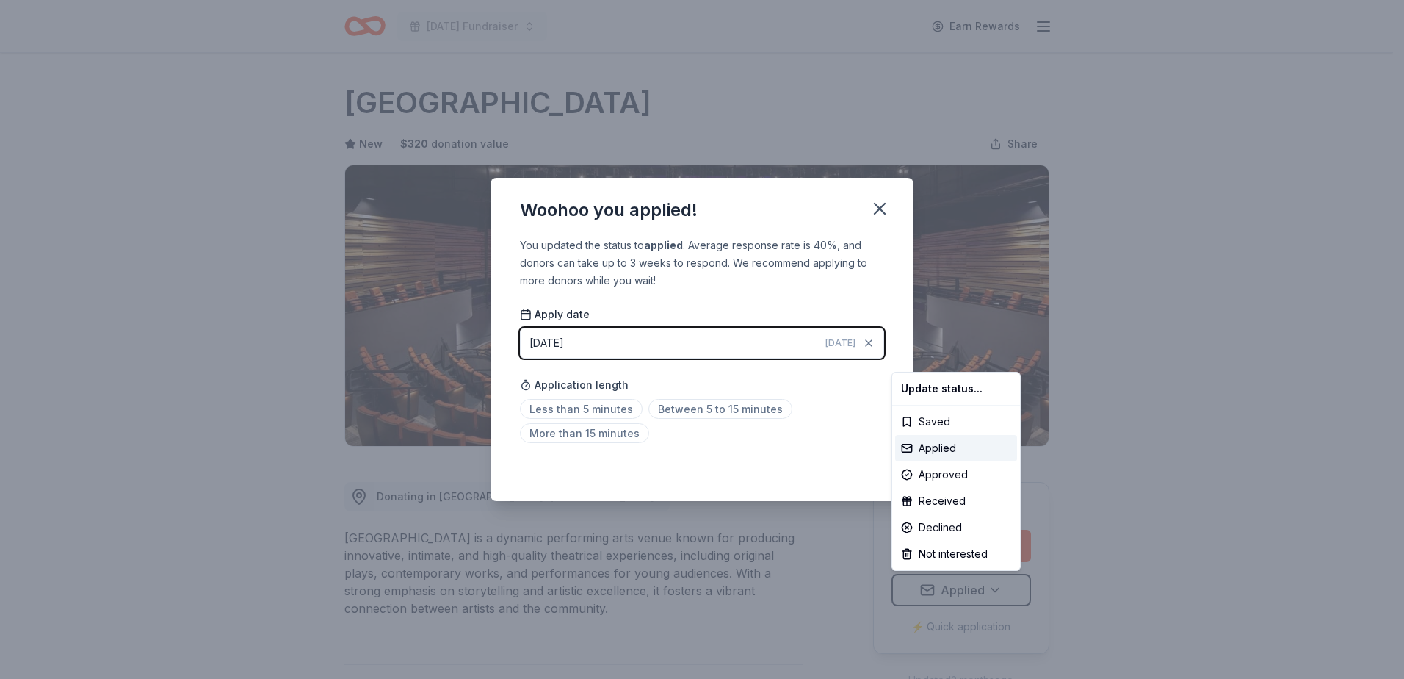
click at [605, 405] on html "[DATE] Fundraiser Earn Rewards Due [DATE] [GEOGRAPHIC_DATA] New $ 320 donation …" at bounding box center [702, 339] width 1404 height 679
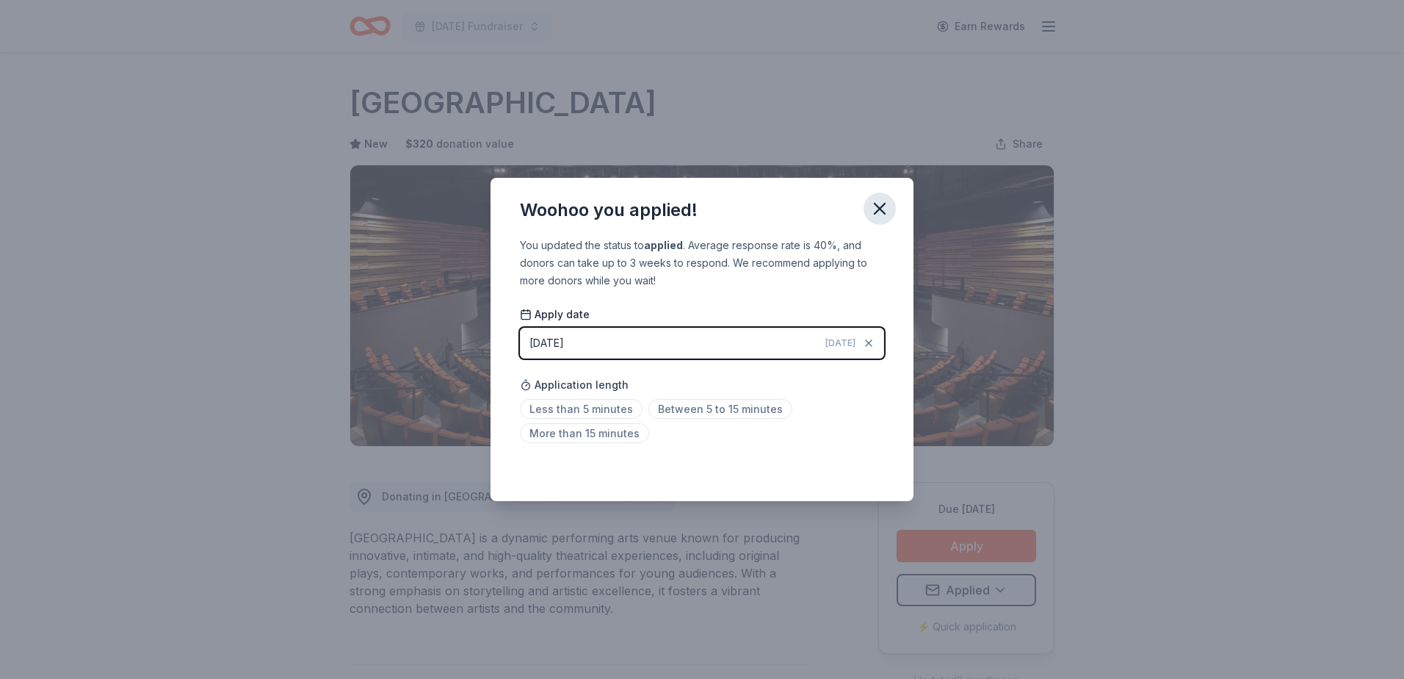
click at [876, 213] on icon "button" at bounding box center [880, 208] width 10 height 10
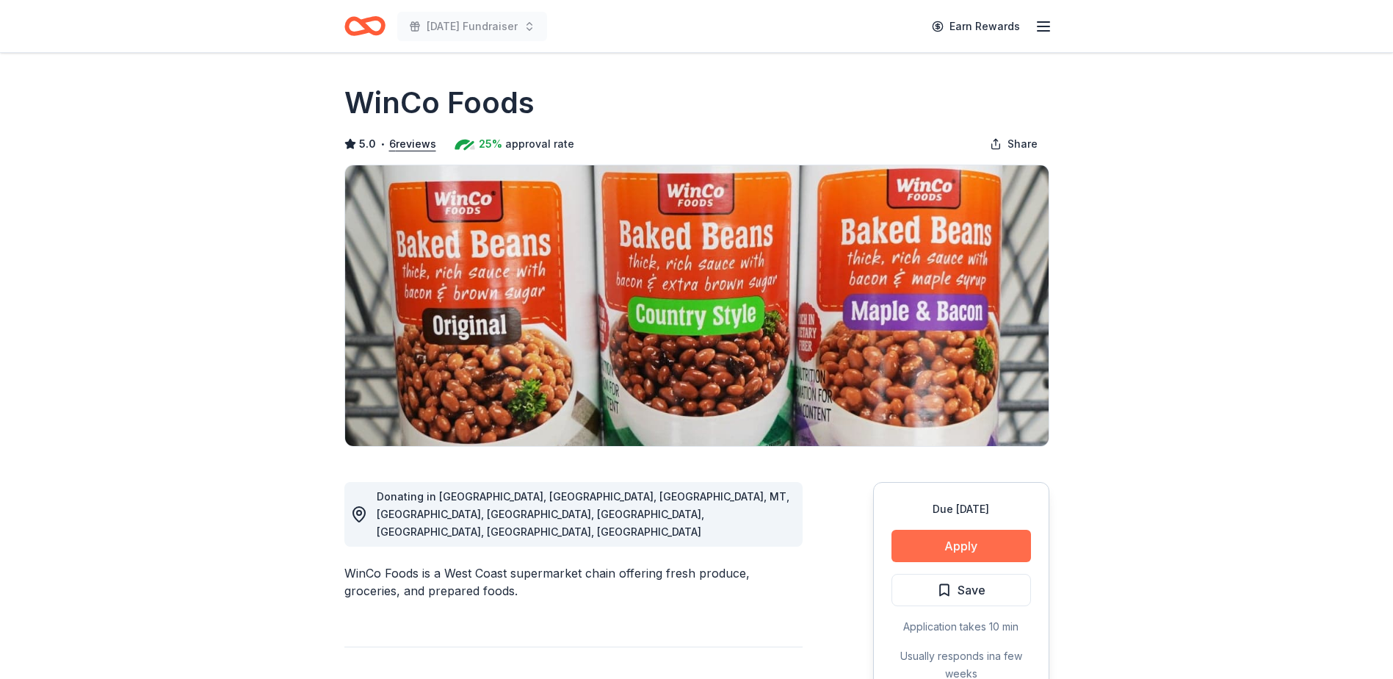
click at [951, 543] on button "Apply" at bounding box center [962, 546] width 140 height 32
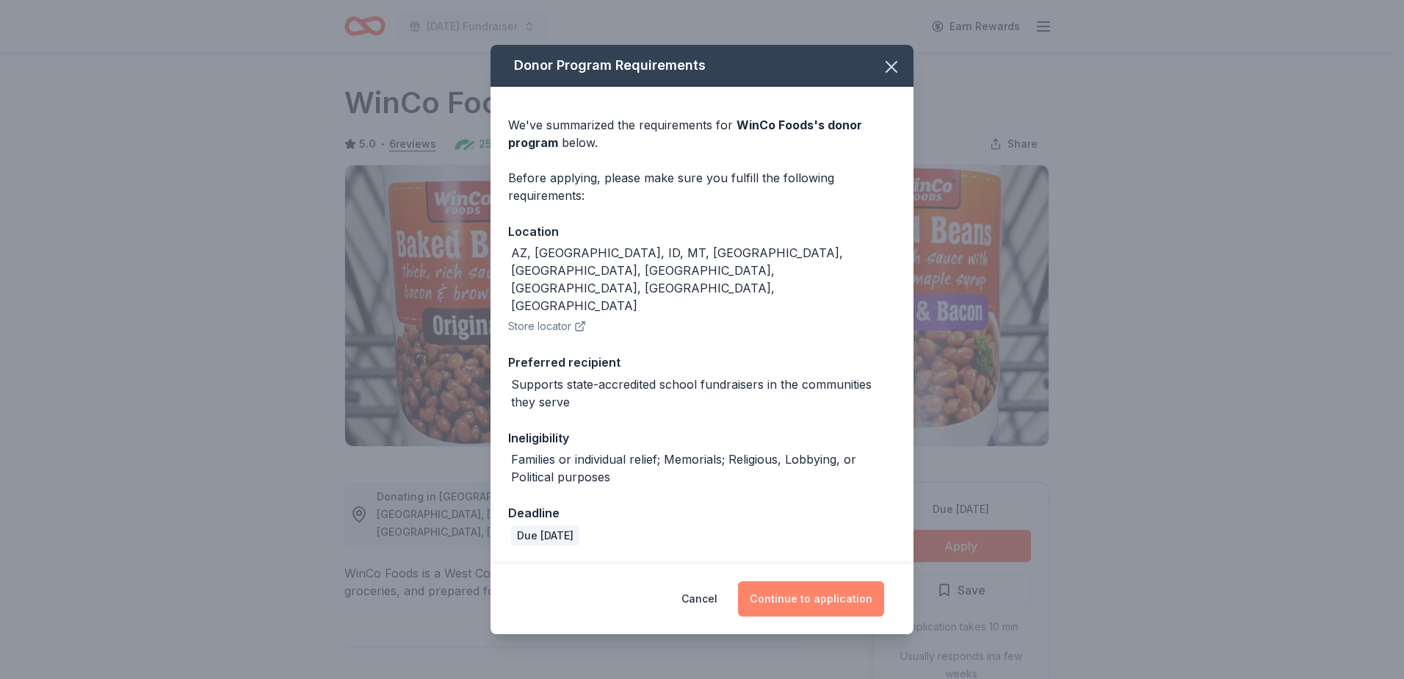
click at [796, 581] on button "Continue to application" at bounding box center [811, 598] width 146 height 35
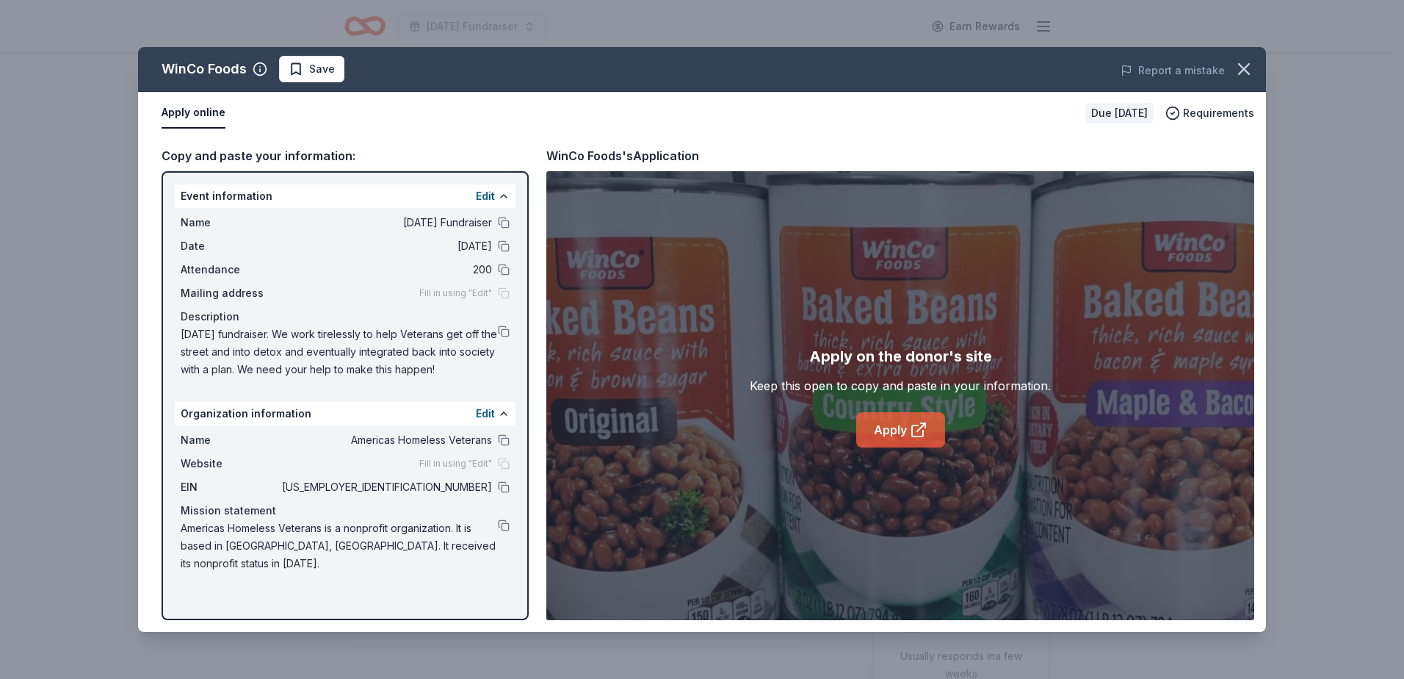
click at [934, 425] on link "Apply" at bounding box center [900, 429] width 89 height 35
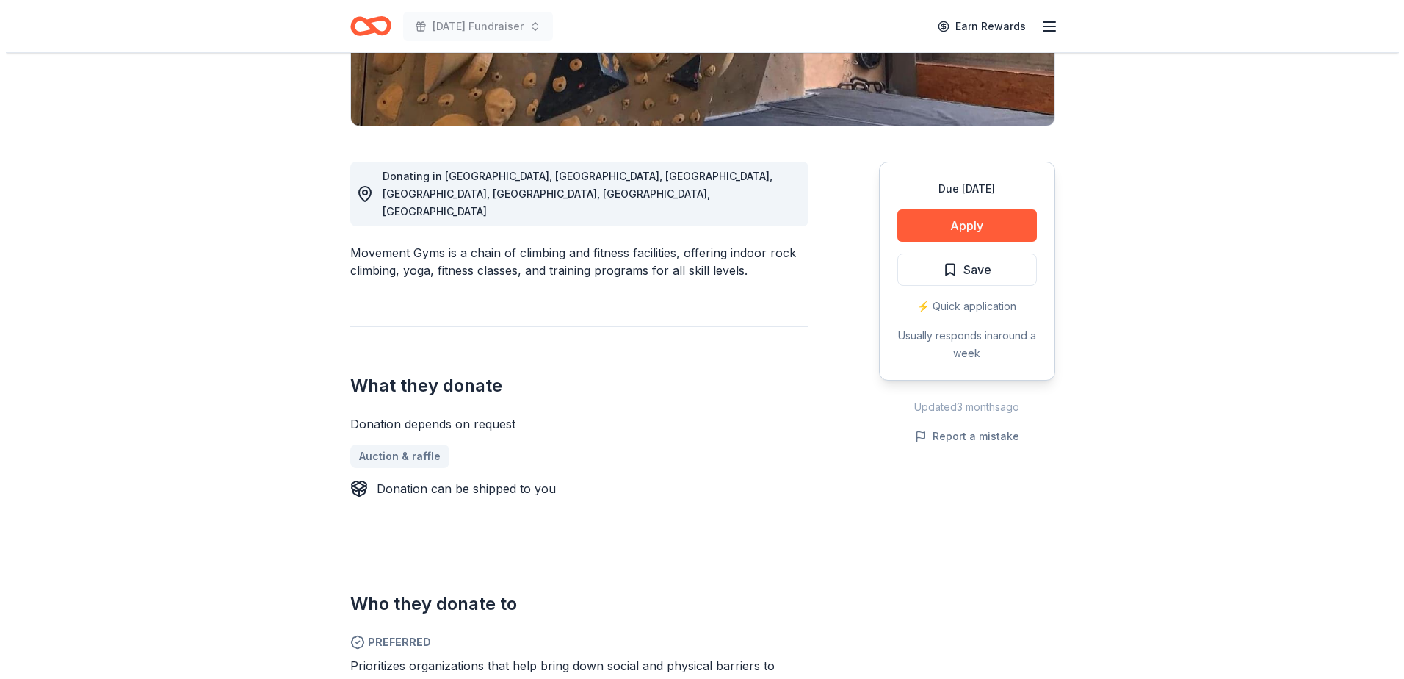
scroll to position [294, 0]
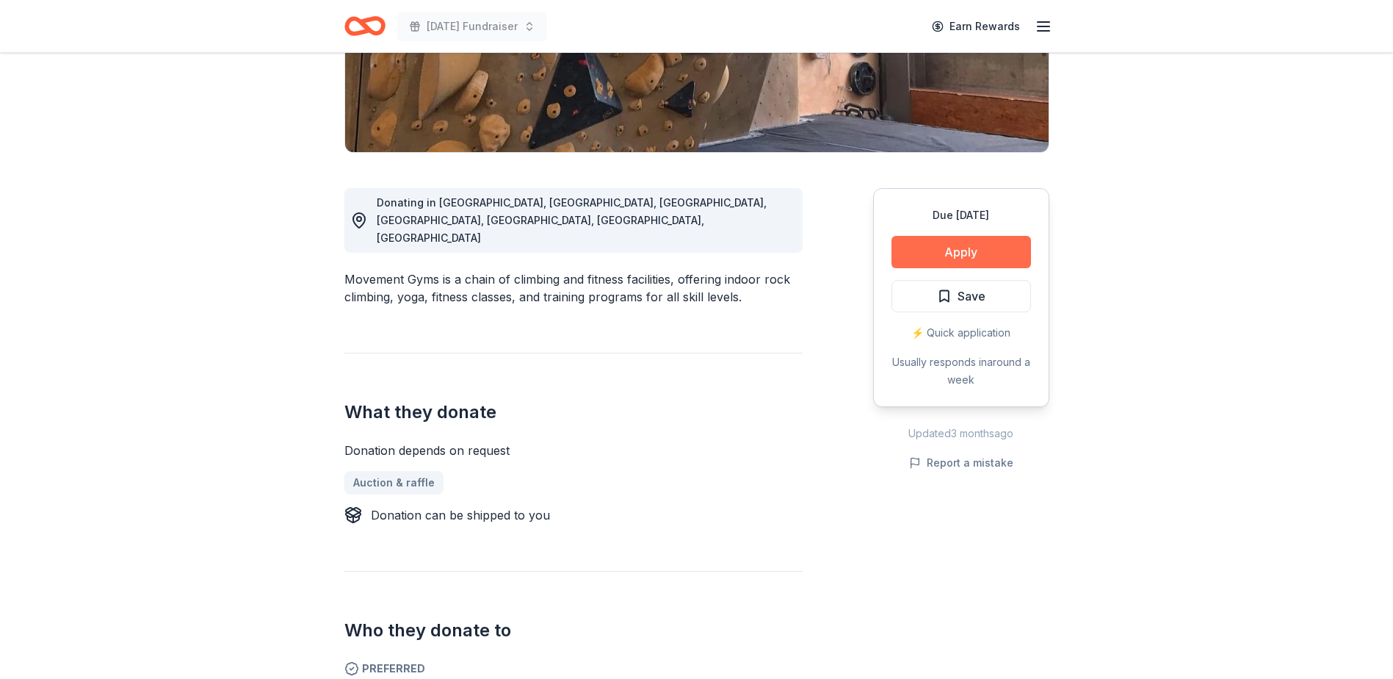
click at [972, 244] on button "Apply" at bounding box center [962, 252] width 140 height 32
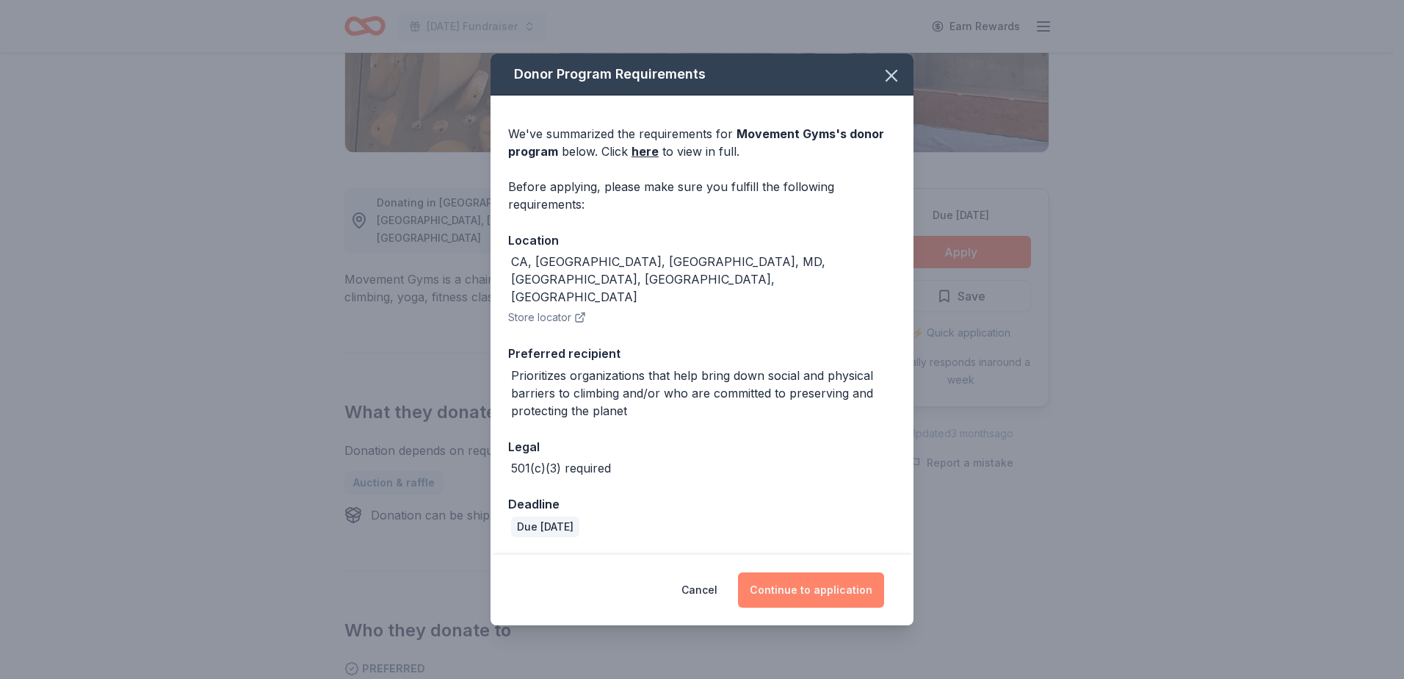
click at [824, 574] on button "Continue to application" at bounding box center [811, 589] width 146 height 35
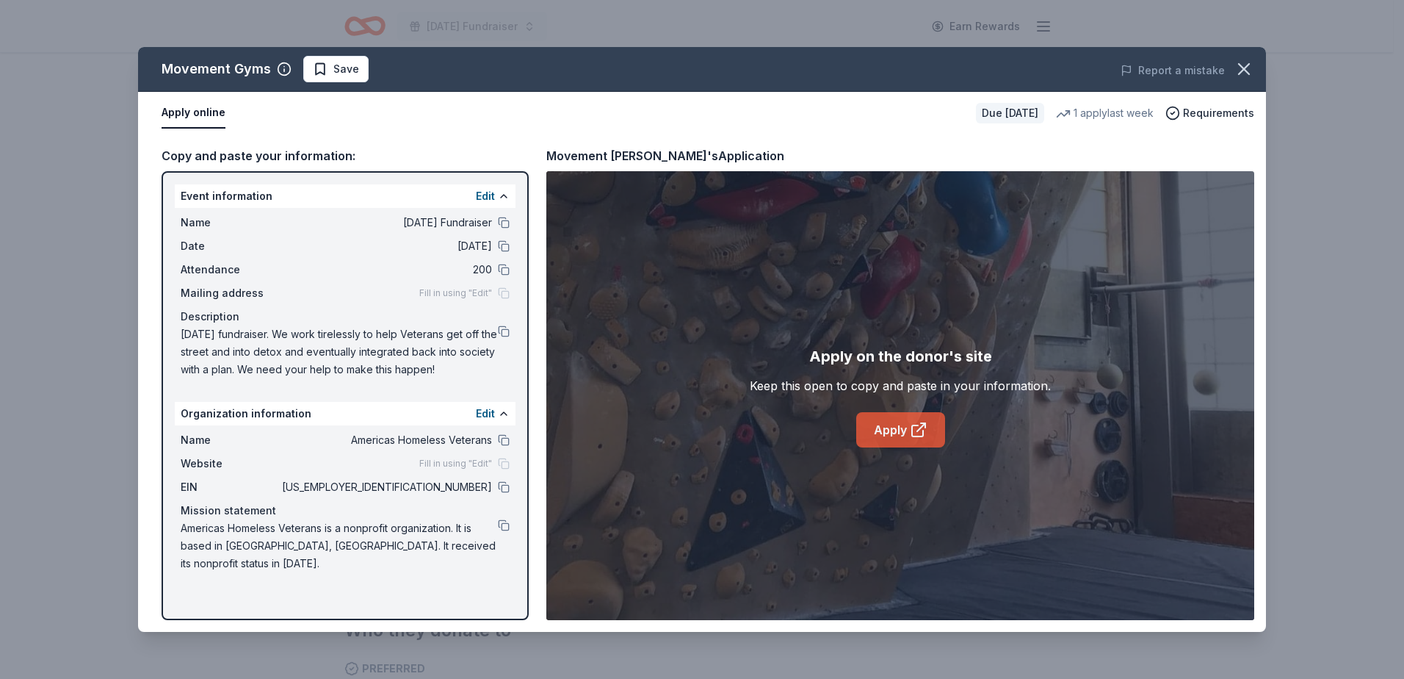
click at [910, 430] on icon at bounding box center [919, 430] width 18 height 18
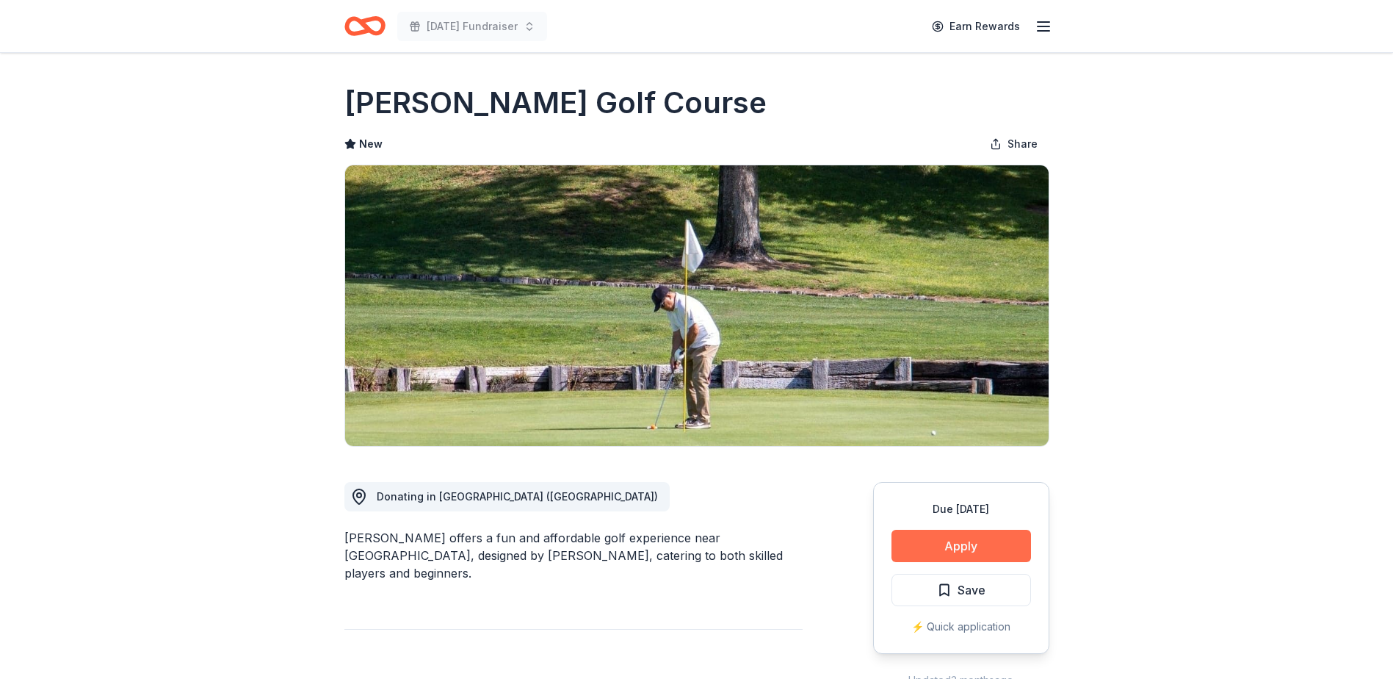
click at [942, 538] on button "Apply" at bounding box center [962, 546] width 140 height 32
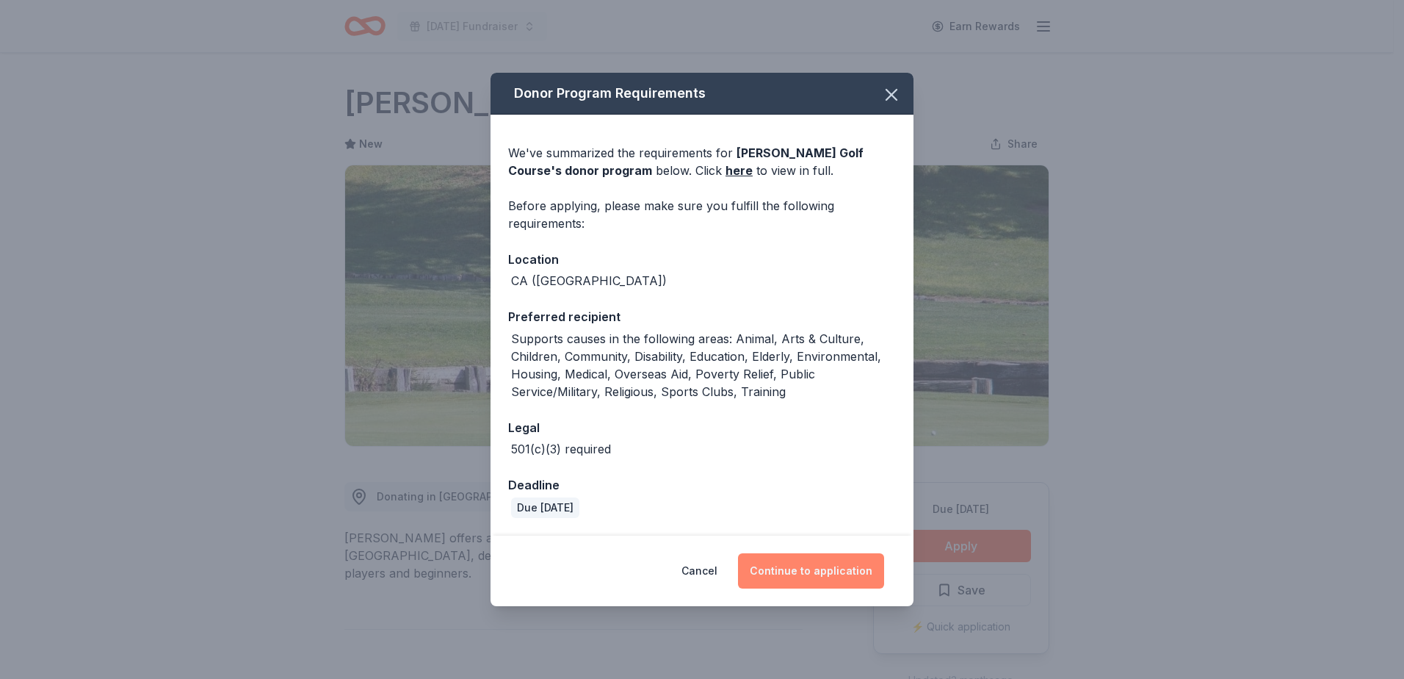
click at [831, 580] on button "Continue to application" at bounding box center [811, 570] width 146 height 35
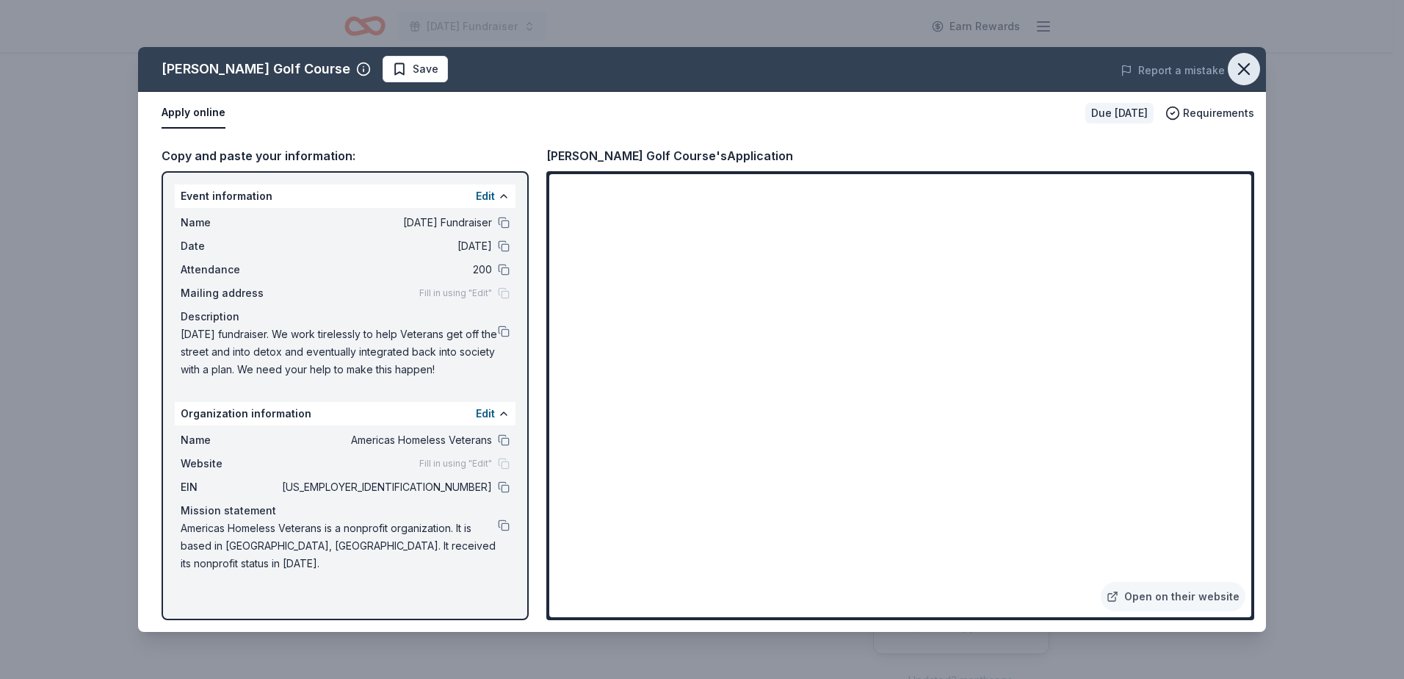
click at [1242, 70] on icon "button" at bounding box center [1244, 69] width 21 height 21
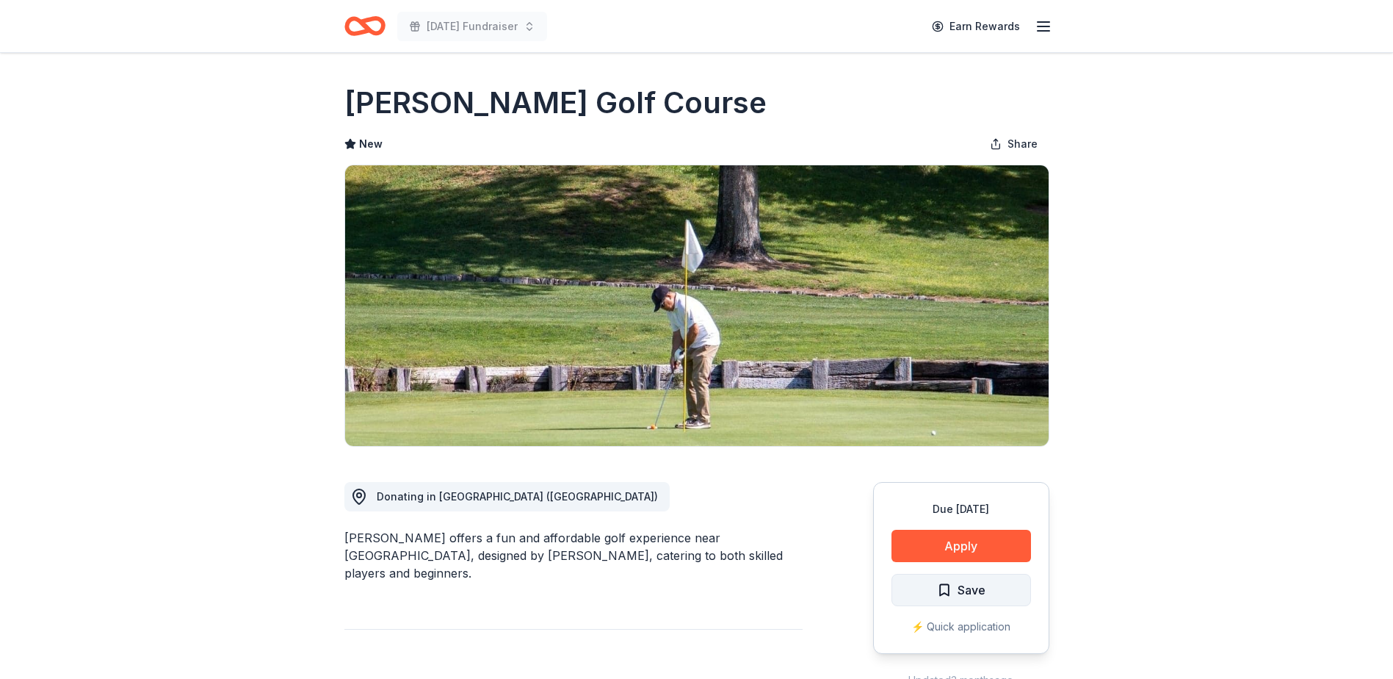
click at [945, 582] on span "Save" at bounding box center [961, 589] width 48 height 19
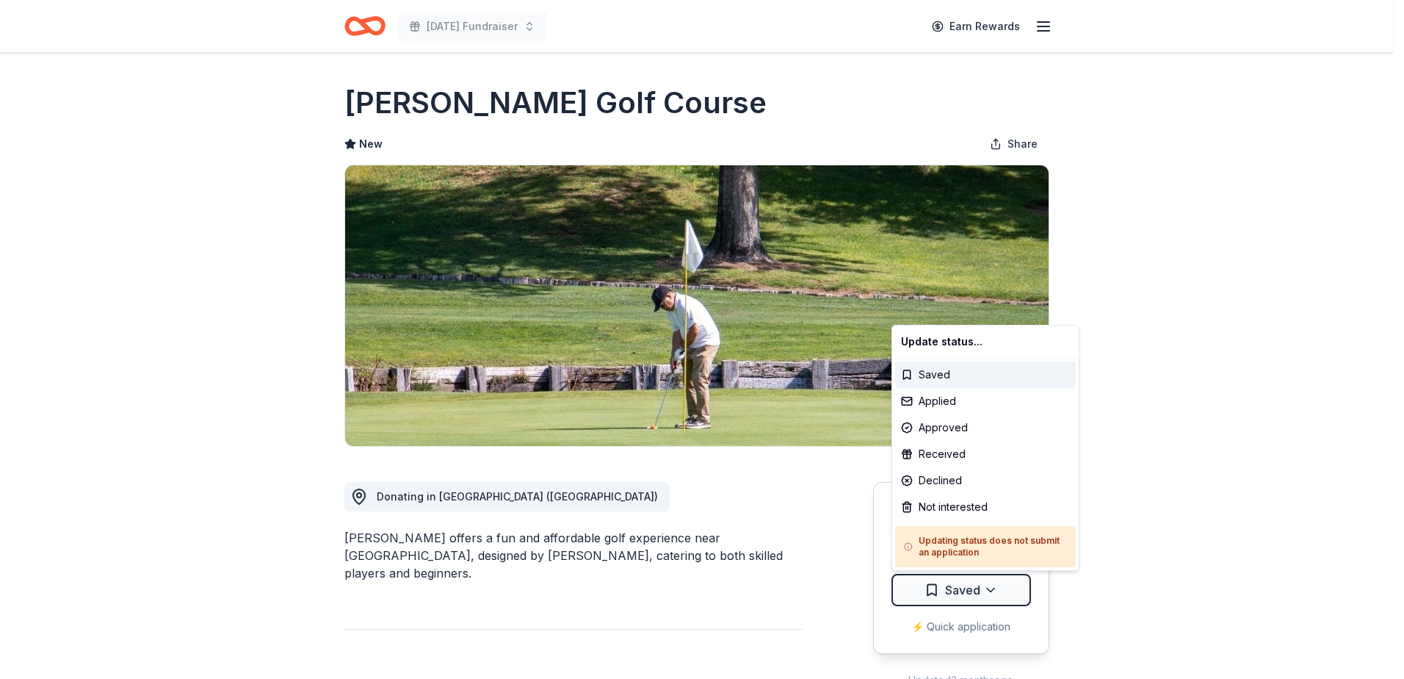
click at [947, 582] on html "[DATE] Fundraiser Earn Rewards Due [DATE] Share [PERSON_NAME][GEOGRAPHIC_DATA] …" at bounding box center [702, 339] width 1404 height 679
click at [956, 397] on div "Applied" at bounding box center [985, 401] width 181 height 26
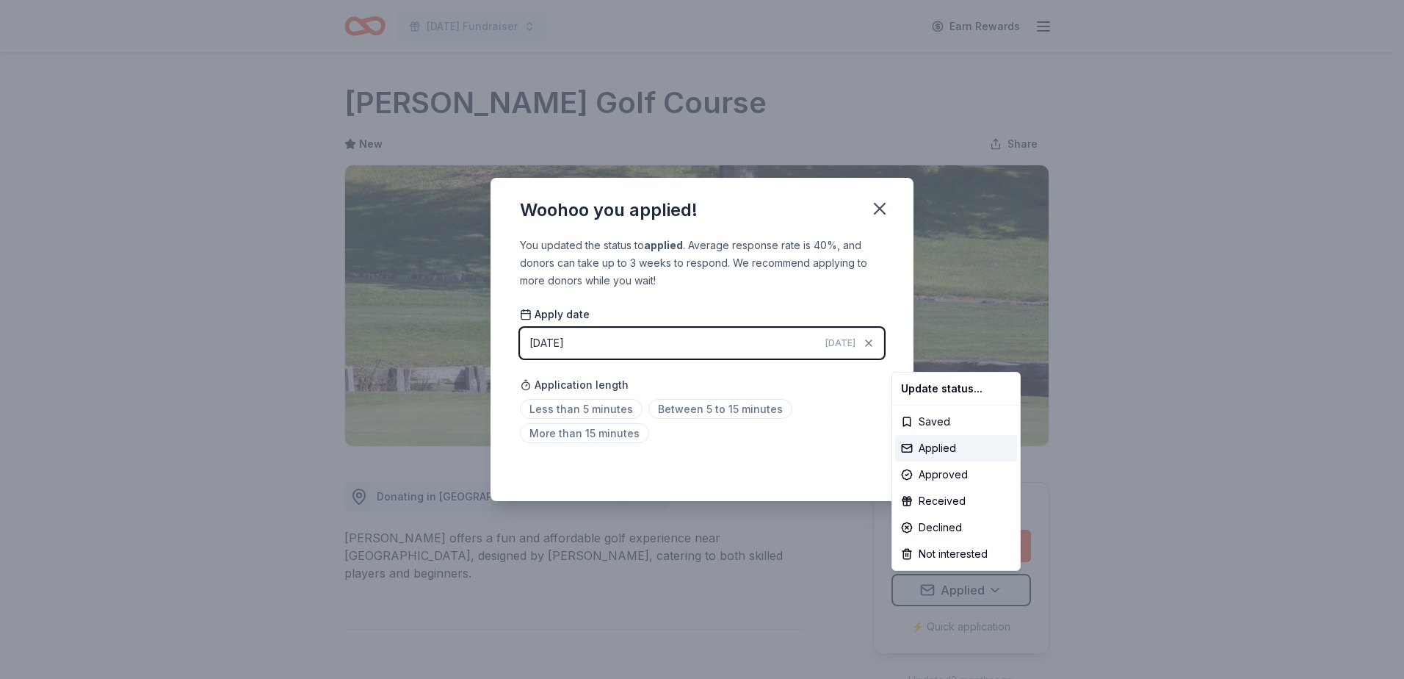
click at [596, 410] on html "[DATE] Fundraiser Earn Rewards Due [DATE] Share [PERSON_NAME][GEOGRAPHIC_DATA] …" at bounding box center [702, 339] width 1404 height 679
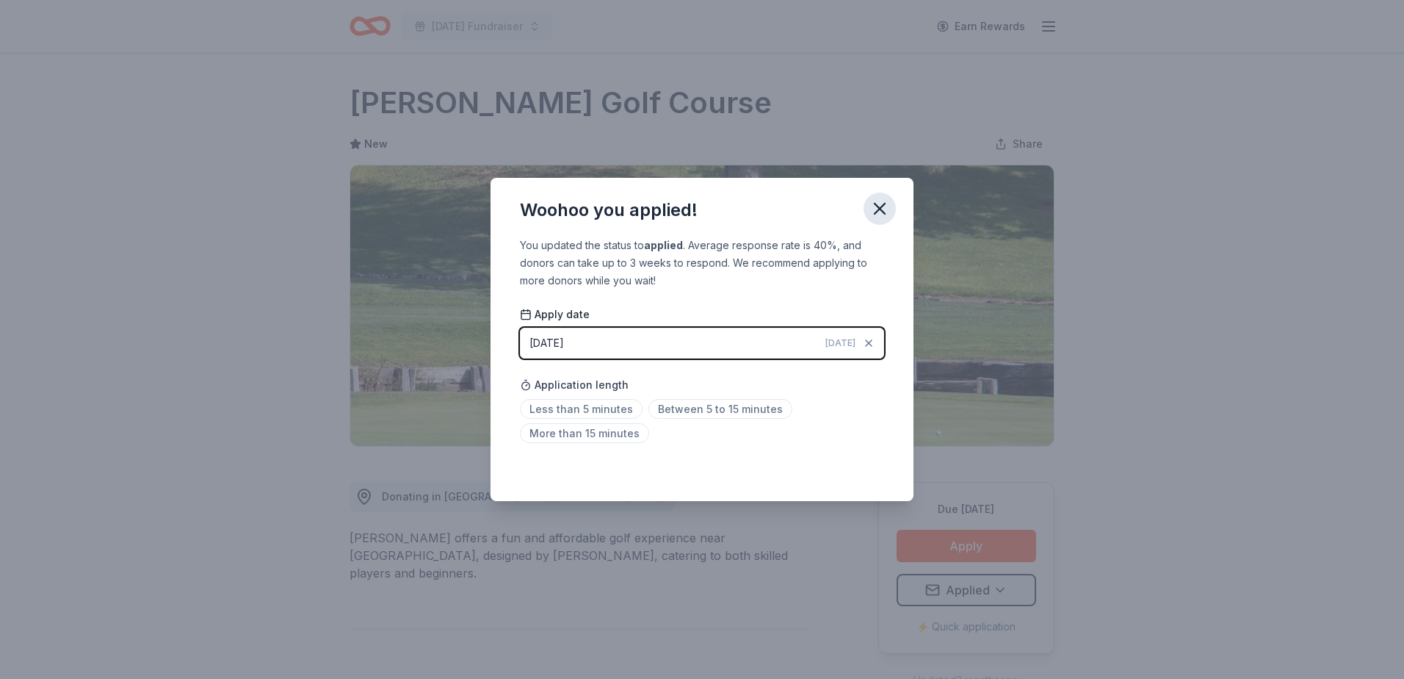
click at [876, 212] on icon "button" at bounding box center [880, 208] width 21 height 21
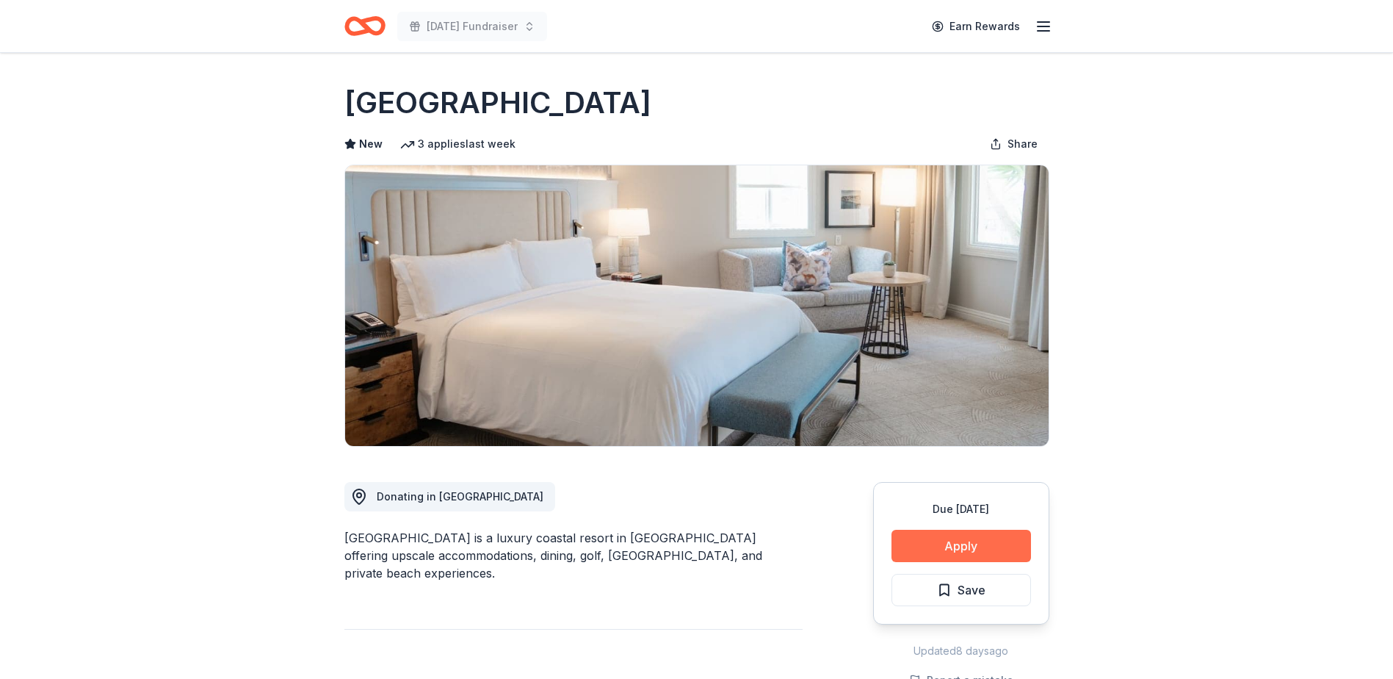
click at [960, 541] on button "Apply" at bounding box center [962, 546] width 140 height 32
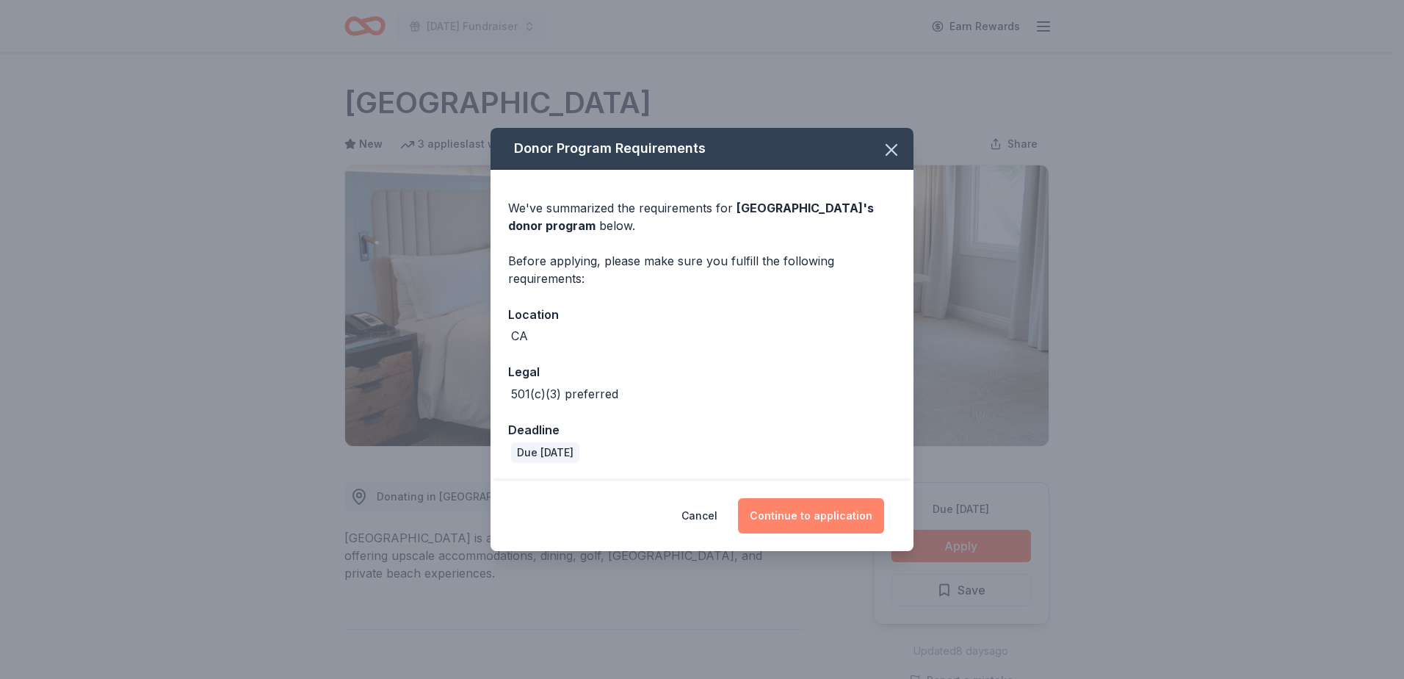
click at [804, 504] on button "Continue to application" at bounding box center [811, 515] width 146 height 35
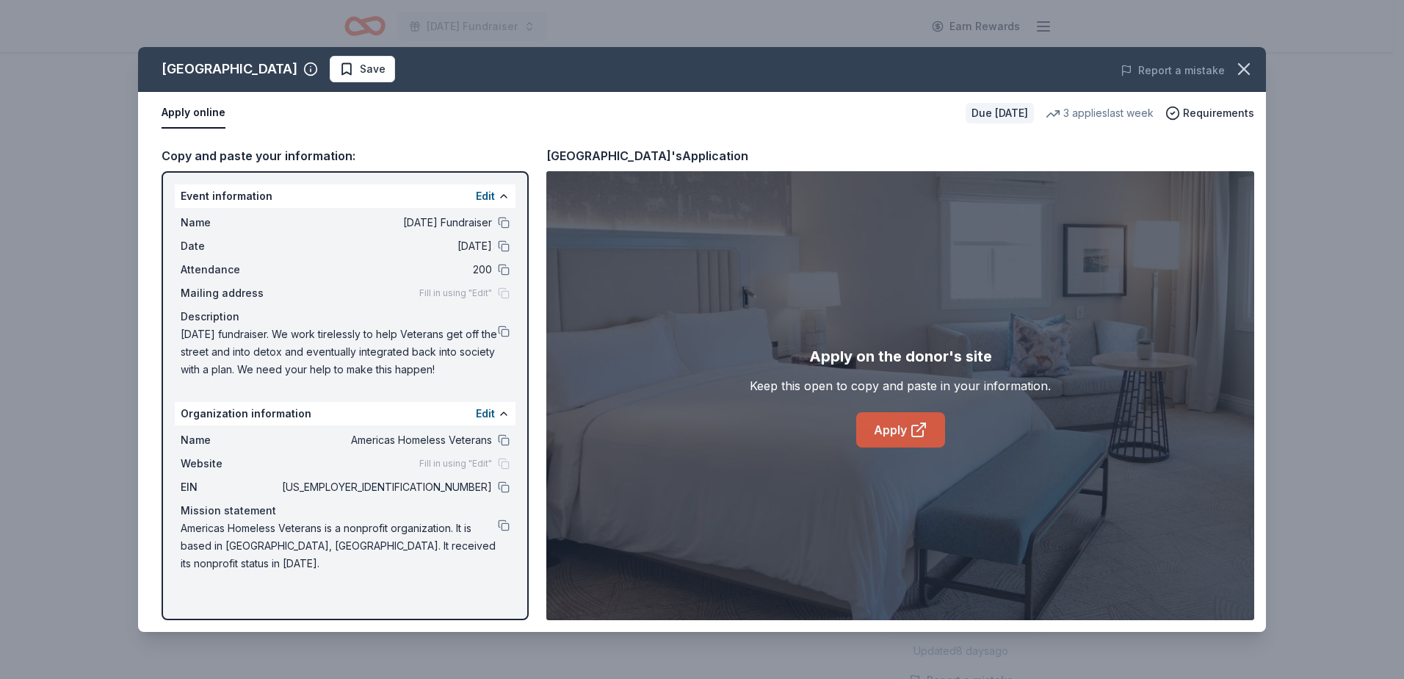
click at [894, 422] on link "Apply" at bounding box center [900, 429] width 89 height 35
click at [386, 64] on span "Save" at bounding box center [373, 69] width 26 height 18
click at [524, 64] on html "Veterans Day Fundraiser Earn Rewards Due in 18 days Share Waldorf Astoria Monar…" at bounding box center [702, 339] width 1404 height 679
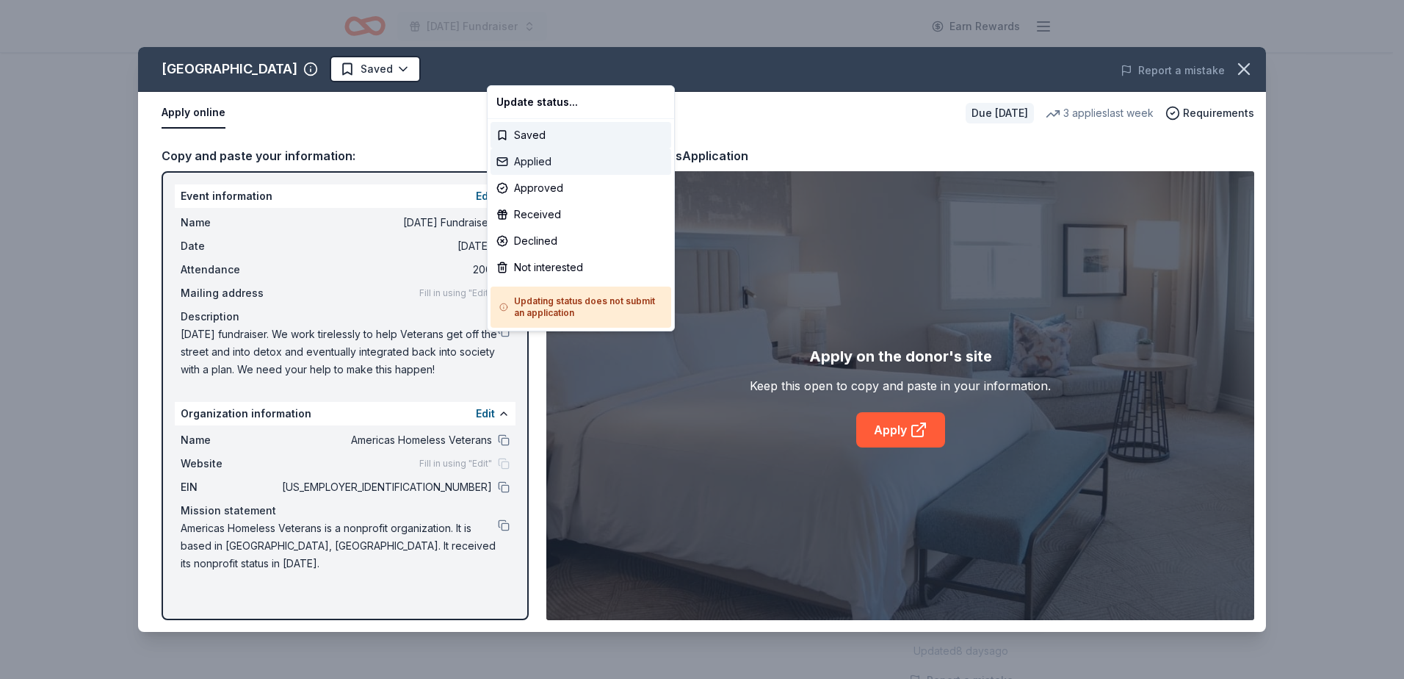
click at [537, 162] on div "Applied" at bounding box center [581, 161] width 181 height 26
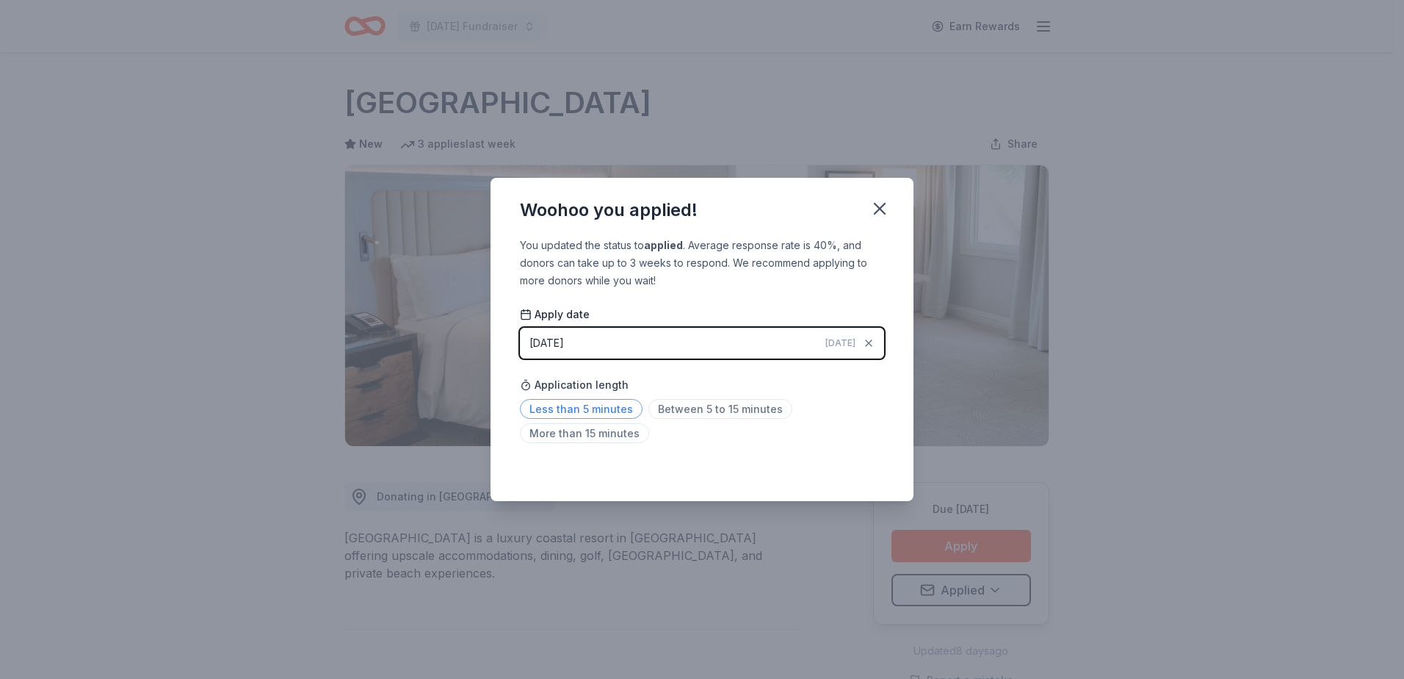
click at [609, 411] on span "Less than 5 minutes" at bounding box center [581, 409] width 123 height 20
click at [880, 211] on icon "button" at bounding box center [880, 208] width 21 height 21
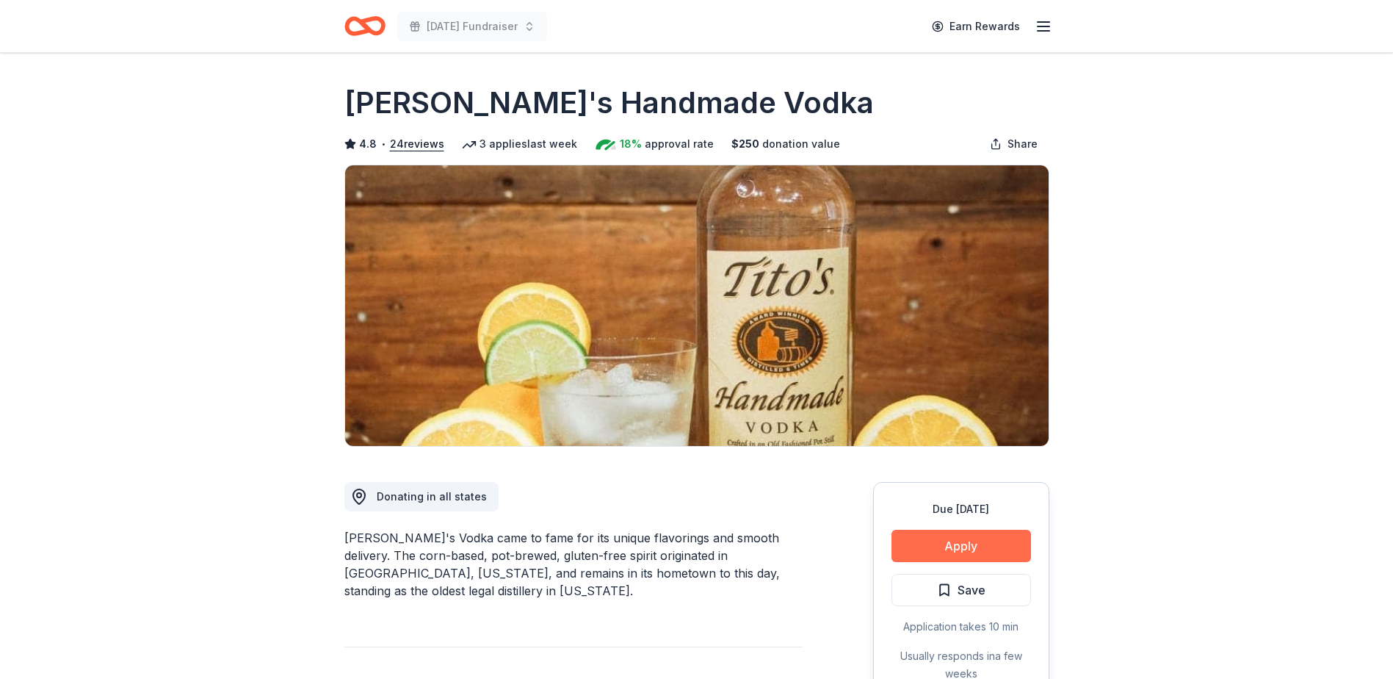
click at [947, 541] on button "Apply" at bounding box center [962, 546] width 140 height 32
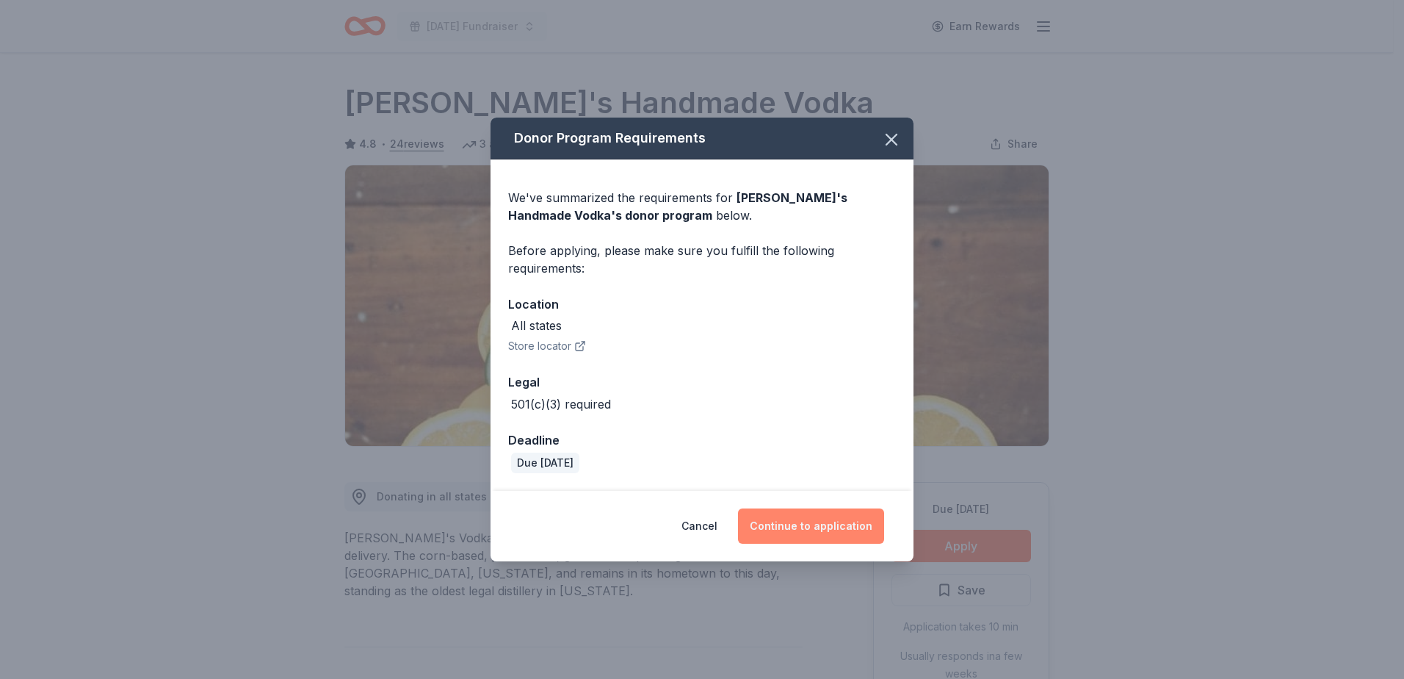
click at [816, 530] on button "Continue to application" at bounding box center [811, 525] width 146 height 35
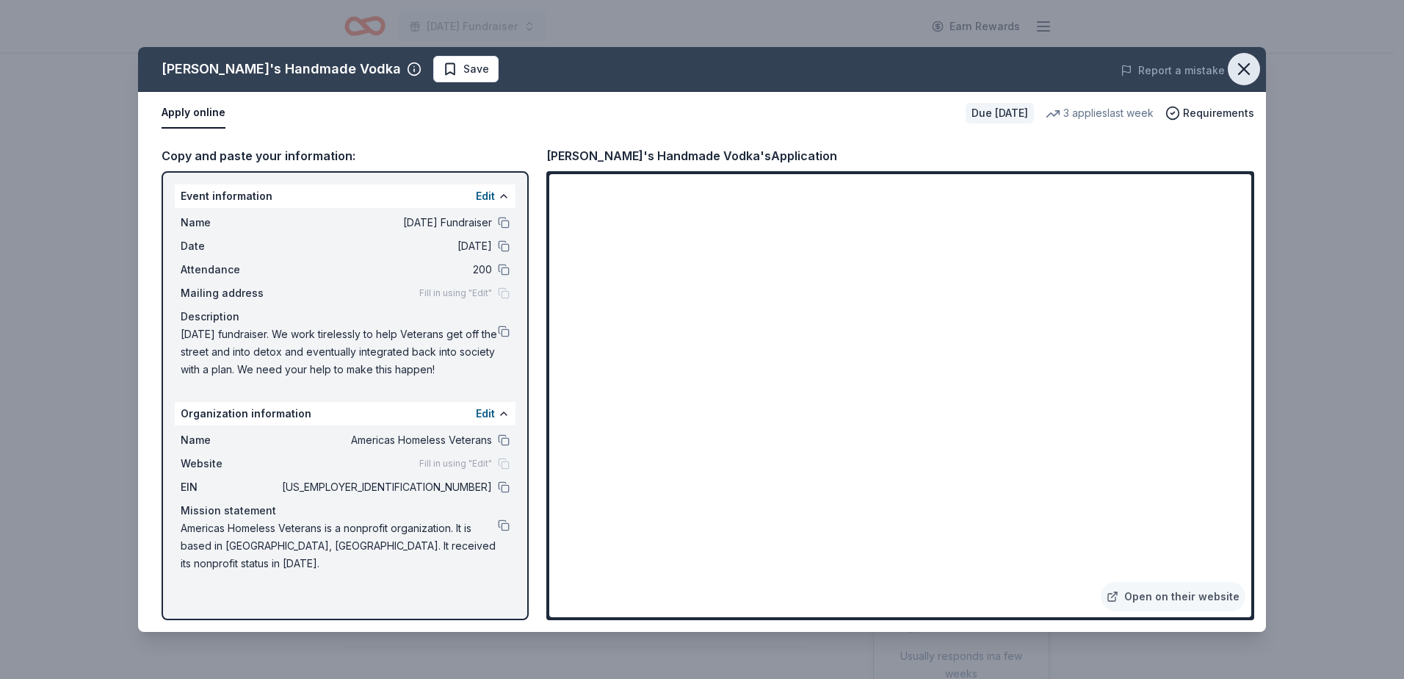
click at [1241, 78] on icon "button" at bounding box center [1244, 69] width 21 height 21
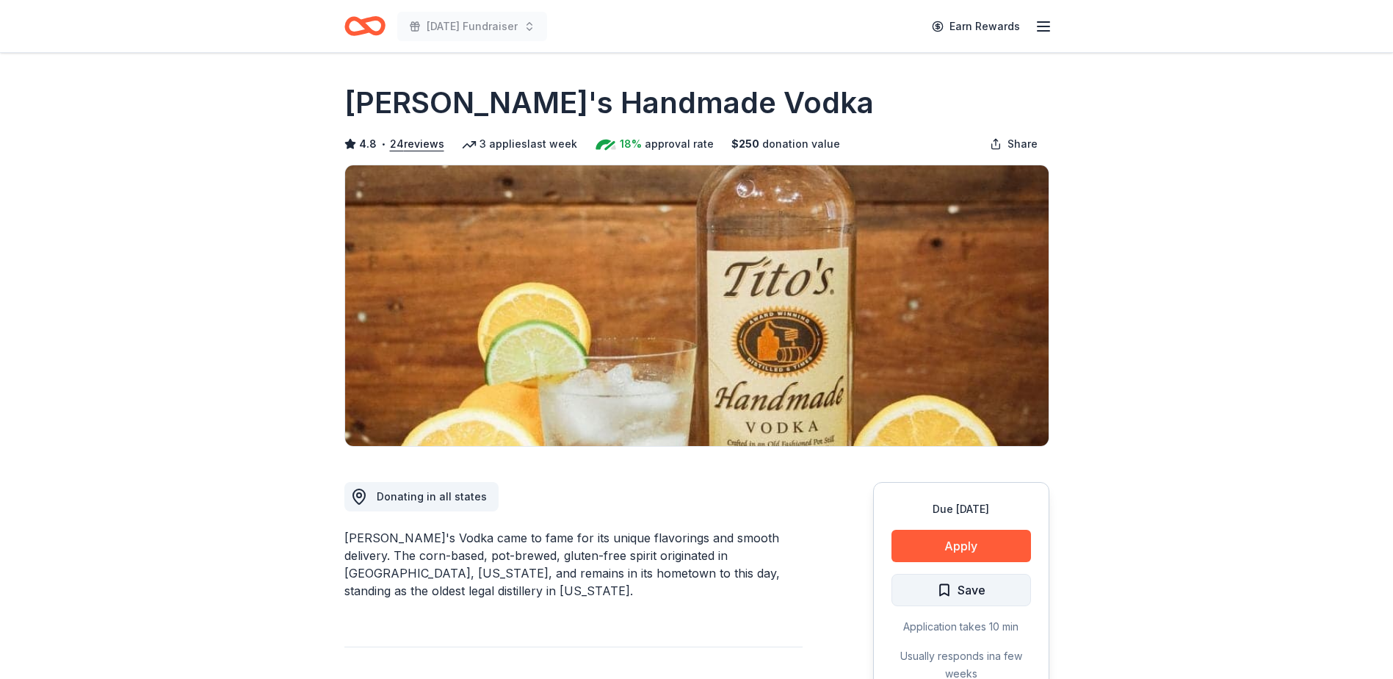
click at [973, 594] on span "Save" at bounding box center [972, 589] width 28 height 19
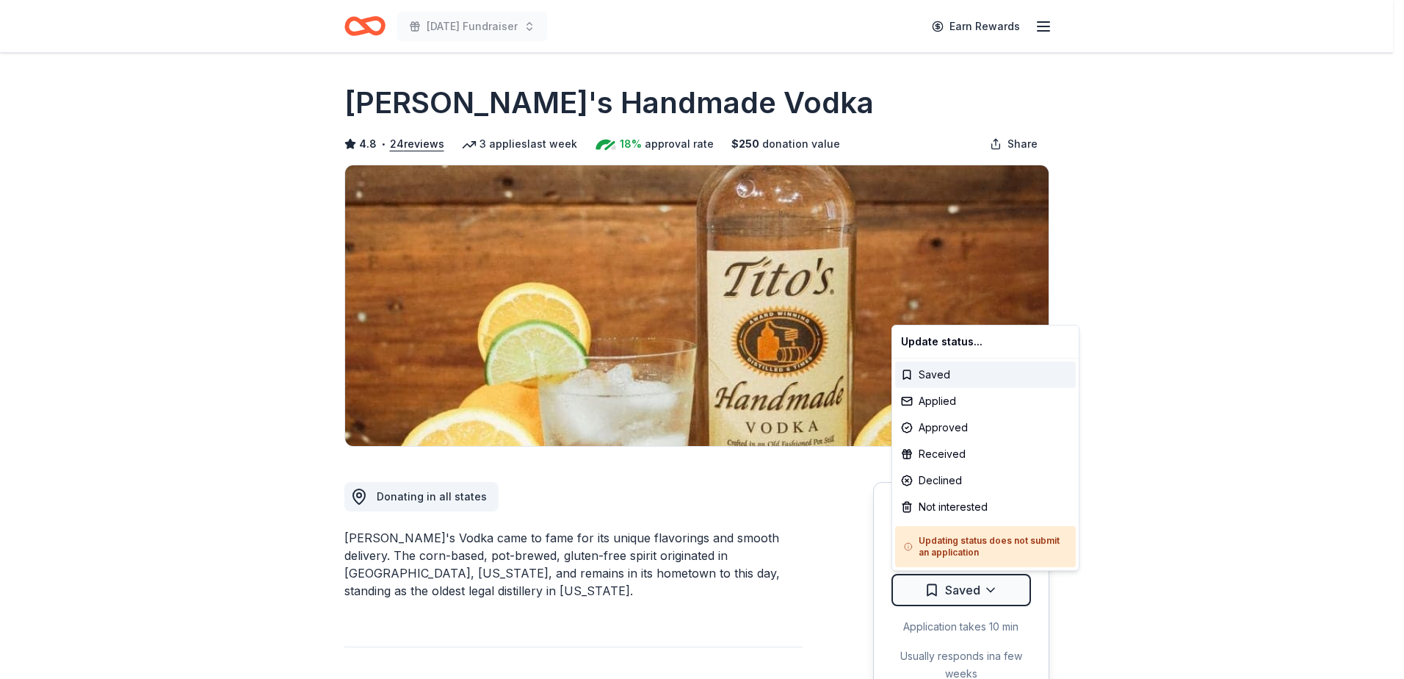
click at [973, 594] on html "[DATE] Fundraiser Earn Rewards Due [DATE] Share [PERSON_NAME]'s Handmade Vodka …" at bounding box center [702, 339] width 1404 height 679
click at [970, 404] on div "Applied" at bounding box center [985, 401] width 181 height 26
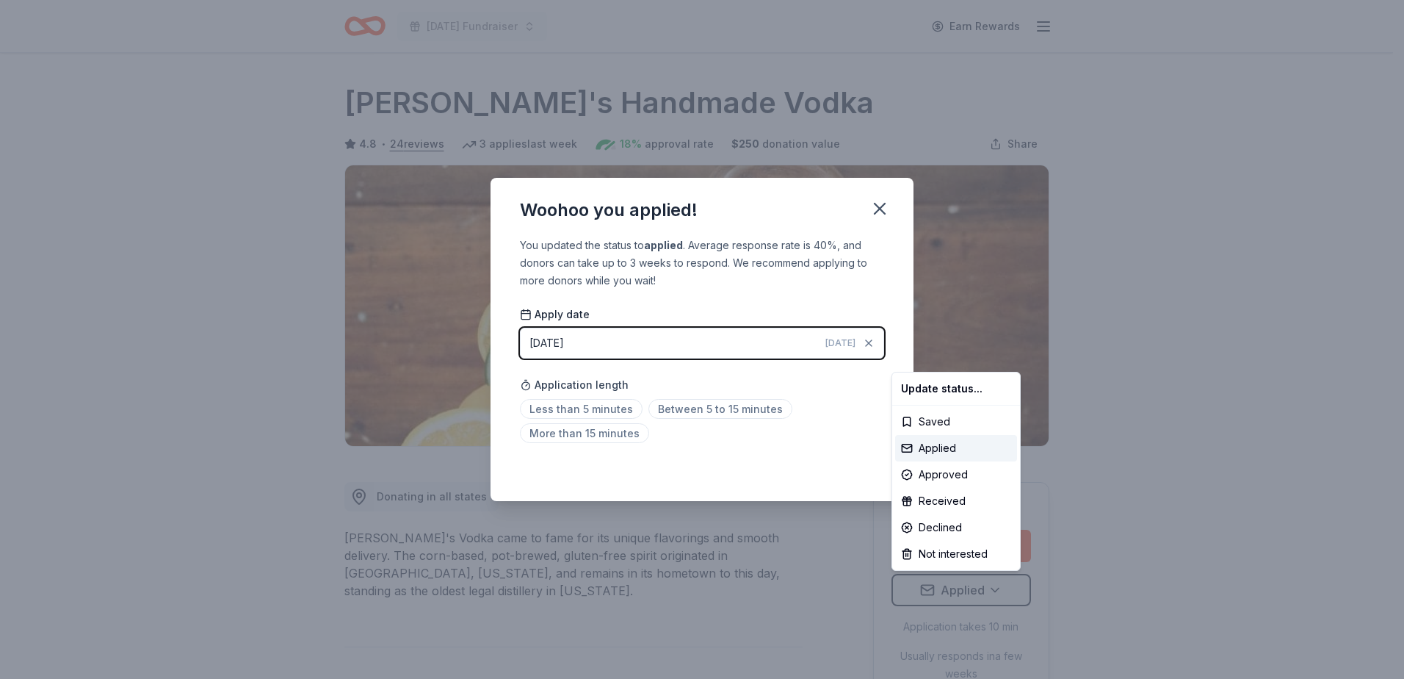
click at [594, 411] on html "Veterans Day Fundraiser Earn Rewards Due in 18 days Share Tito's Handmade Vodka…" at bounding box center [702, 339] width 1404 height 679
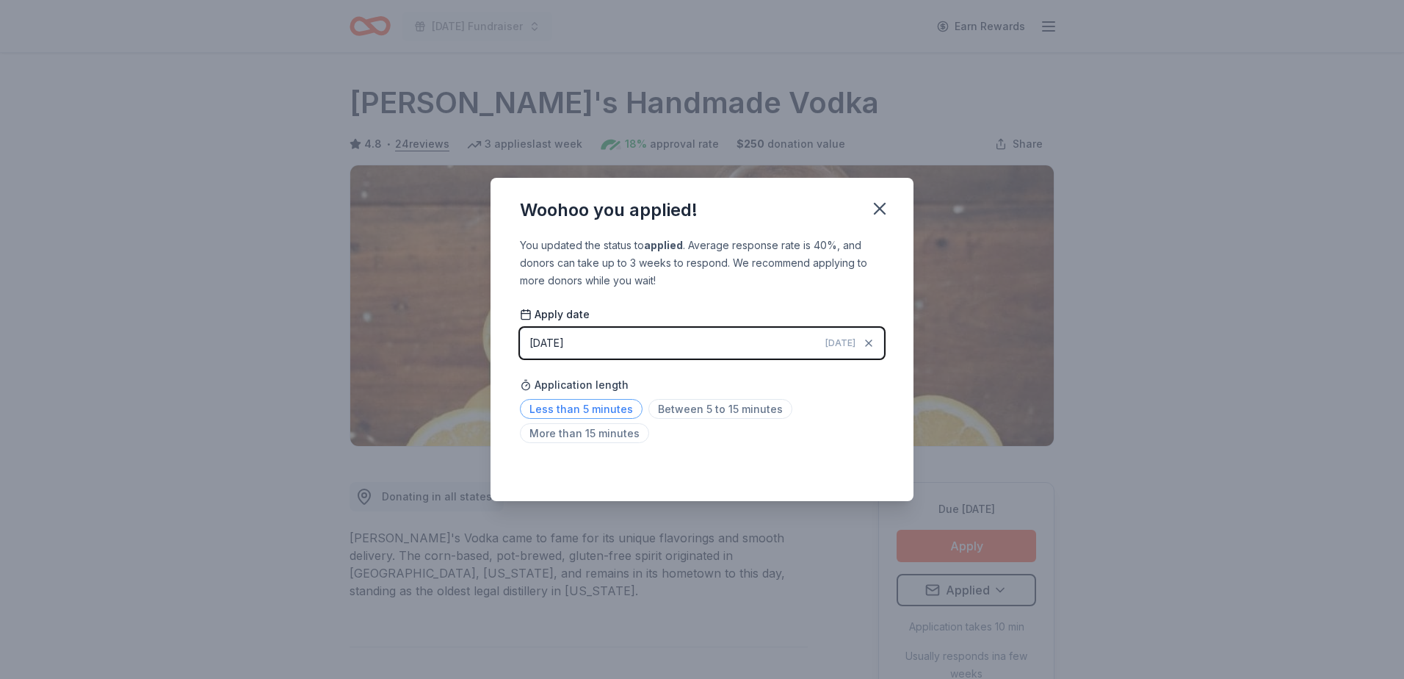
click at [594, 412] on span "Less than 5 minutes" at bounding box center [581, 409] width 123 height 20
click at [884, 212] on icon "button" at bounding box center [880, 208] width 10 height 10
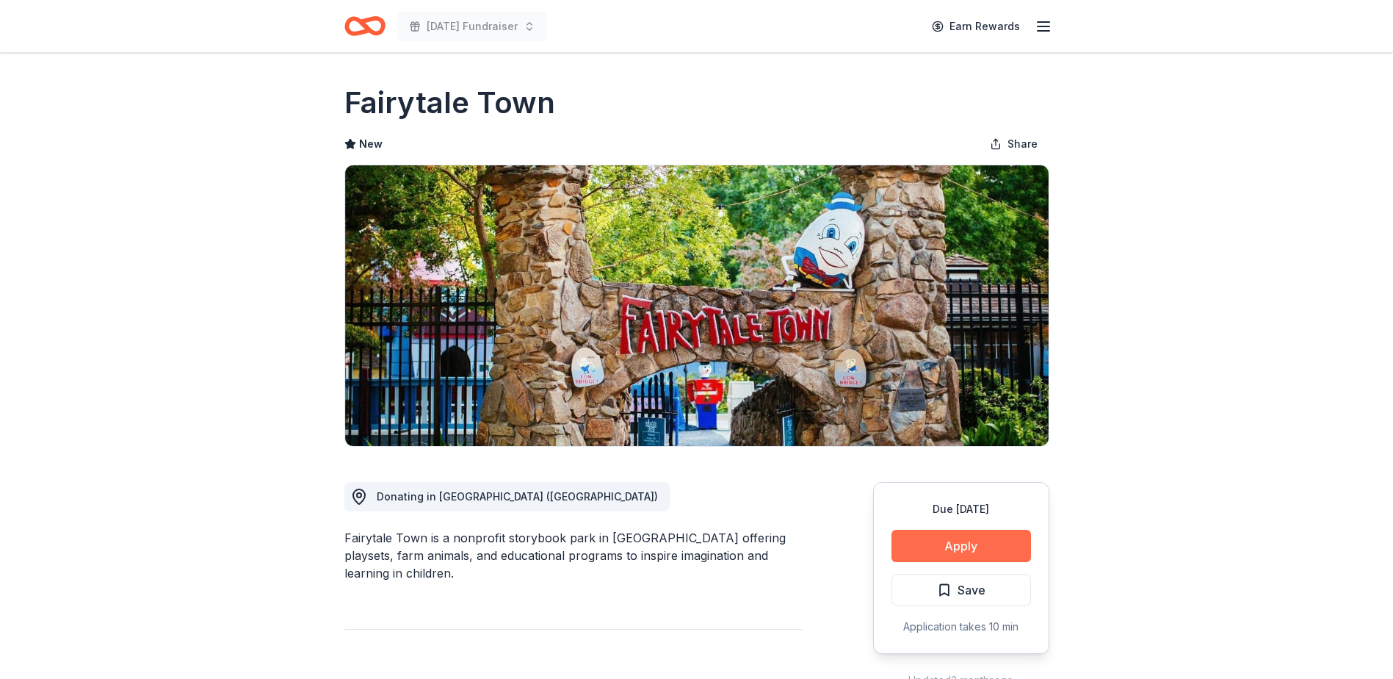
click at [956, 542] on button "Apply" at bounding box center [962, 546] width 140 height 32
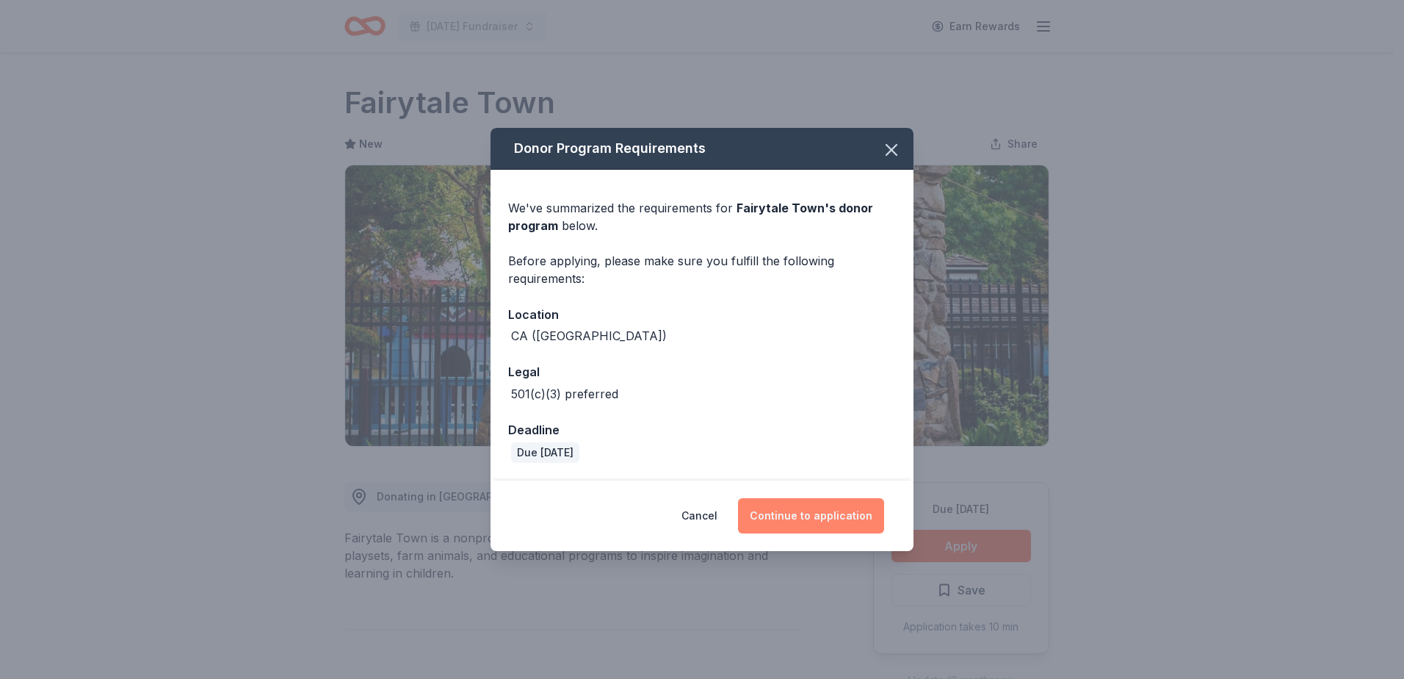
click at [812, 504] on button "Continue to application" at bounding box center [811, 515] width 146 height 35
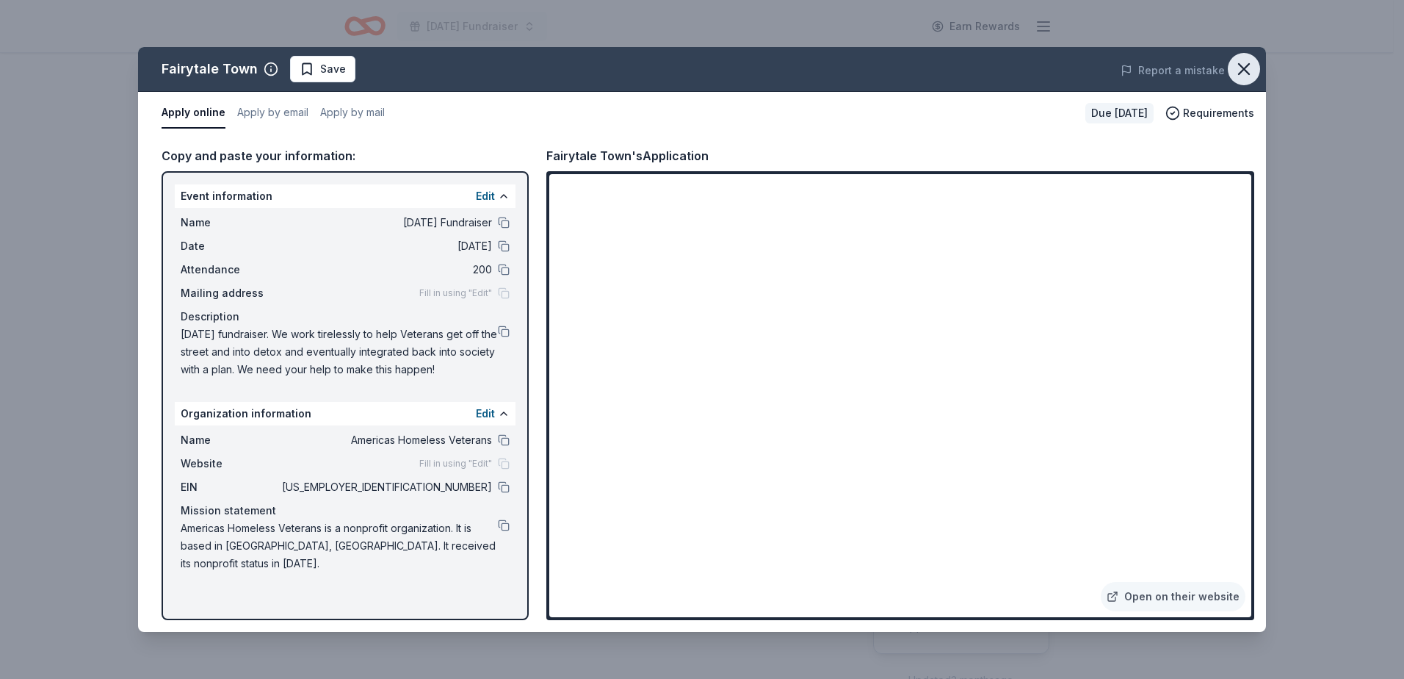
click at [1243, 68] on icon "button" at bounding box center [1244, 69] width 10 height 10
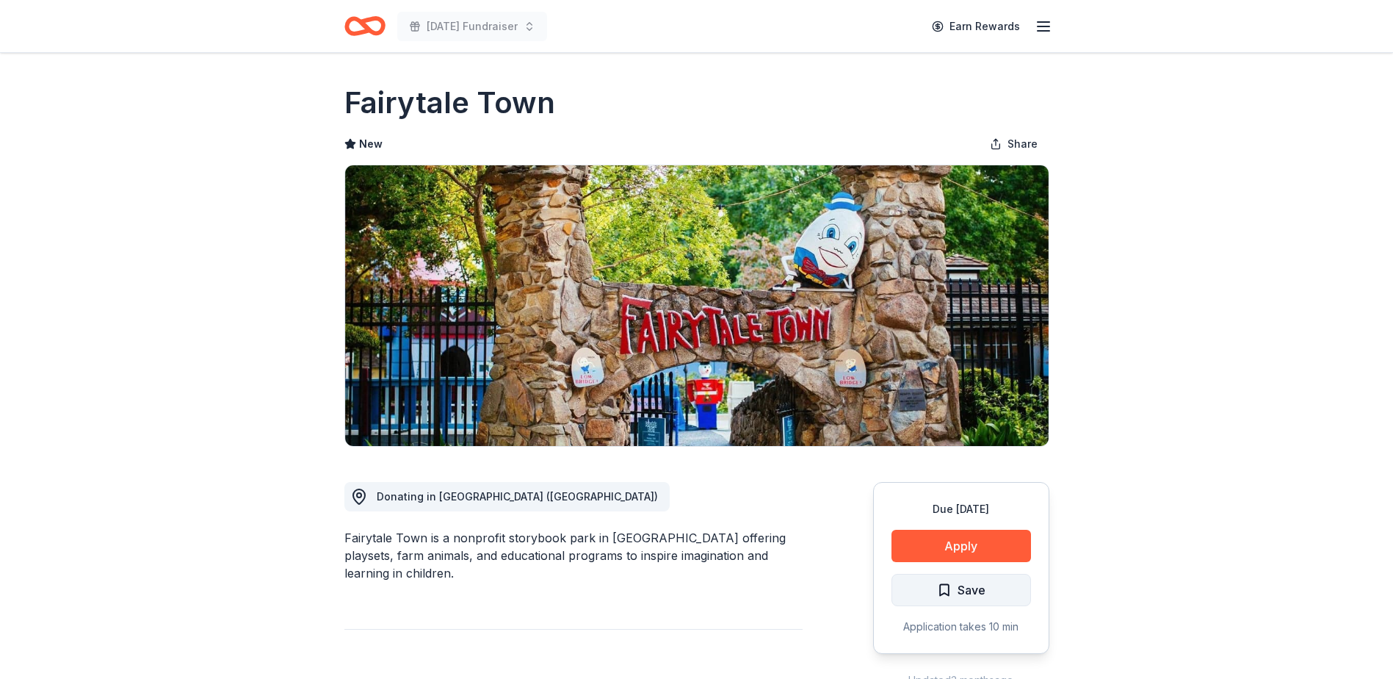
click at [953, 591] on span "Save" at bounding box center [961, 589] width 48 height 19
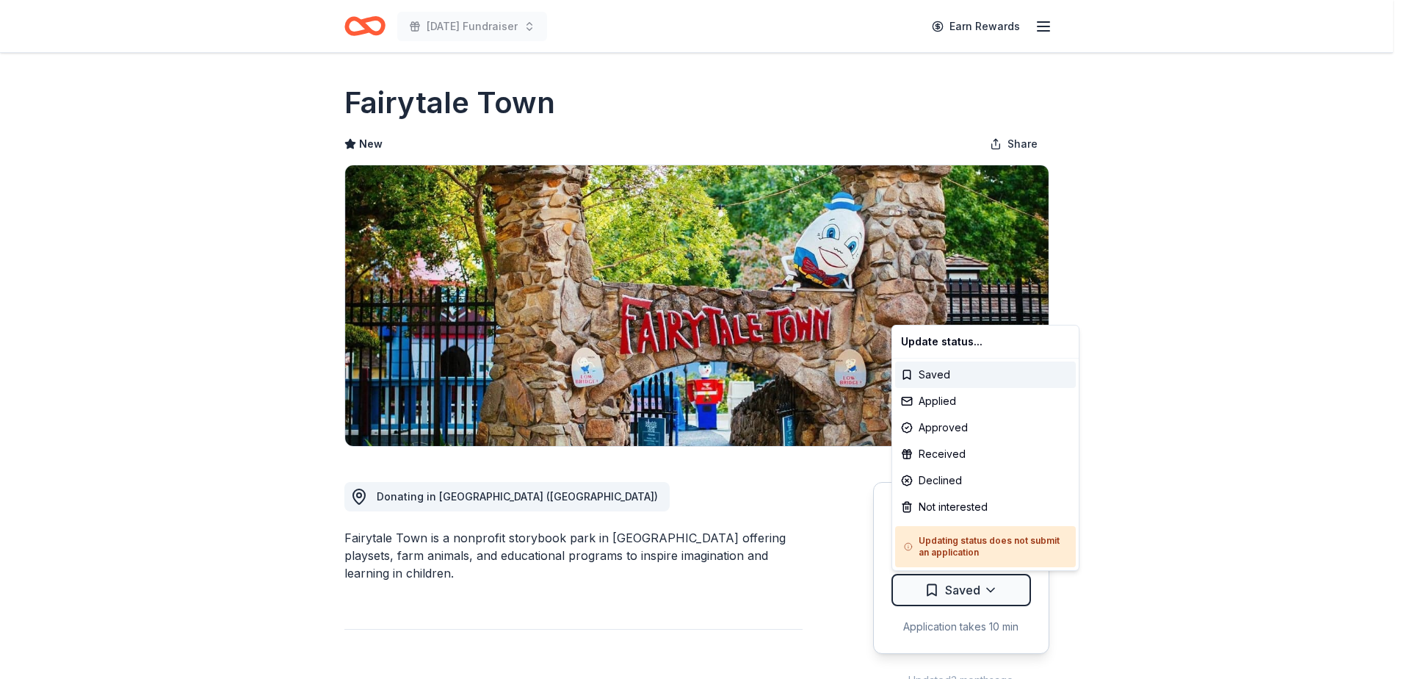
click at [953, 591] on html "[DATE] Fundraiser Earn Rewards Due [DATE] Share Fairytale Town New Share Donati…" at bounding box center [702, 339] width 1404 height 679
click at [959, 402] on div "Applied" at bounding box center [985, 401] width 181 height 26
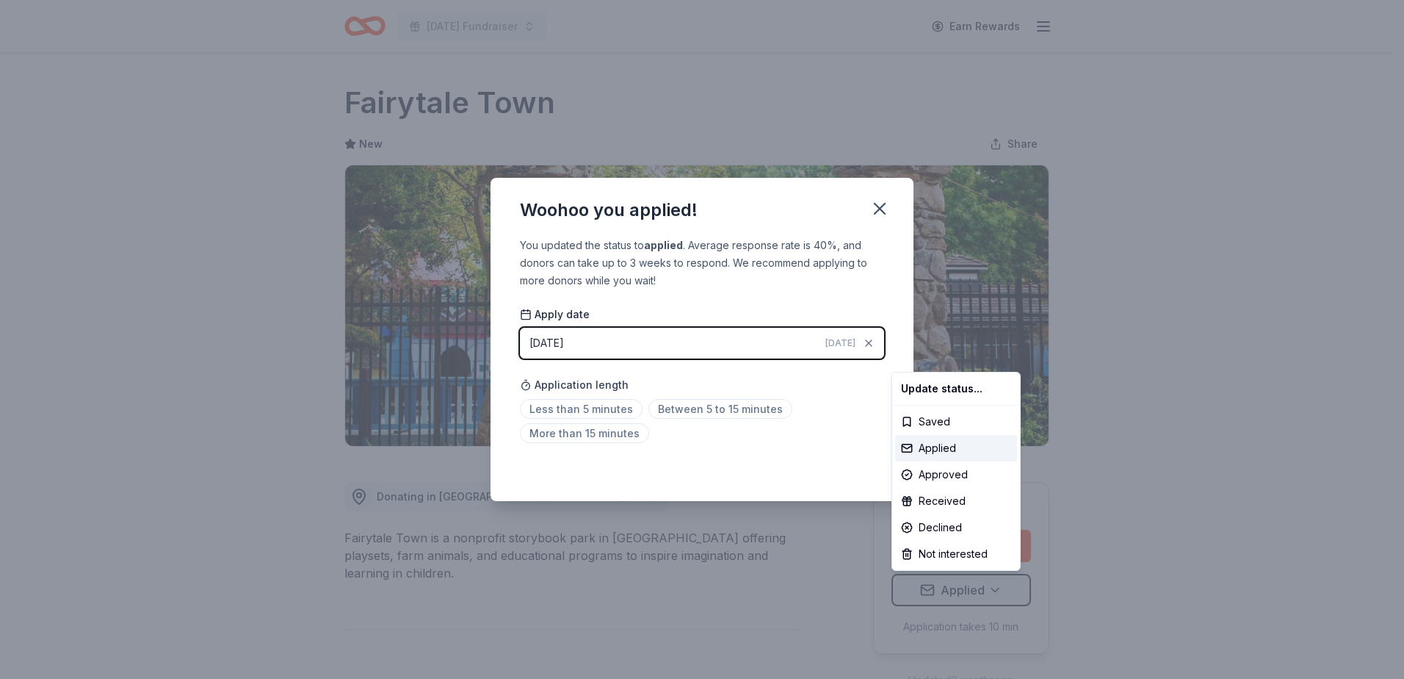
click at [596, 404] on html "Veterans Day Fundraiser Earn Rewards Due in 18 days Share Fairytale Town New Sh…" at bounding box center [702, 339] width 1404 height 679
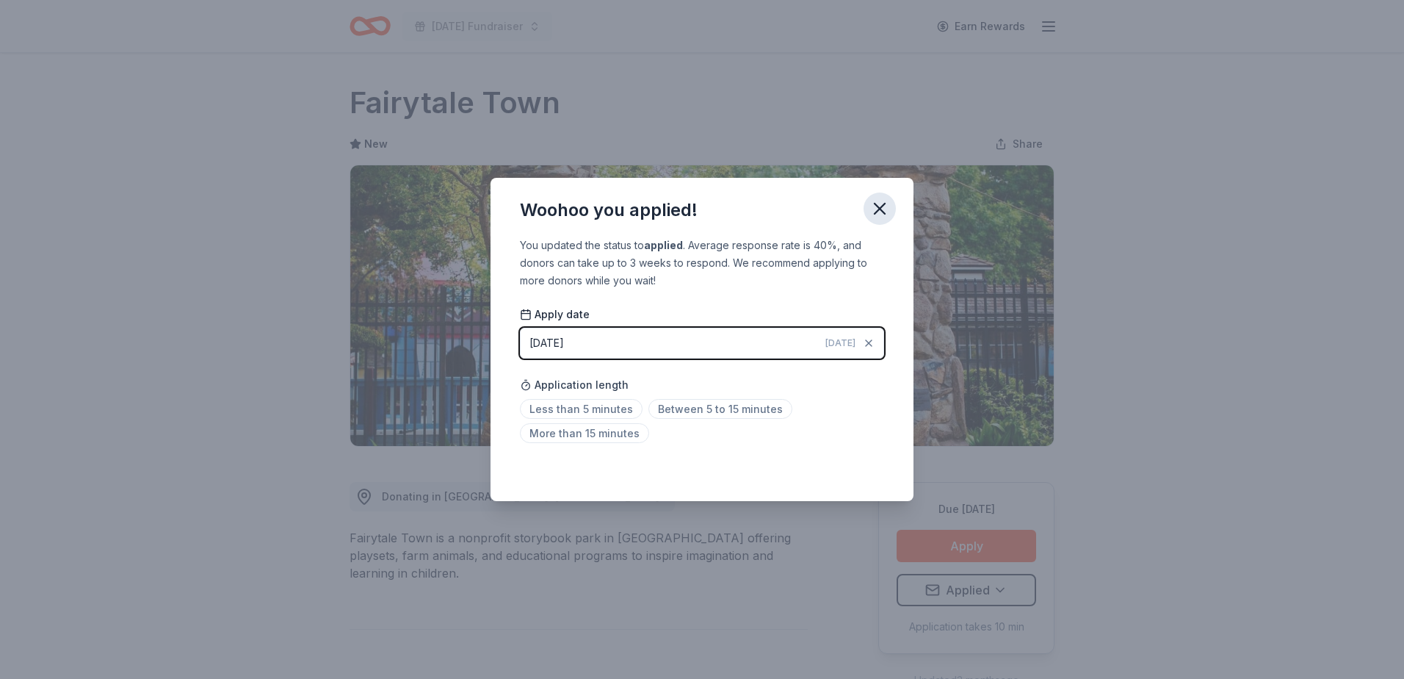
click at [873, 206] on icon "button" at bounding box center [880, 208] width 21 height 21
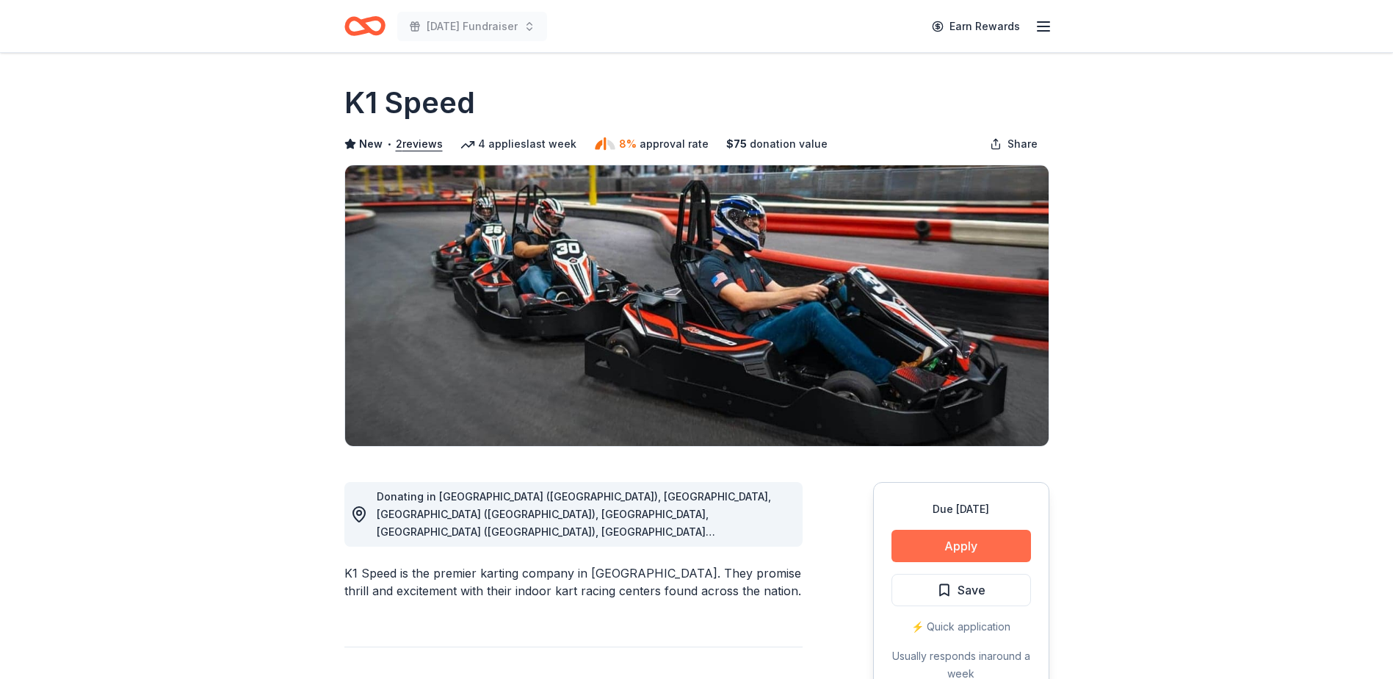
click at [944, 541] on button "Apply" at bounding box center [962, 546] width 140 height 32
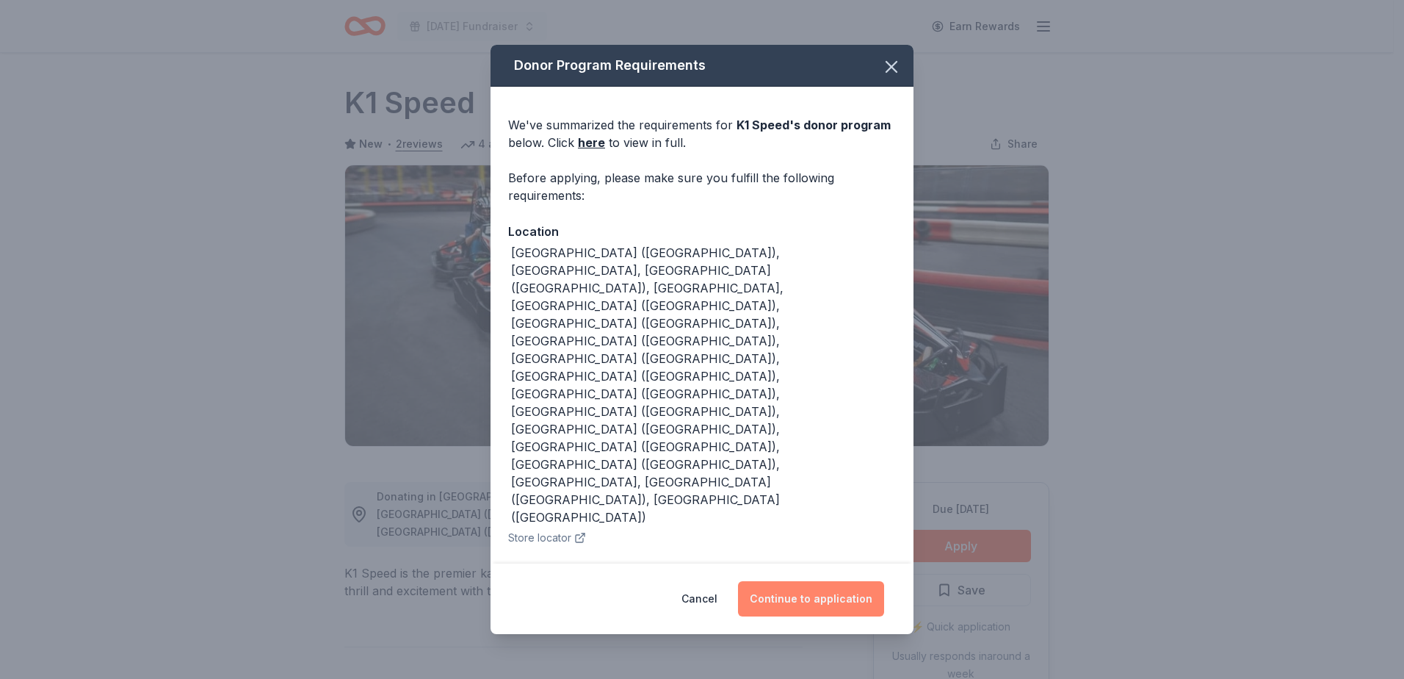
click at [808, 581] on button "Continue to application" at bounding box center [811, 598] width 146 height 35
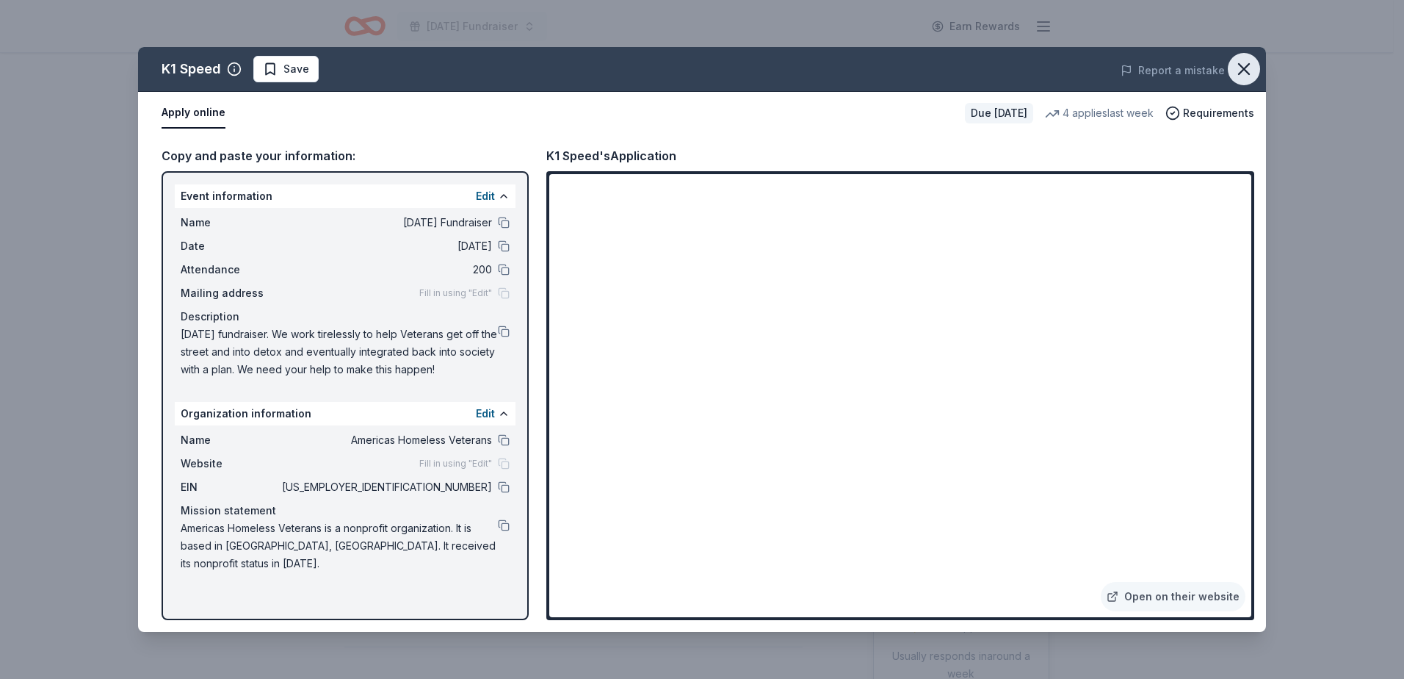
click at [1243, 70] on icon "button" at bounding box center [1244, 69] width 10 height 10
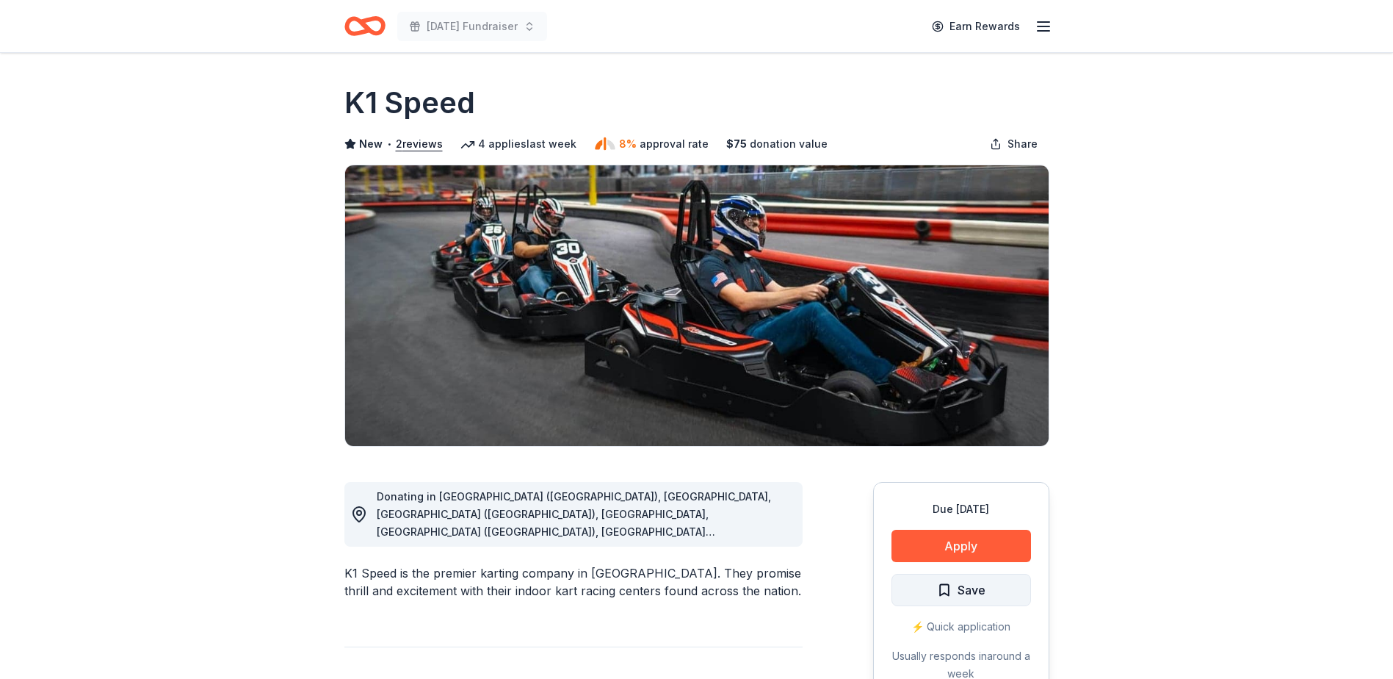
click at [973, 599] on span "Save" at bounding box center [972, 589] width 28 height 19
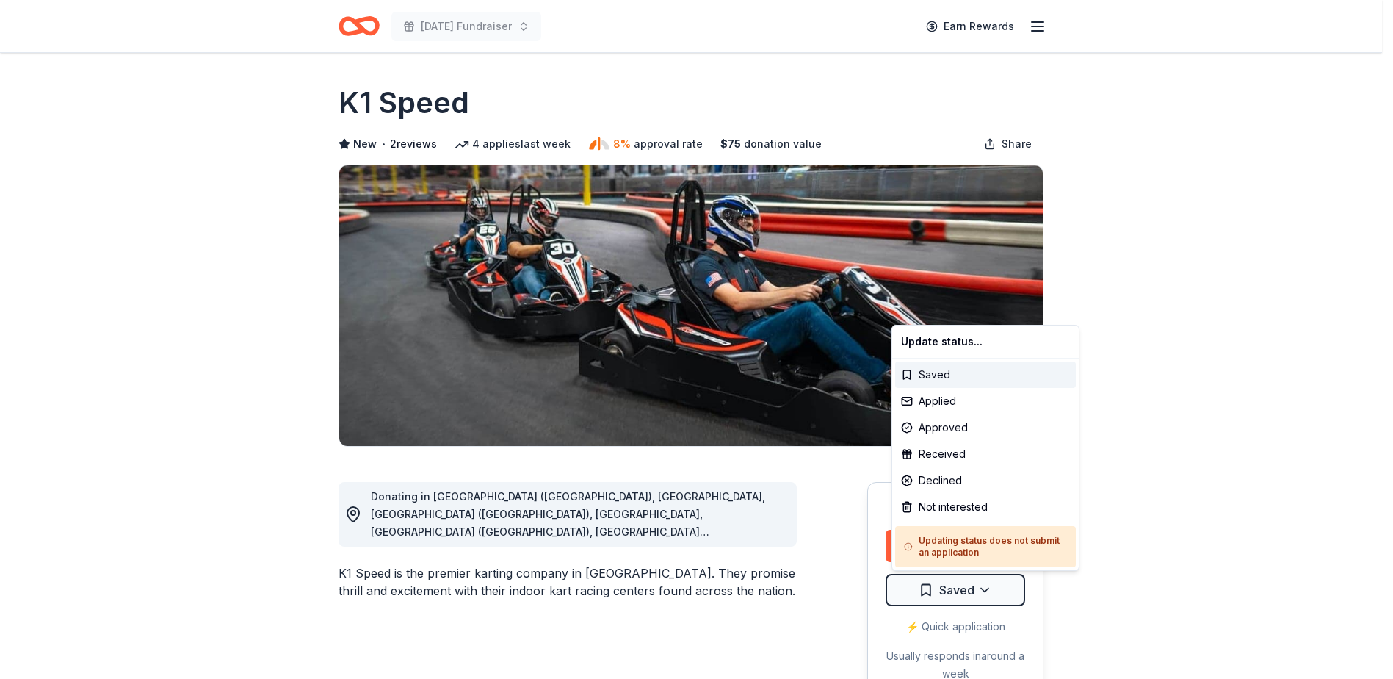
click at [970, 594] on html "[DATE] Fundraiser Earn Rewards Due [DATE] Share K1 Speed New • 2 reviews 4 appl…" at bounding box center [696, 339] width 1393 height 679
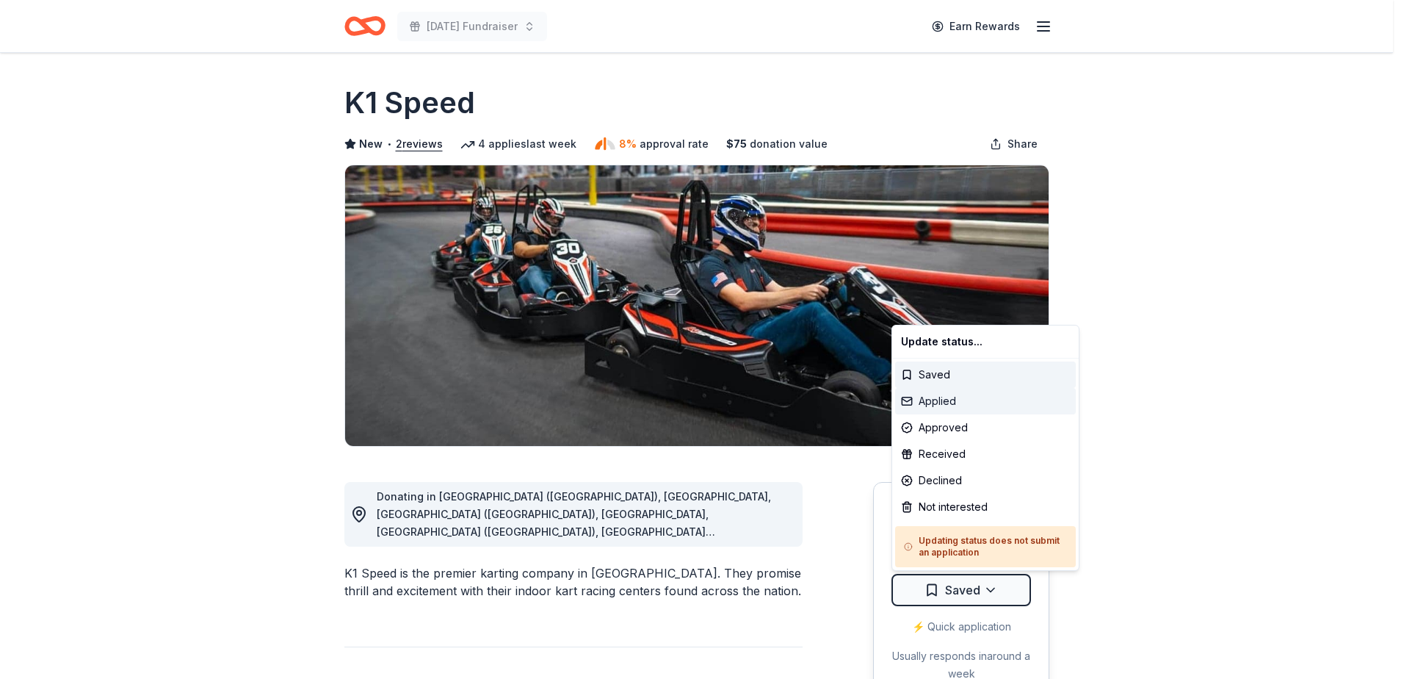
click at [950, 399] on div "Applied" at bounding box center [985, 401] width 181 height 26
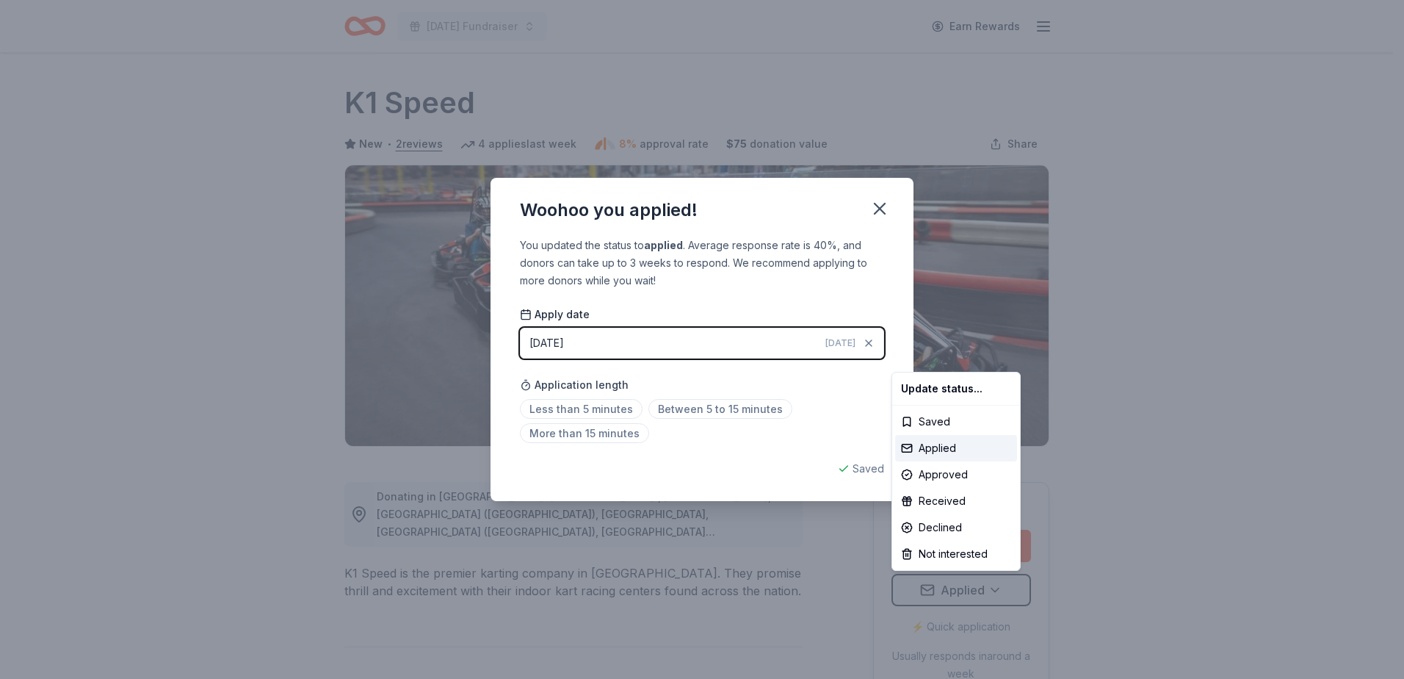
click at [582, 405] on html "[DATE] Fundraiser Earn Rewards Due [DATE] Share K1 Speed New • 2 reviews 4 appl…" at bounding box center [702, 339] width 1404 height 679
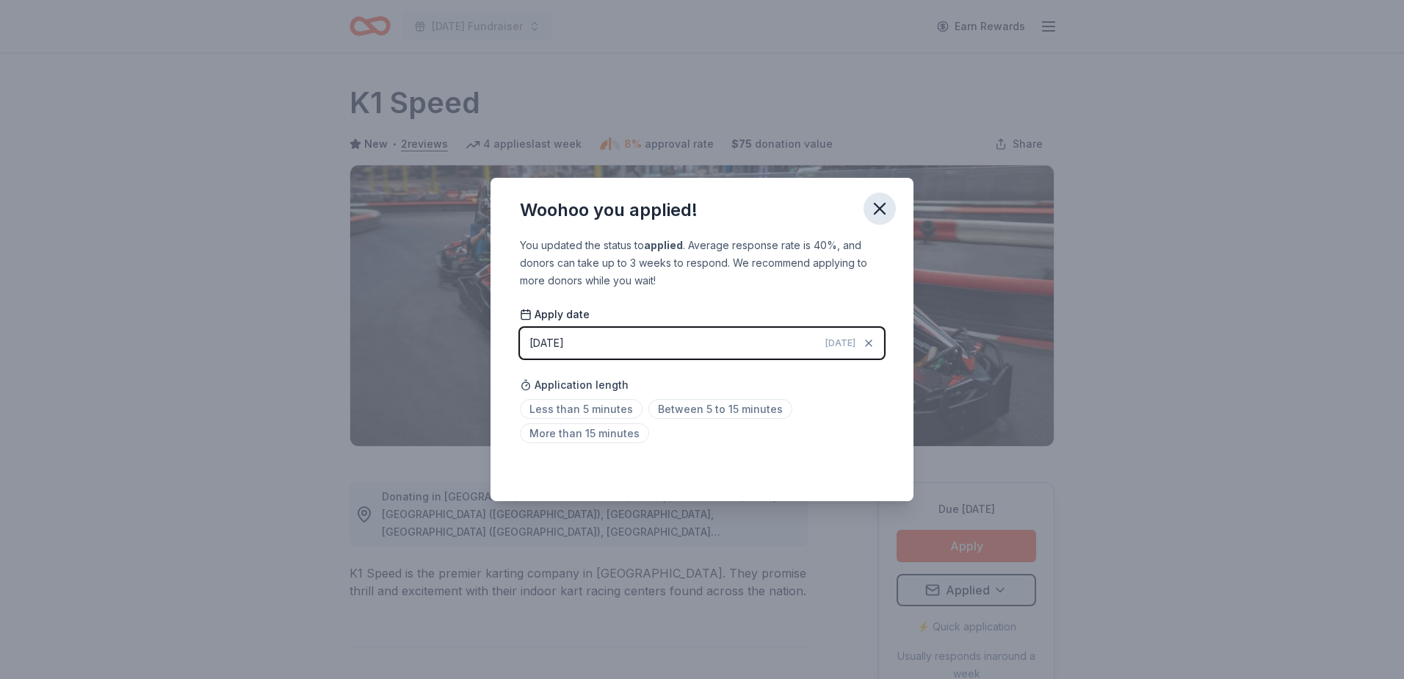
click at [876, 210] on icon "button" at bounding box center [880, 208] width 21 height 21
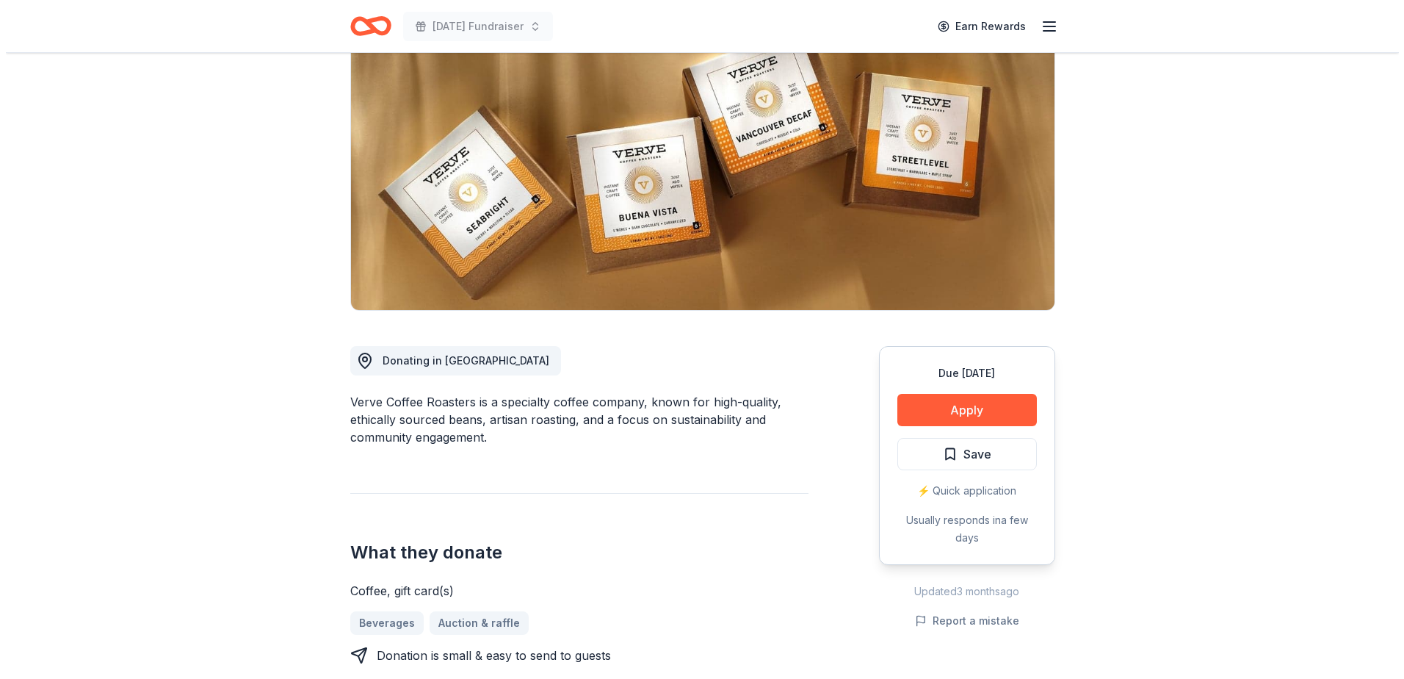
scroll to position [147, 0]
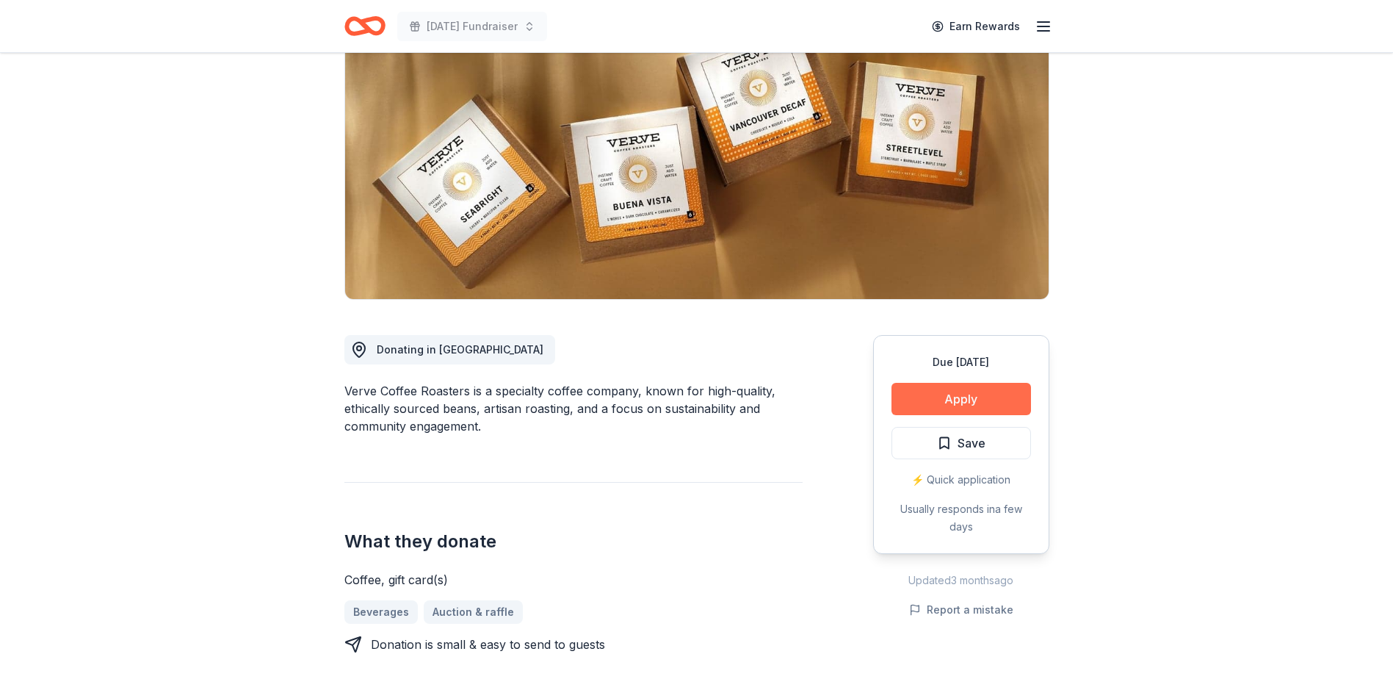
click at [958, 397] on button "Apply" at bounding box center [962, 399] width 140 height 32
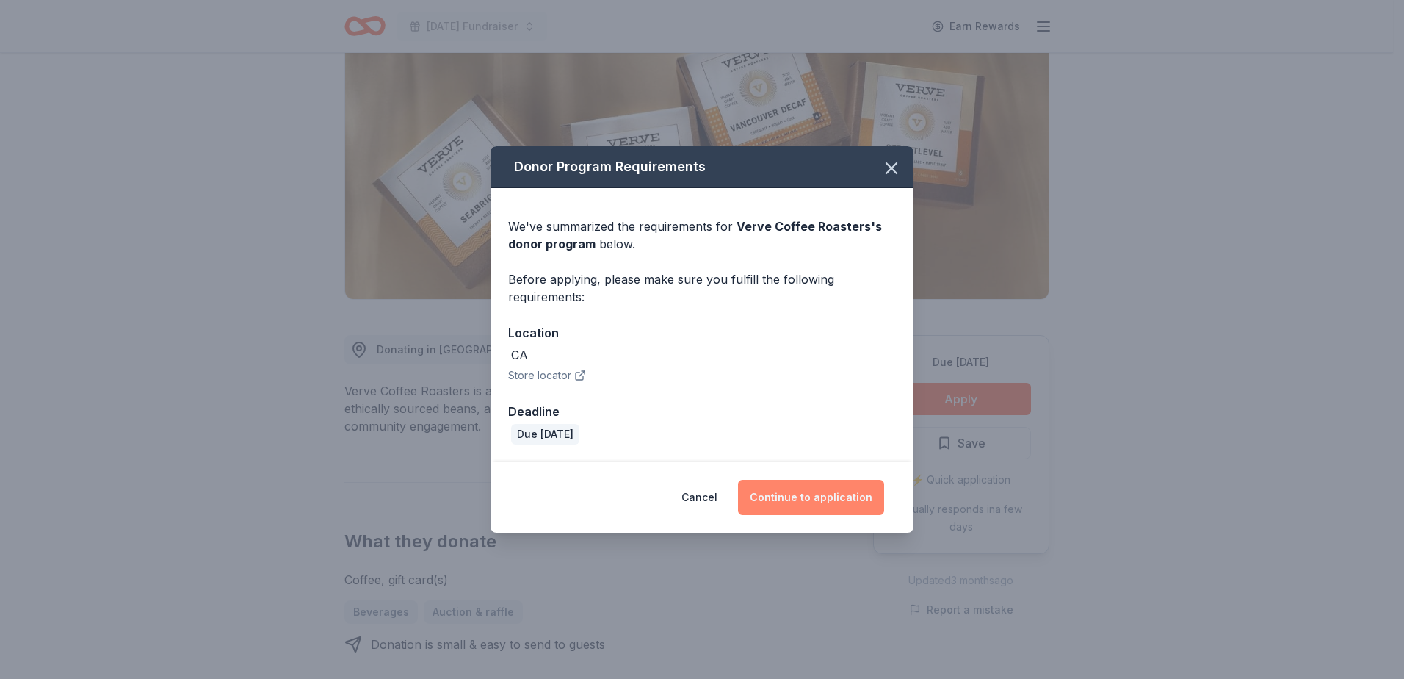
click at [794, 496] on button "Continue to application" at bounding box center [811, 497] width 146 height 35
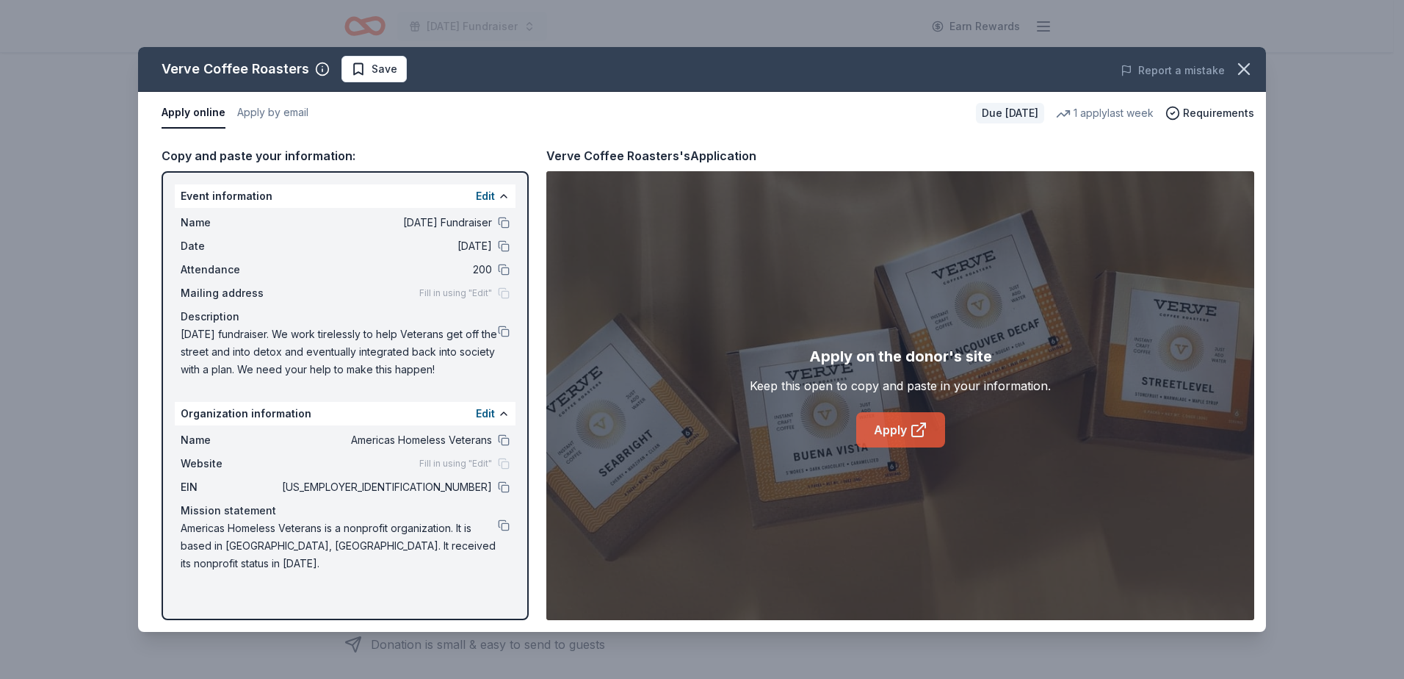
click at [892, 426] on link "Apply" at bounding box center [900, 429] width 89 height 35
click at [357, 68] on span "Save" at bounding box center [374, 69] width 46 height 18
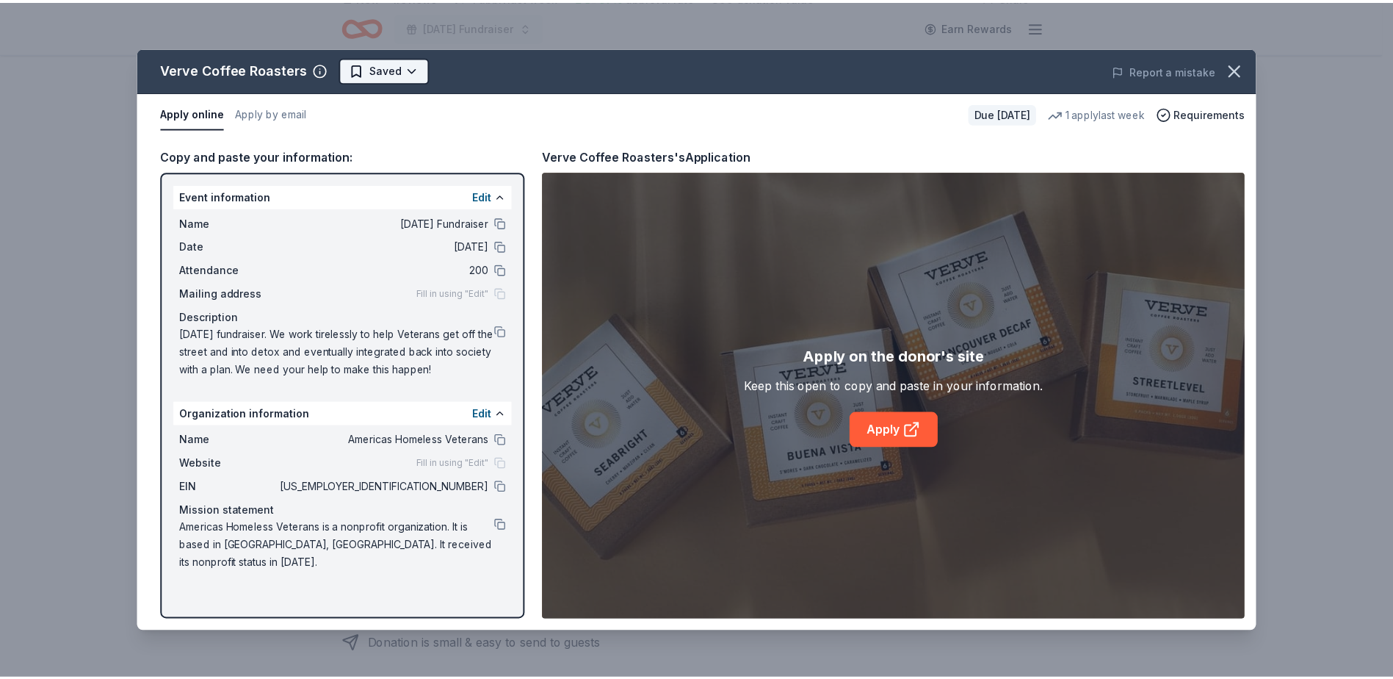
scroll to position [0, 0]
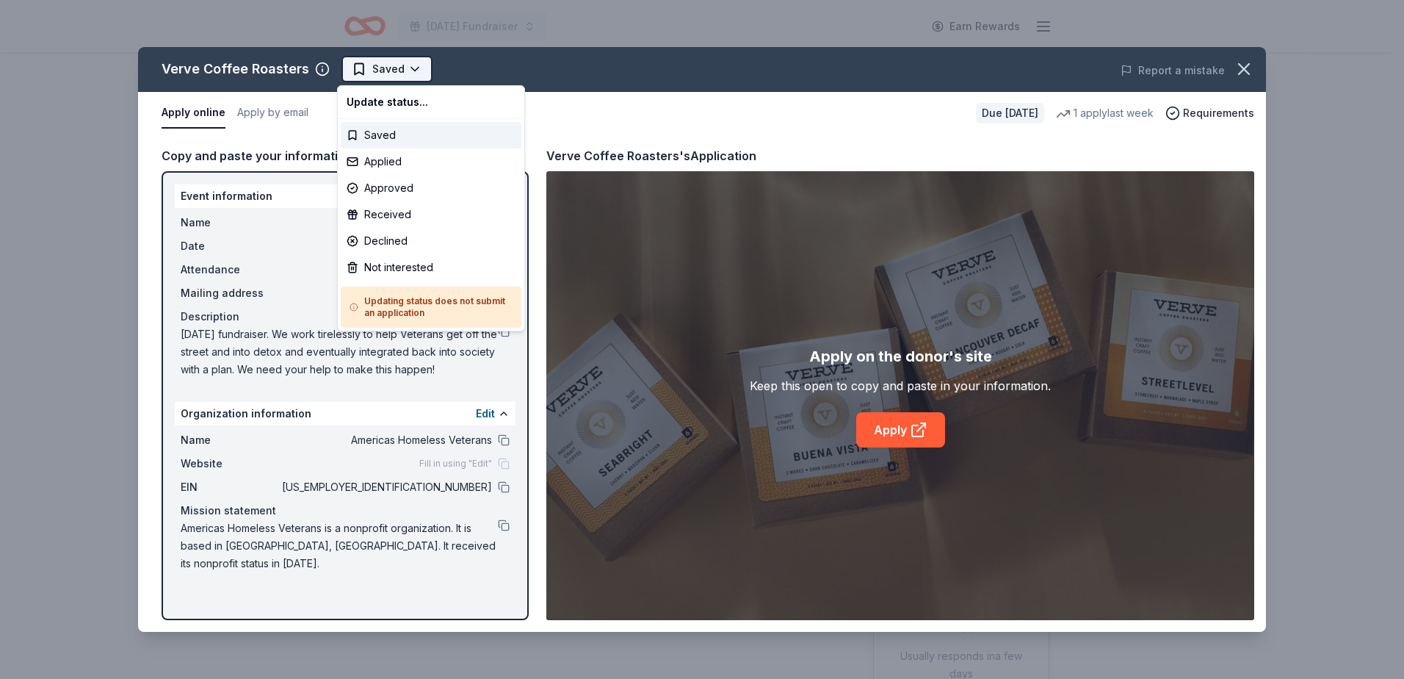
click at [371, 69] on html "Veterans Day Fundraiser Earn Rewards Due in 18 days Share Verve Coffee Roasters…" at bounding box center [702, 339] width 1404 height 679
click at [383, 160] on div "Applied" at bounding box center [431, 161] width 181 height 26
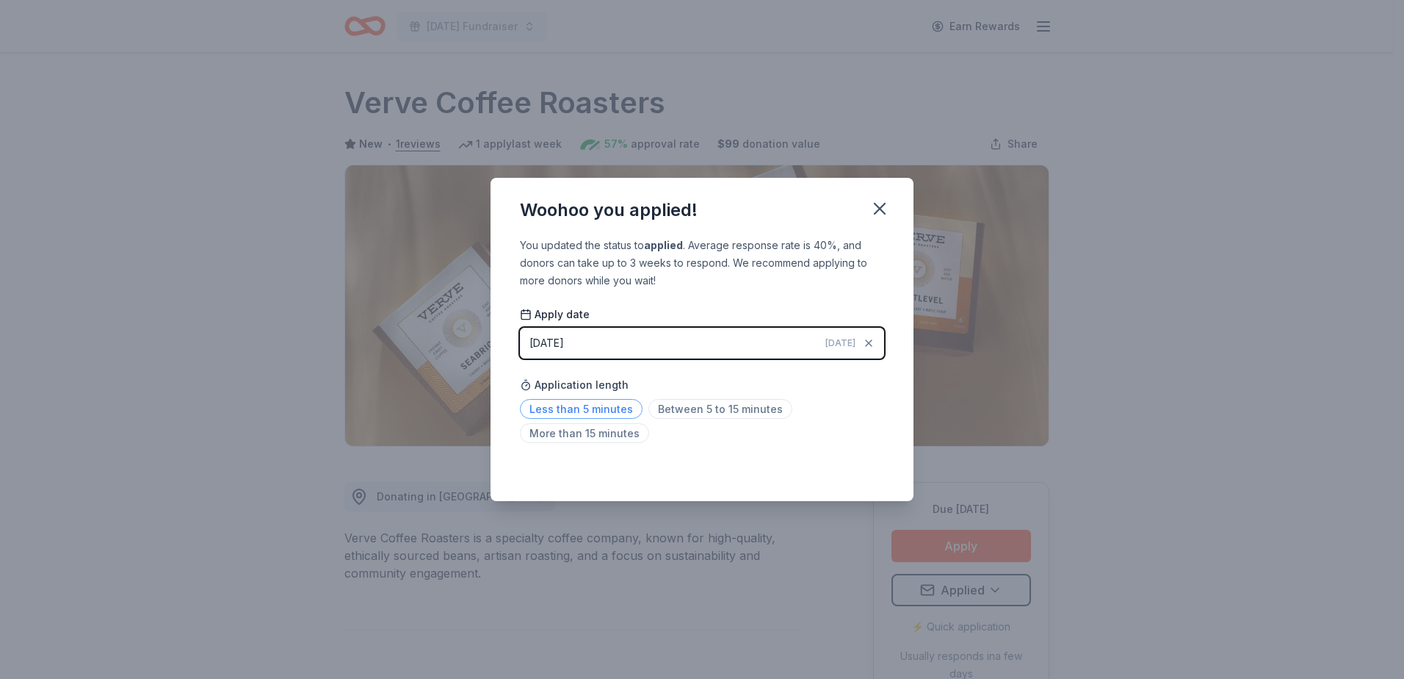
click at [605, 408] on span "Less than 5 minutes" at bounding box center [581, 409] width 123 height 20
click at [878, 204] on icon "button" at bounding box center [880, 208] width 21 height 21
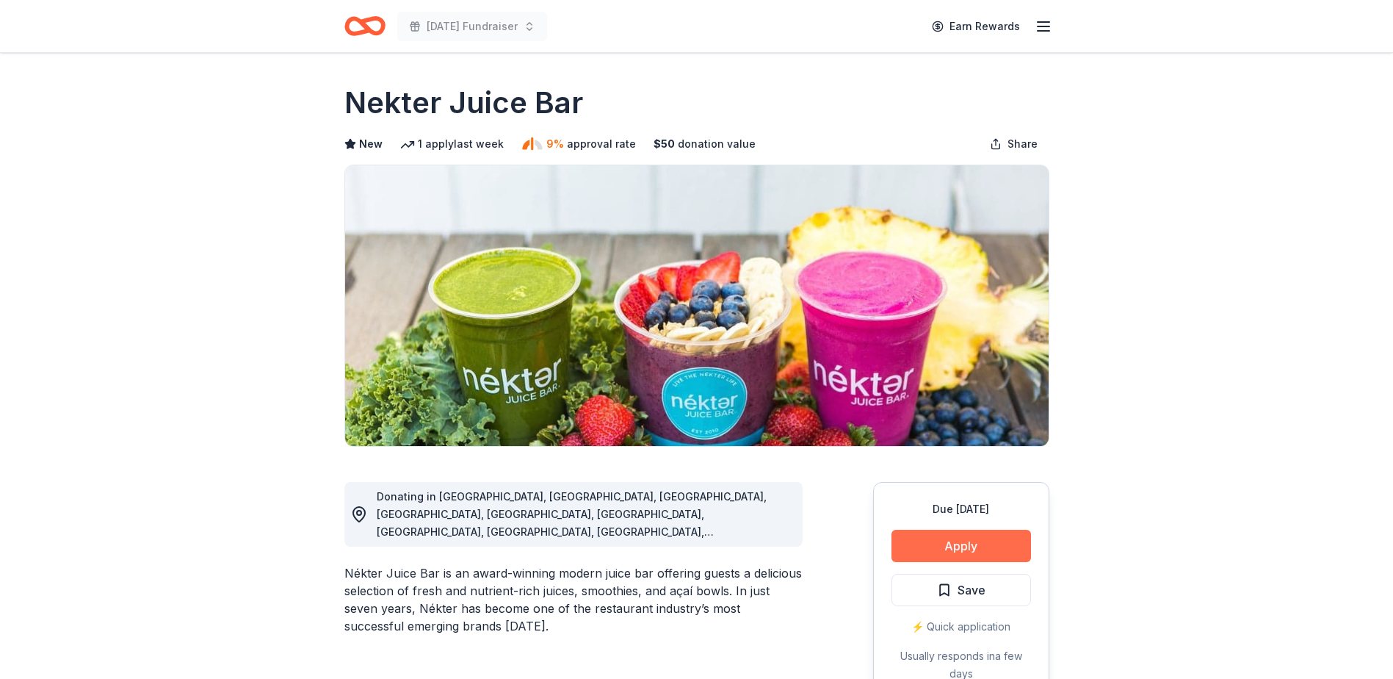
click at [967, 543] on button "Apply" at bounding box center [962, 546] width 140 height 32
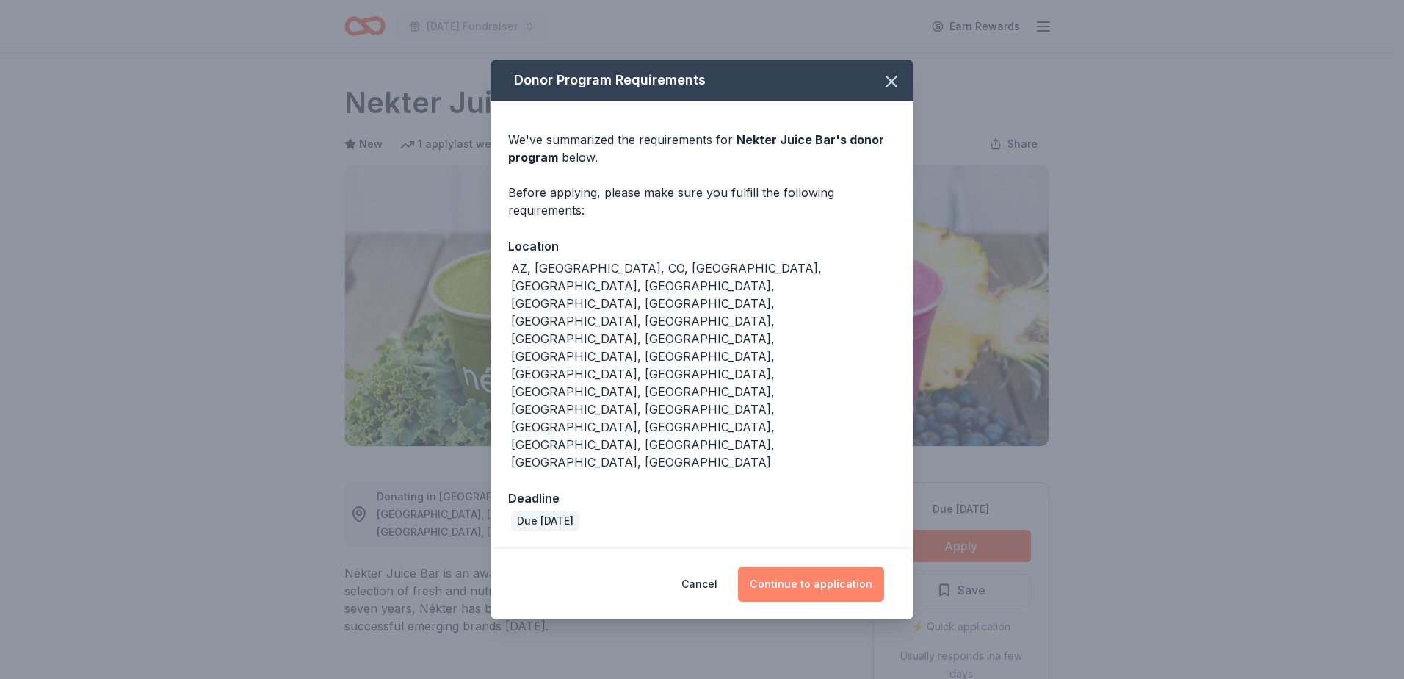
click at [808, 566] on button "Continue to application" at bounding box center [811, 583] width 146 height 35
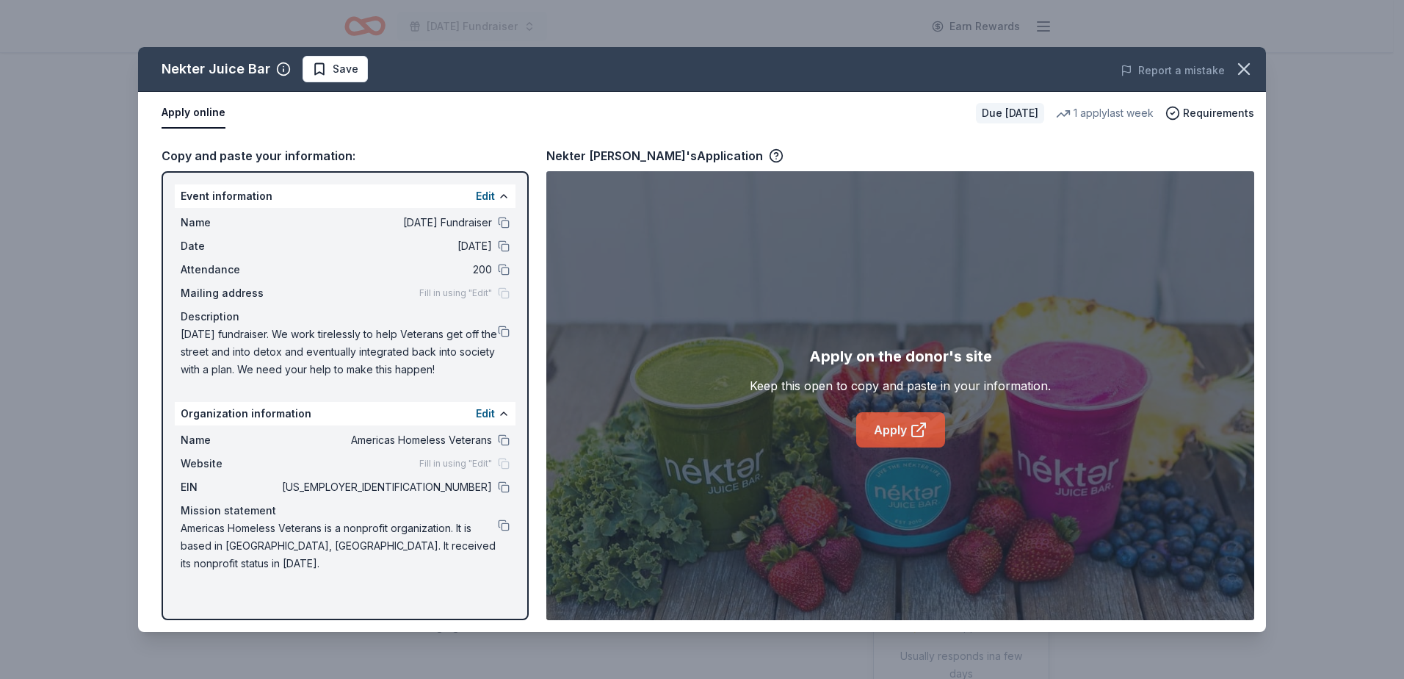
click at [886, 431] on link "Apply" at bounding box center [900, 429] width 89 height 35
click at [344, 63] on span "Save" at bounding box center [346, 69] width 26 height 18
click at [342, 65] on html "[DATE] Fundraiser Earn Rewards Due [DATE] Share Nekter Juice Bar New 1 apply la…" at bounding box center [702, 339] width 1404 height 679
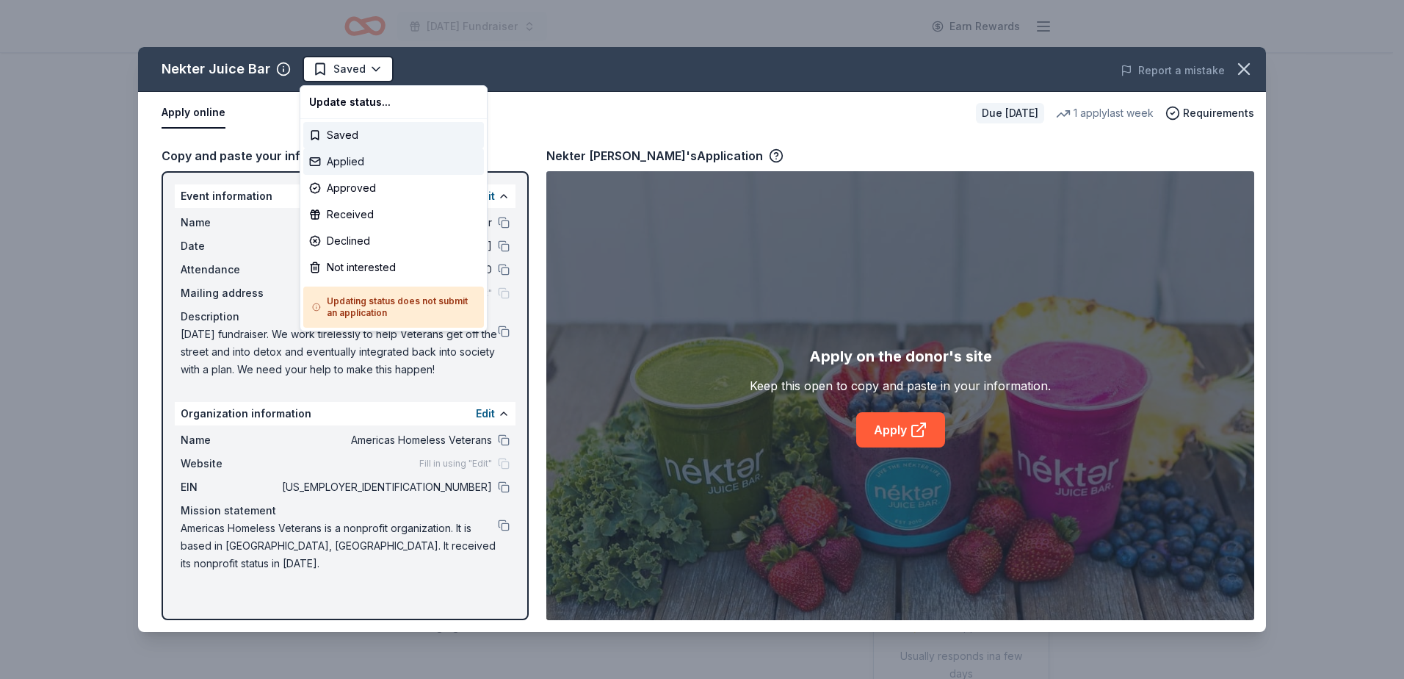
click at [350, 162] on div "Applied" at bounding box center [393, 161] width 181 height 26
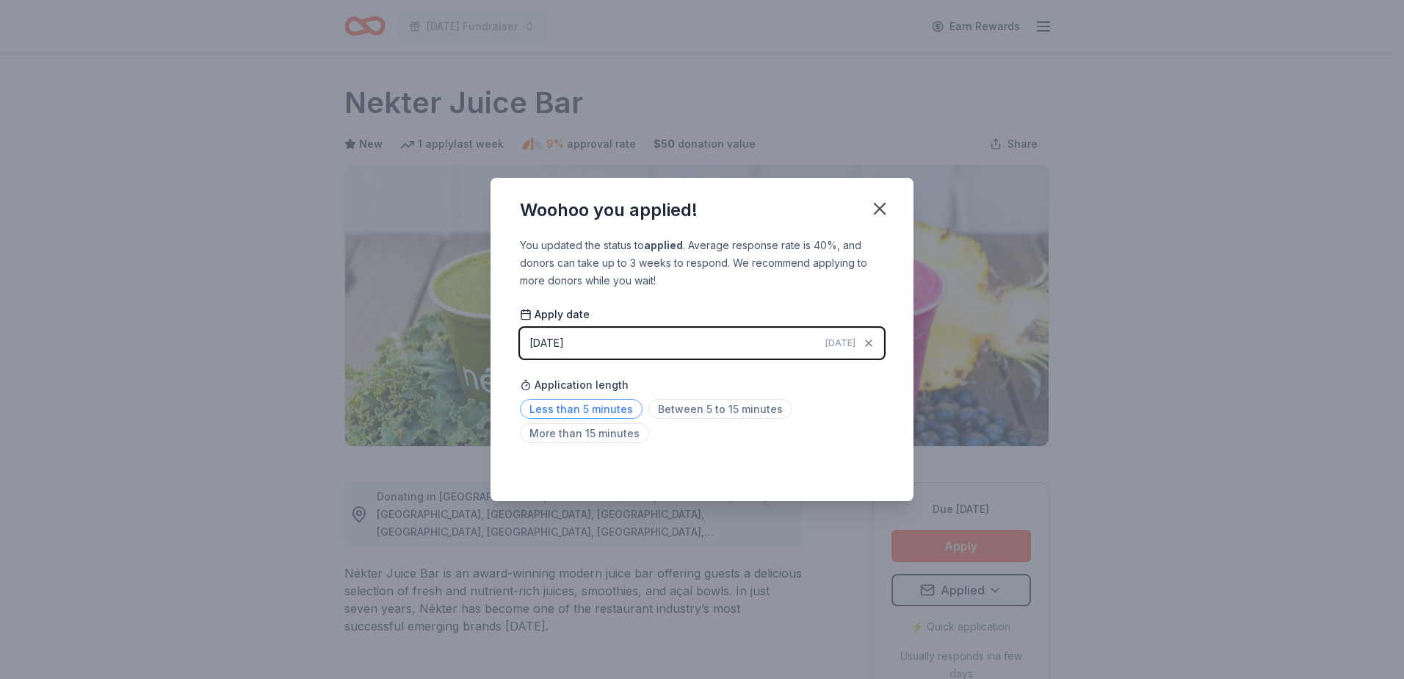
click at [590, 402] on span "Less than 5 minutes" at bounding box center [581, 409] width 123 height 20
click at [881, 206] on icon "button" at bounding box center [880, 208] width 21 height 21
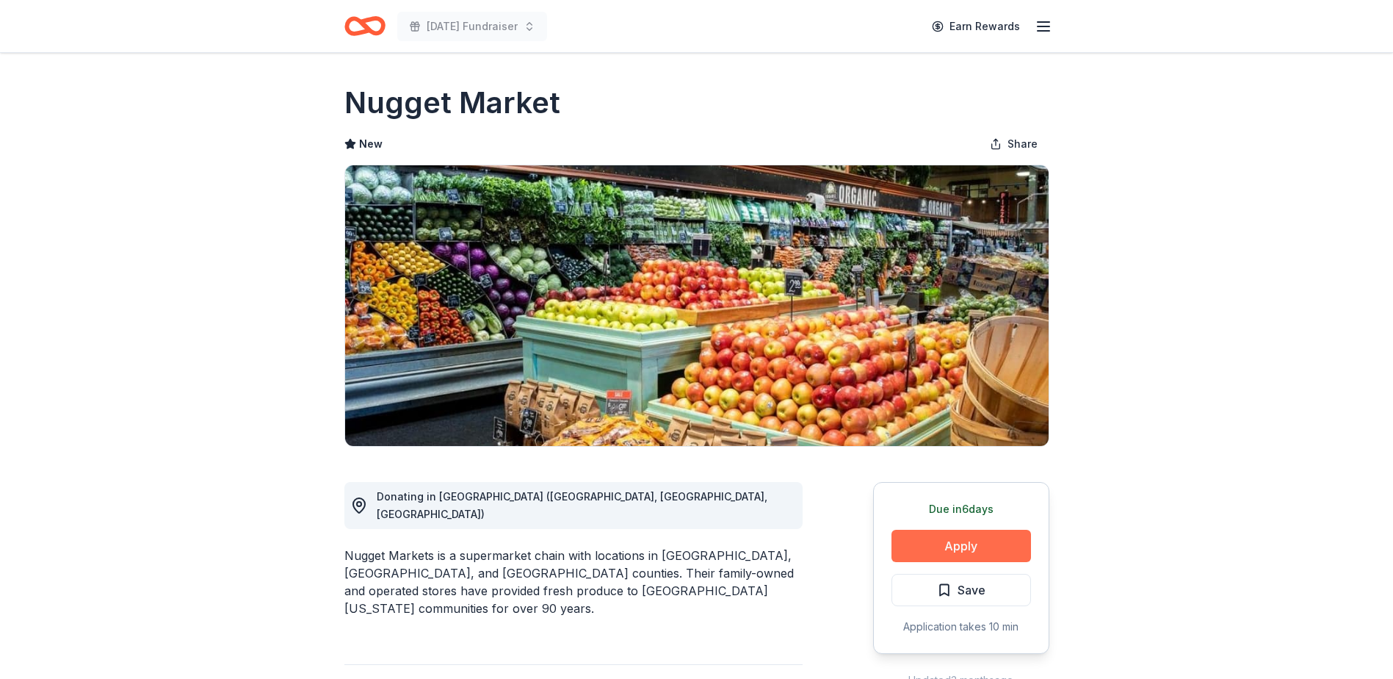
click at [935, 544] on button "Apply" at bounding box center [962, 546] width 140 height 32
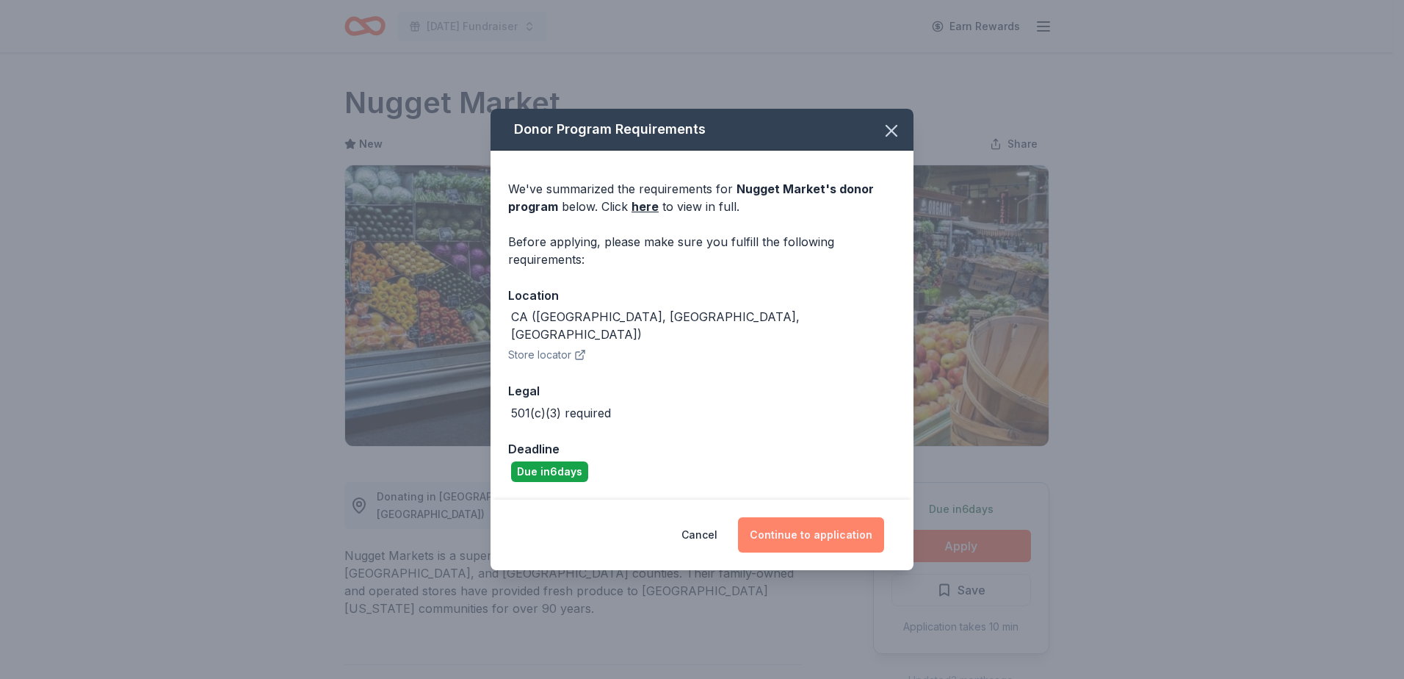
click at [818, 530] on button "Continue to application" at bounding box center [811, 534] width 146 height 35
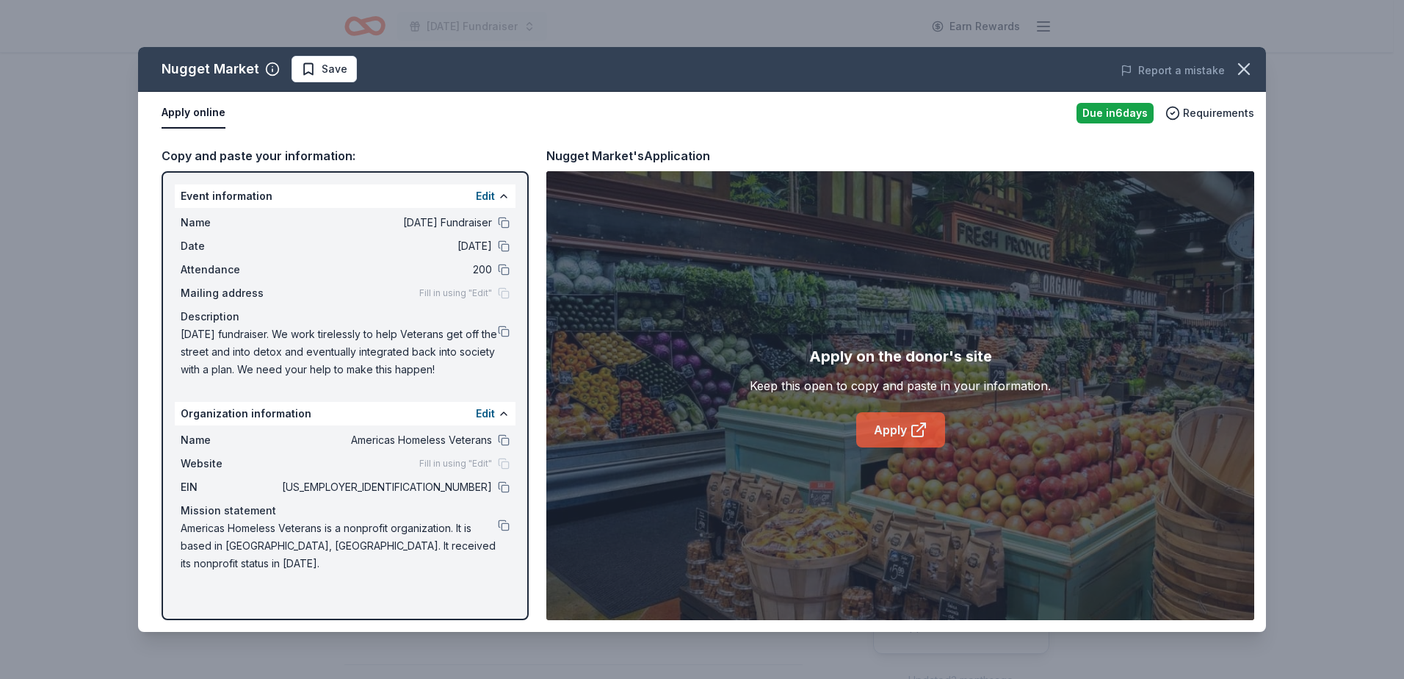
click at [902, 426] on link "Apply" at bounding box center [900, 429] width 89 height 35
click at [1240, 69] on icon "button" at bounding box center [1244, 69] width 21 height 21
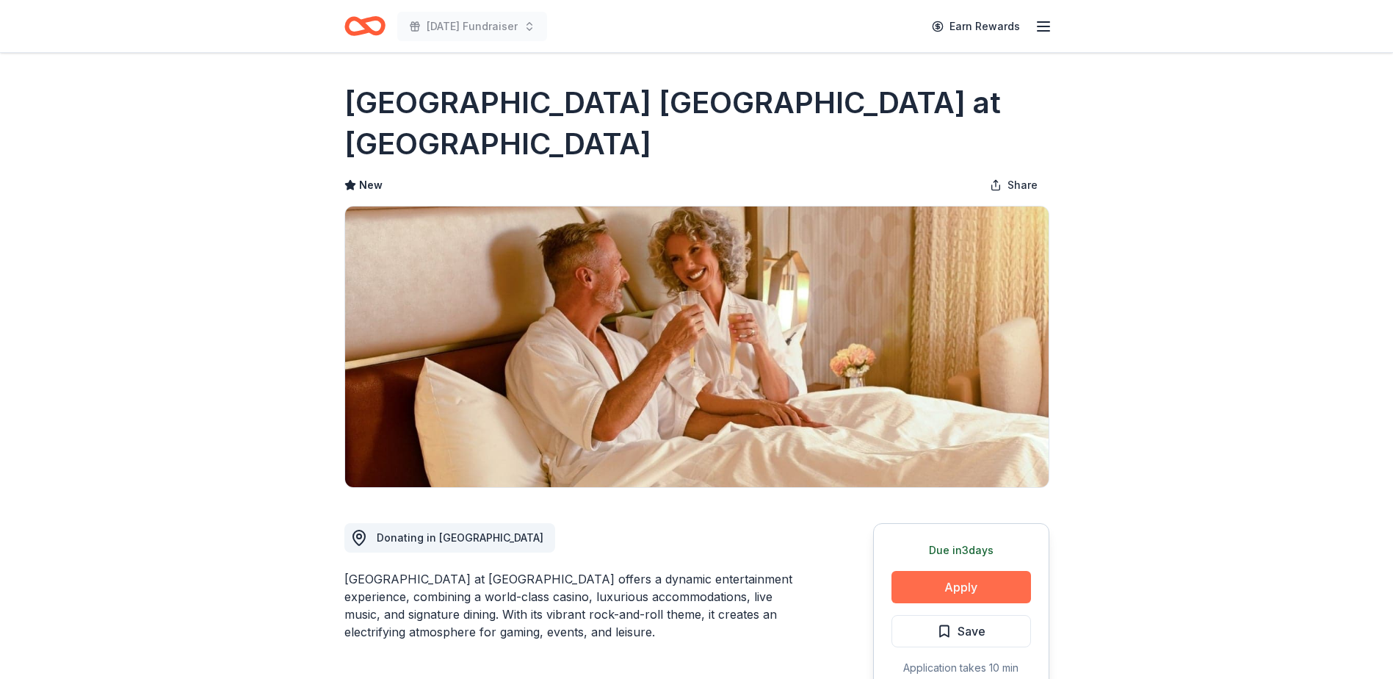
click at [950, 585] on button "Apply" at bounding box center [962, 587] width 140 height 32
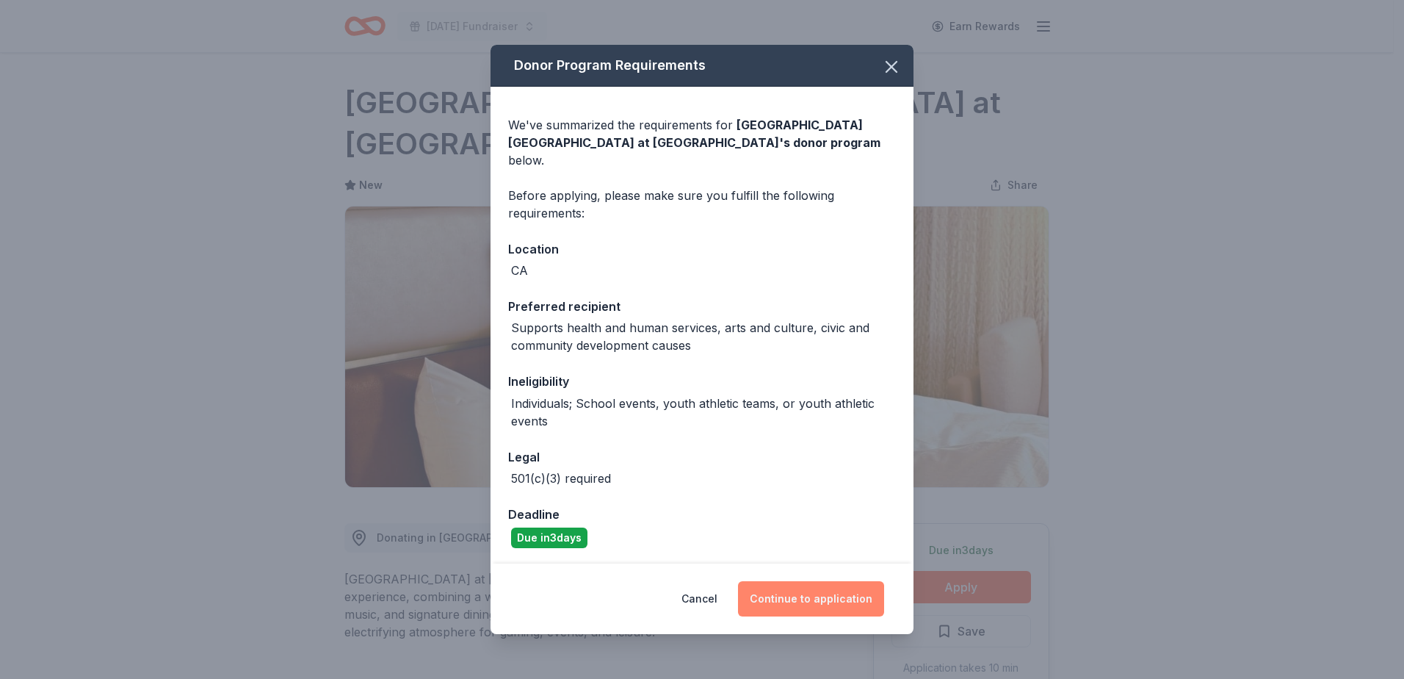
click at [801, 596] on button "Continue to application" at bounding box center [811, 598] width 146 height 35
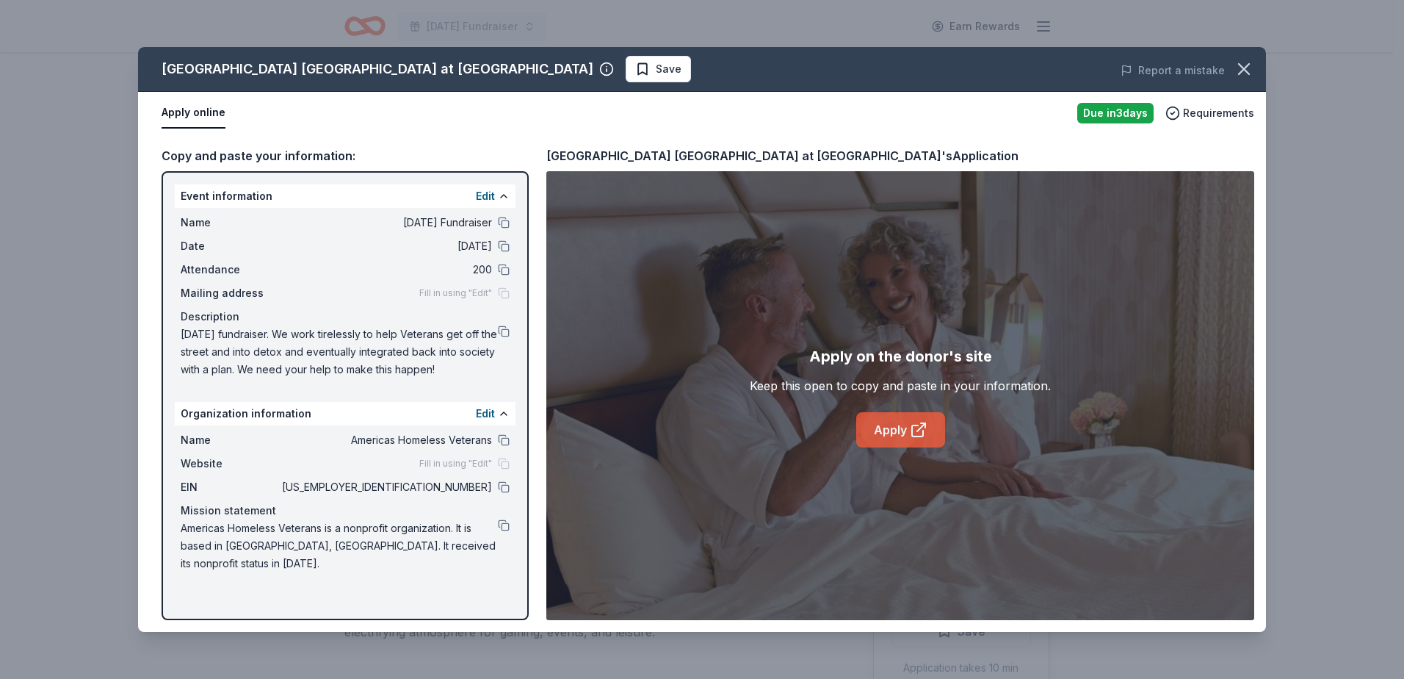
click at [900, 433] on link "Apply" at bounding box center [900, 429] width 89 height 35
click at [656, 68] on span "Save" at bounding box center [669, 69] width 26 height 18
click at [585, 68] on html "Veterans Day Fundraiser Earn Rewards Due in 3 days Share Hard Rock Hotel & Casi…" at bounding box center [702, 339] width 1404 height 679
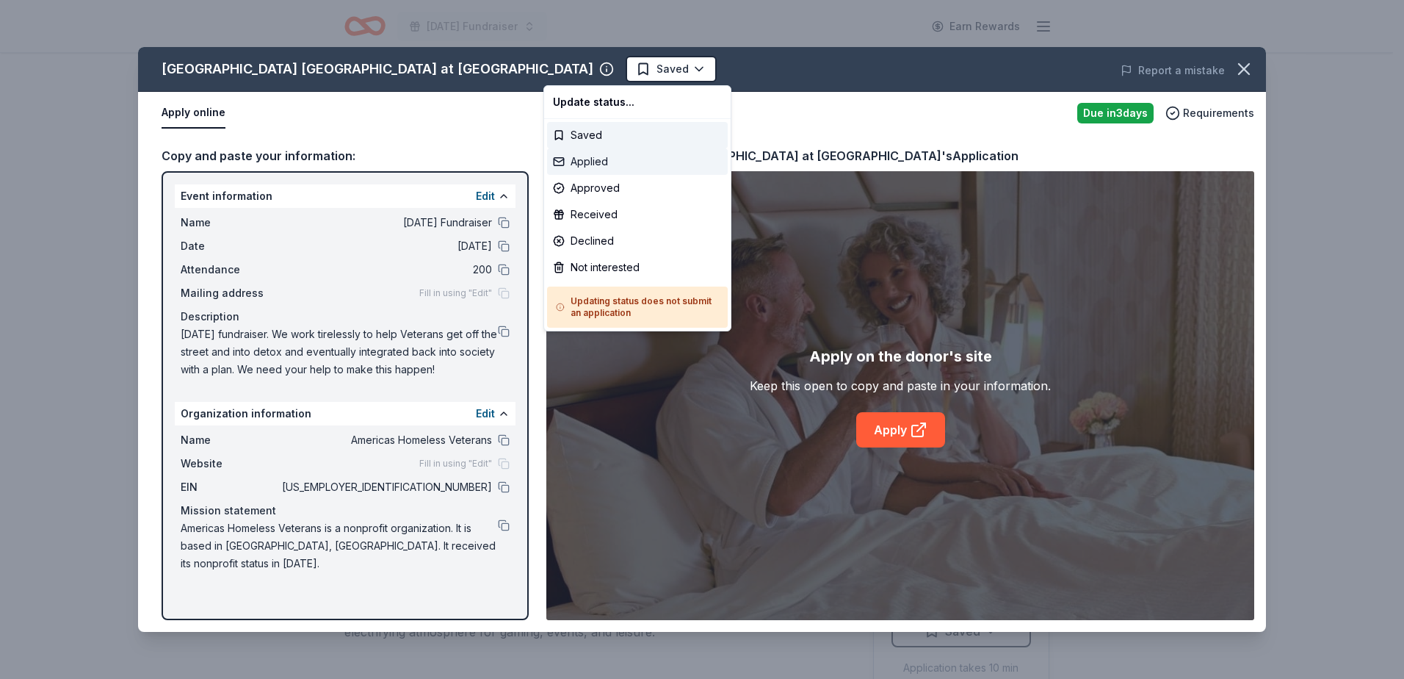
click at [605, 158] on div "Applied" at bounding box center [637, 161] width 181 height 26
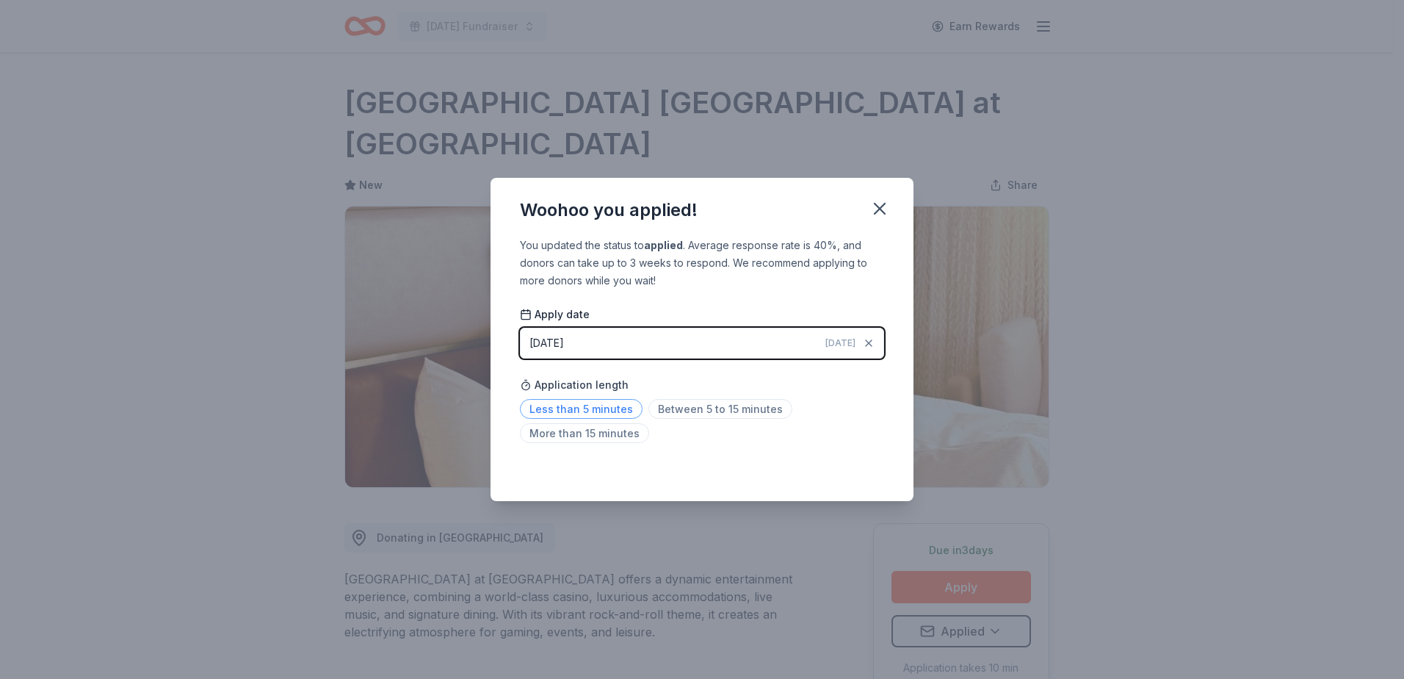
click at [587, 413] on span "Less than 5 minutes" at bounding box center [581, 409] width 123 height 20
click at [867, 204] on button "button" at bounding box center [880, 208] width 32 height 32
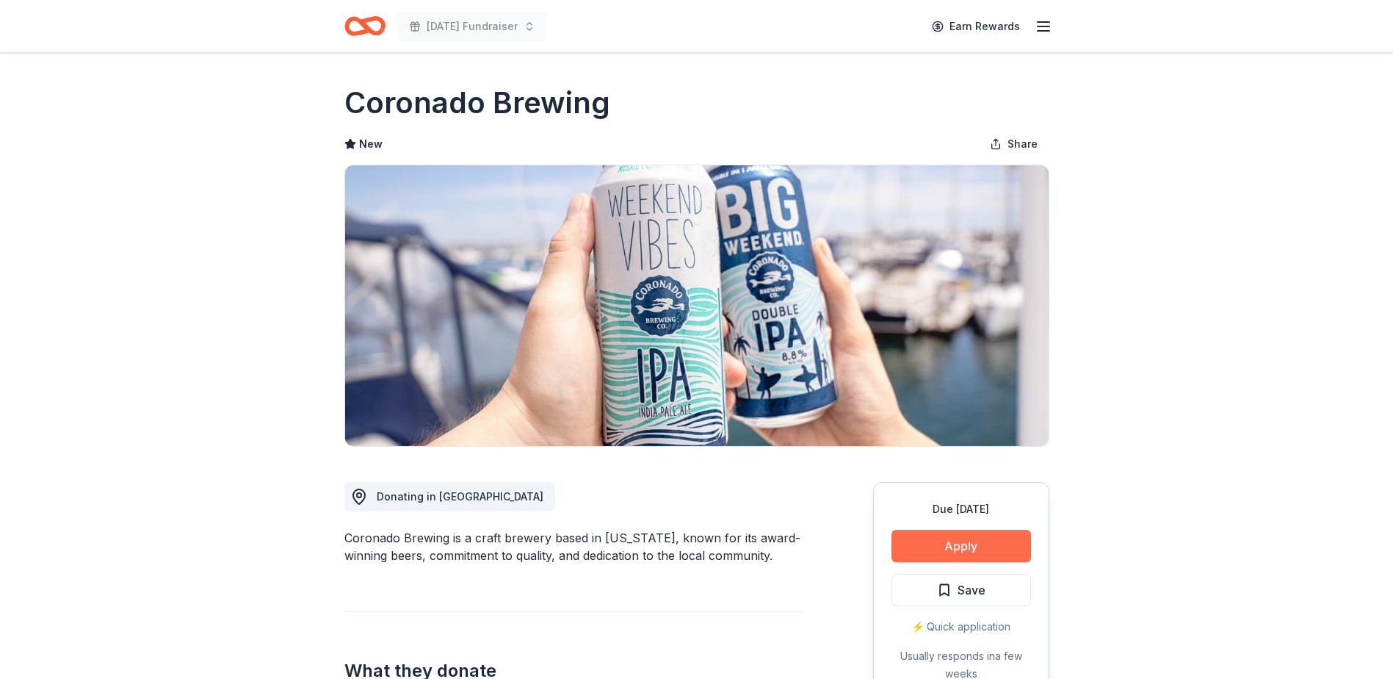
click at [961, 549] on button "Apply" at bounding box center [962, 546] width 140 height 32
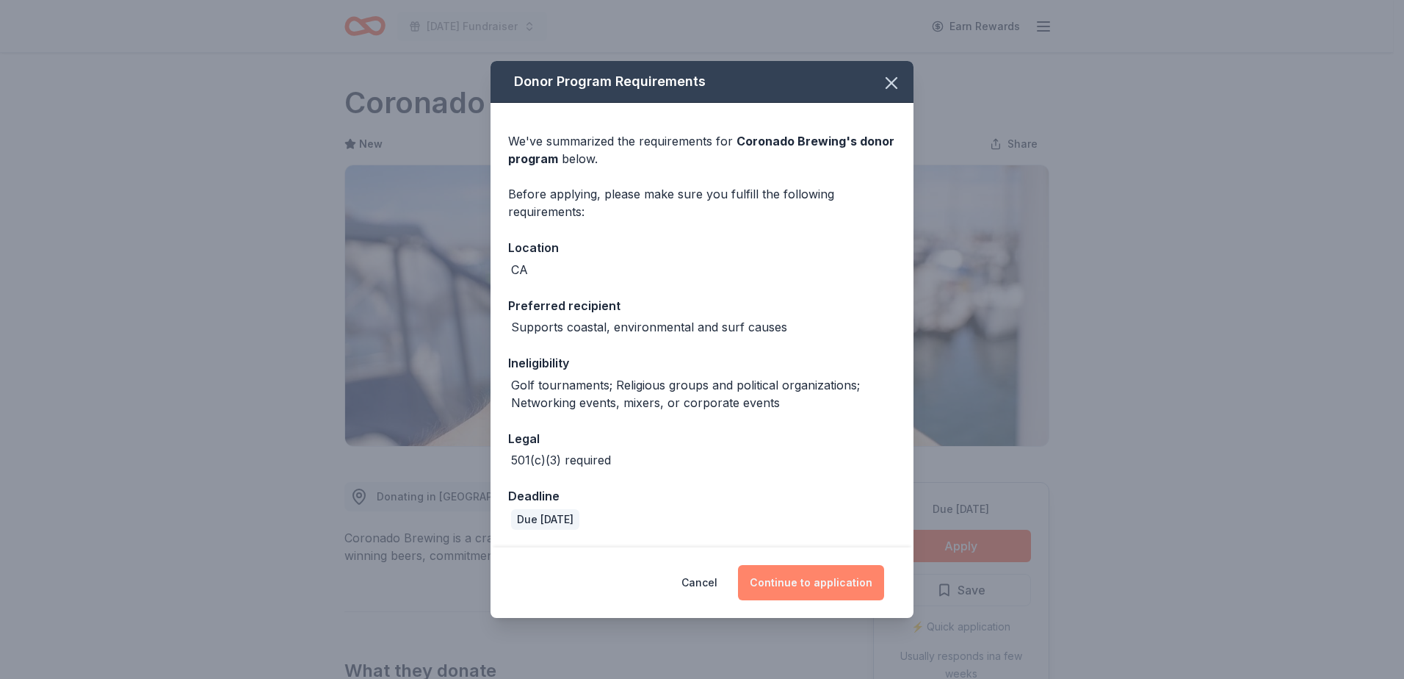
click at [831, 573] on button "Continue to application" at bounding box center [811, 582] width 146 height 35
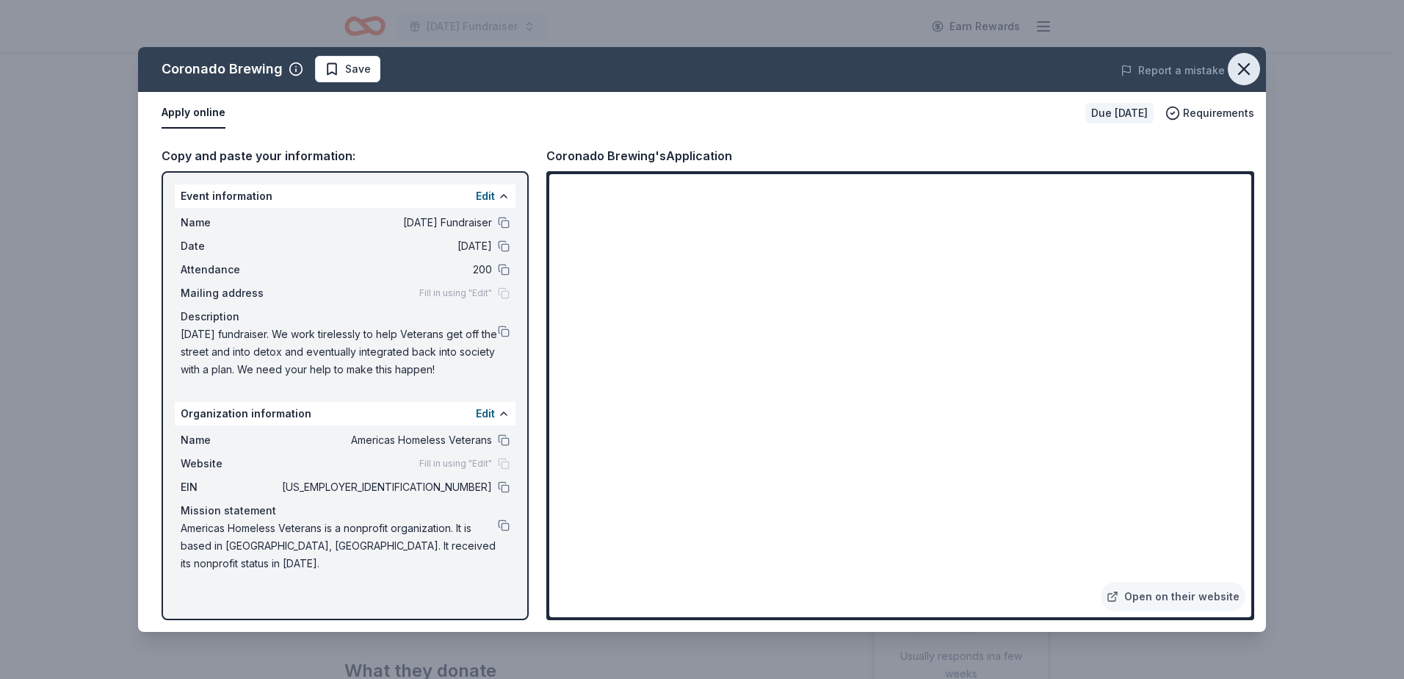
click at [1246, 66] on icon "button" at bounding box center [1244, 69] width 21 height 21
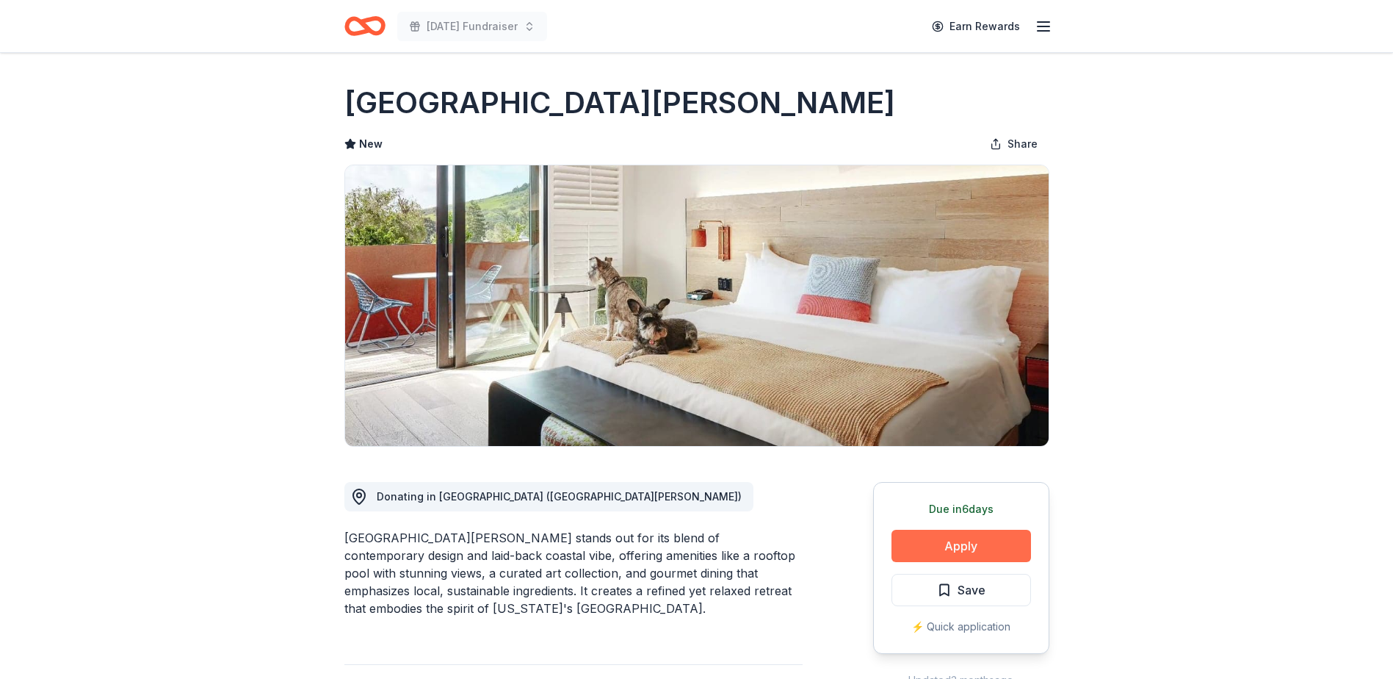
click at [961, 541] on button "Apply" at bounding box center [962, 546] width 140 height 32
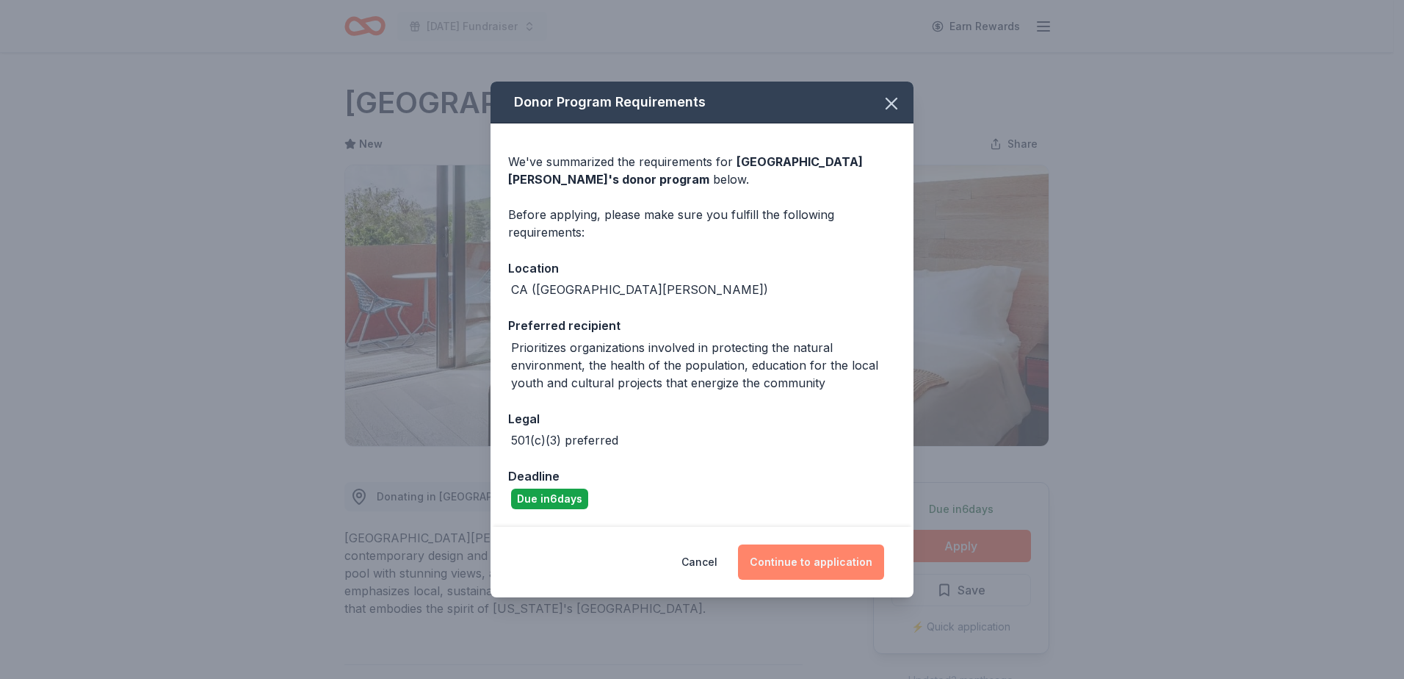
click at [807, 555] on button "Continue to application" at bounding box center [811, 561] width 146 height 35
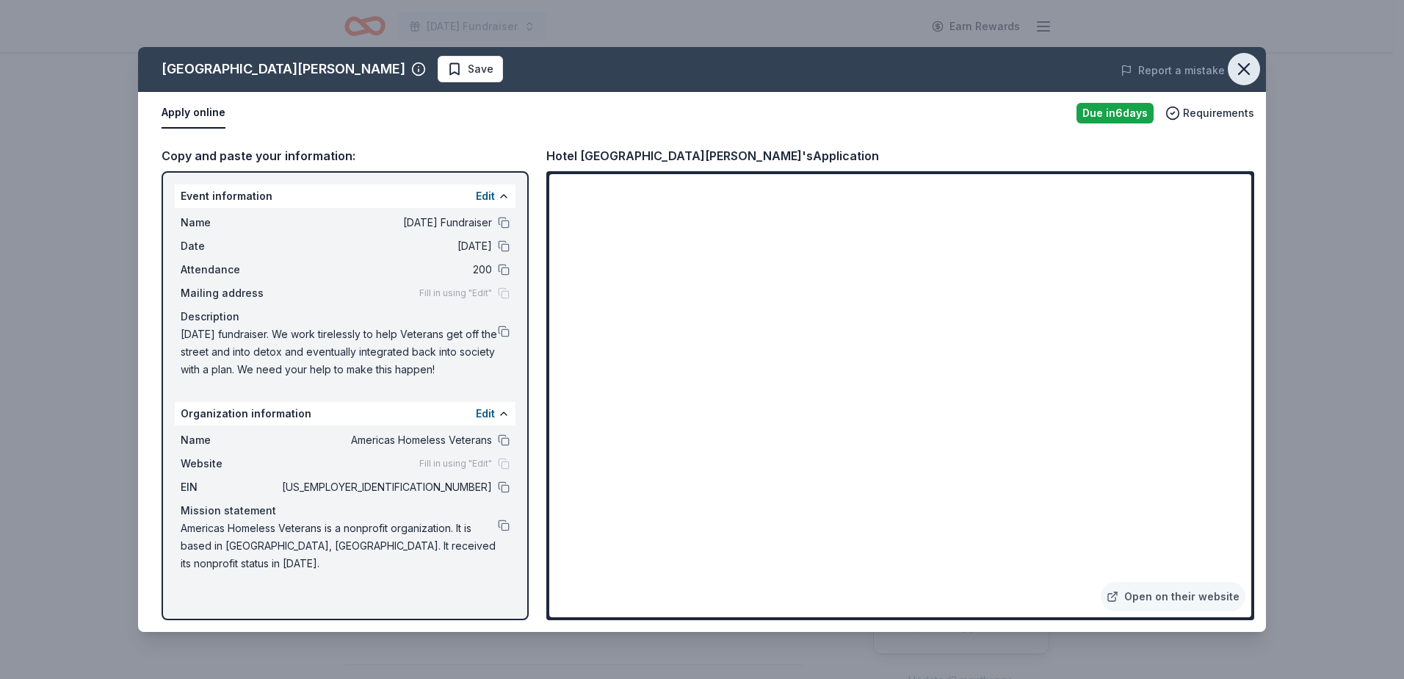
click at [1253, 71] on icon "button" at bounding box center [1244, 69] width 21 height 21
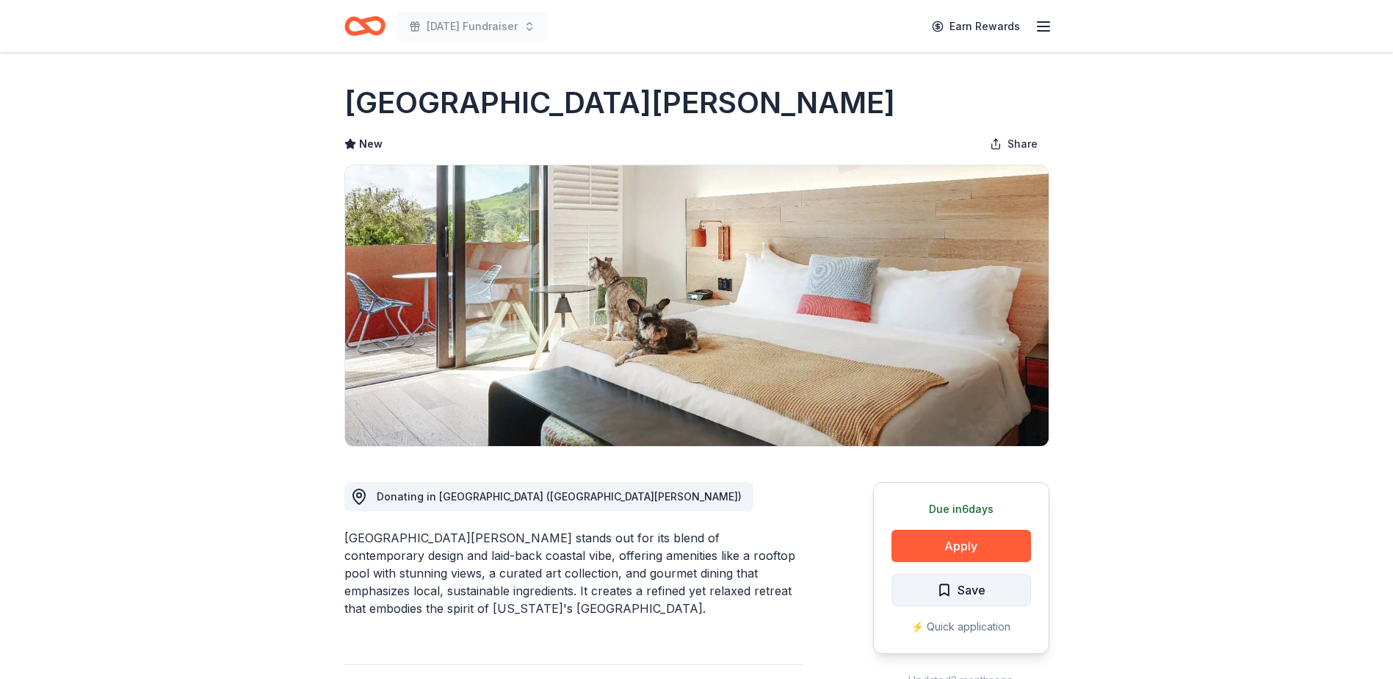
click at [950, 595] on span "Save" at bounding box center [961, 589] width 48 height 19
click at [975, 595] on html "Veterans Day Fundraiser Earn Rewards Due in 6 days Share Hotel San Luis Obispo …" at bounding box center [696, 339] width 1393 height 679
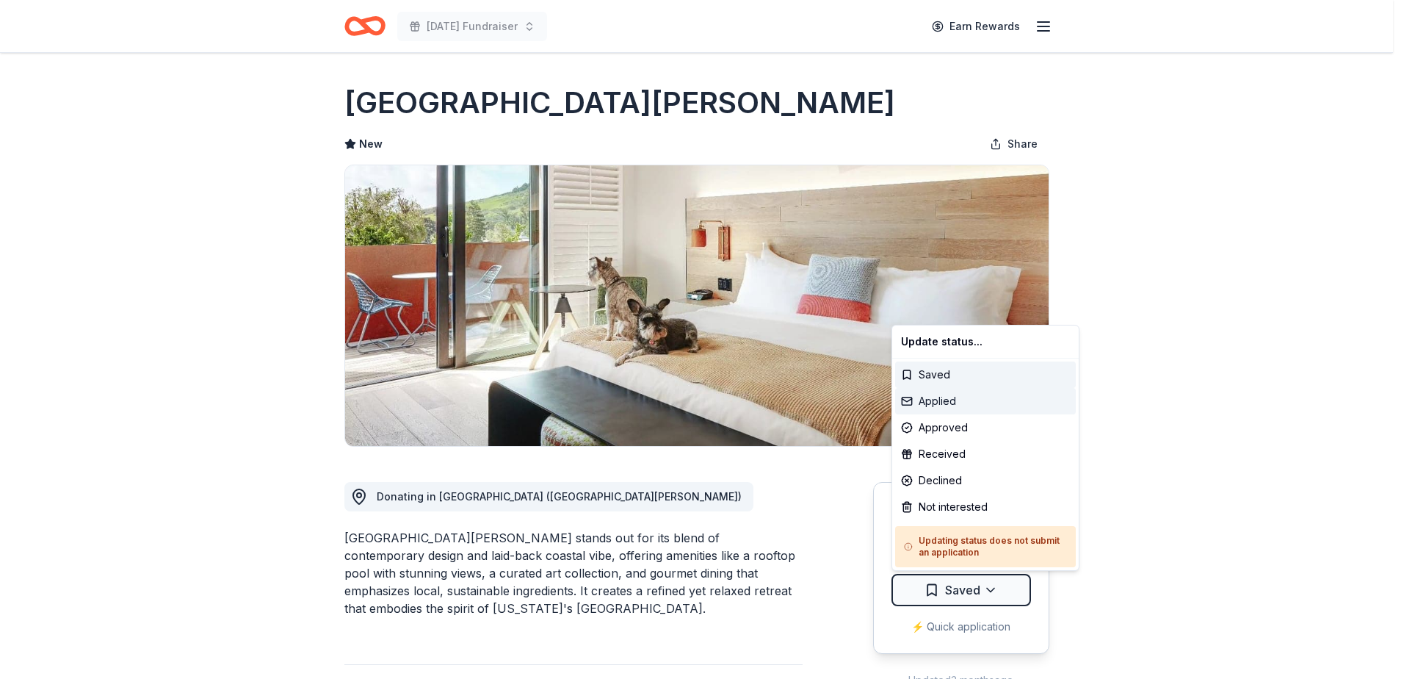
click at [968, 400] on div "Applied" at bounding box center [985, 401] width 181 height 26
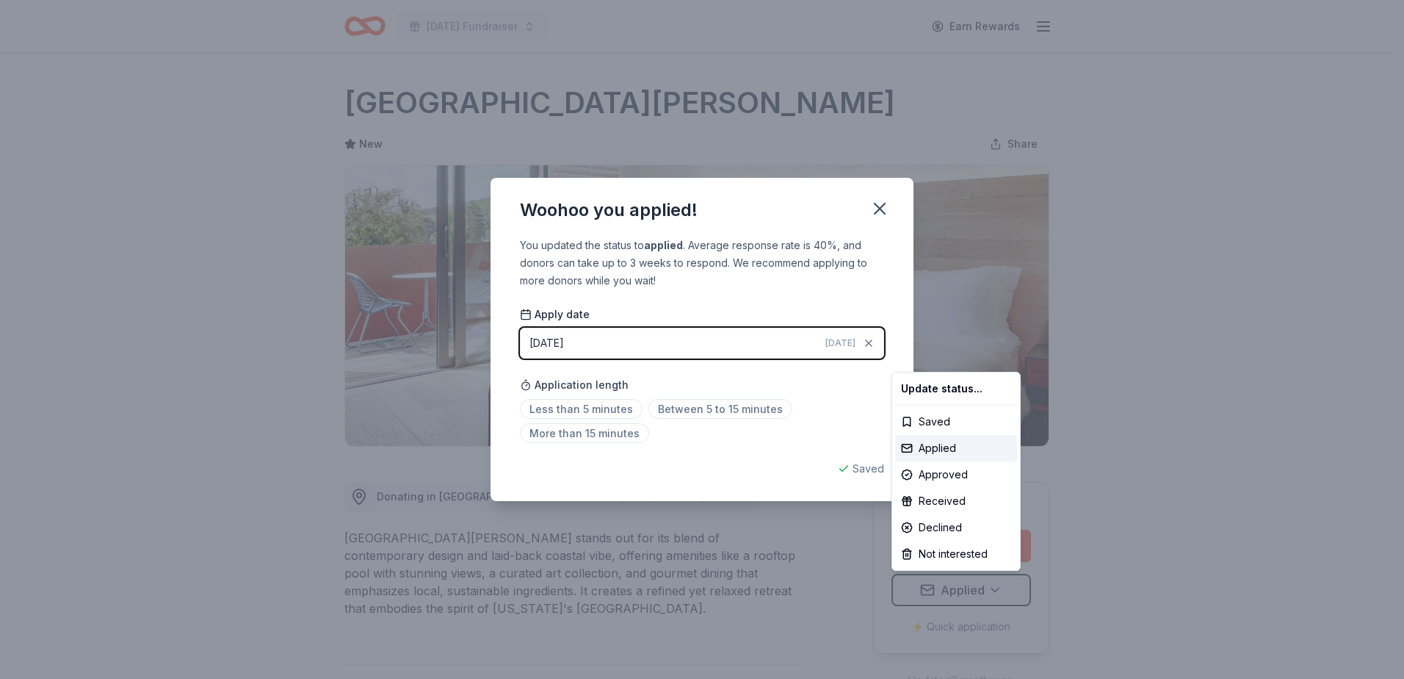
click at [593, 410] on html "Veterans Day Fundraiser Earn Rewards Due in 6 days Share Hotel San Luis Obispo …" at bounding box center [702, 339] width 1404 height 679
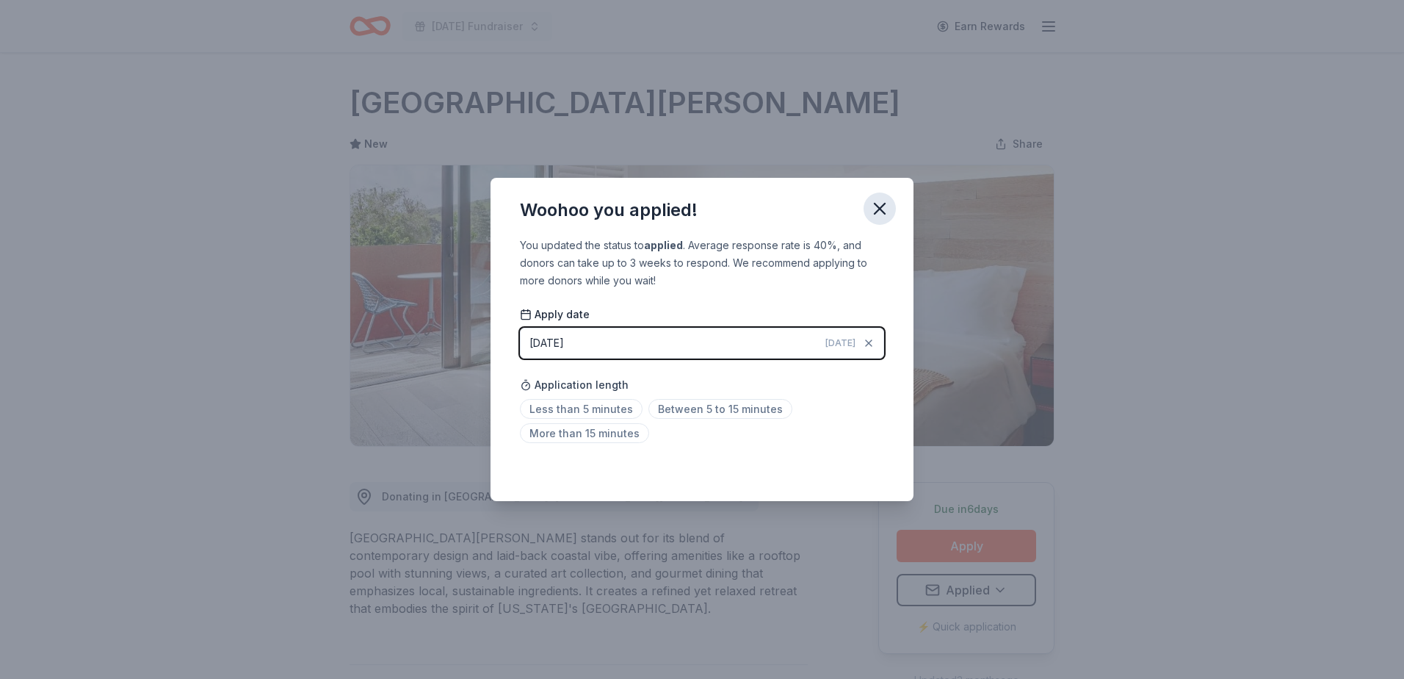
click at [884, 200] on icon "button" at bounding box center [880, 208] width 21 height 21
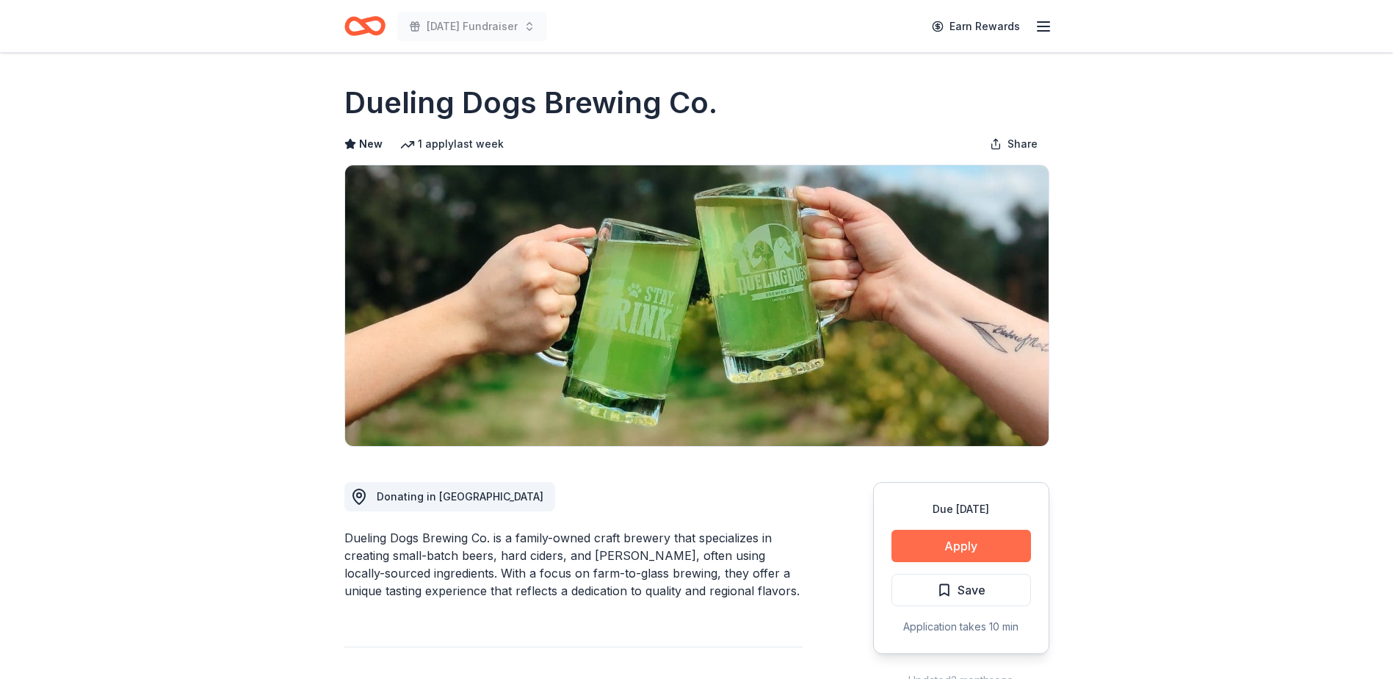
click at [983, 538] on button "Apply" at bounding box center [962, 546] width 140 height 32
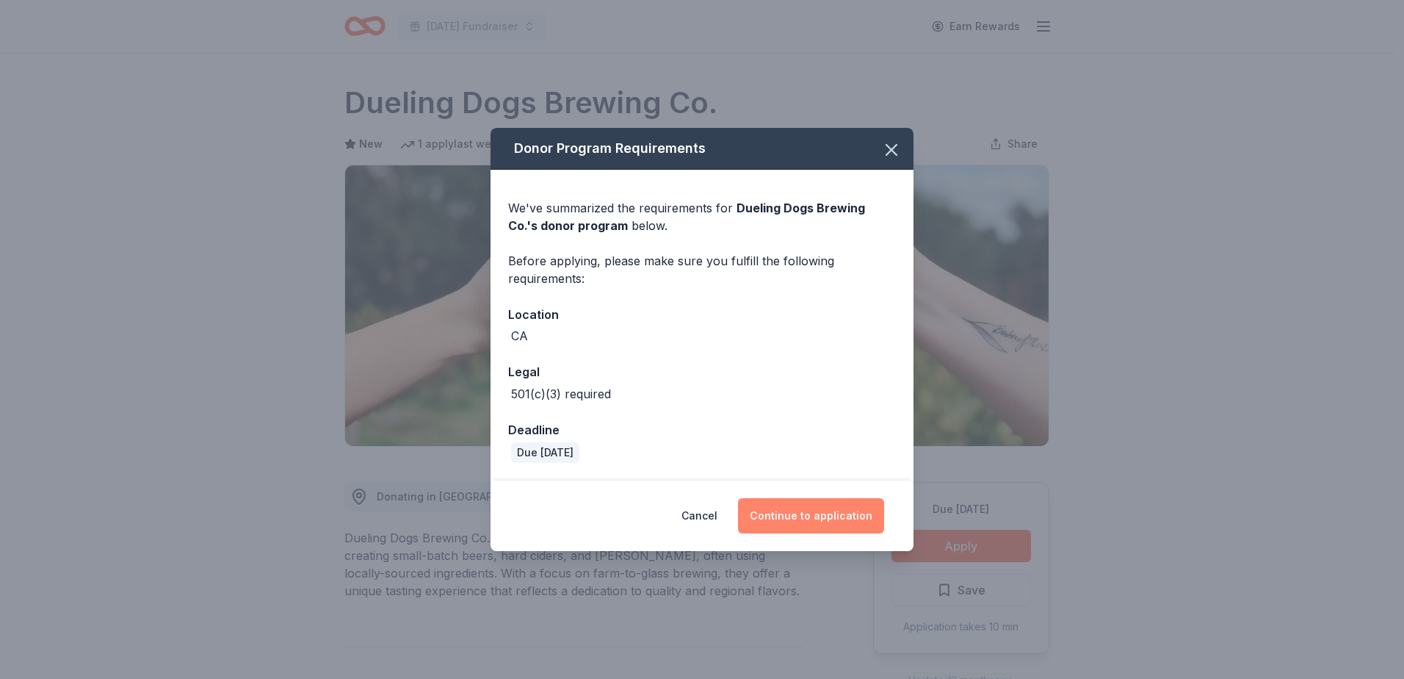
click at [822, 516] on button "Continue to application" at bounding box center [811, 515] width 146 height 35
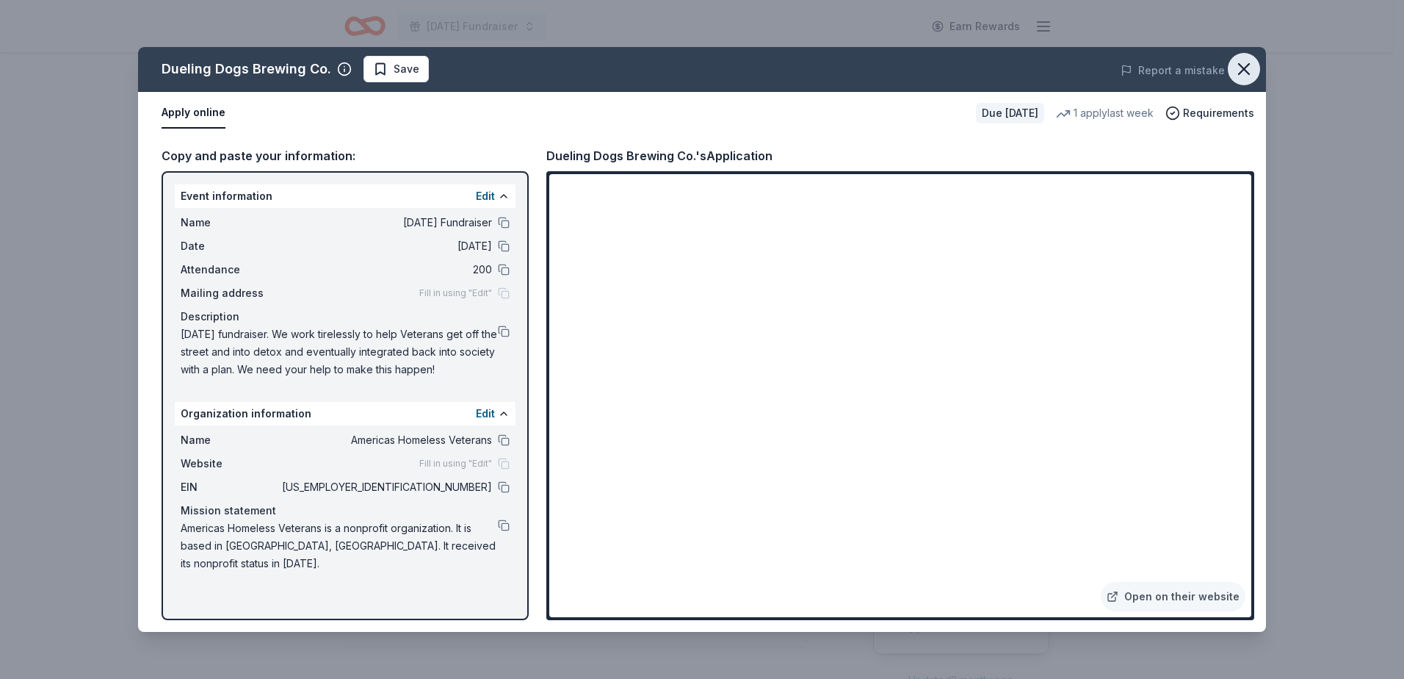
click at [1236, 73] on icon "button" at bounding box center [1244, 69] width 21 height 21
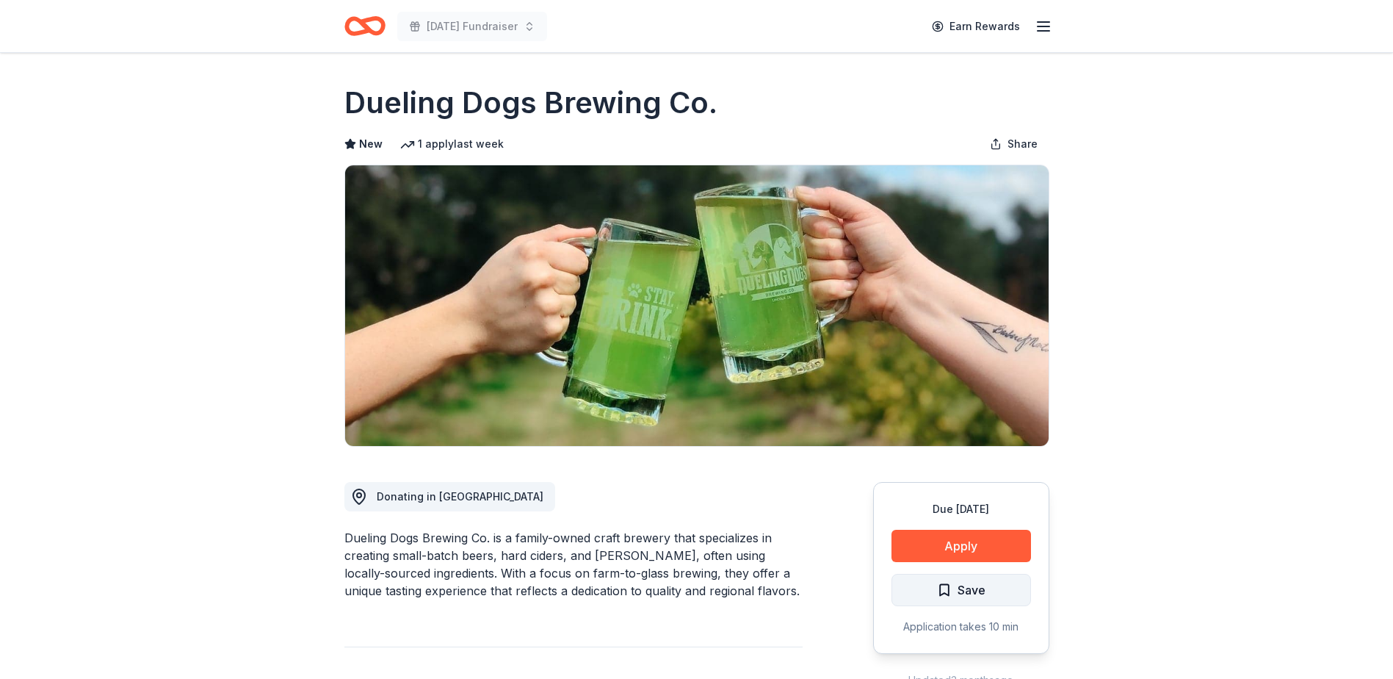
click at [998, 589] on button "Save" at bounding box center [962, 590] width 140 height 32
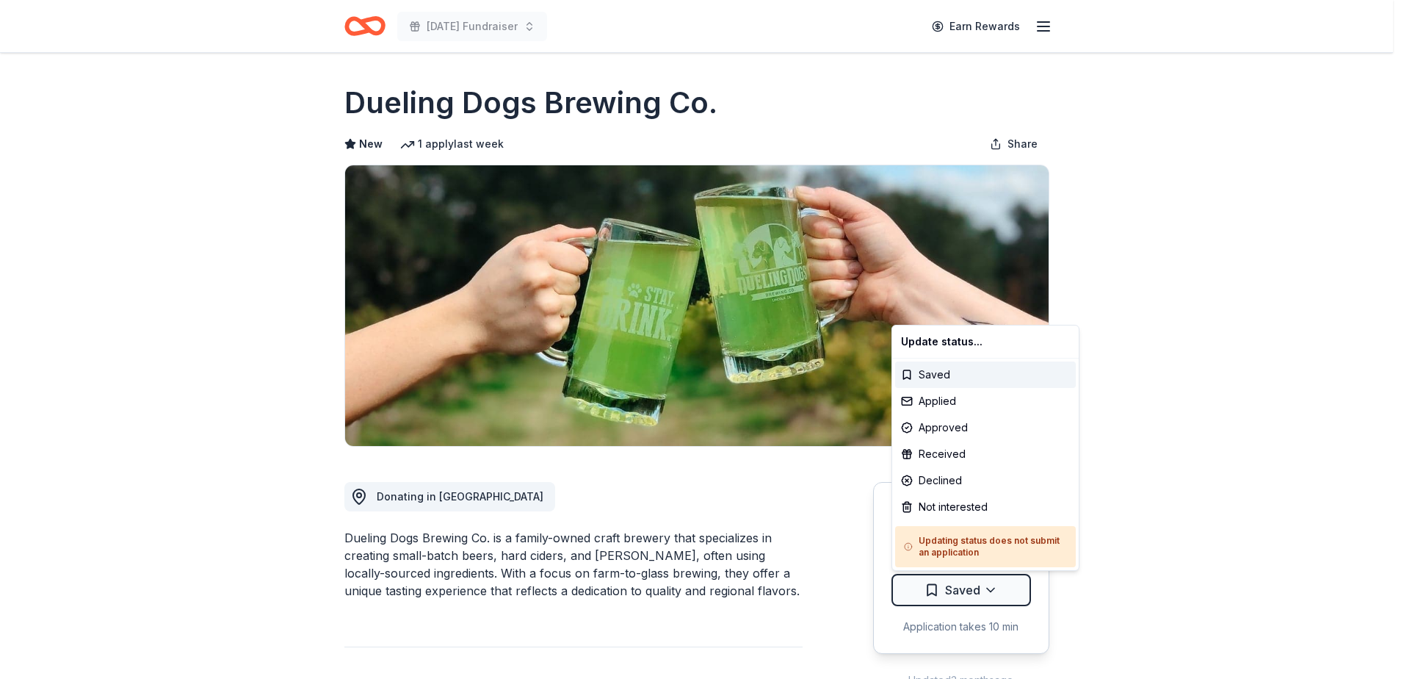
click at [998, 589] on html "[DATE] Fundraiser Earn Rewards Due [DATE] Share Dueling Dogs Brewing Co. New 1 …" at bounding box center [702, 339] width 1404 height 679
click at [960, 400] on div "Applied" at bounding box center [985, 401] width 181 height 26
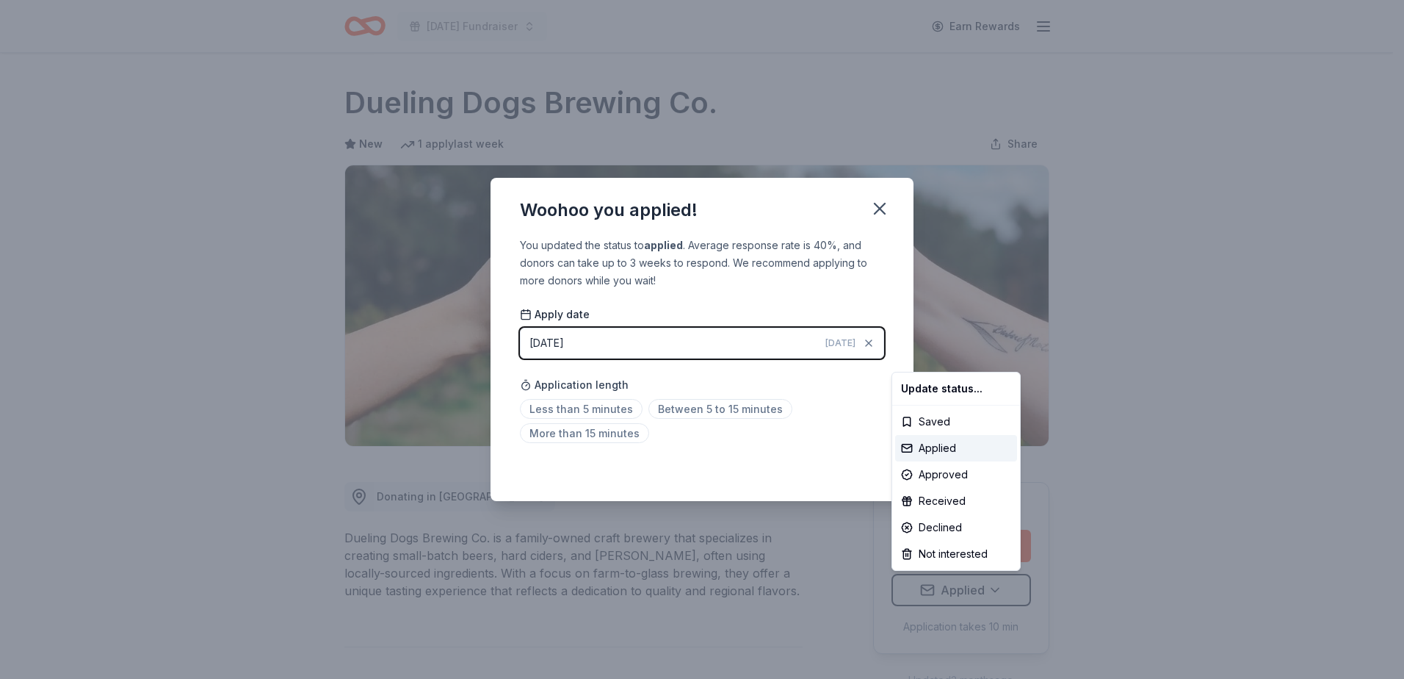
click at [616, 413] on html "[DATE] Fundraiser Earn Rewards Due [DATE] Share Dueling Dogs Brewing Co. New 1 …" at bounding box center [702, 339] width 1404 height 679
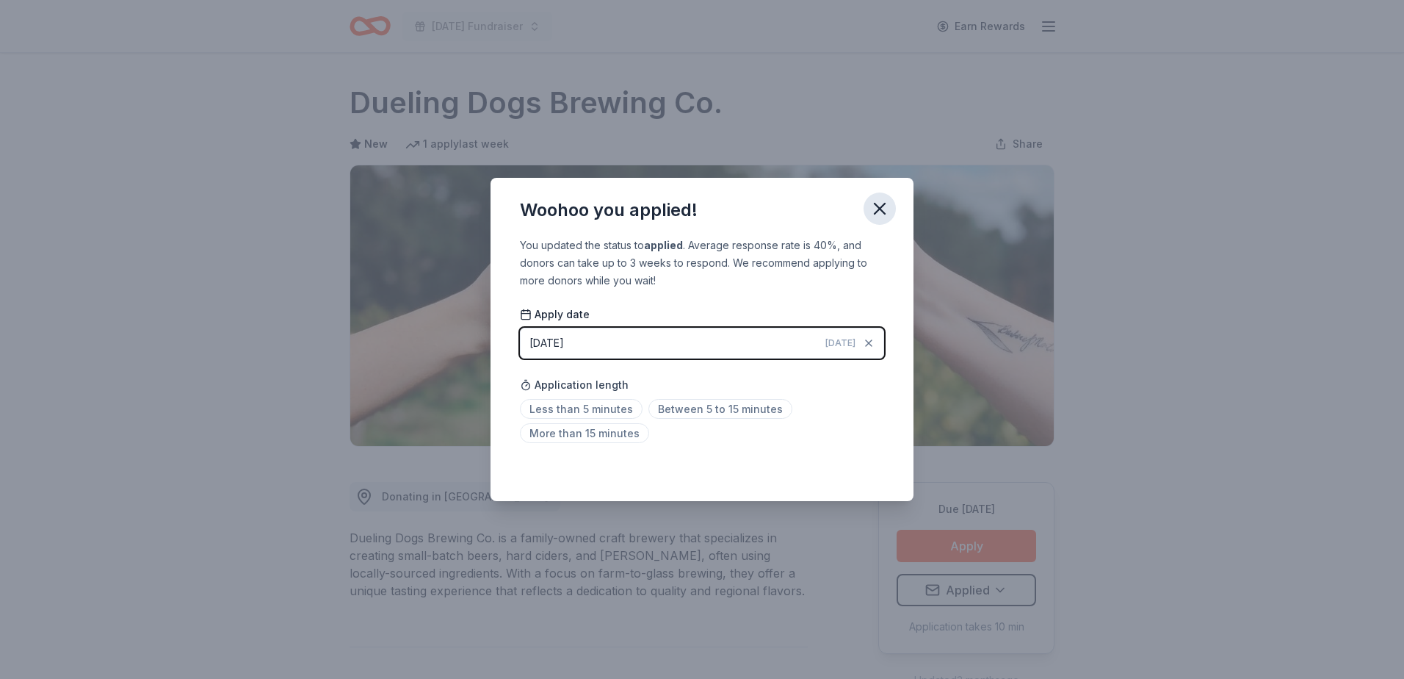
click at [884, 209] on icon "button" at bounding box center [880, 208] width 21 height 21
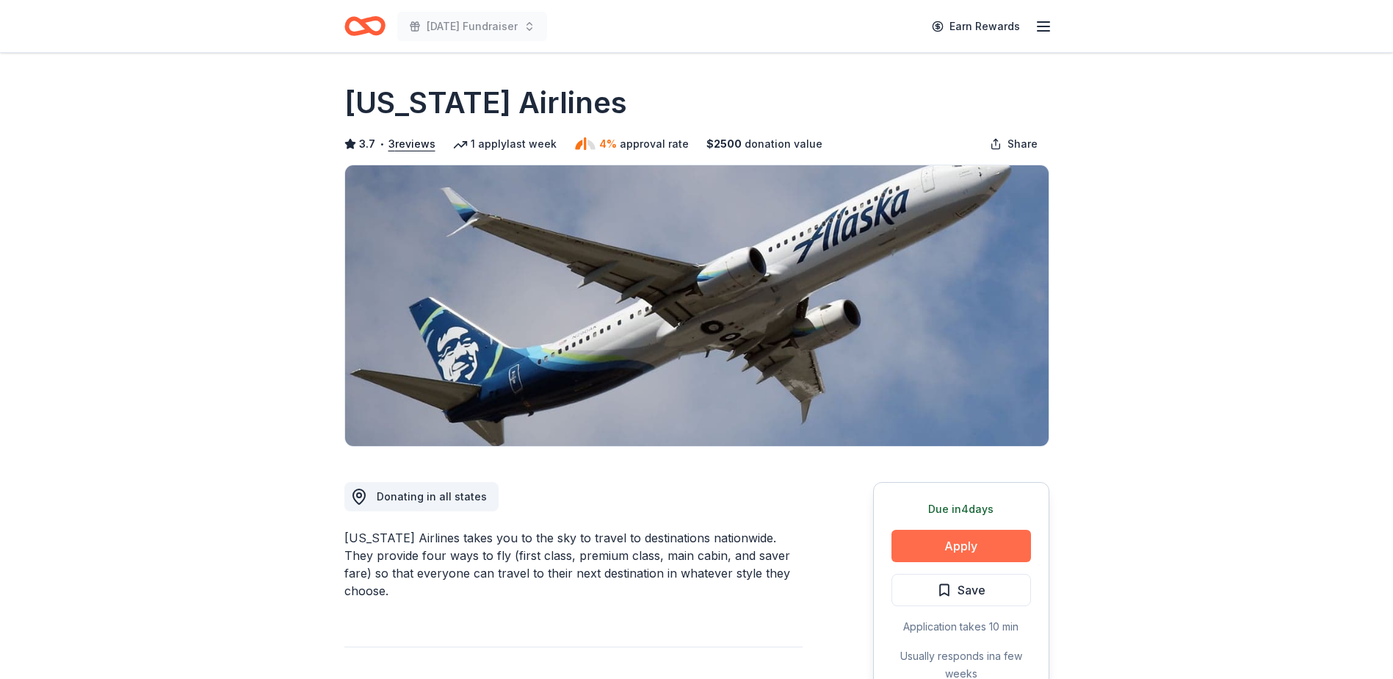
click at [956, 546] on button "Apply" at bounding box center [962, 546] width 140 height 32
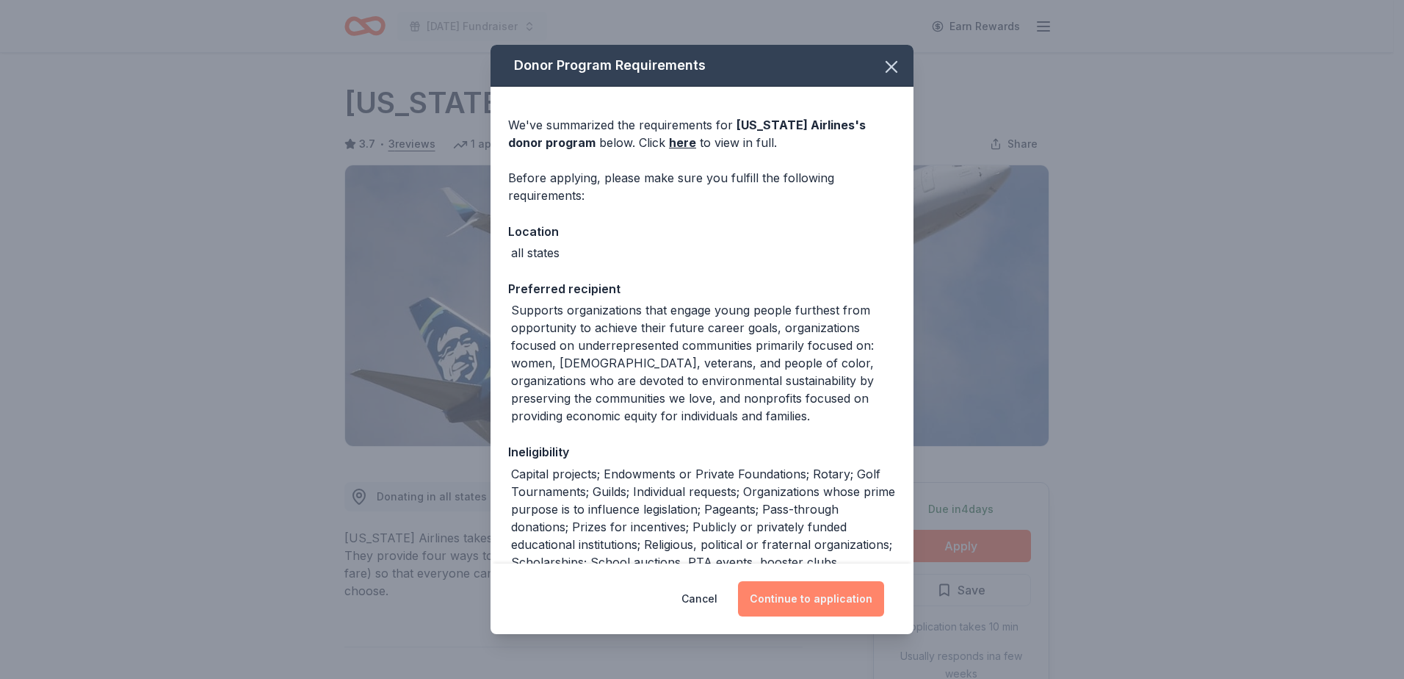
click at [811, 605] on button "Continue to application" at bounding box center [811, 598] width 146 height 35
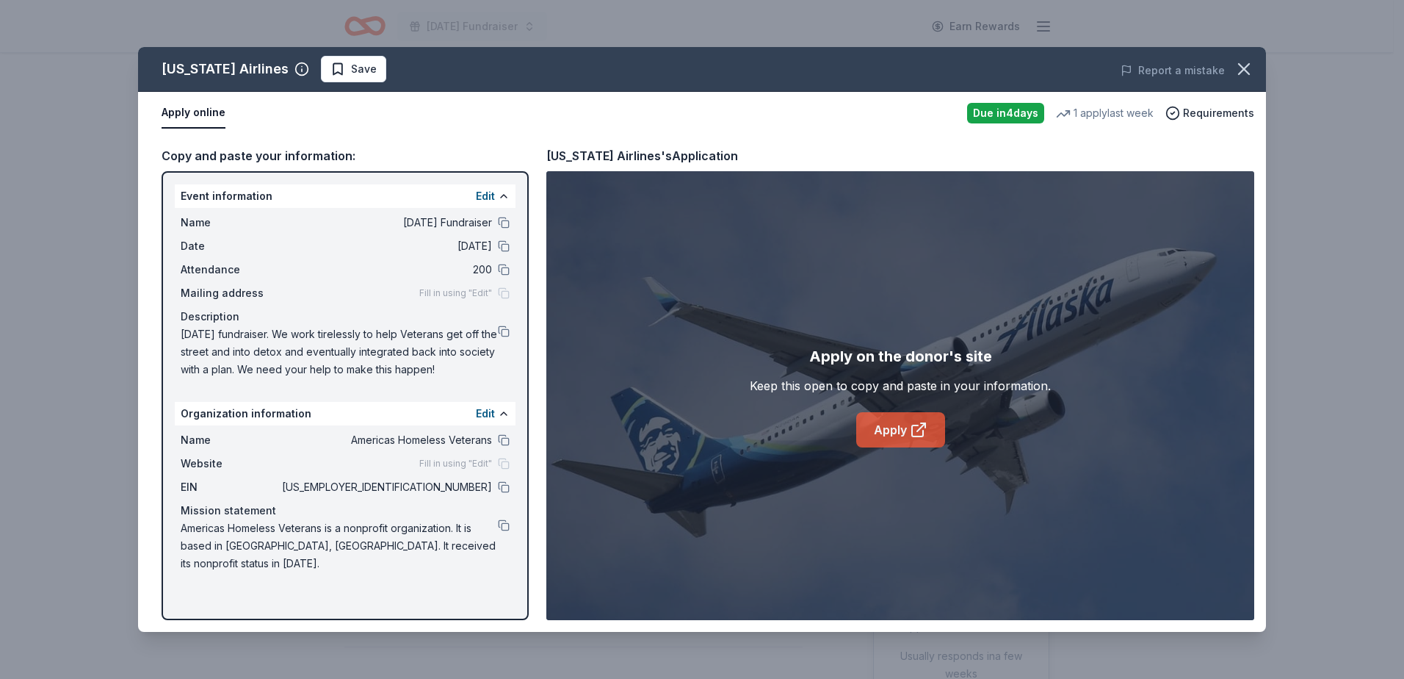
click at [903, 432] on link "Apply" at bounding box center [900, 429] width 89 height 35
click at [1244, 65] on icon "button" at bounding box center [1244, 69] width 21 height 21
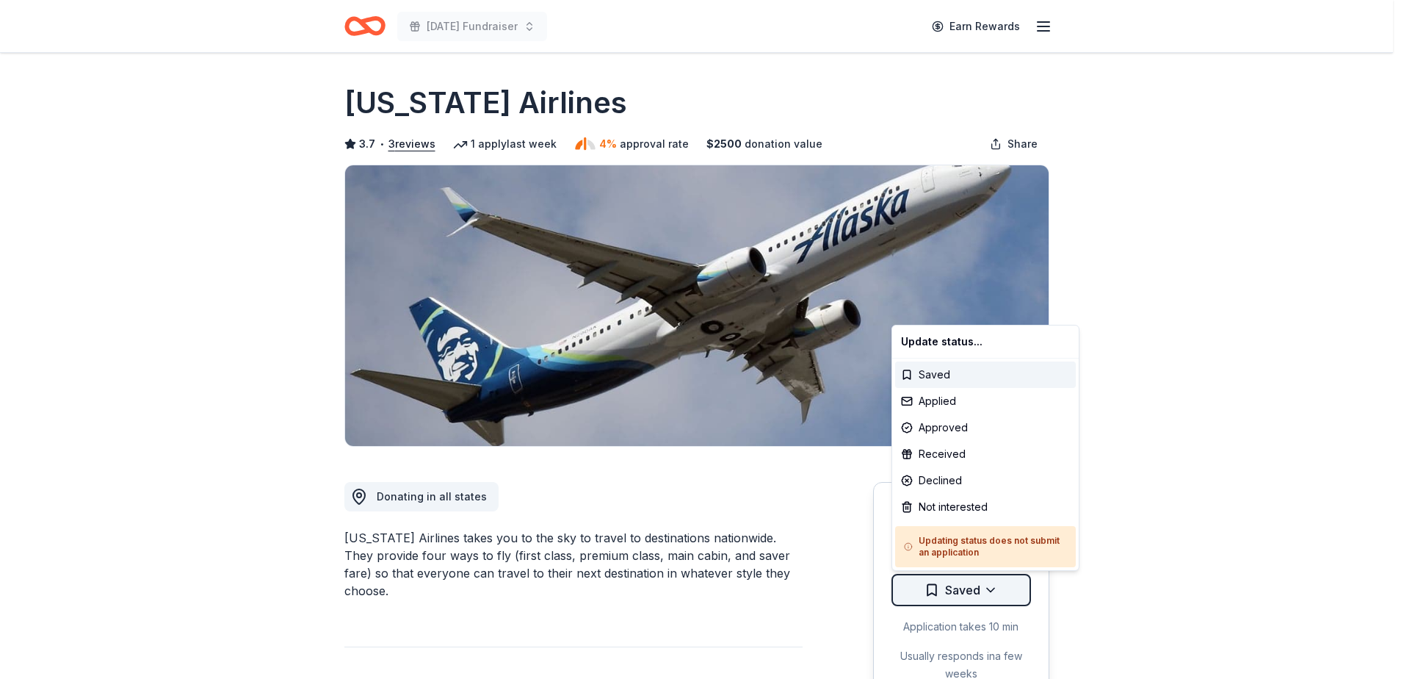
click at [984, 594] on html "[DATE] Fundraiser Earn Rewards Due [DATE] Share [US_STATE] Airlines 3.7 • 3 rev…" at bounding box center [702, 339] width 1404 height 679
click at [938, 394] on div "Applied" at bounding box center [985, 401] width 181 height 26
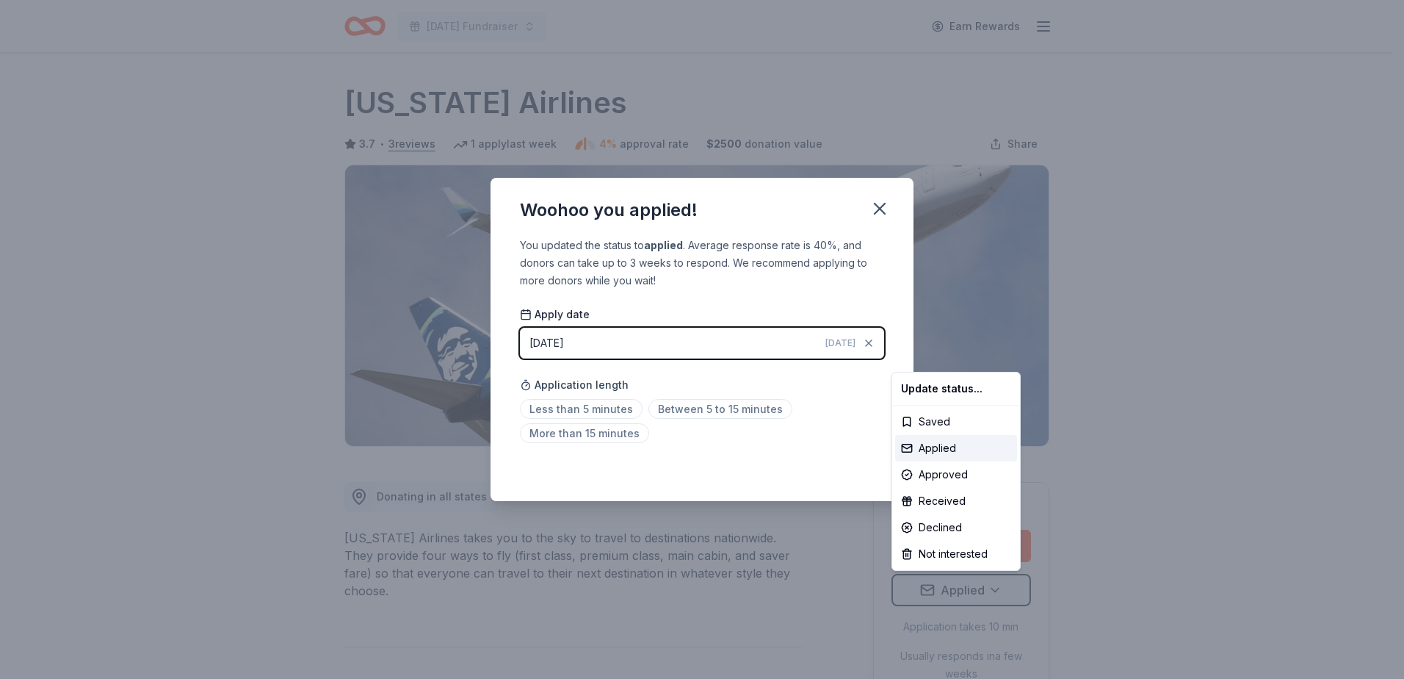
click at [699, 406] on html "[DATE] Fundraiser Earn Rewards Due [DATE] Share [US_STATE] Airlines 3.7 • 3 rev…" at bounding box center [702, 339] width 1404 height 679
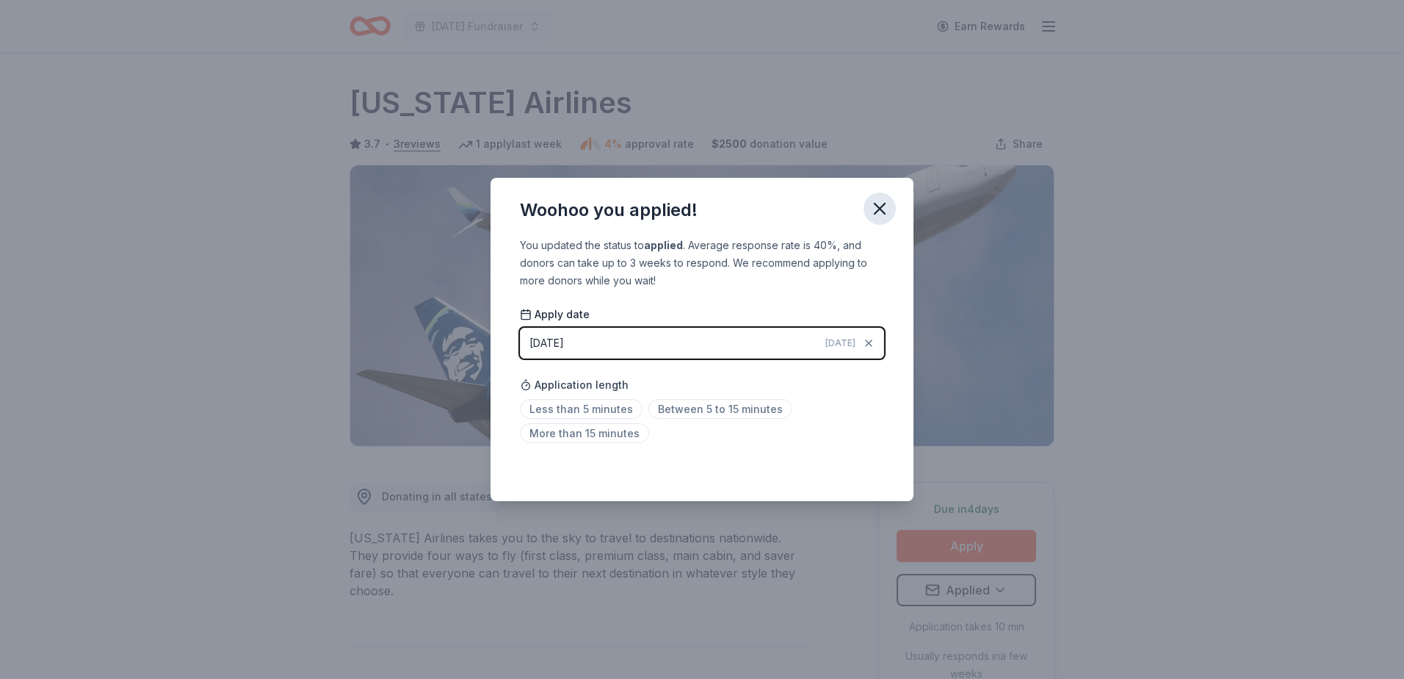
click at [878, 212] on icon "button" at bounding box center [880, 208] width 21 height 21
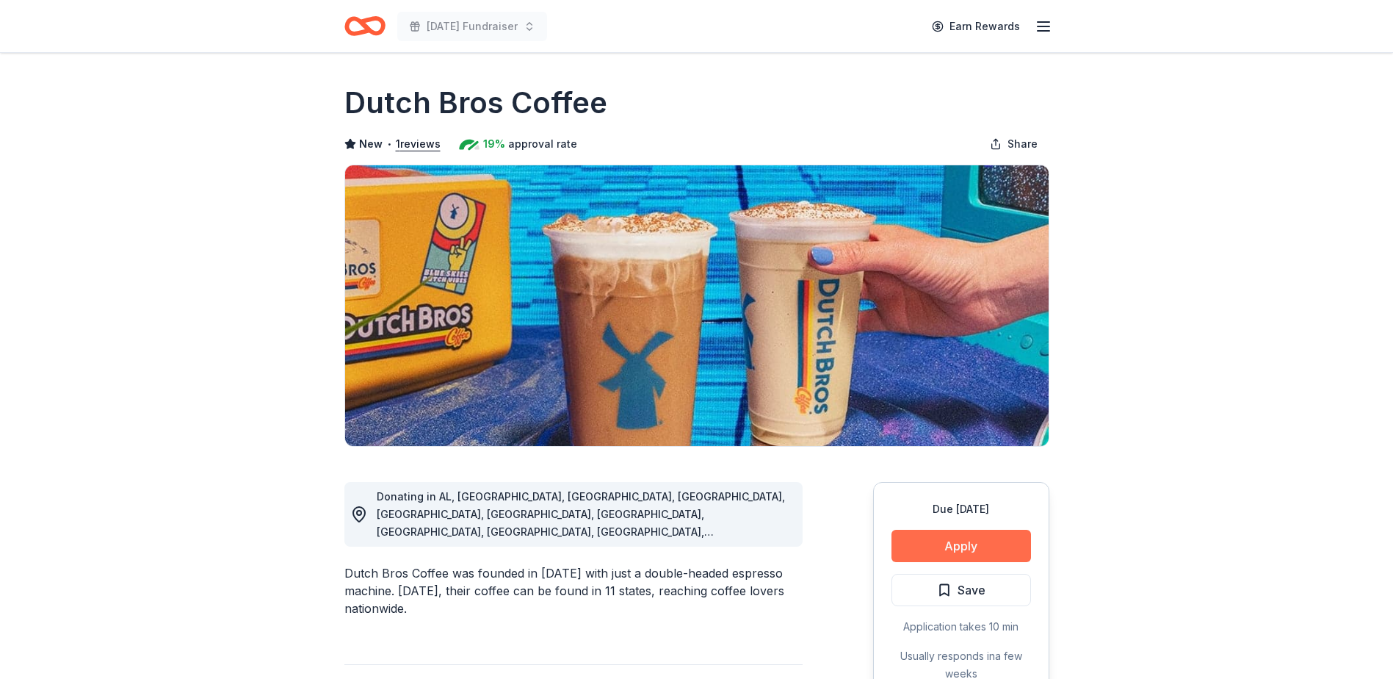
click at [964, 541] on button "Apply" at bounding box center [962, 546] width 140 height 32
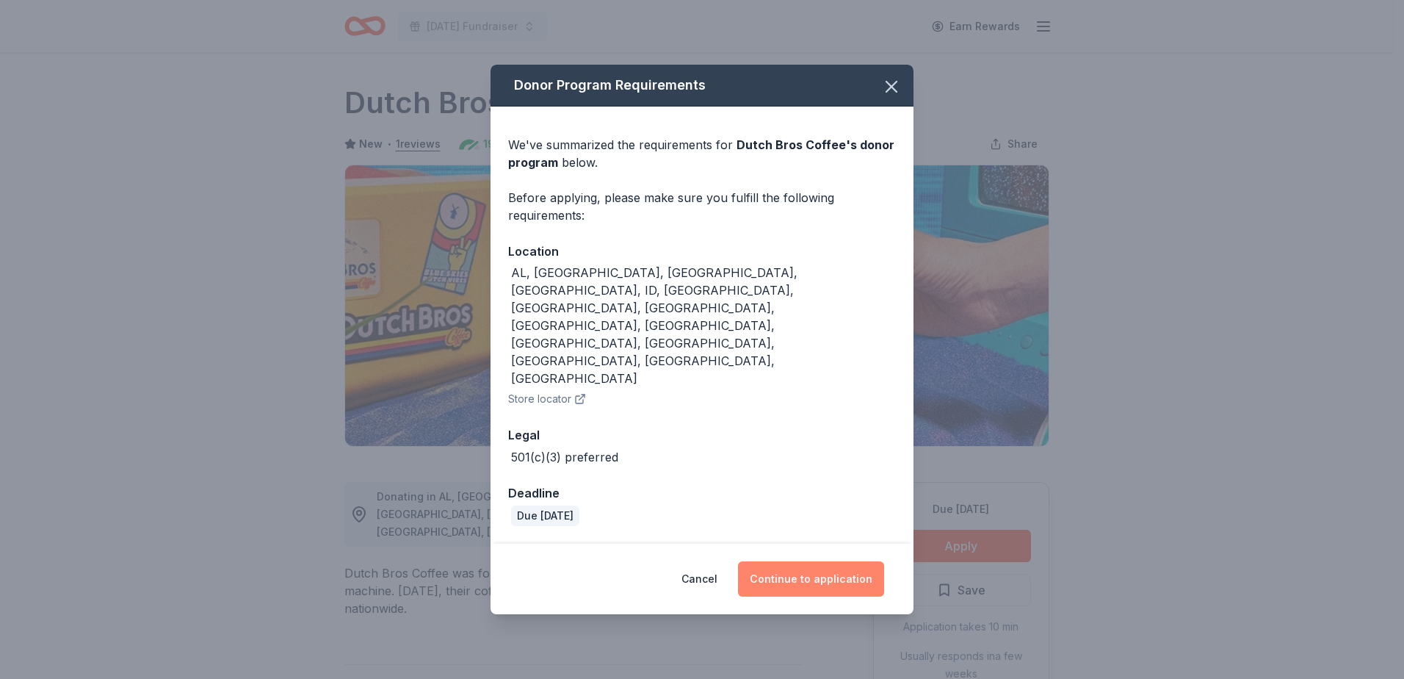
click at [811, 561] on button "Continue to application" at bounding box center [811, 578] width 146 height 35
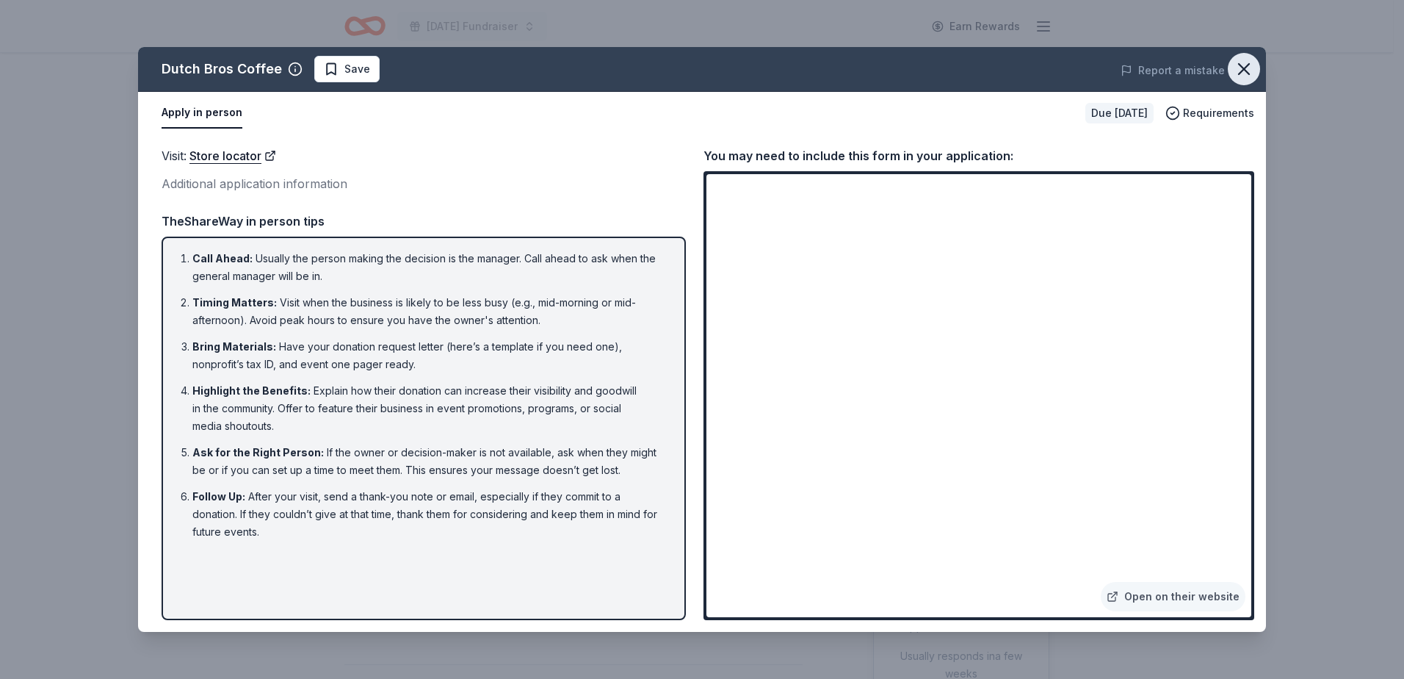
click at [1246, 73] on icon "button" at bounding box center [1244, 69] width 21 height 21
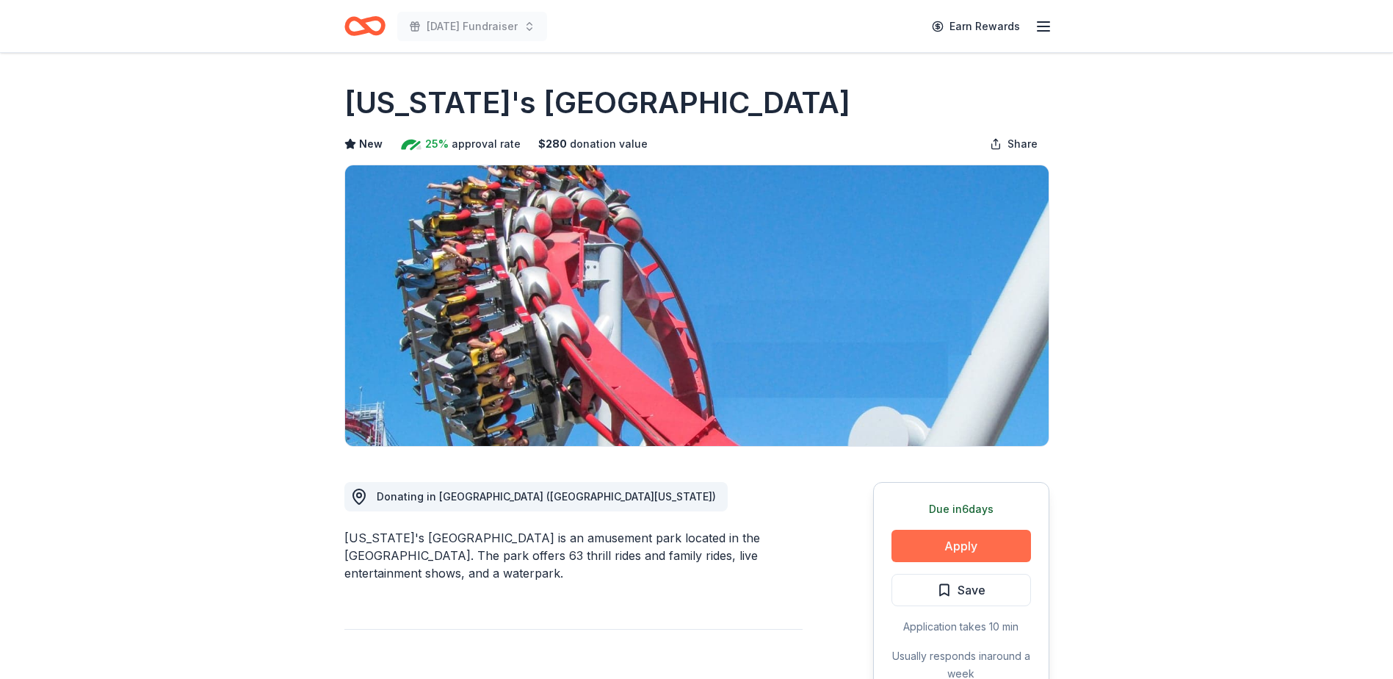
click at [950, 548] on button "Apply" at bounding box center [962, 546] width 140 height 32
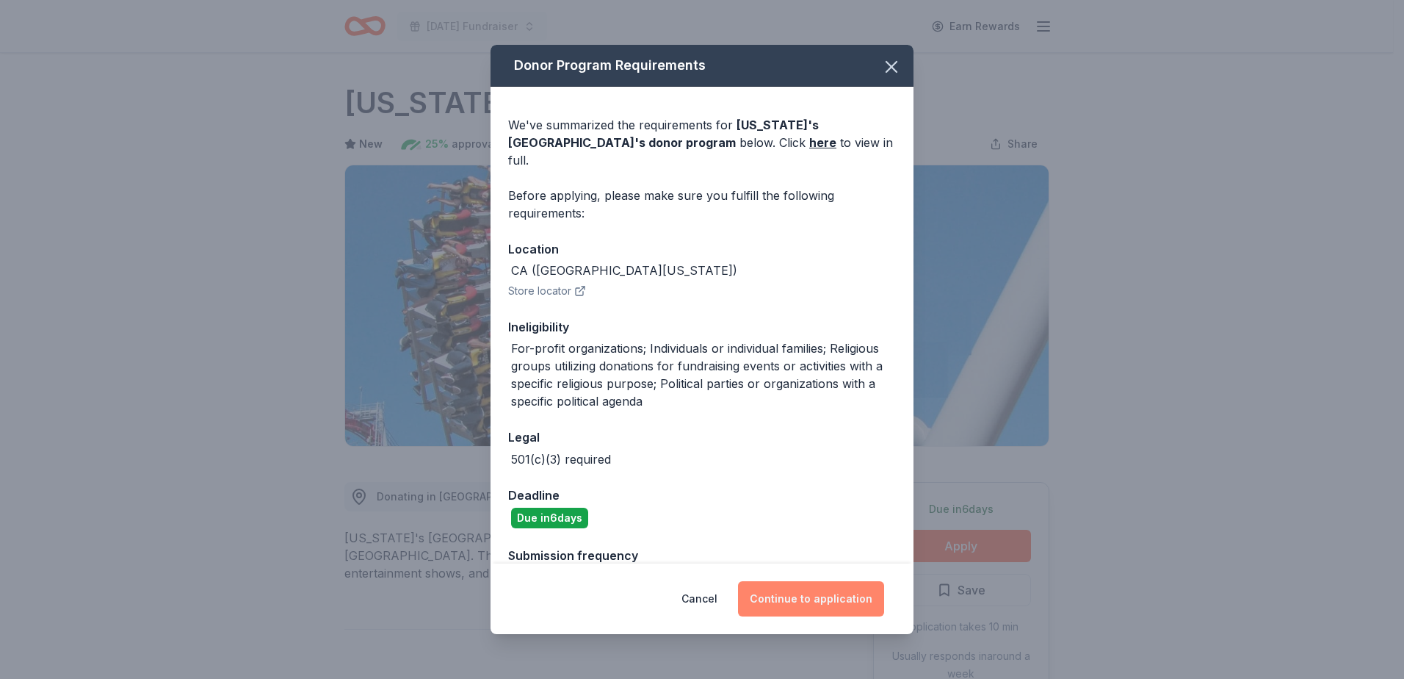
click at [817, 599] on button "Continue to application" at bounding box center [811, 598] width 146 height 35
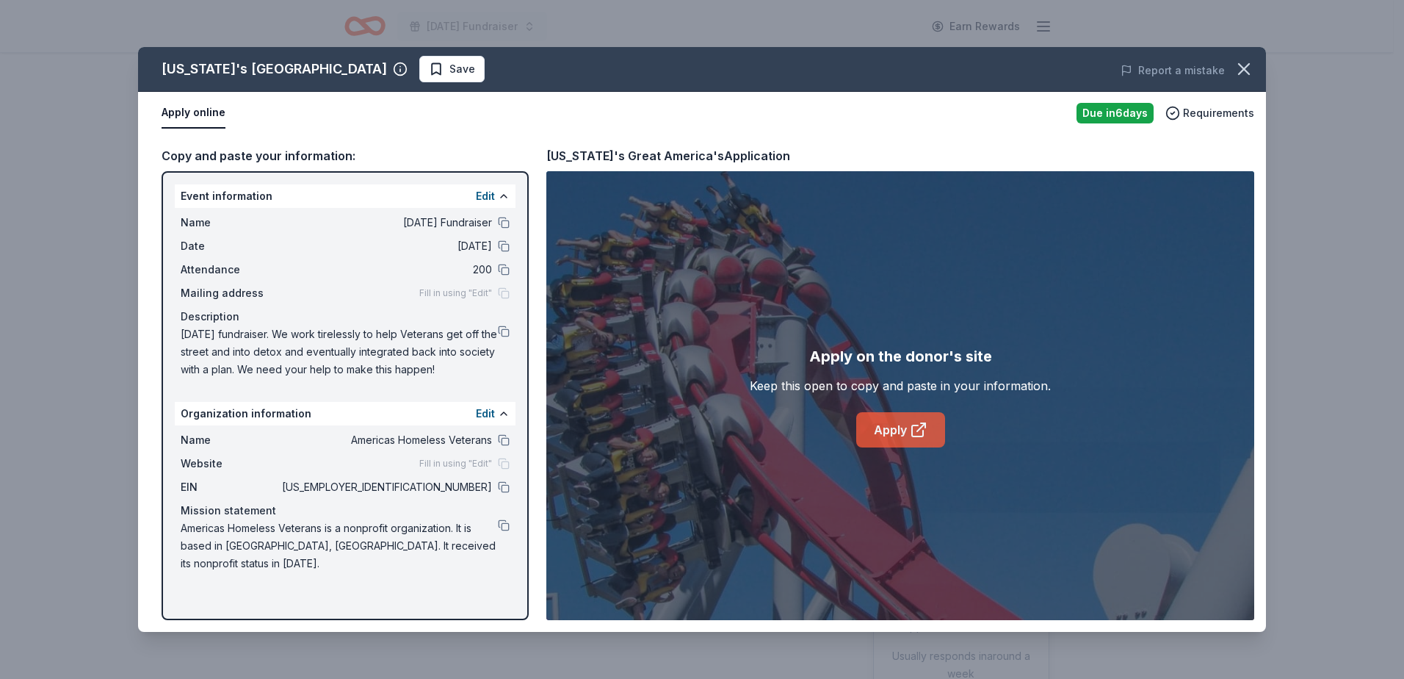
click at [890, 430] on link "Apply" at bounding box center [900, 429] width 89 height 35
click at [1243, 68] on icon "button" at bounding box center [1244, 69] width 10 height 10
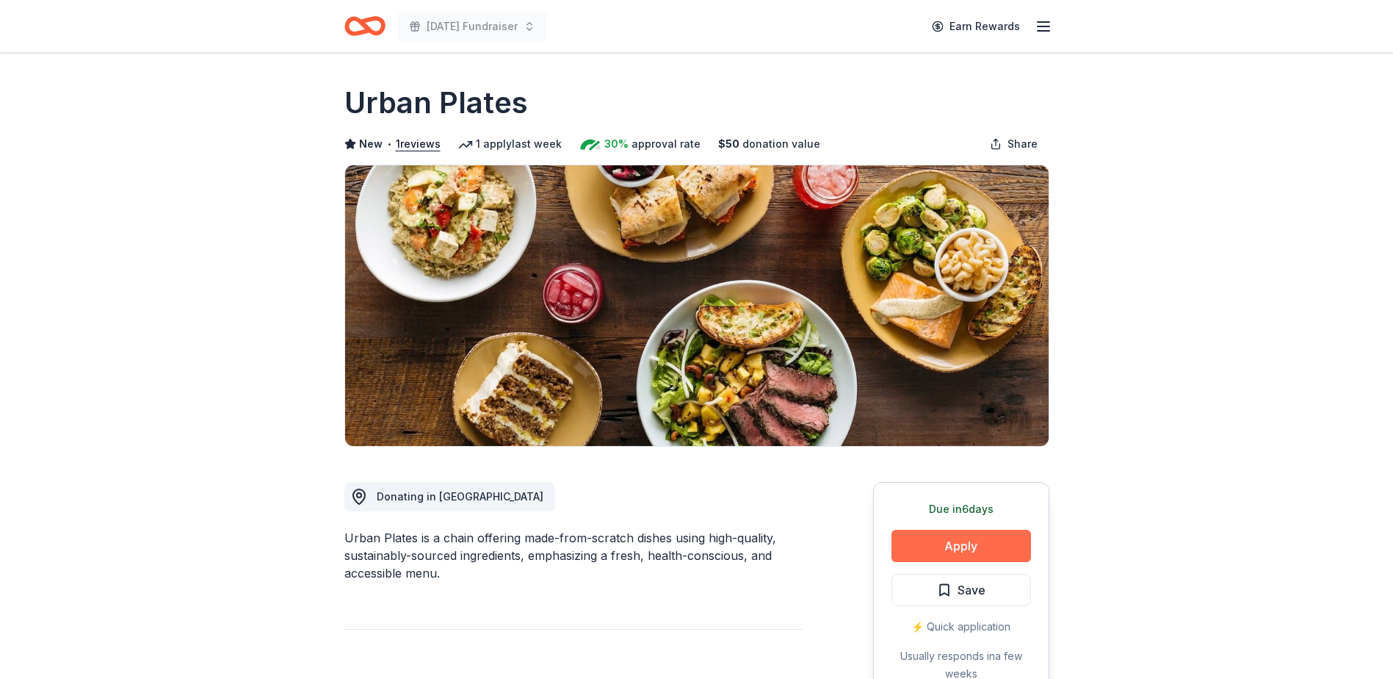
click at [981, 548] on button "Apply" at bounding box center [962, 546] width 140 height 32
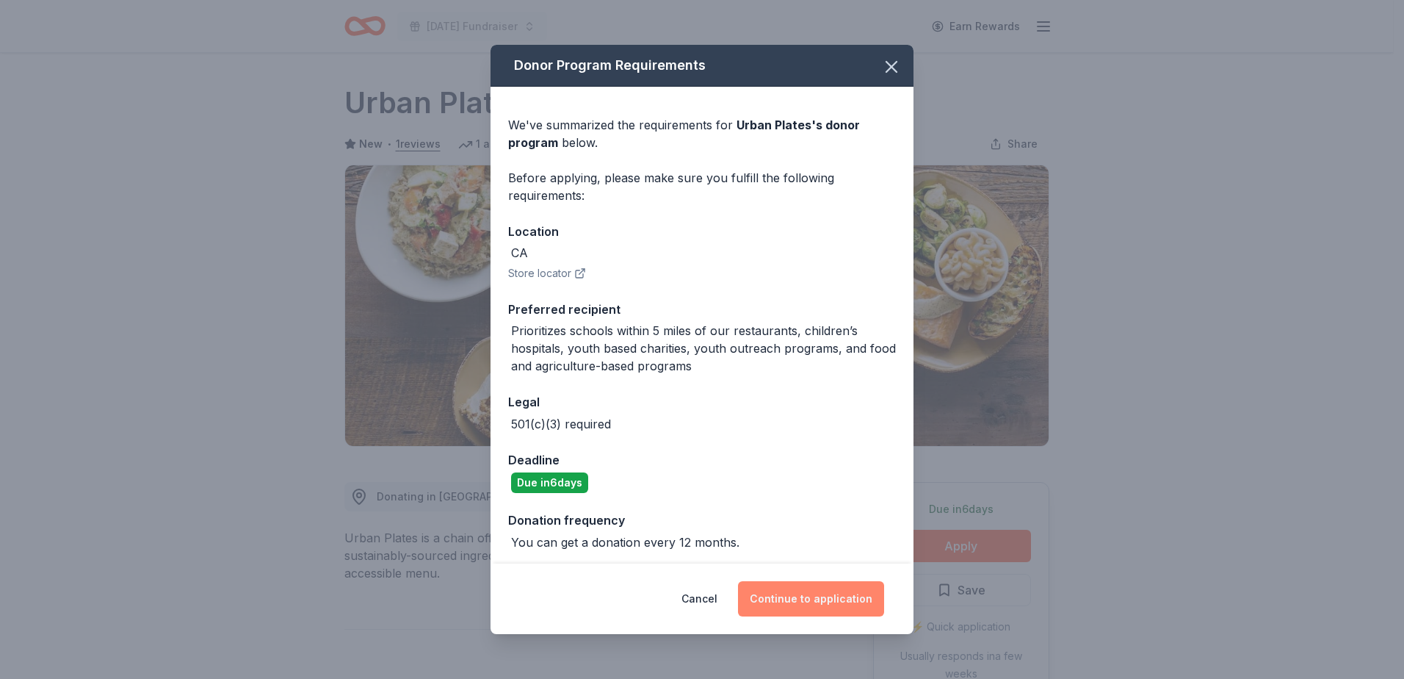
click at [818, 591] on button "Continue to application" at bounding box center [811, 598] width 146 height 35
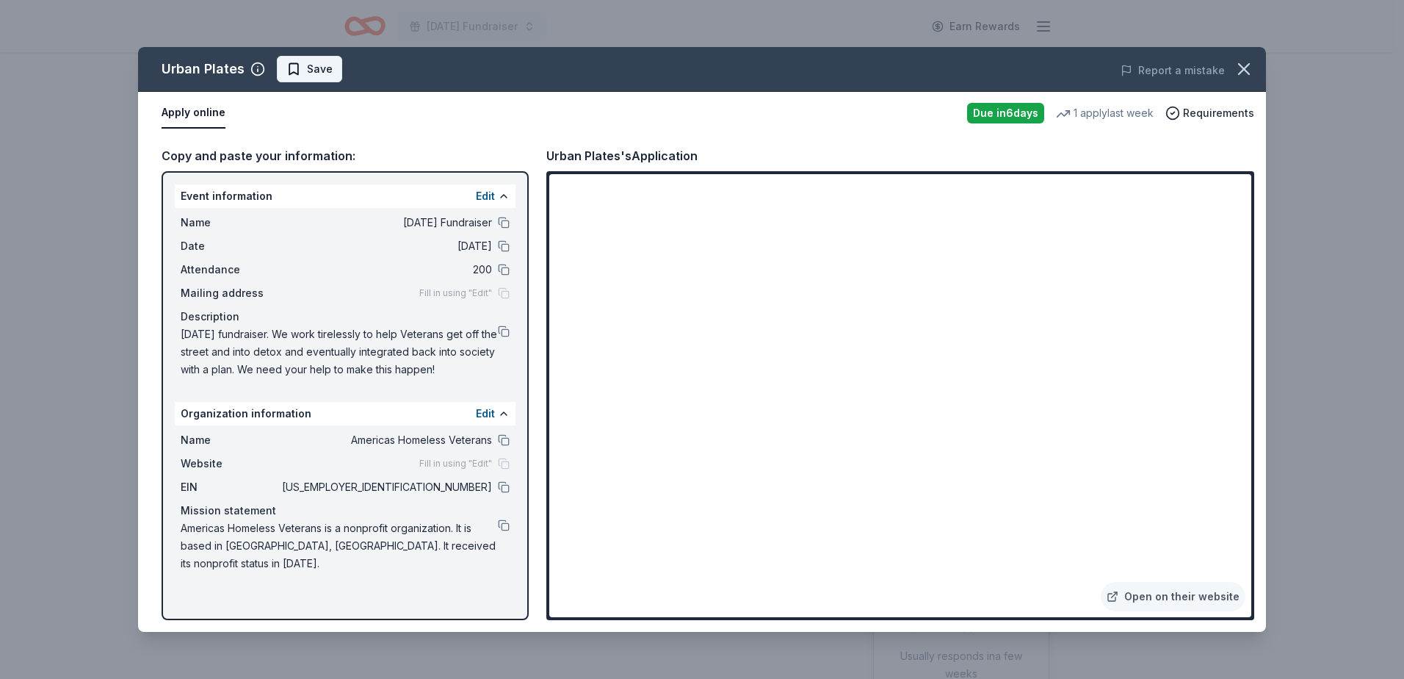
click at [322, 71] on span "Save" at bounding box center [320, 69] width 26 height 18
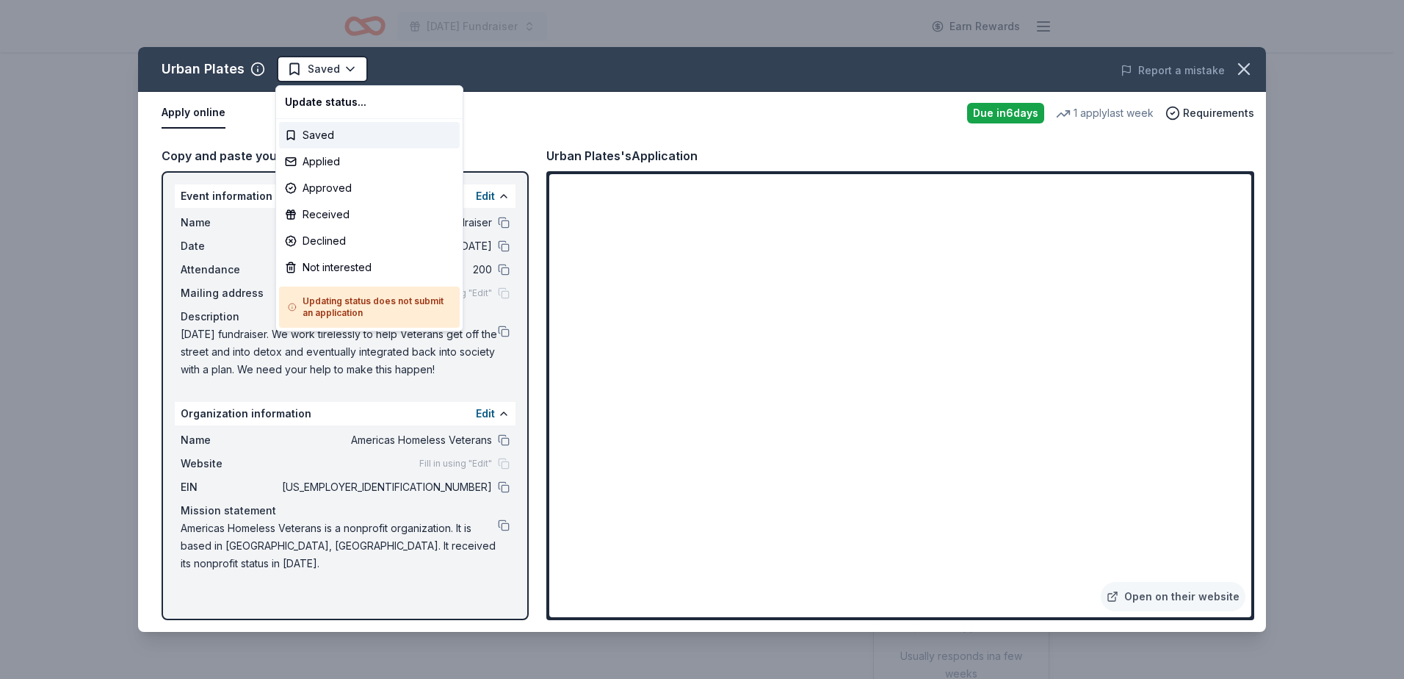
click at [322, 71] on html "[DATE] Fundraiser Earn Rewards Due [DATE] Share Urban Plates New • 1 reviews 1 …" at bounding box center [702, 339] width 1404 height 679
click at [335, 162] on div "Applied" at bounding box center [369, 161] width 181 height 26
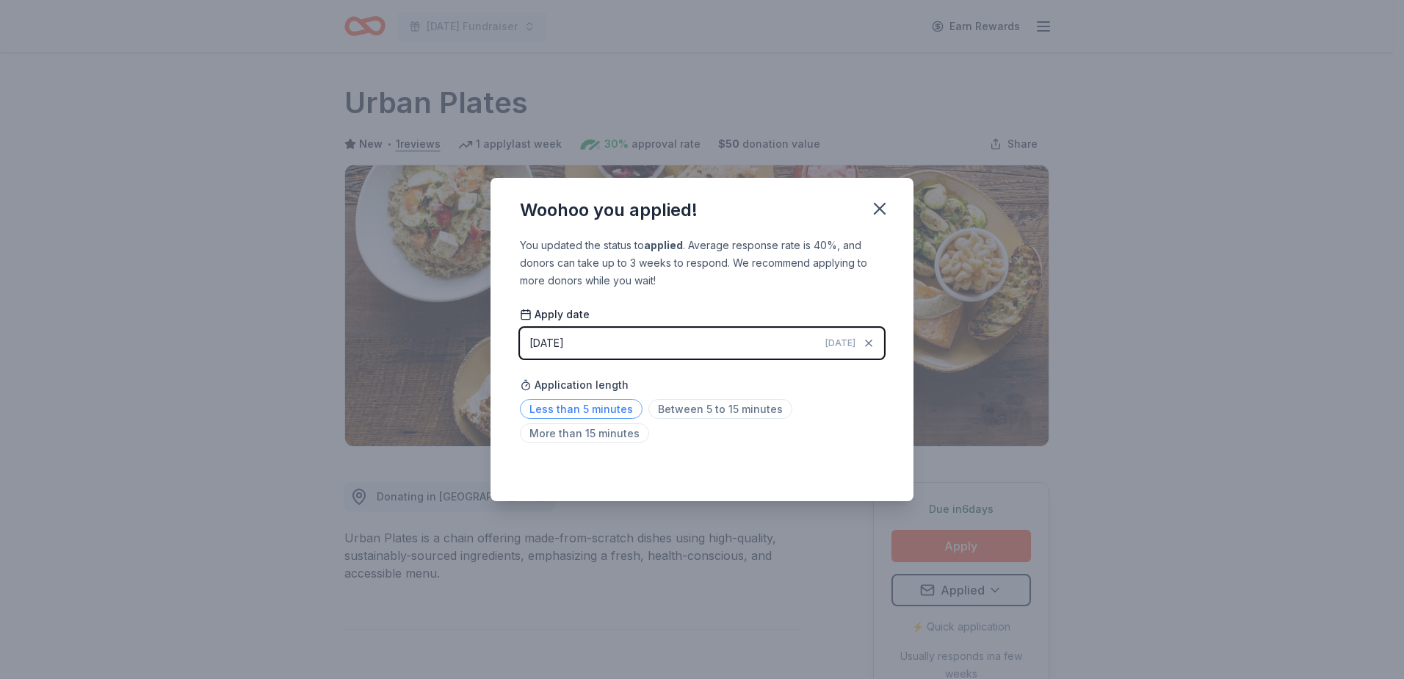
click at [589, 405] on span "Less than 5 minutes" at bounding box center [581, 409] width 123 height 20
click at [878, 201] on icon "button" at bounding box center [880, 208] width 21 height 21
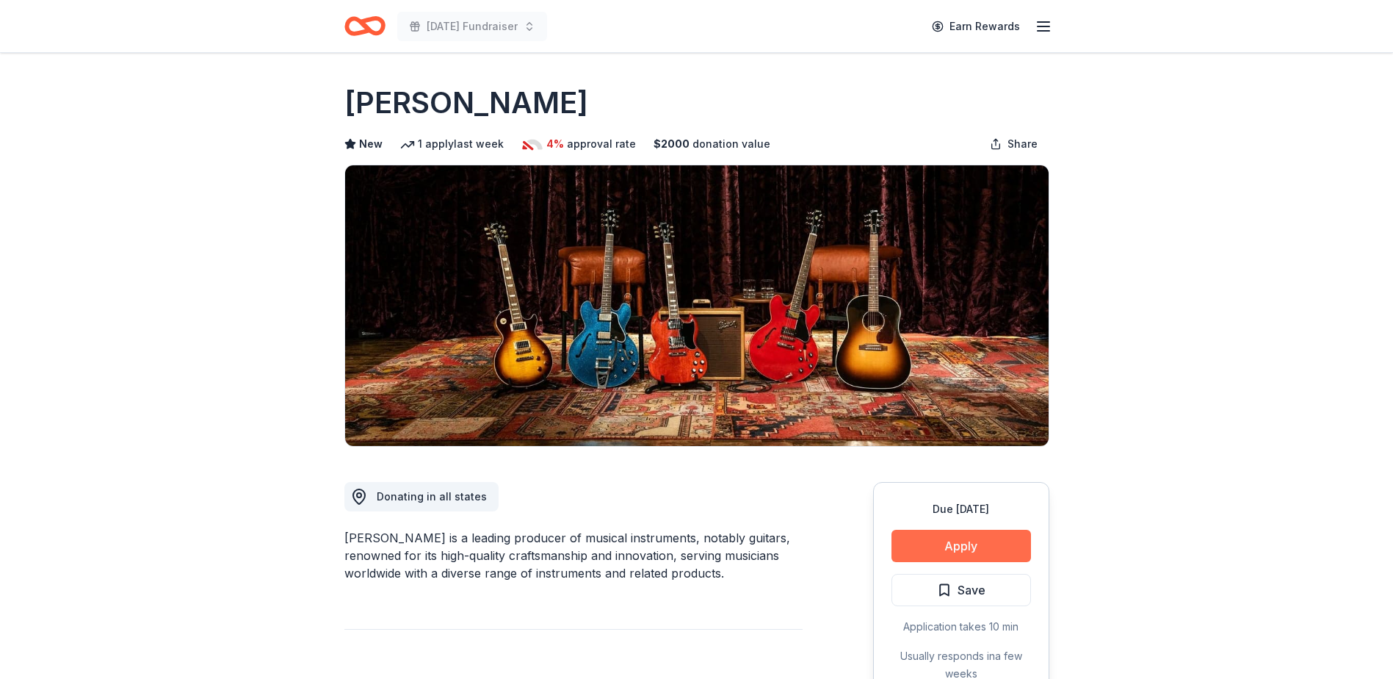
click at [952, 543] on button "Apply" at bounding box center [962, 546] width 140 height 32
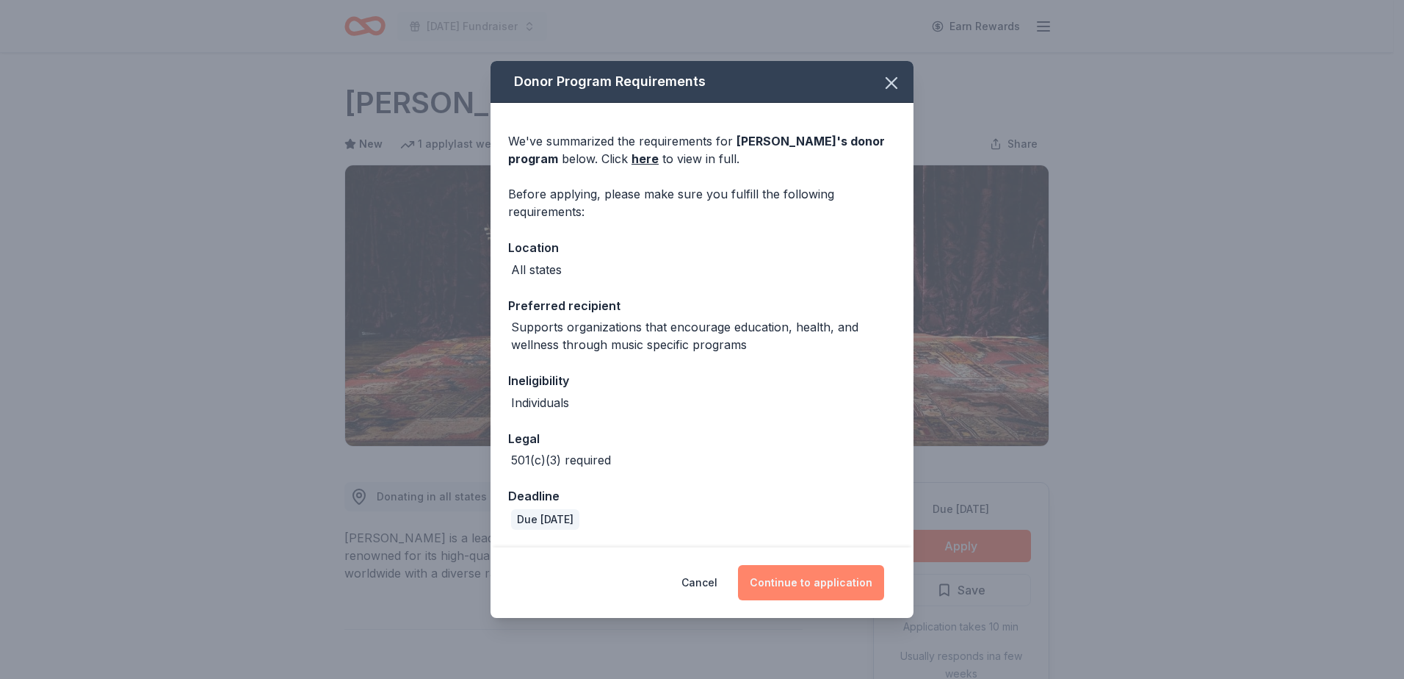
click at [815, 589] on button "Continue to application" at bounding box center [811, 582] width 146 height 35
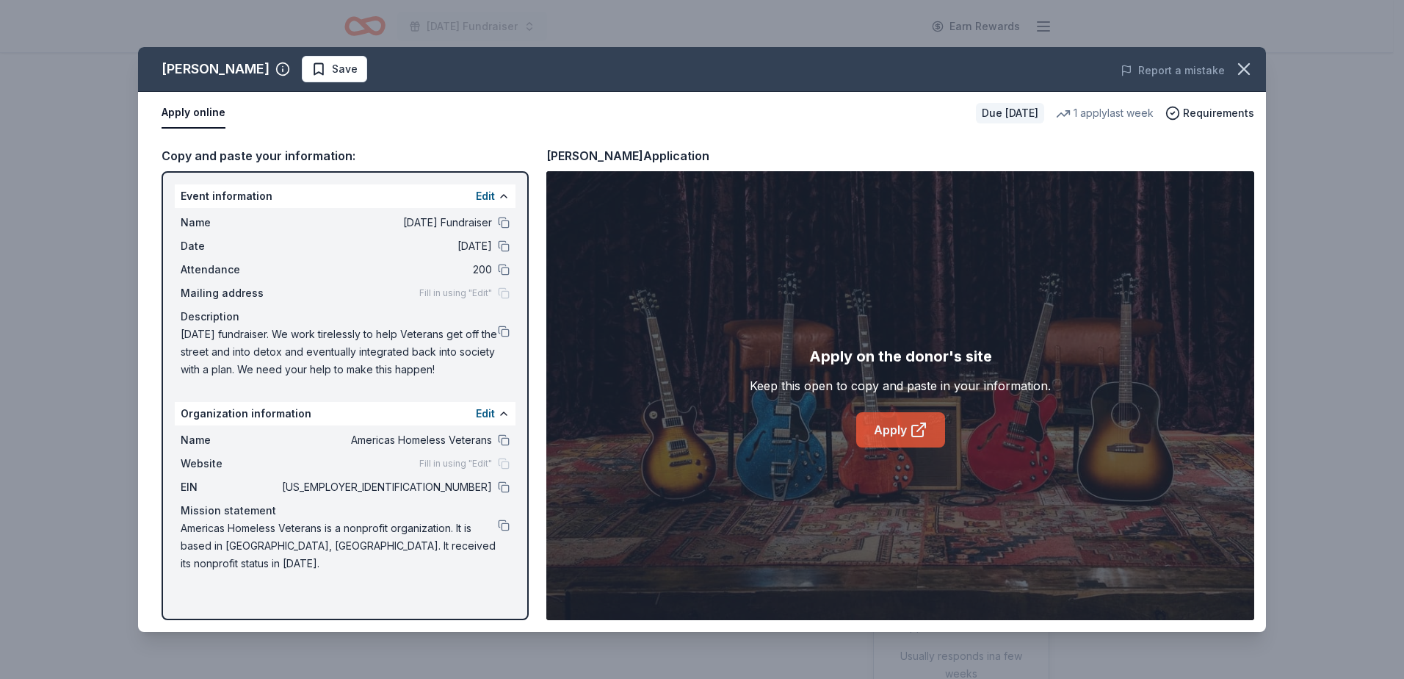
click at [897, 436] on link "Apply" at bounding box center [900, 429] width 89 height 35
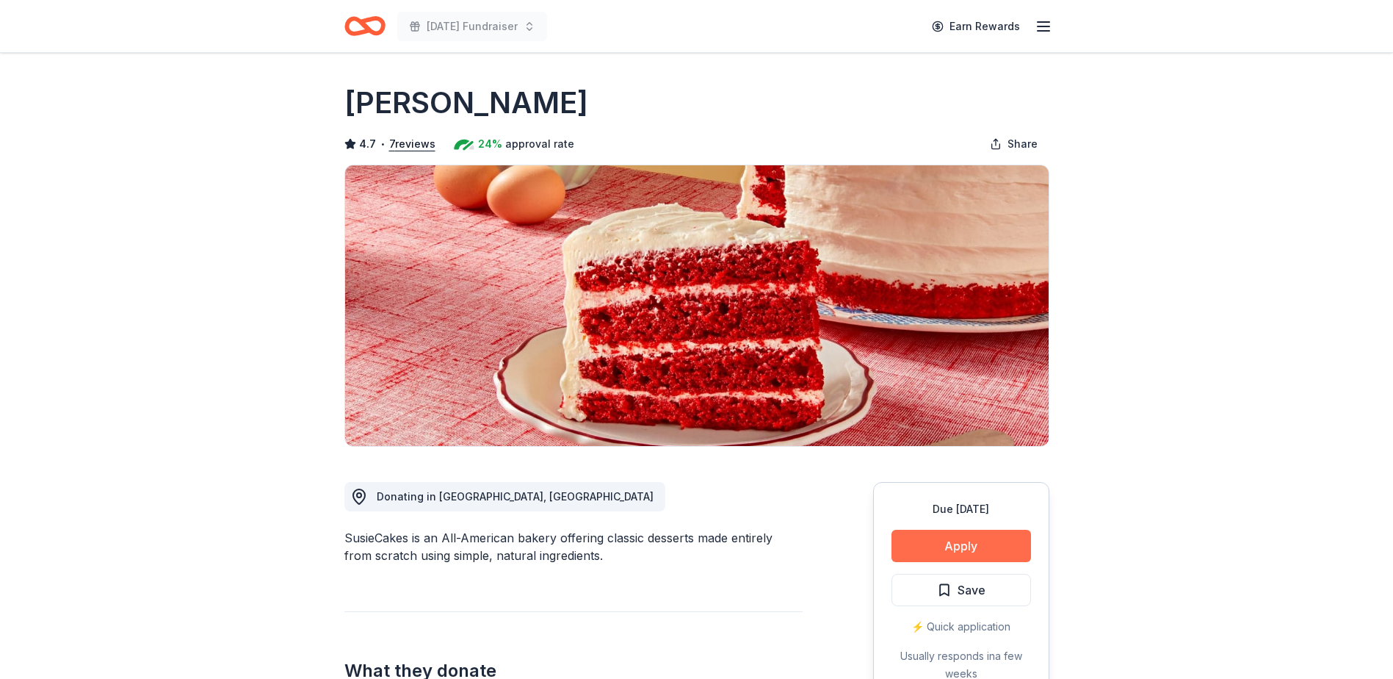
click at [970, 542] on button "Apply" at bounding box center [962, 546] width 140 height 32
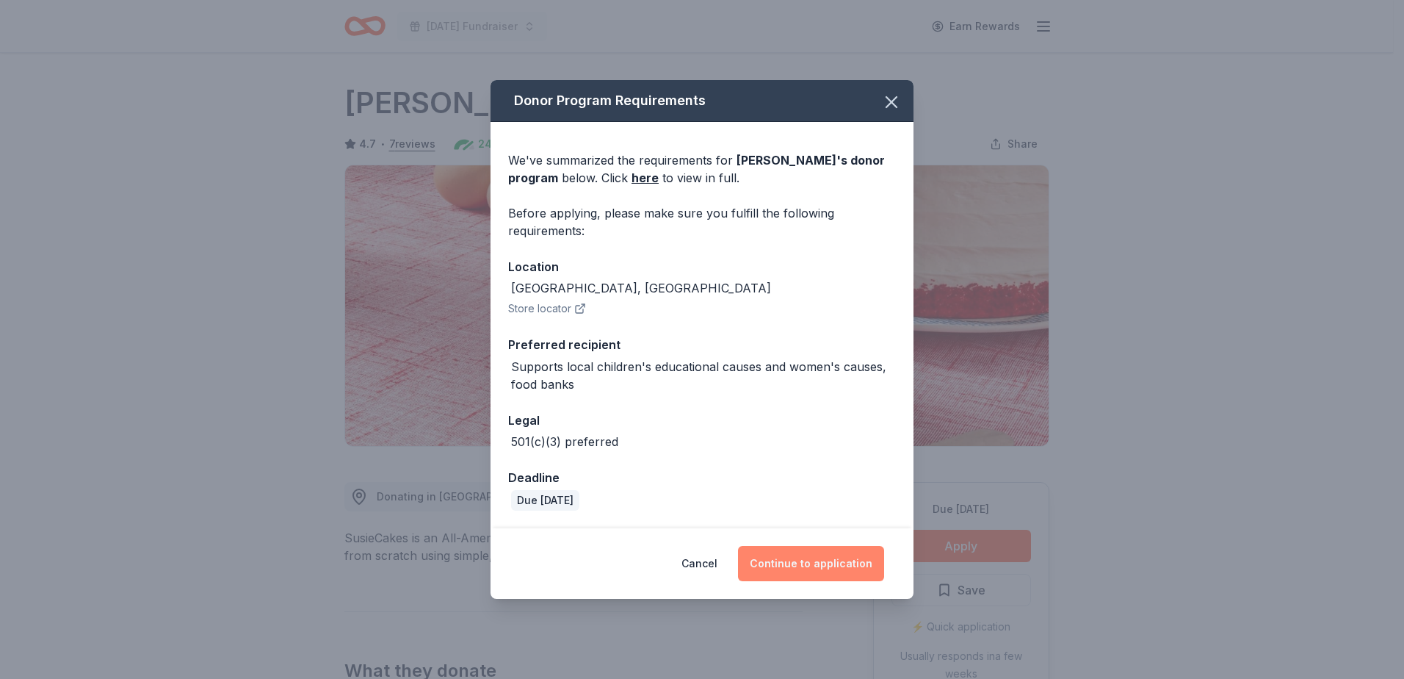
click at [823, 568] on button "Continue to application" at bounding box center [811, 563] width 146 height 35
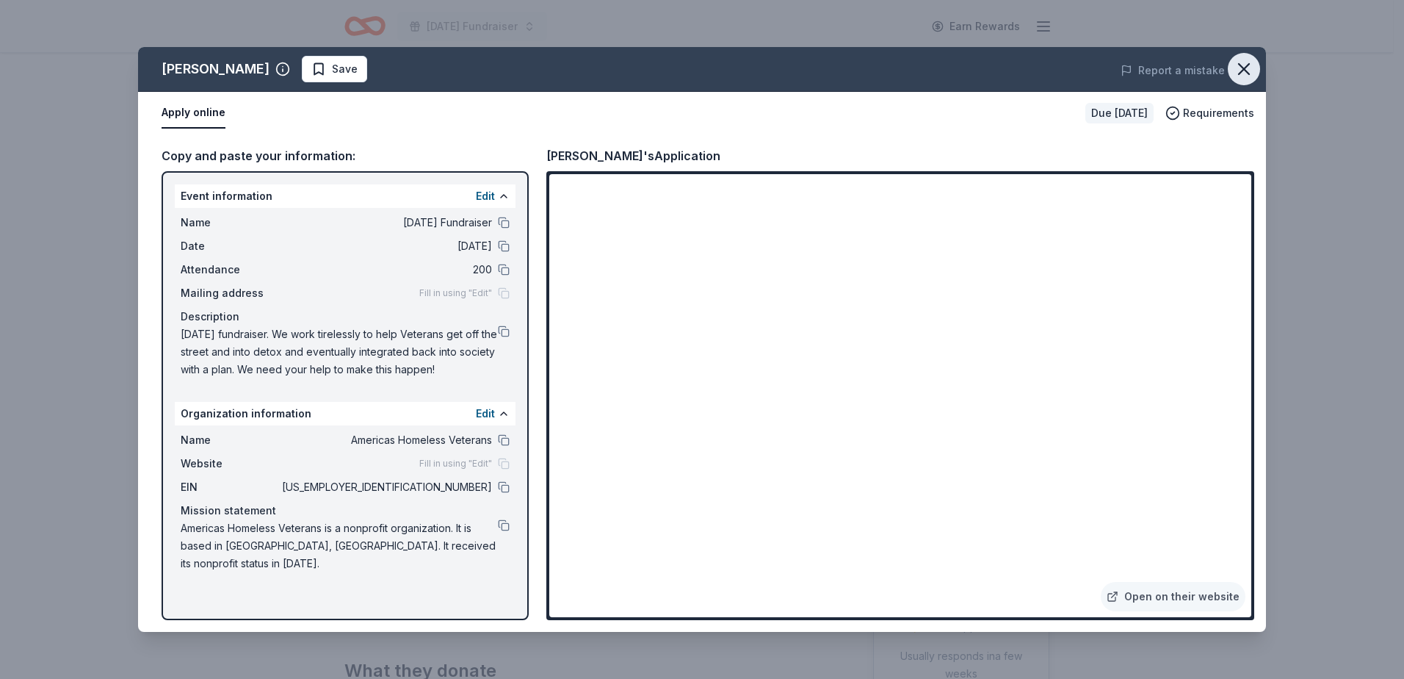
click at [1248, 69] on icon "button" at bounding box center [1244, 69] width 21 height 21
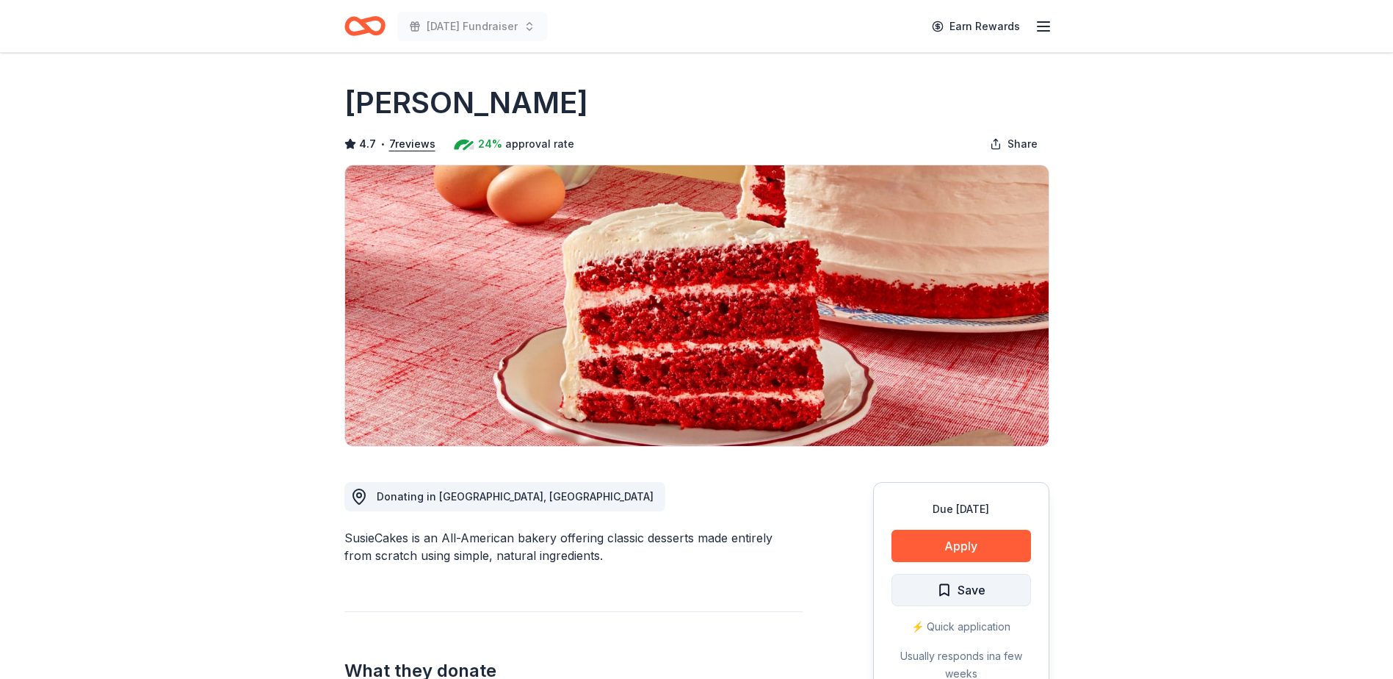
click at [984, 585] on span "Save" at bounding box center [972, 589] width 28 height 19
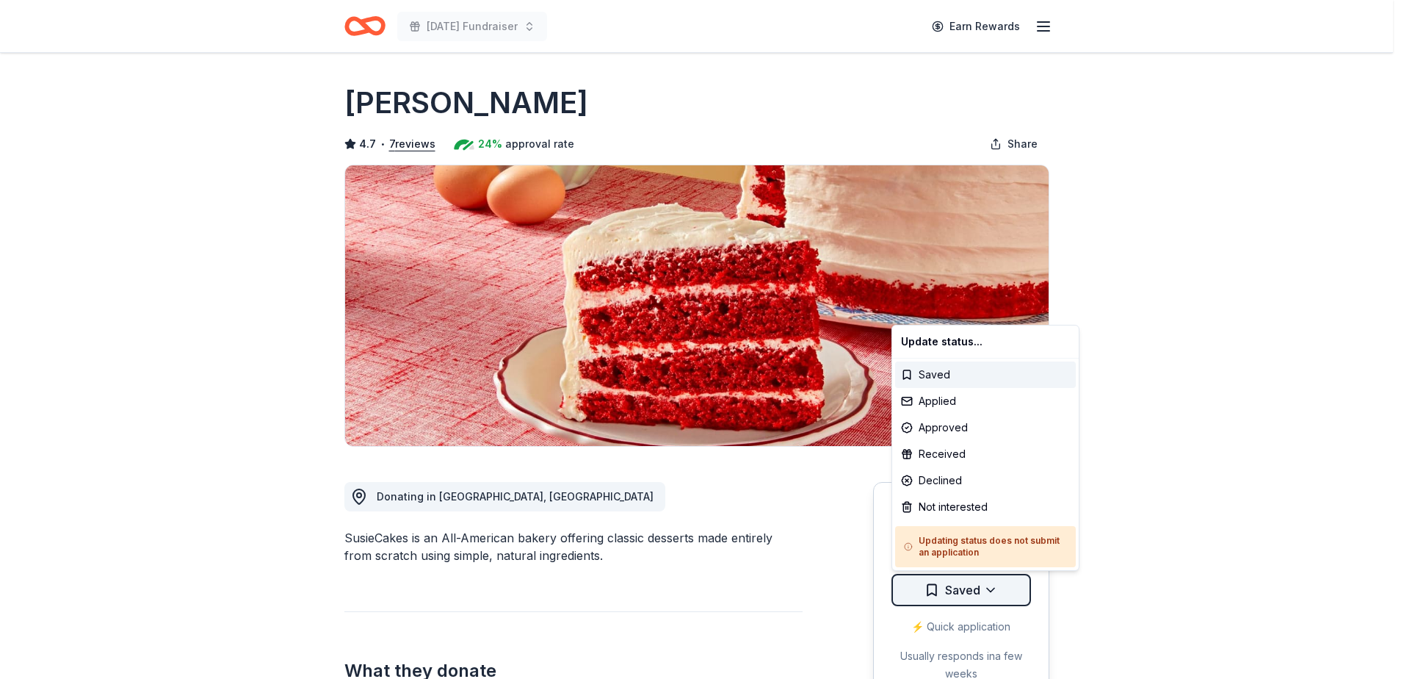
click at [984, 588] on html "Veterans Day Fundraiser Earn Rewards Due in 18 days Share Susie Cakes 4.7 • 7 r…" at bounding box center [702, 339] width 1404 height 679
click at [965, 397] on div "Applied" at bounding box center [985, 401] width 181 height 26
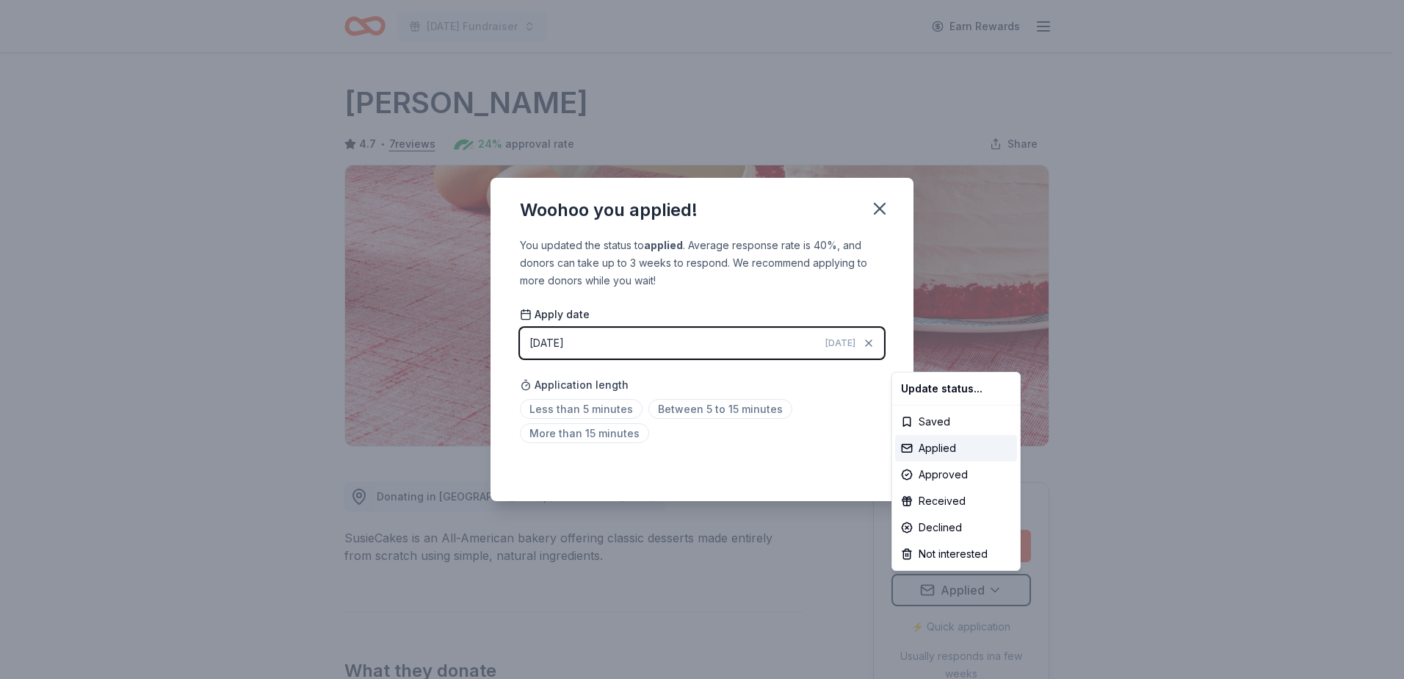
click at [585, 406] on html "Veterans Day Fundraiser Earn Rewards Due in 18 days Share Susie Cakes 4.7 • 7 r…" at bounding box center [702, 339] width 1404 height 679
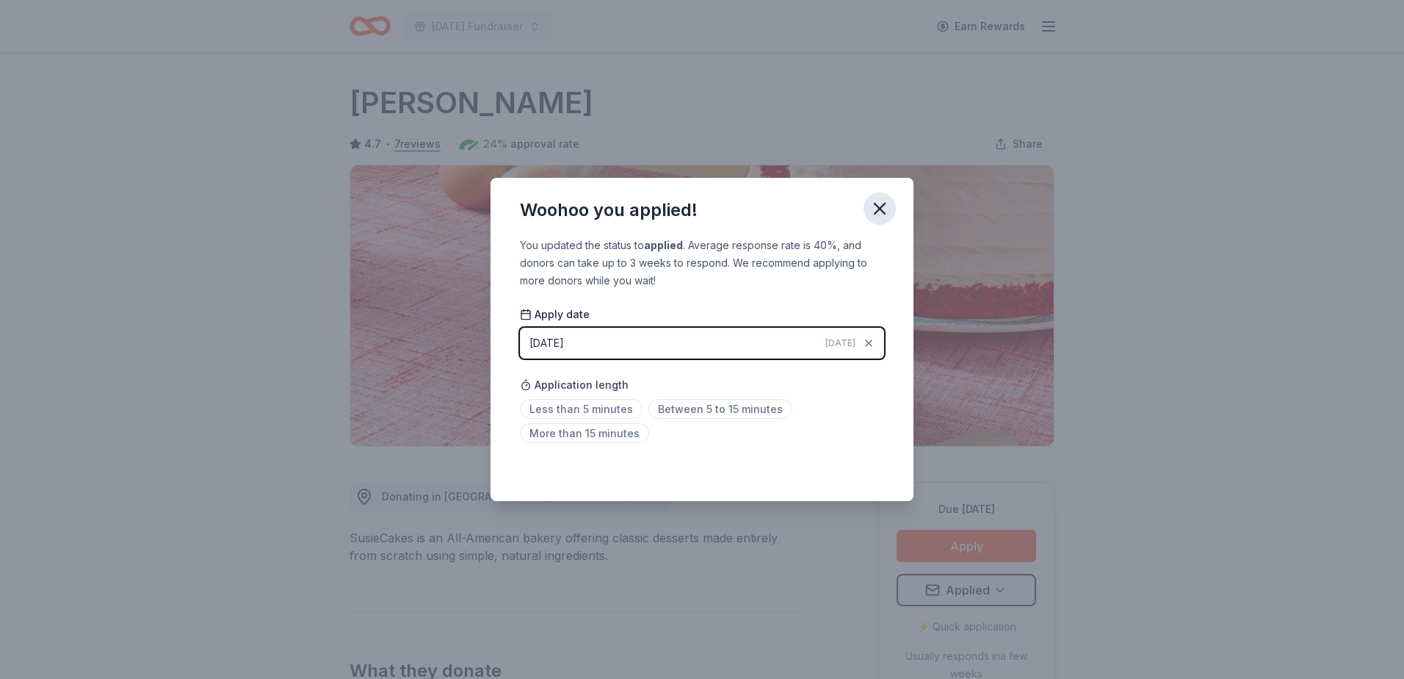
click at [887, 214] on icon "button" at bounding box center [880, 208] width 21 height 21
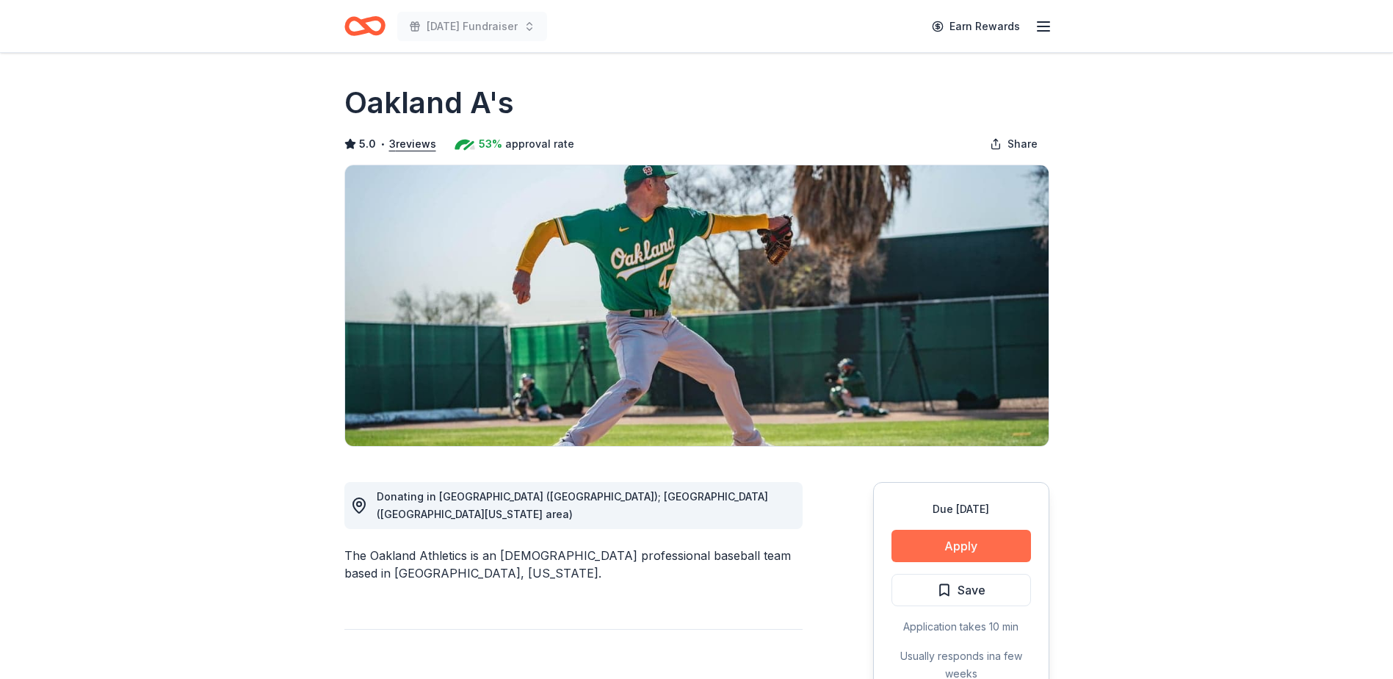
click at [939, 549] on button "Apply" at bounding box center [962, 546] width 140 height 32
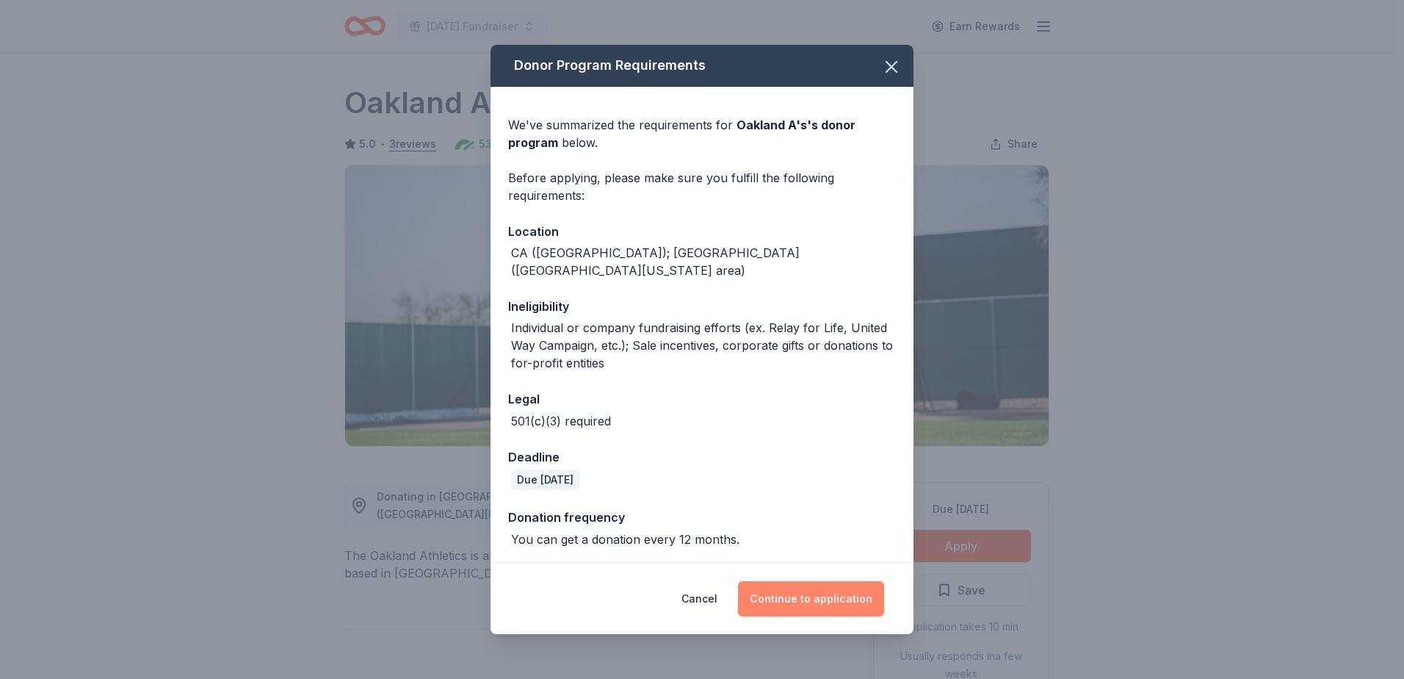
click at [820, 591] on button "Continue to application" at bounding box center [811, 598] width 146 height 35
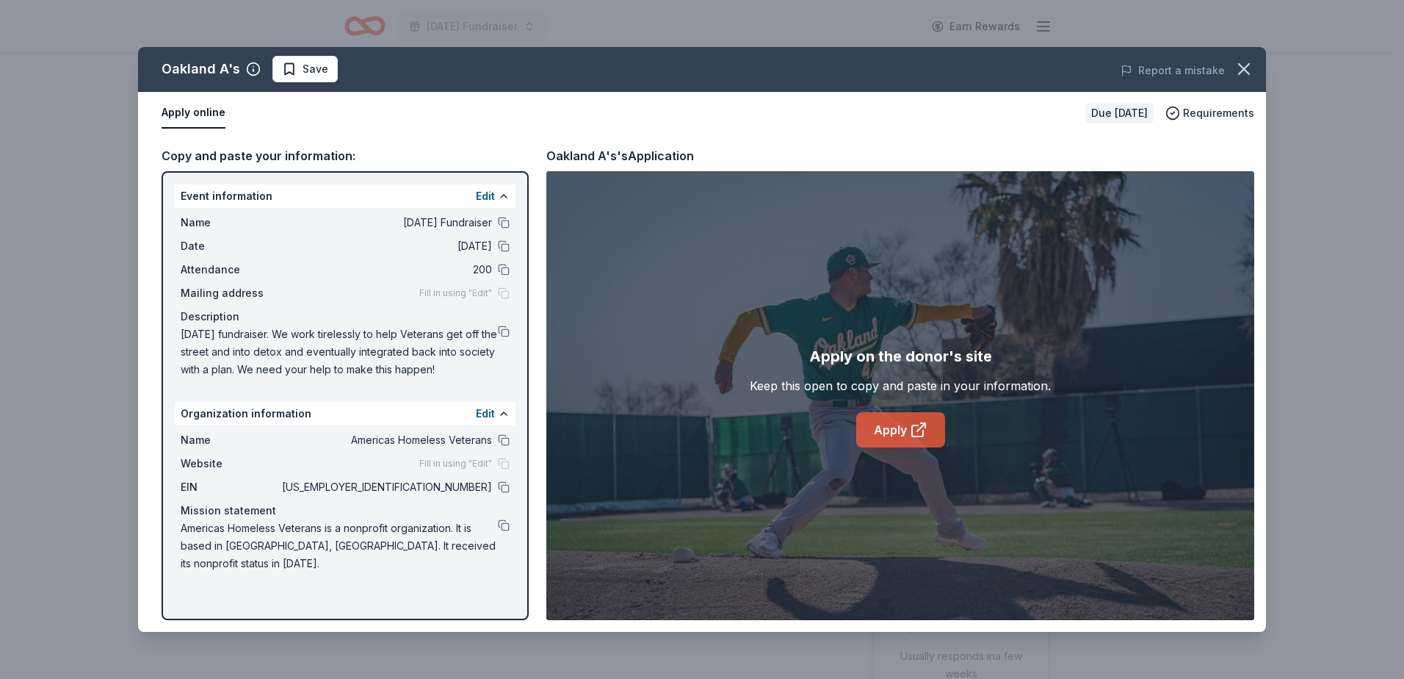
click at [897, 430] on link "Apply" at bounding box center [900, 429] width 89 height 35
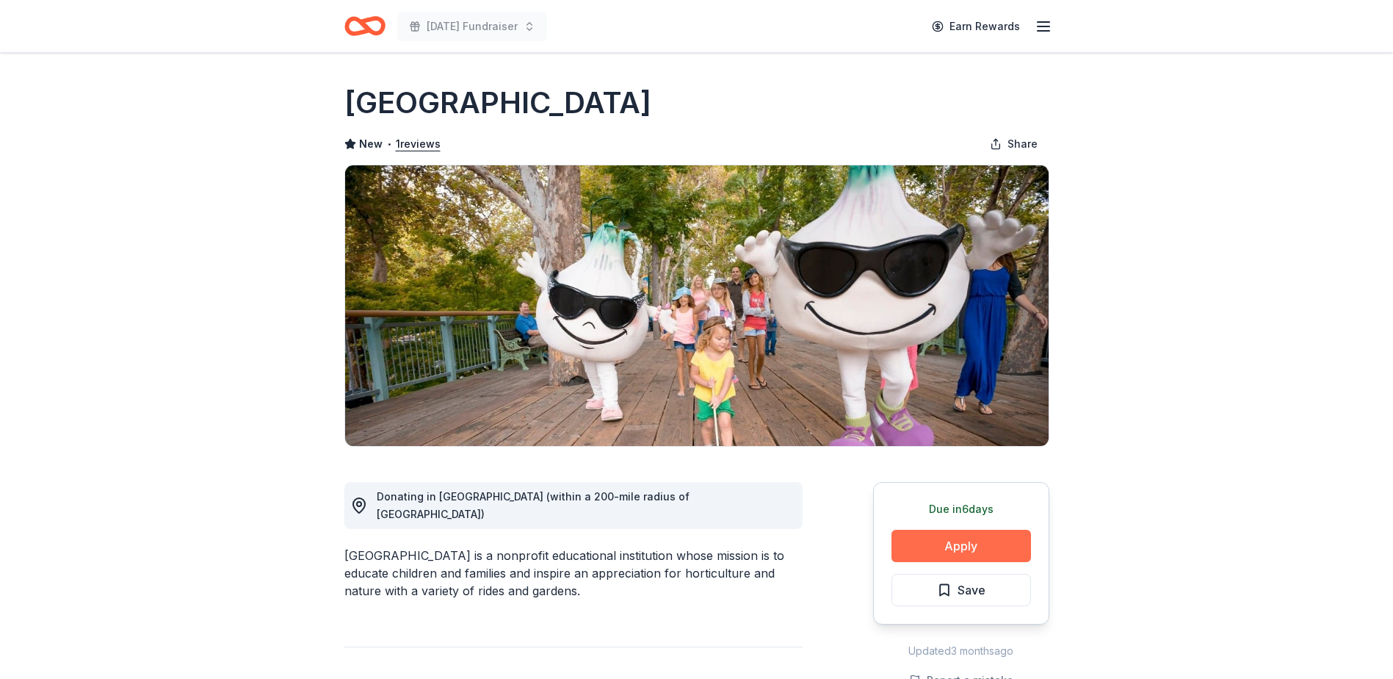
click at [953, 546] on button "Apply" at bounding box center [962, 546] width 140 height 32
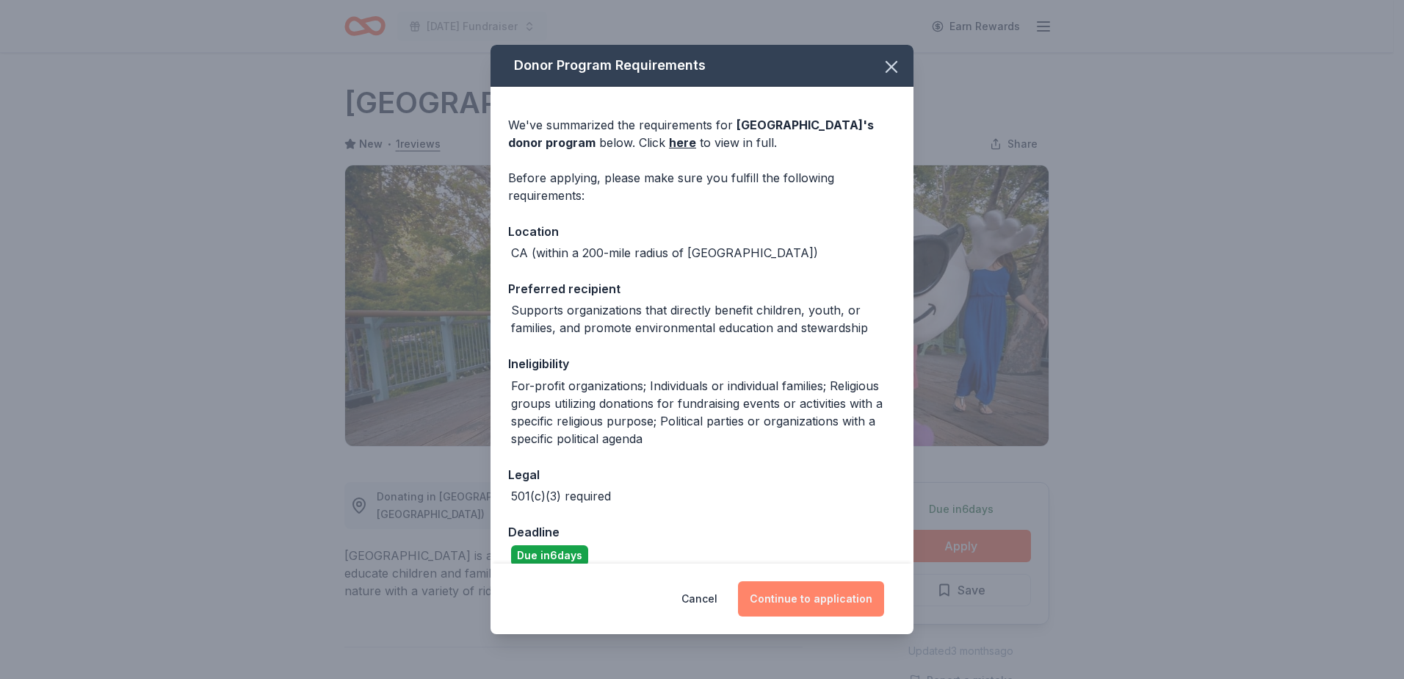
click at [816, 595] on button "Continue to application" at bounding box center [811, 598] width 146 height 35
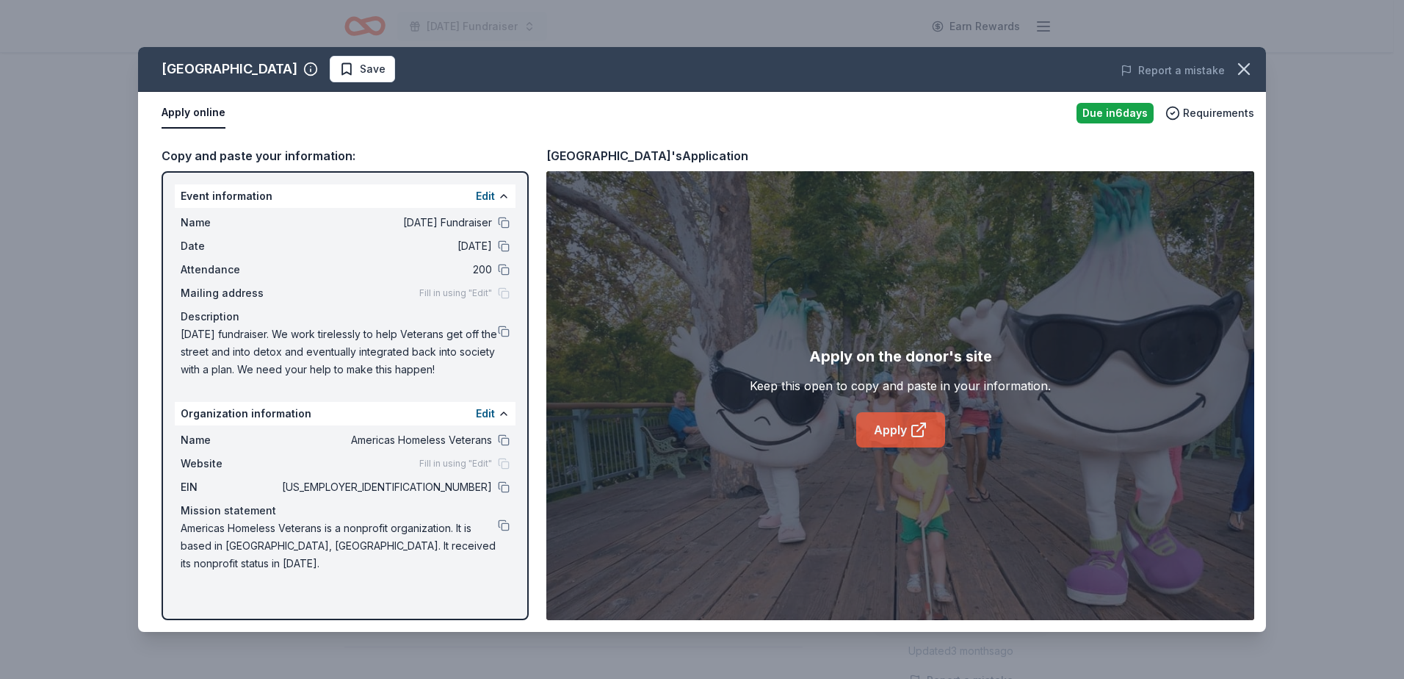
click at [899, 427] on link "Apply" at bounding box center [900, 429] width 89 height 35
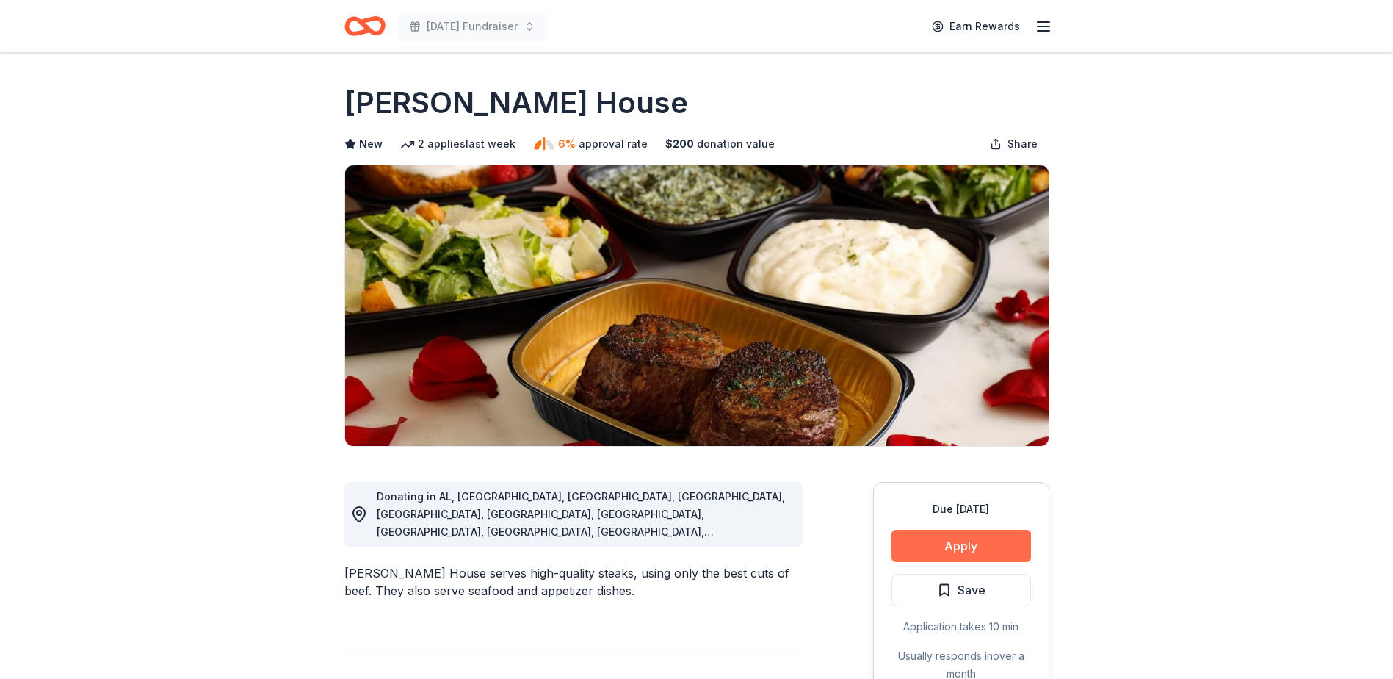
click at [956, 541] on button "Apply" at bounding box center [962, 546] width 140 height 32
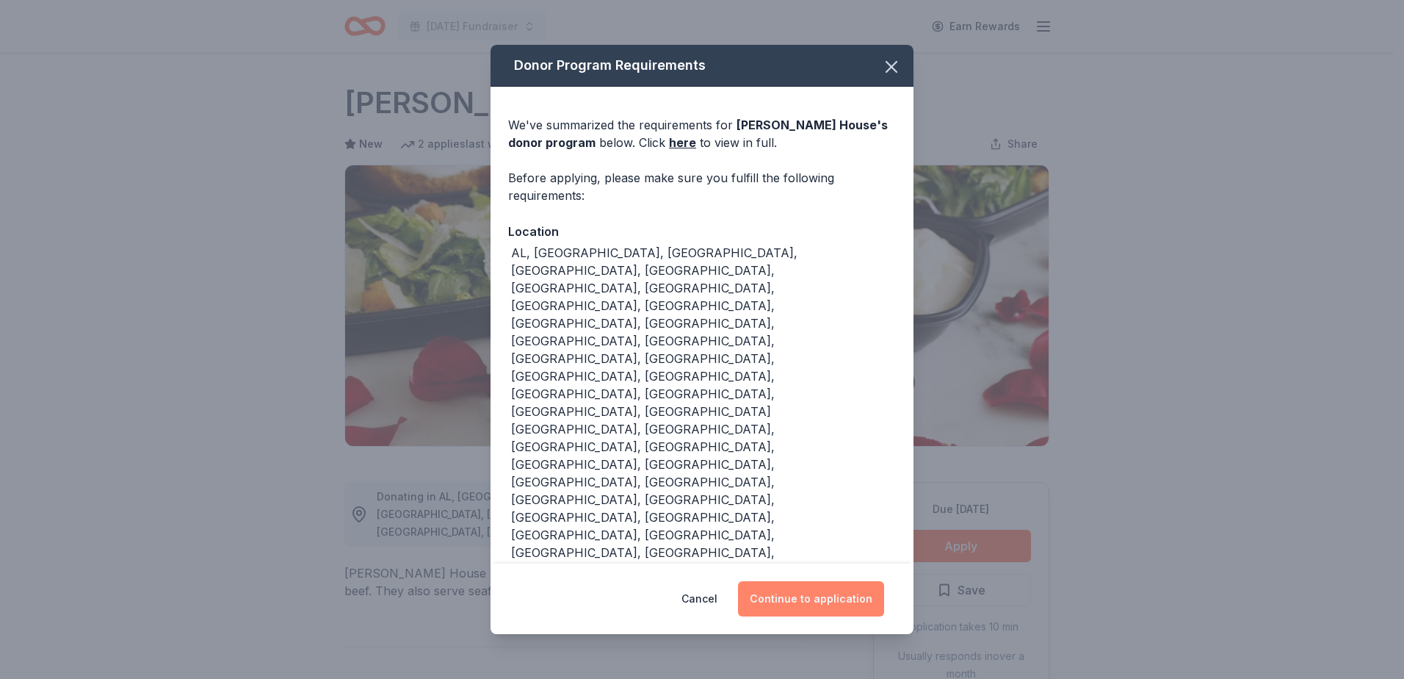
click at [826, 581] on button "Continue to application" at bounding box center [811, 598] width 146 height 35
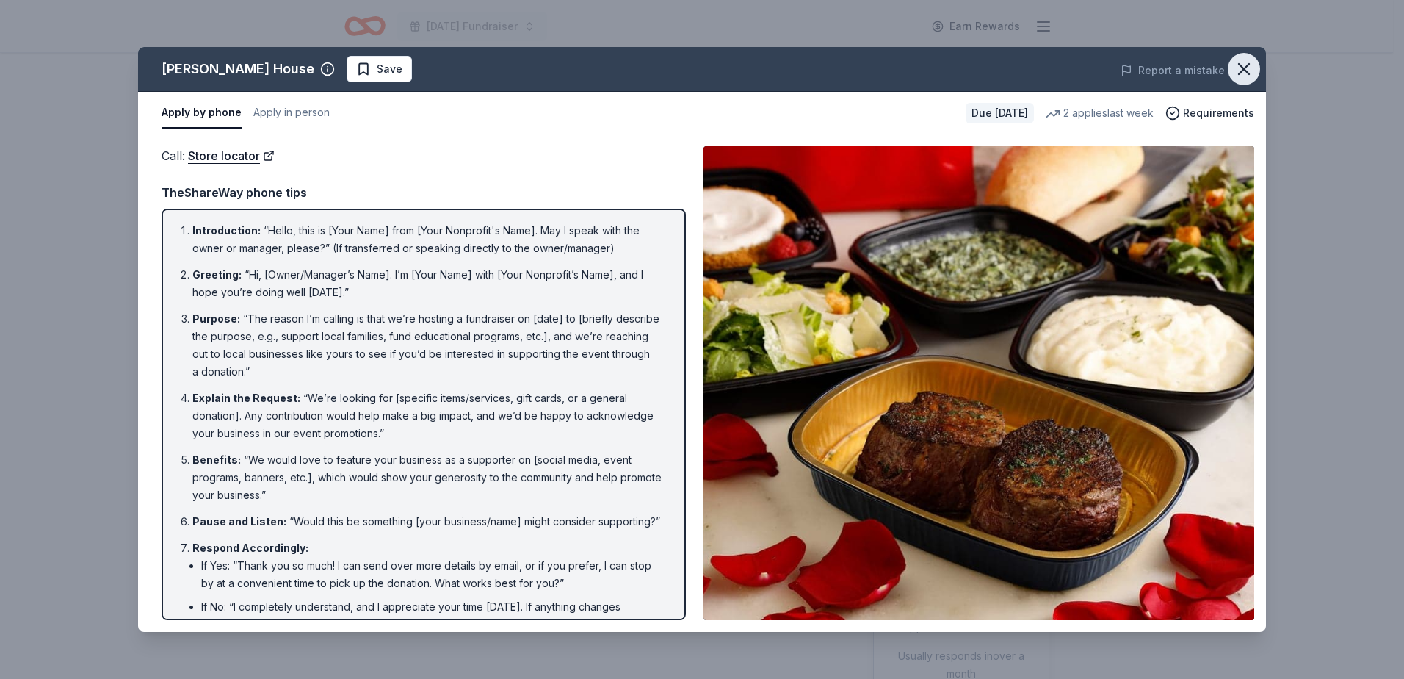
click at [1237, 70] on icon "button" at bounding box center [1244, 69] width 21 height 21
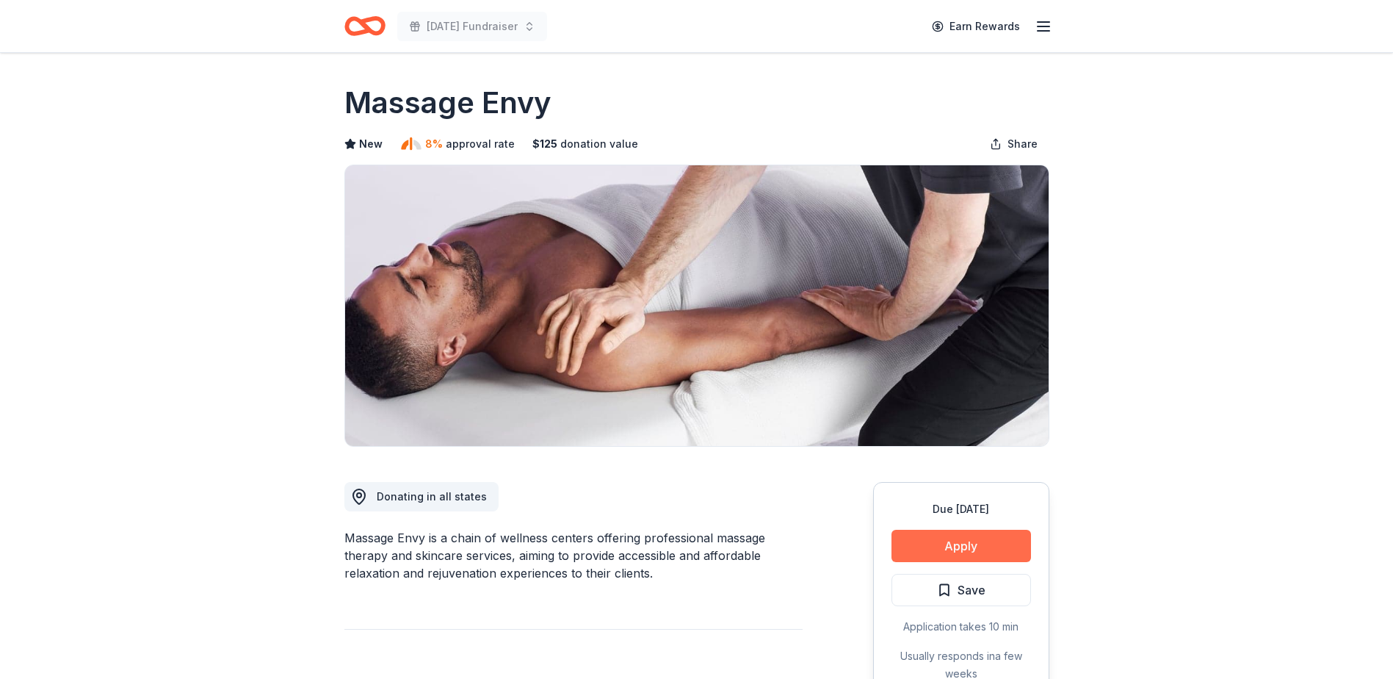
click at [975, 549] on button "Apply" at bounding box center [962, 546] width 140 height 32
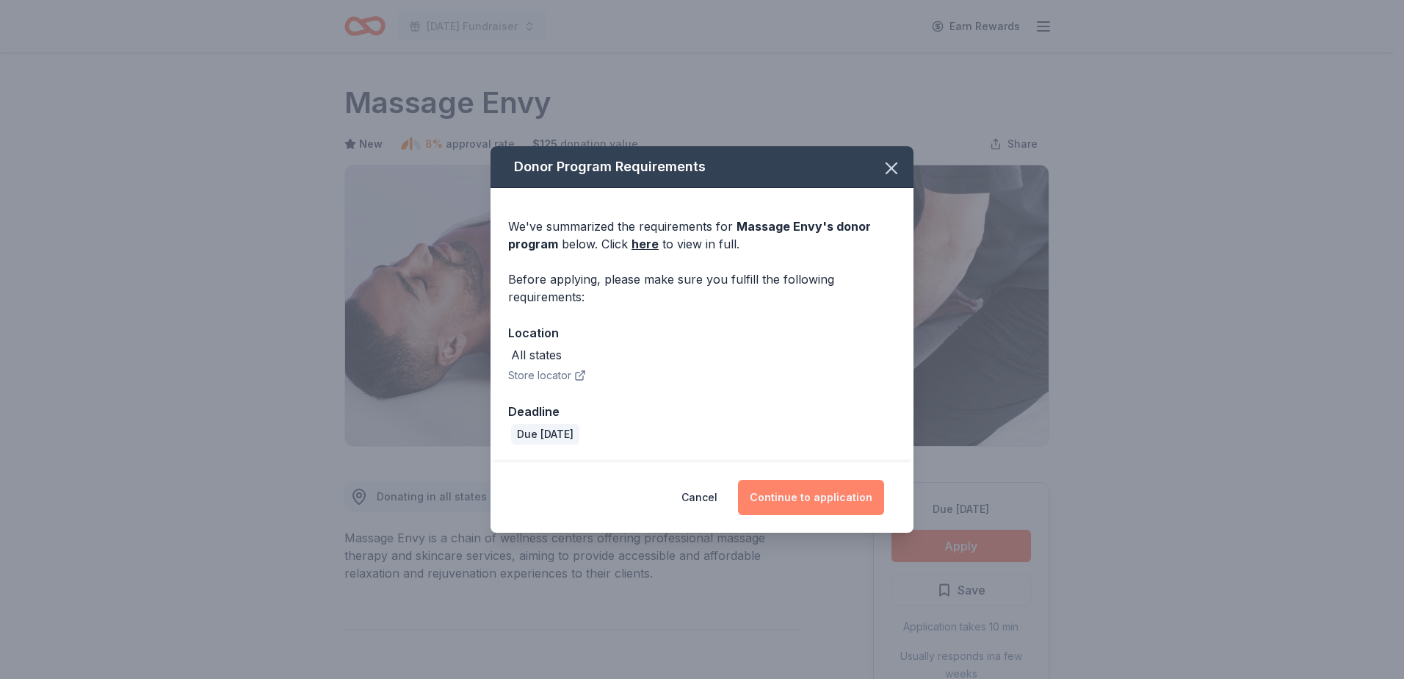
click at [807, 498] on button "Continue to application" at bounding box center [811, 497] width 146 height 35
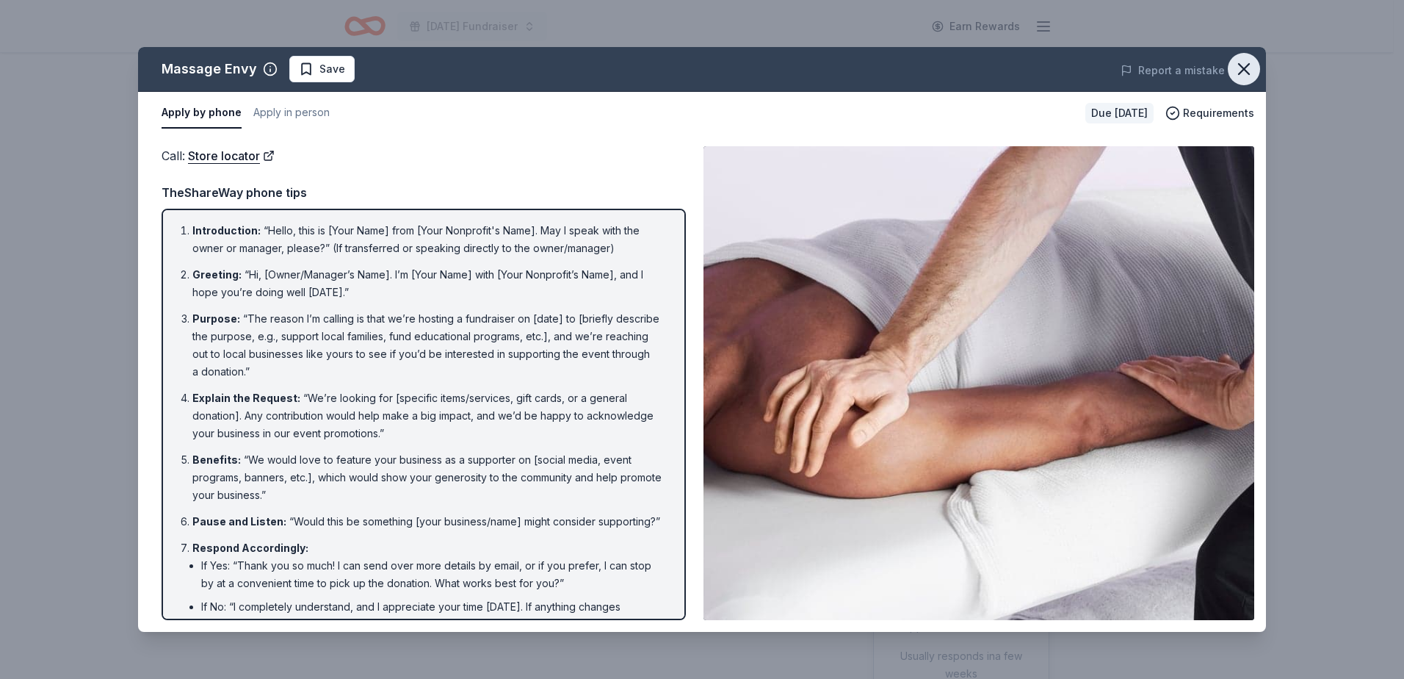
click at [1246, 66] on icon "button" at bounding box center [1244, 69] width 21 height 21
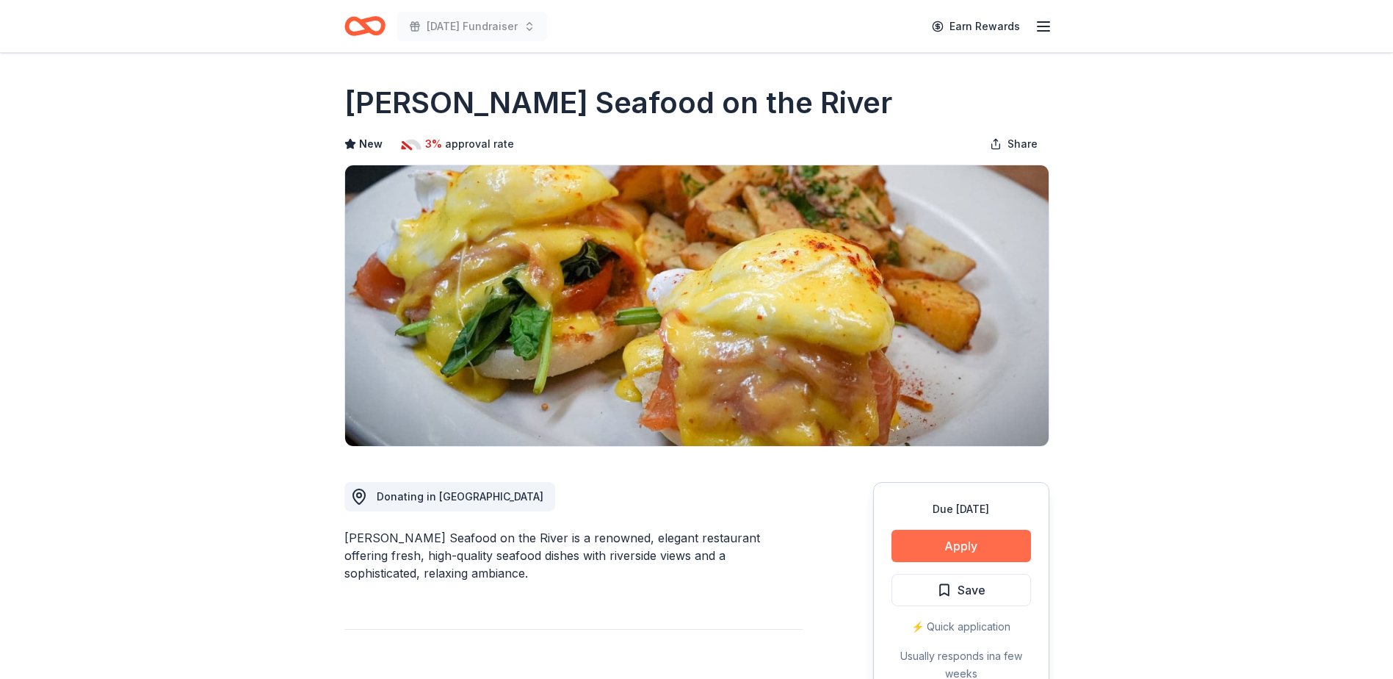
click at [966, 540] on button "Apply" at bounding box center [962, 546] width 140 height 32
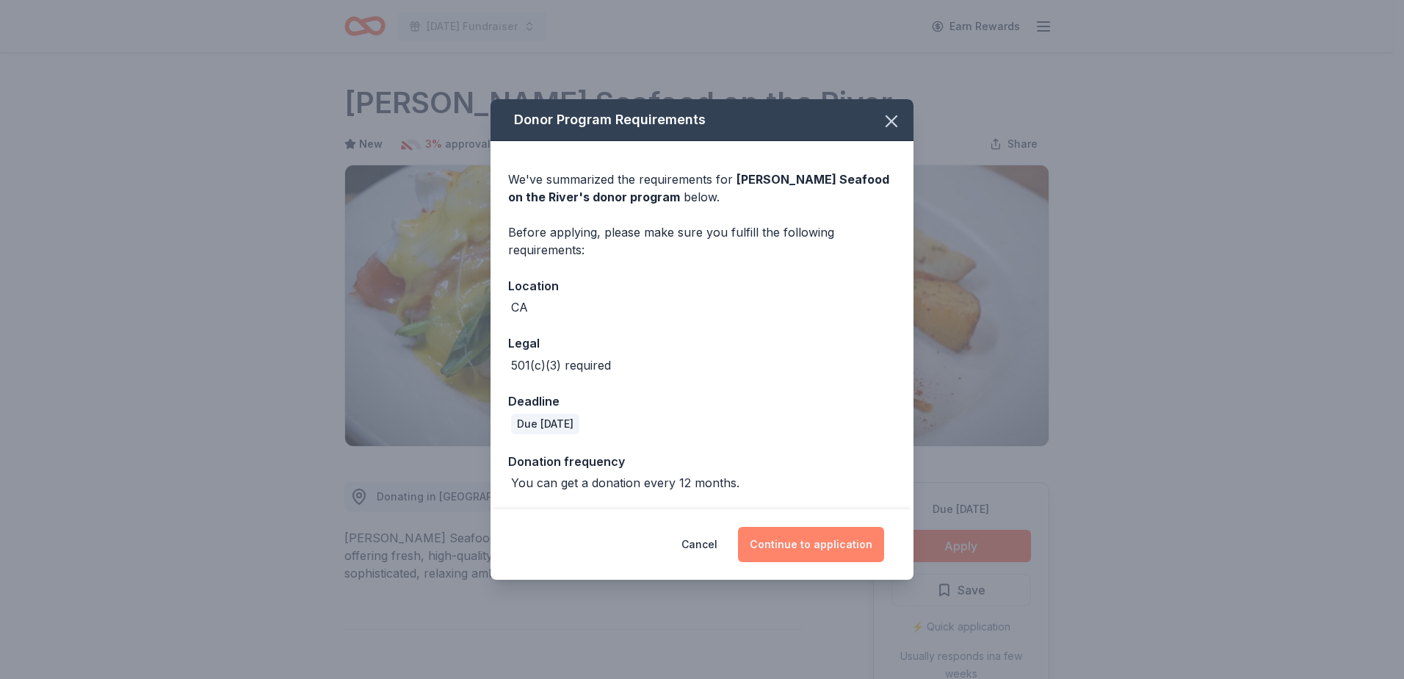
click at [798, 546] on button "Continue to application" at bounding box center [811, 544] width 146 height 35
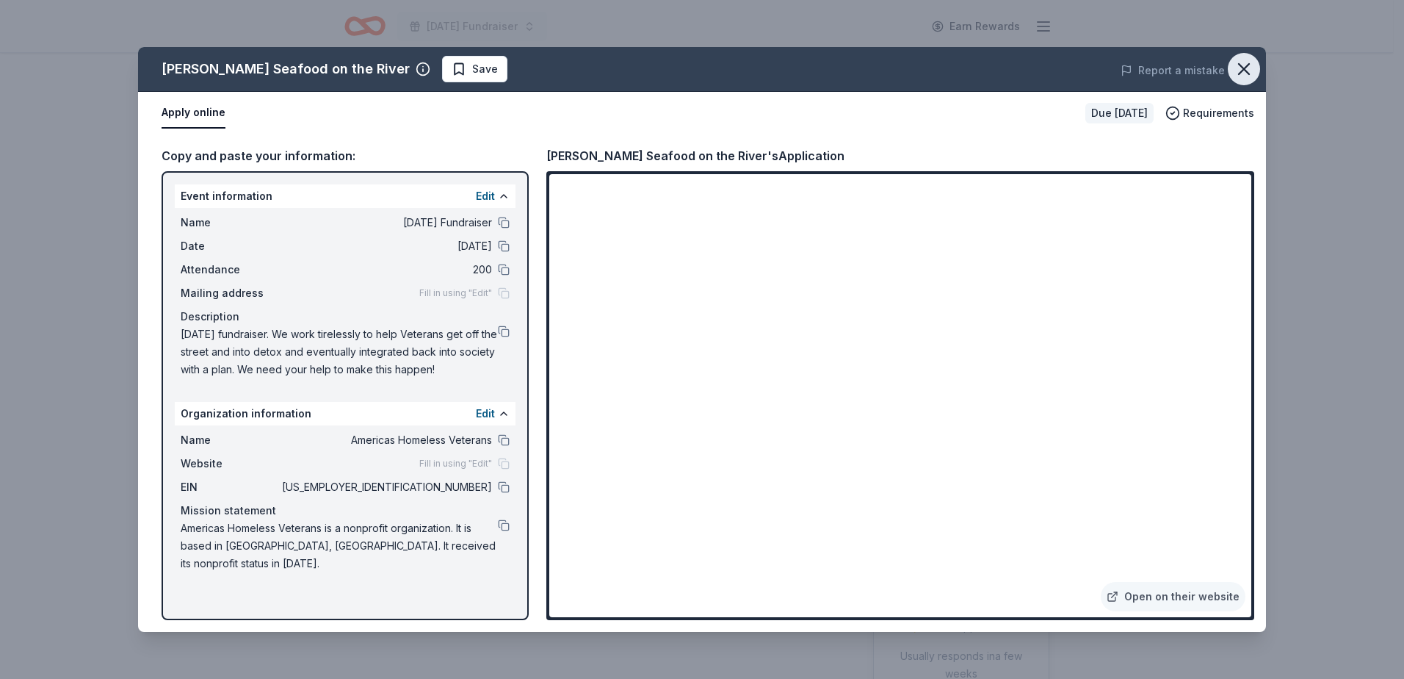
click at [1247, 79] on icon "button" at bounding box center [1244, 69] width 21 height 21
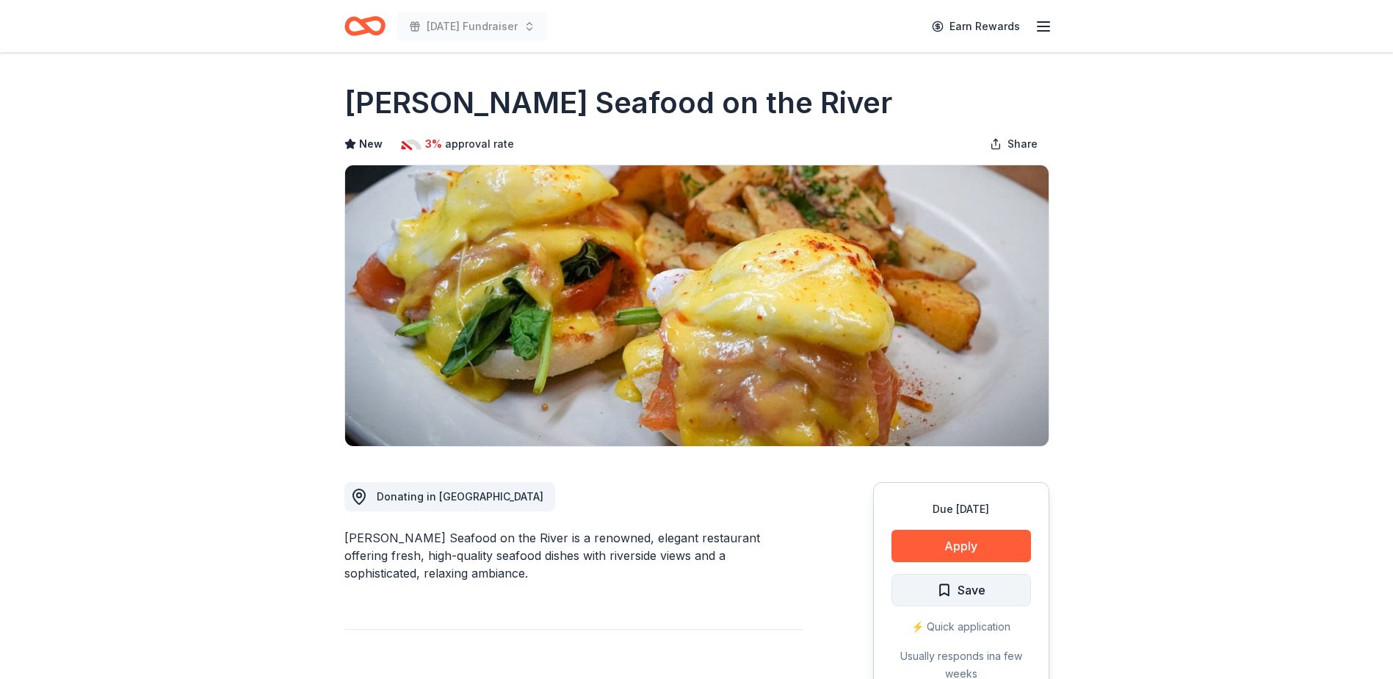
click at [968, 592] on span "Save" at bounding box center [972, 589] width 28 height 19
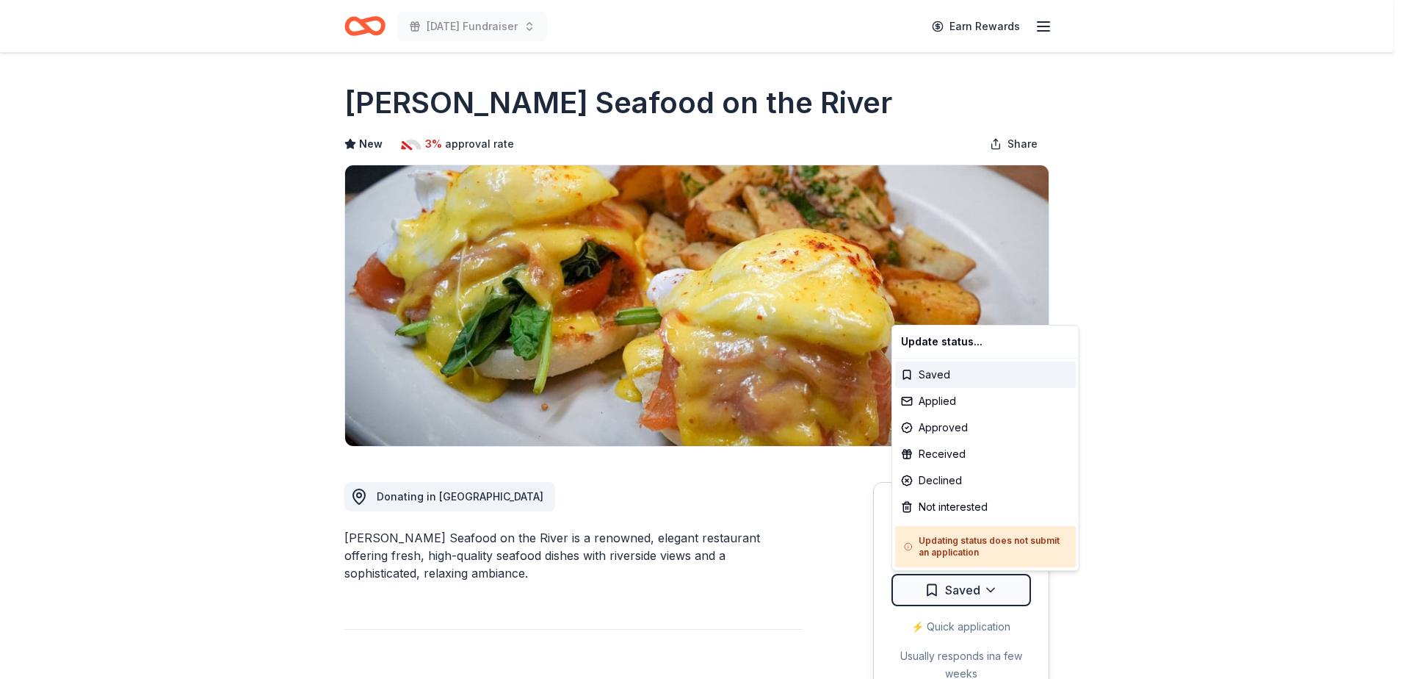
click at [963, 592] on html "[DATE] Fundraiser Earn Rewards Due [DATE] Share [PERSON_NAME] Seafood on the Ri…" at bounding box center [702, 339] width 1404 height 679
click at [942, 404] on div "Applied" at bounding box center [985, 401] width 181 height 26
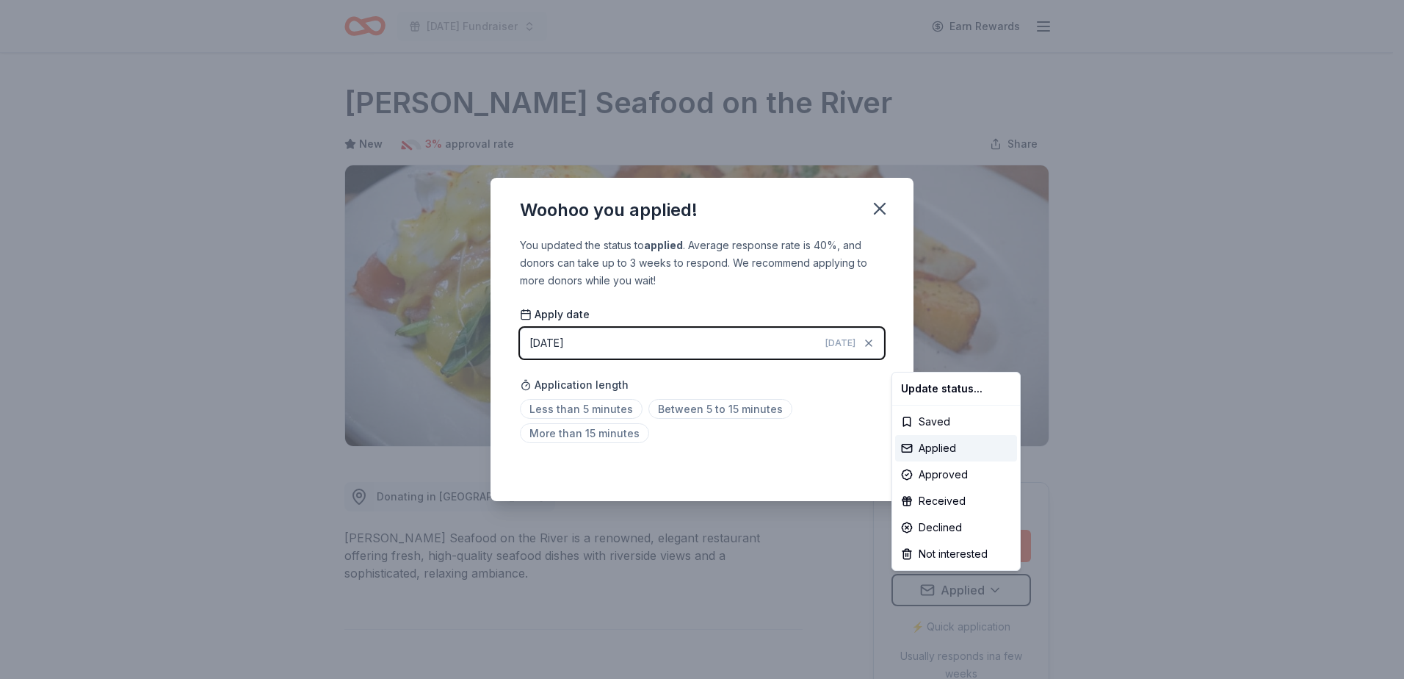
click at [588, 405] on html "[DATE] Fundraiser Earn Rewards Due [DATE] Share [PERSON_NAME] Seafood on the Ri…" at bounding box center [702, 339] width 1404 height 679
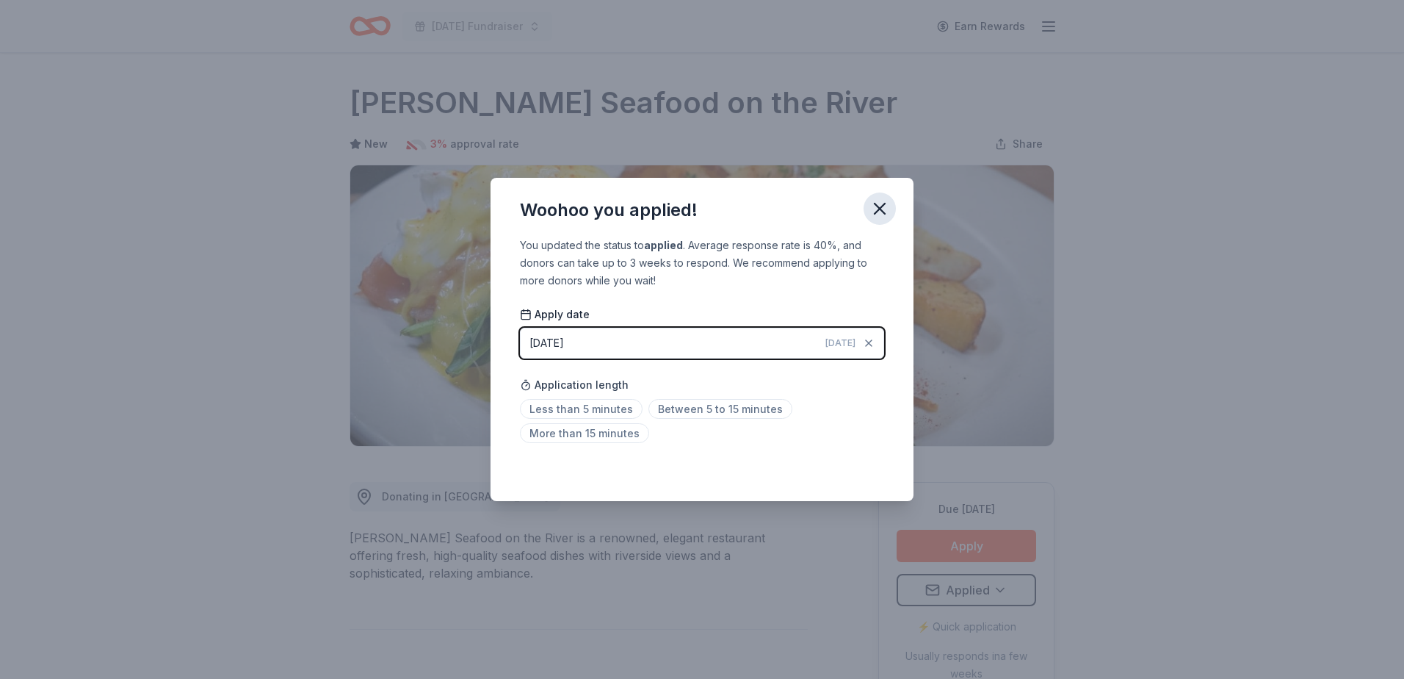
click at [875, 207] on icon "button" at bounding box center [880, 208] width 21 height 21
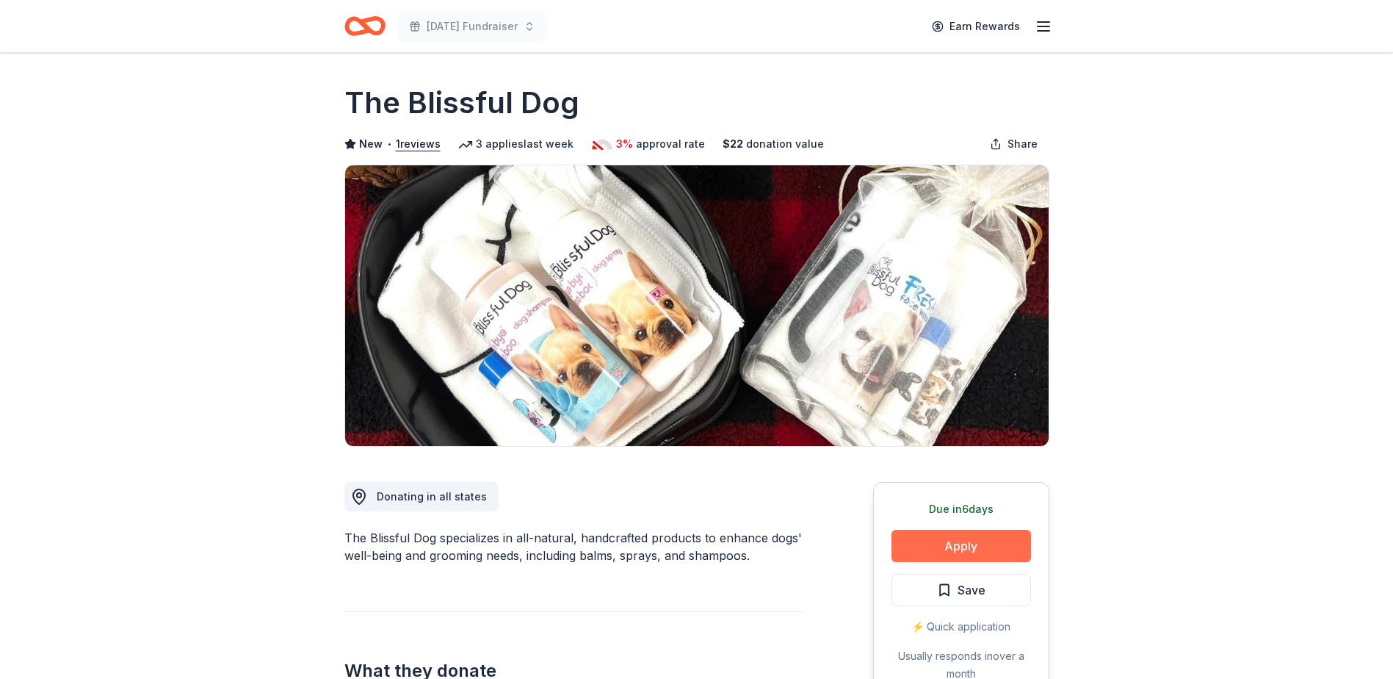
click at [944, 543] on button "Apply" at bounding box center [962, 546] width 140 height 32
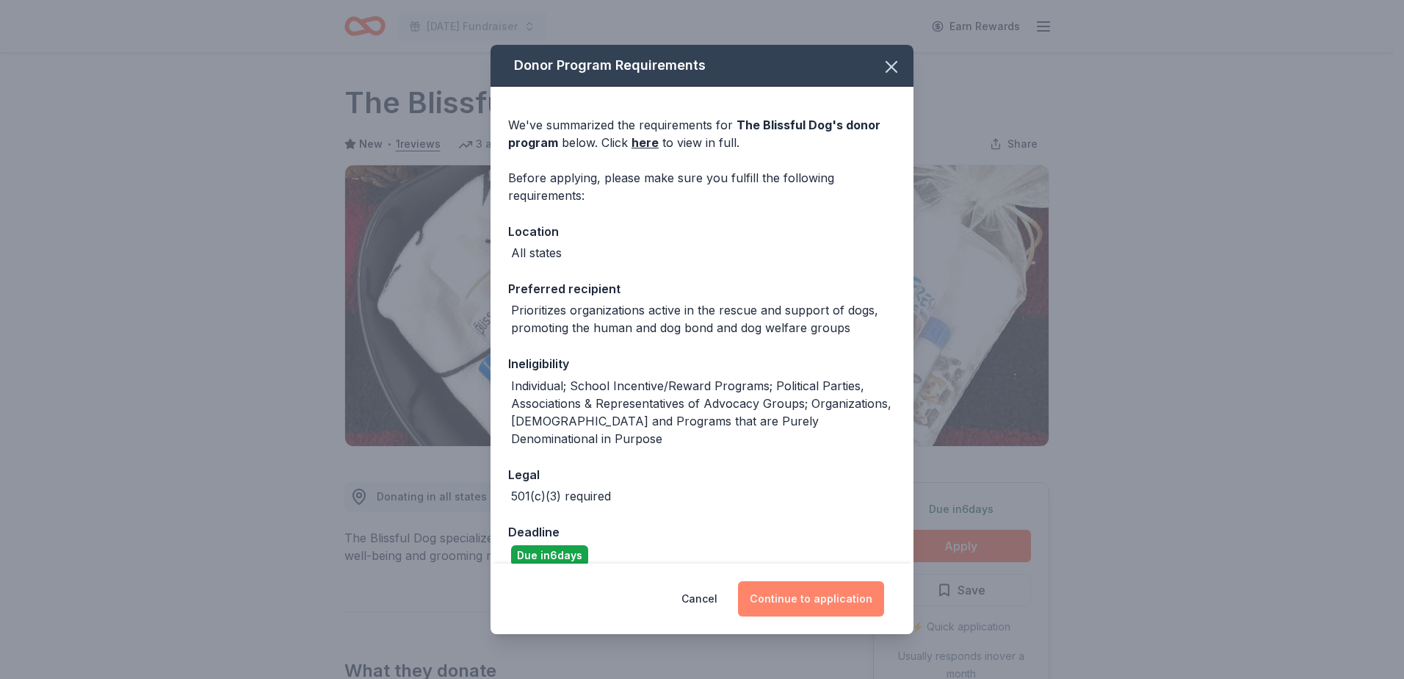
click at [825, 606] on button "Continue to application" at bounding box center [811, 598] width 146 height 35
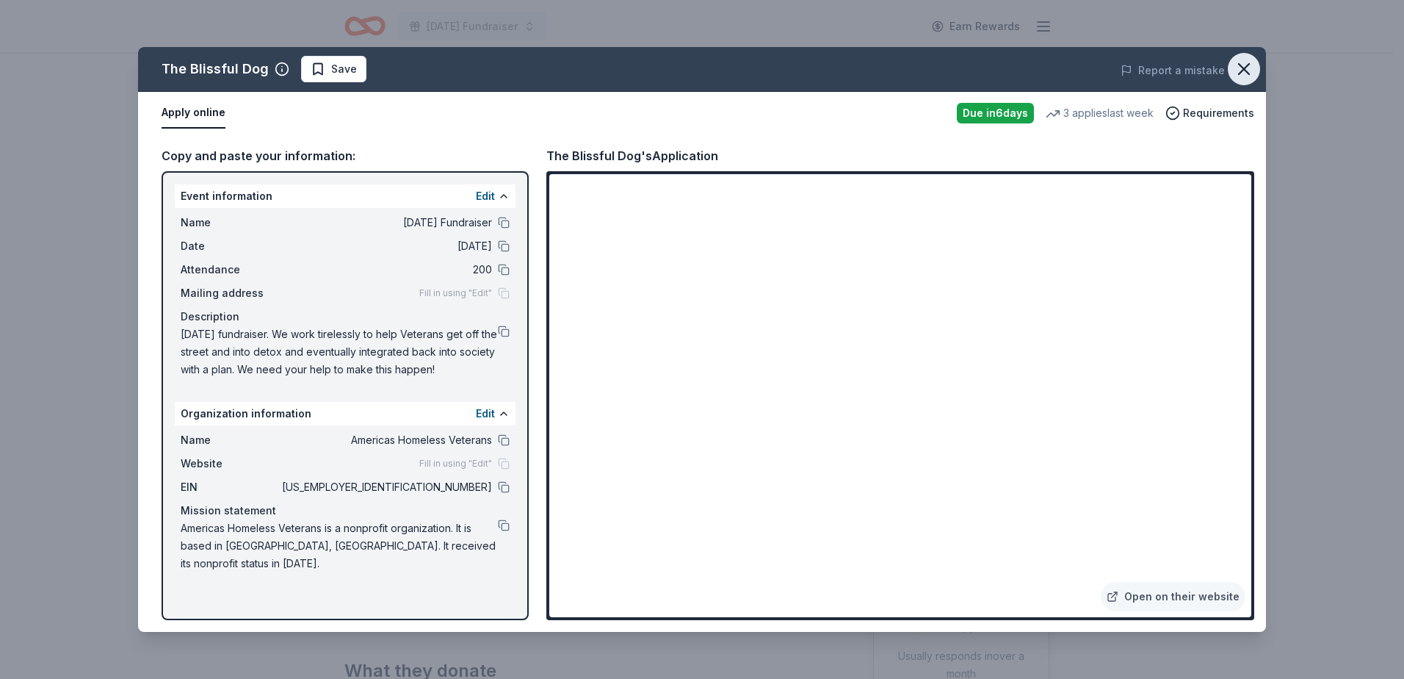
click at [1240, 73] on icon "button" at bounding box center [1244, 69] width 10 height 10
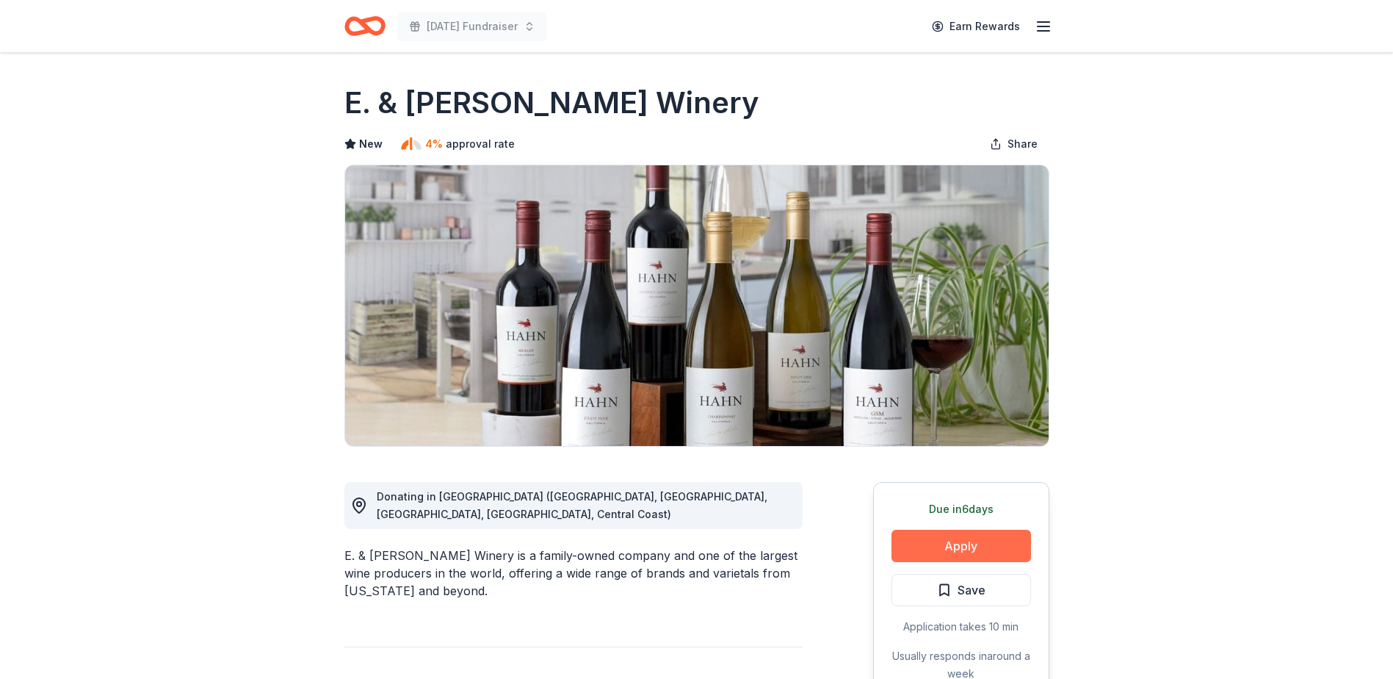
click at [918, 544] on button "Apply" at bounding box center [962, 546] width 140 height 32
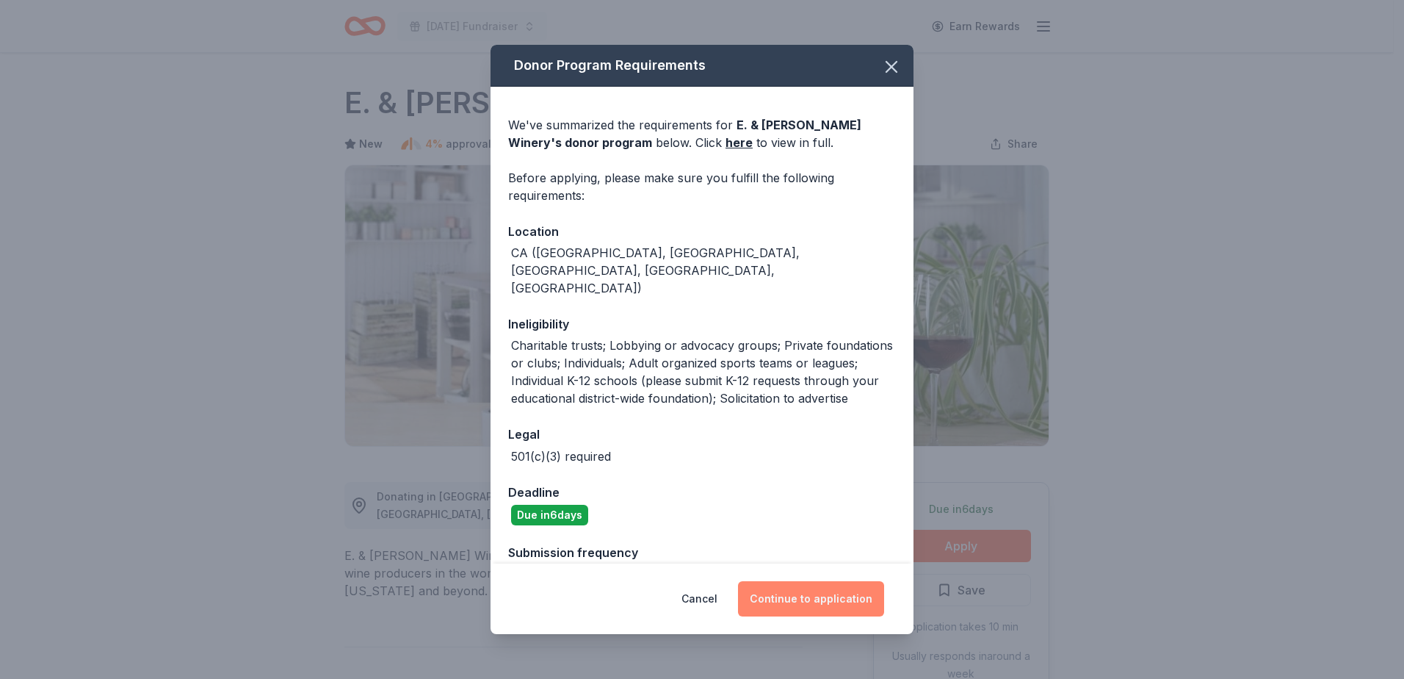
click at [817, 596] on button "Continue to application" at bounding box center [811, 598] width 146 height 35
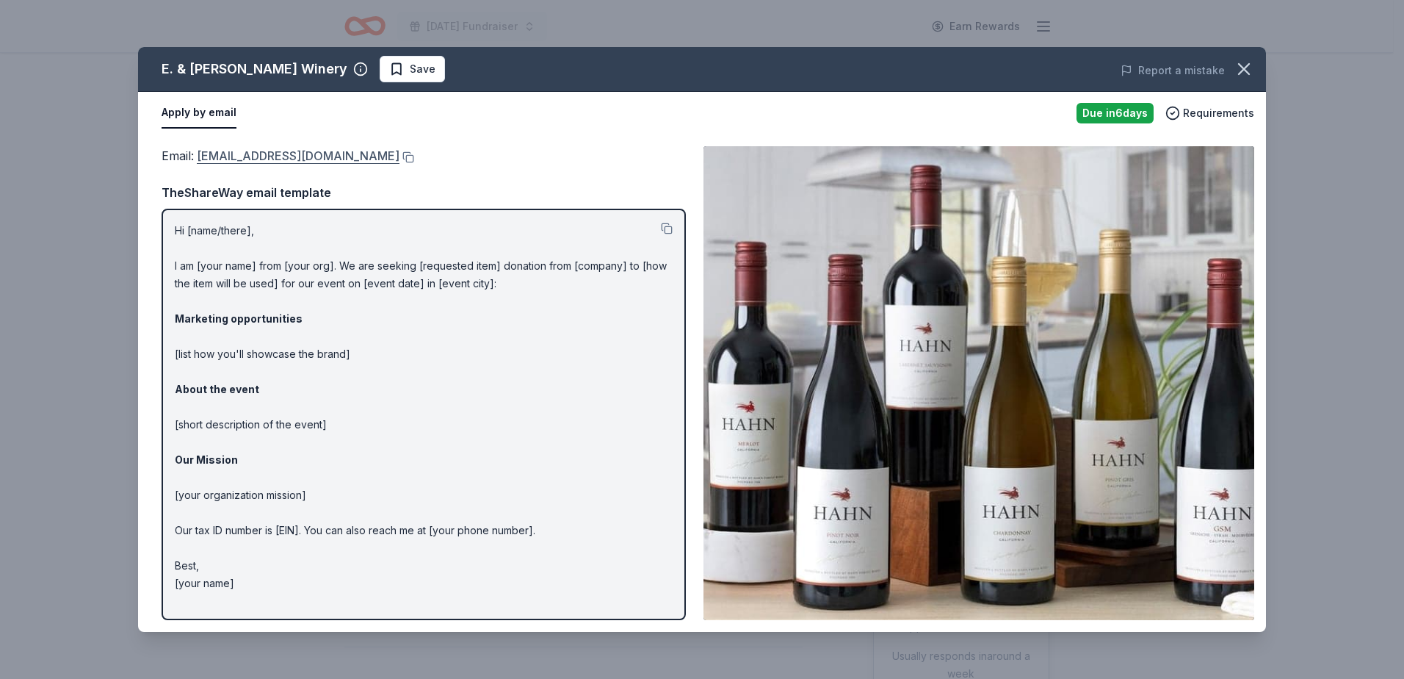
drag, startPoint x: 194, startPoint y: 156, endPoint x: 208, endPoint y: 159, distance: 14.3
click at [208, 159] on span "Email : [EMAIL_ADDRESS][DOMAIN_NAME]" at bounding box center [281, 155] width 238 height 15
